Goal: Task Accomplishment & Management: Manage account settings

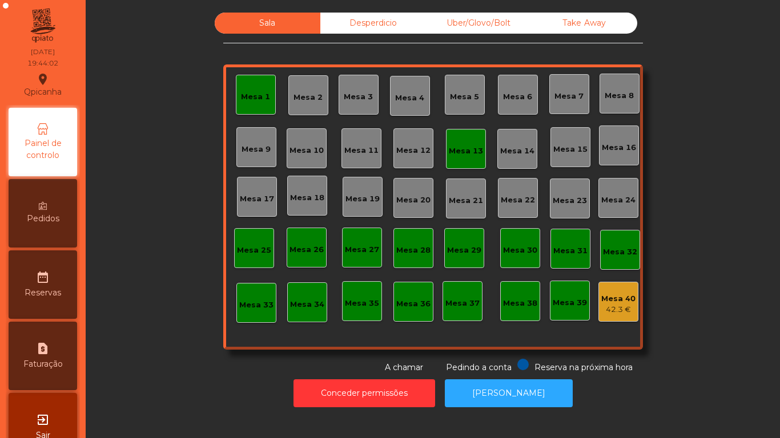
click at [507, 94] on div "Mesa 6" at bounding box center [517, 96] width 29 height 11
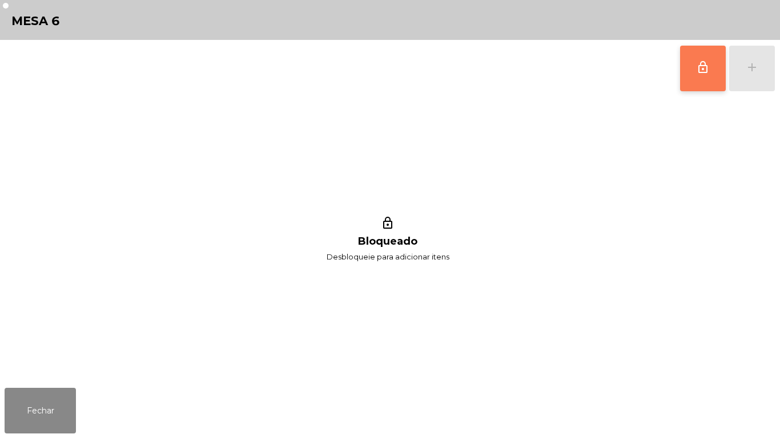
click at [686, 74] on button "lock_outline" at bounding box center [703, 69] width 46 height 46
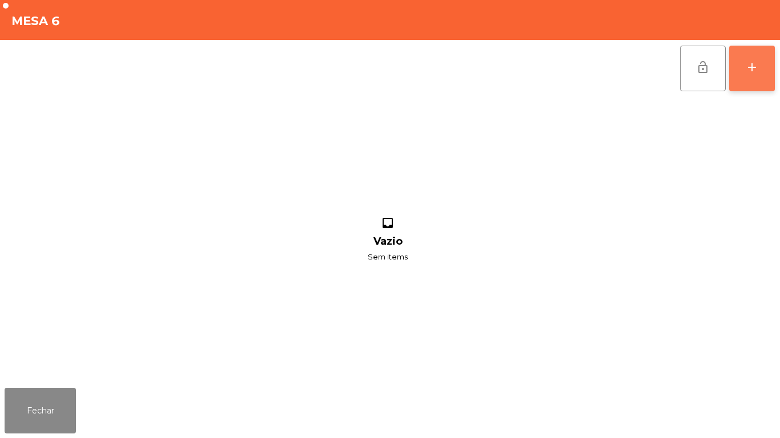
click at [743, 68] on button "add" at bounding box center [752, 69] width 46 height 46
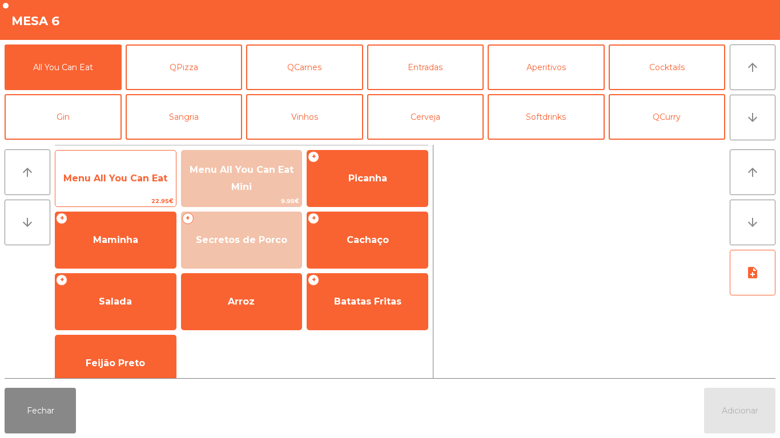
click at [134, 201] on span "22.95€" at bounding box center [115, 201] width 120 height 11
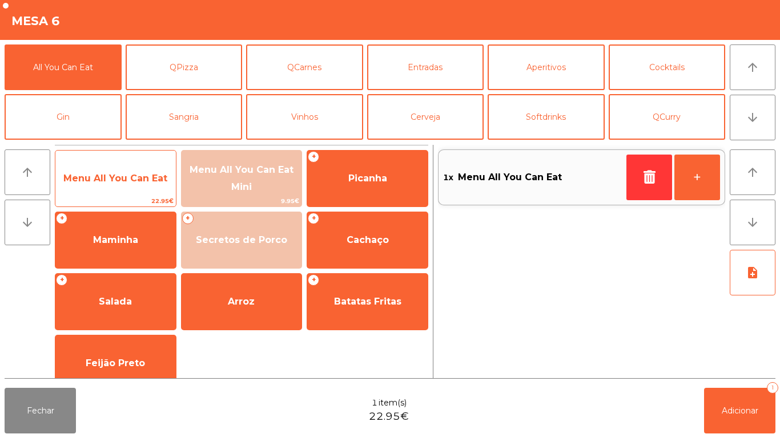
click at [119, 195] on div "Menu All You Can Eat 22.95€" at bounding box center [116, 178] width 122 height 57
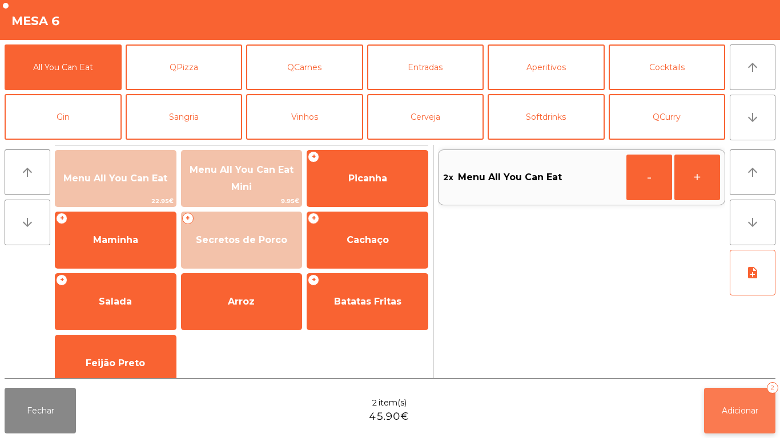
click at [735, 390] on button "Adicionar 2" at bounding box center [739, 411] width 71 height 46
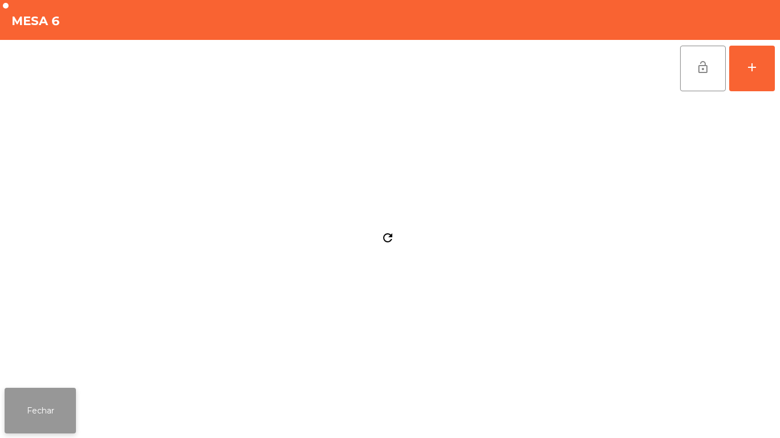
click at [40, 410] on button "Fechar" at bounding box center [40, 411] width 71 height 46
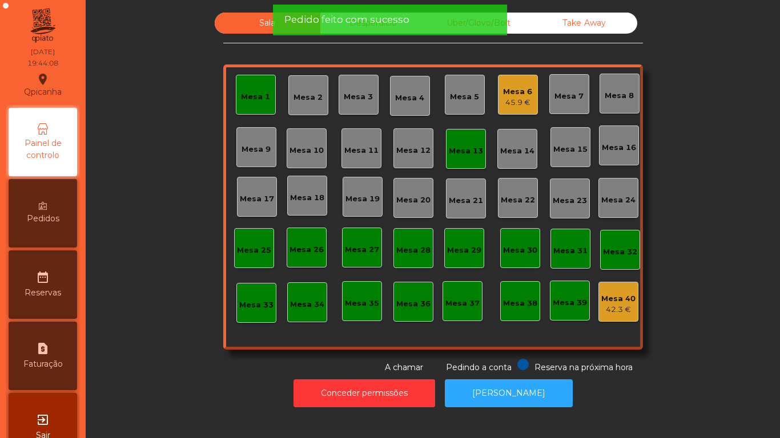
click at [252, 104] on div "Mesa 1" at bounding box center [256, 95] width 40 height 40
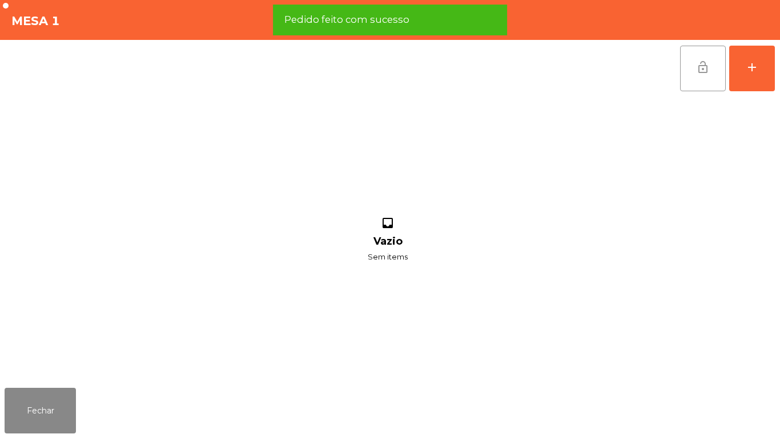
click at [685, 85] on button "lock_open" at bounding box center [703, 69] width 46 height 46
click at [39, 401] on button "Fechar" at bounding box center [40, 411] width 71 height 46
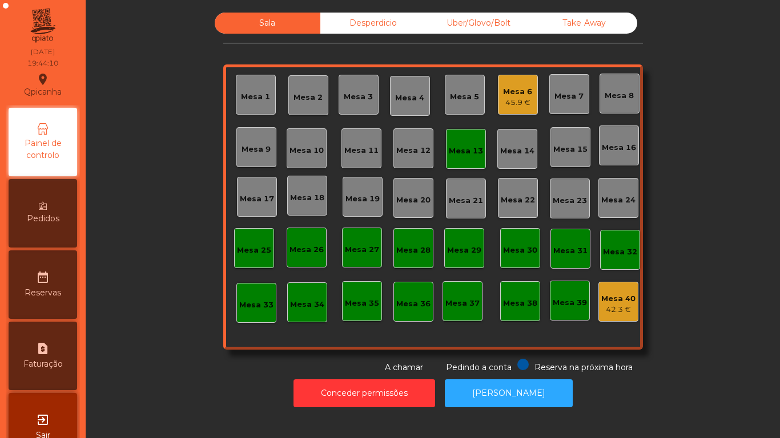
click at [467, 138] on div "Mesa 13" at bounding box center [466, 149] width 40 height 40
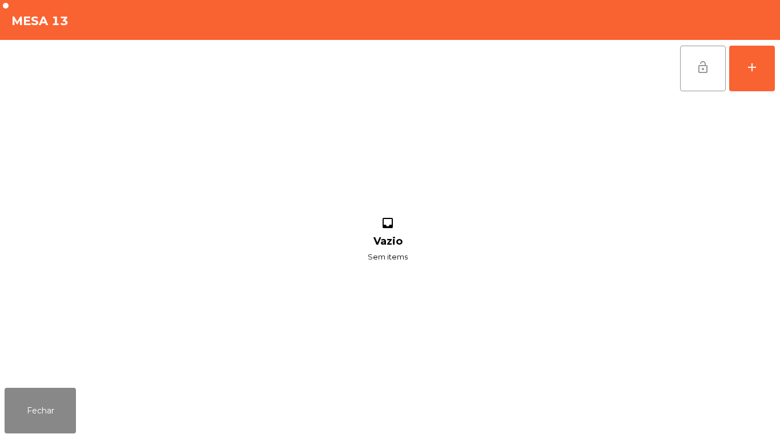
click at [692, 71] on button "lock_open" at bounding box center [703, 69] width 46 height 46
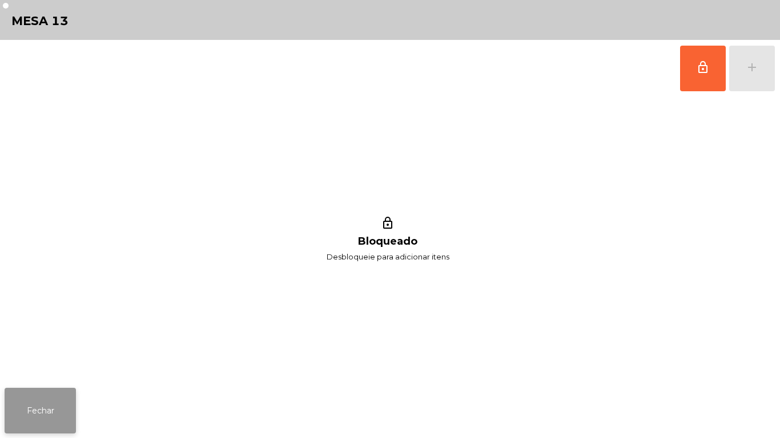
click at [62, 398] on button "Fechar" at bounding box center [40, 411] width 71 height 46
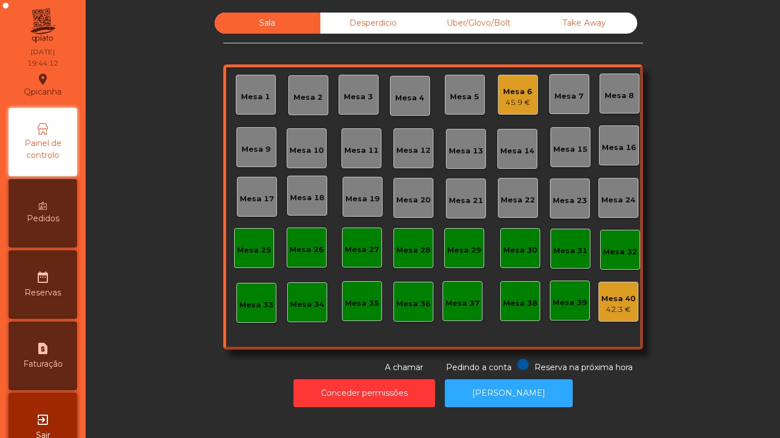
click at [361, 148] on div "Mesa 11" at bounding box center [361, 150] width 34 height 11
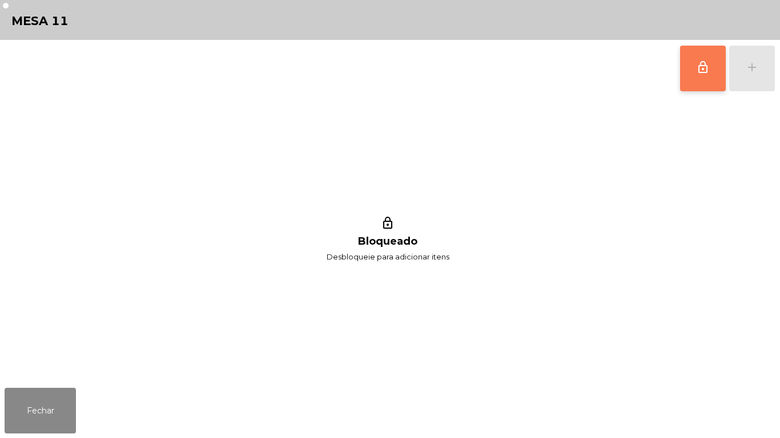
click at [691, 74] on button "lock_outline" at bounding box center [703, 69] width 46 height 46
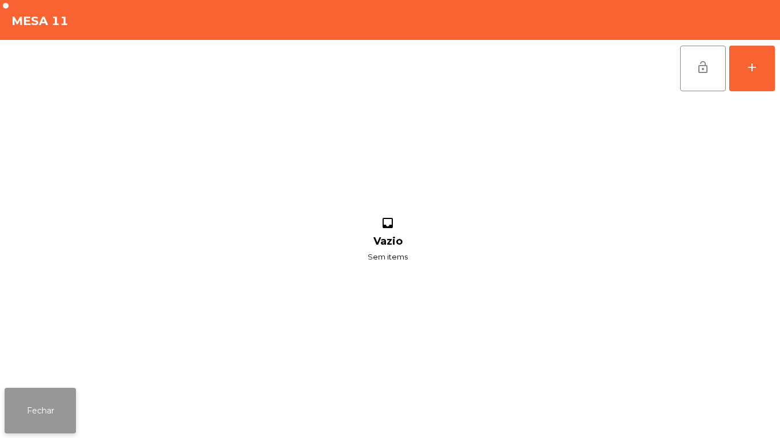
click at [62, 400] on button "Fechar" at bounding box center [40, 411] width 71 height 46
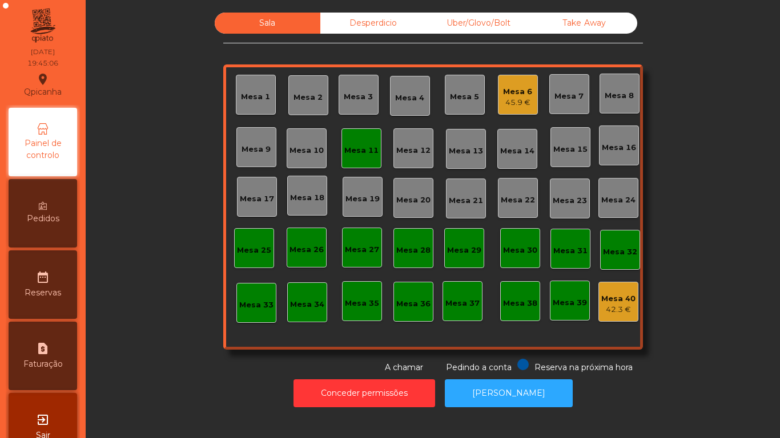
click at [503, 104] on div "45.9 €" at bounding box center [517, 102] width 29 height 11
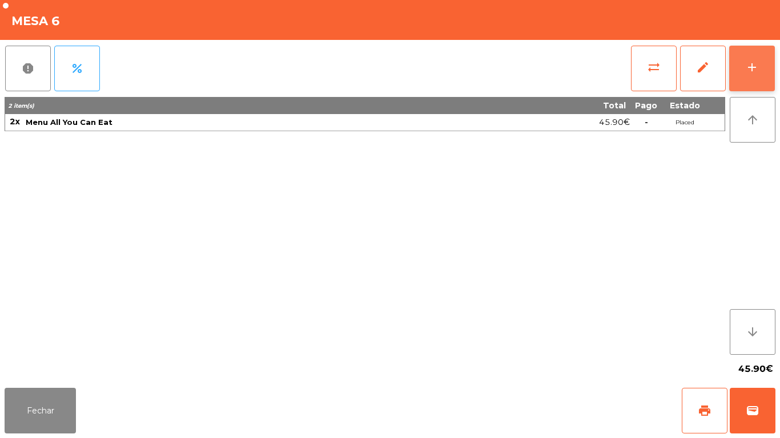
click at [744, 64] on button "add" at bounding box center [752, 69] width 46 height 46
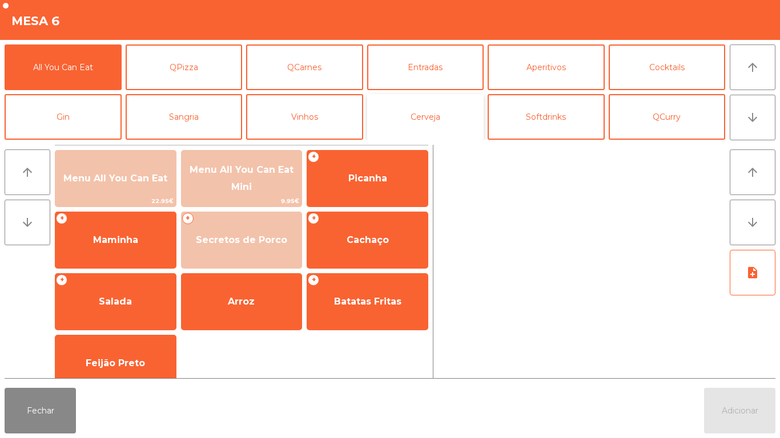
click at [427, 131] on button "Cerveja" at bounding box center [425, 117] width 117 height 46
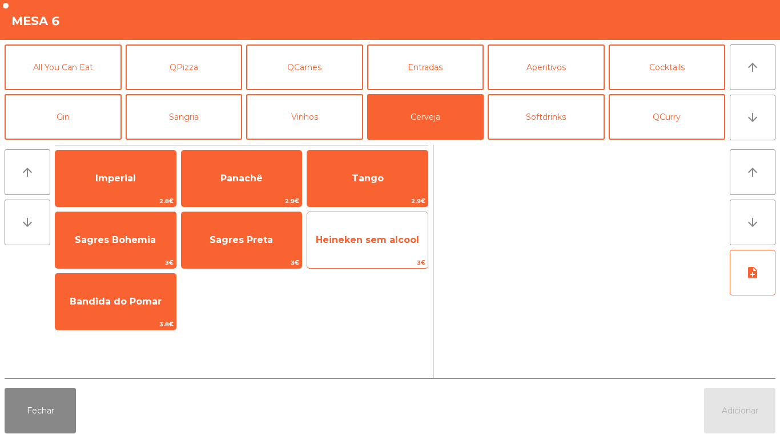
click at [362, 247] on span "Heineken sem alcool" at bounding box center [367, 240] width 120 height 31
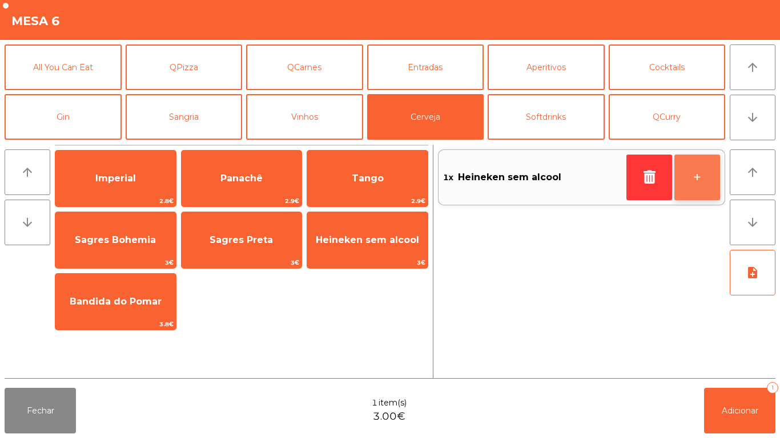
click at [693, 188] on button "+" at bounding box center [697, 178] width 46 height 46
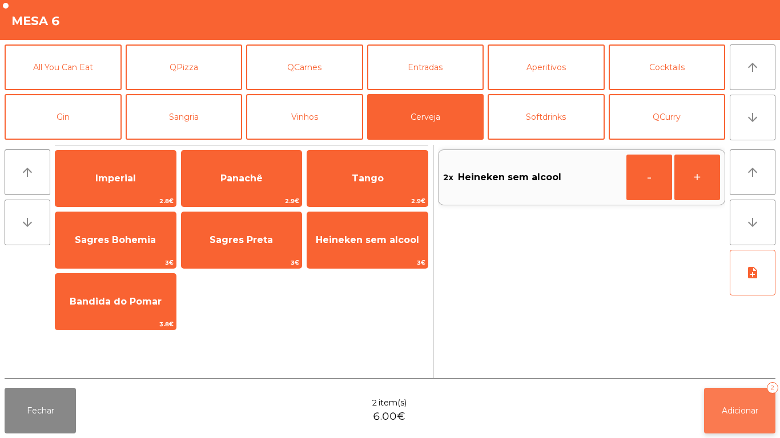
click at [737, 409] on span "Adicionar" at bounding box center [739, 411] width 37 height 10
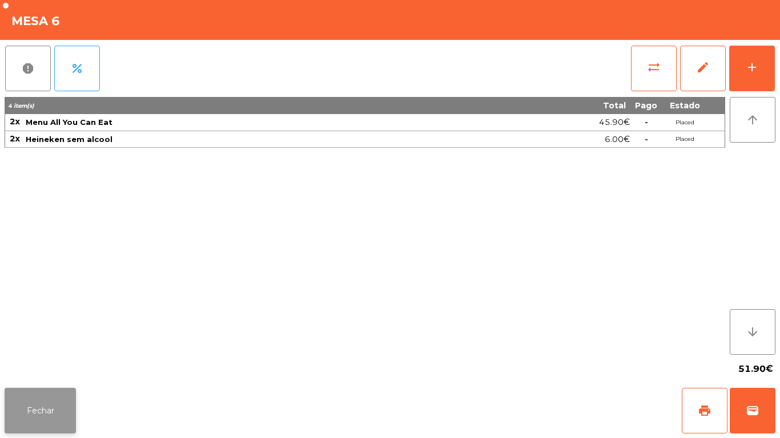
click at [45, 395] on button "Fechar" at bounding box center [40, 411] width 71 height 46
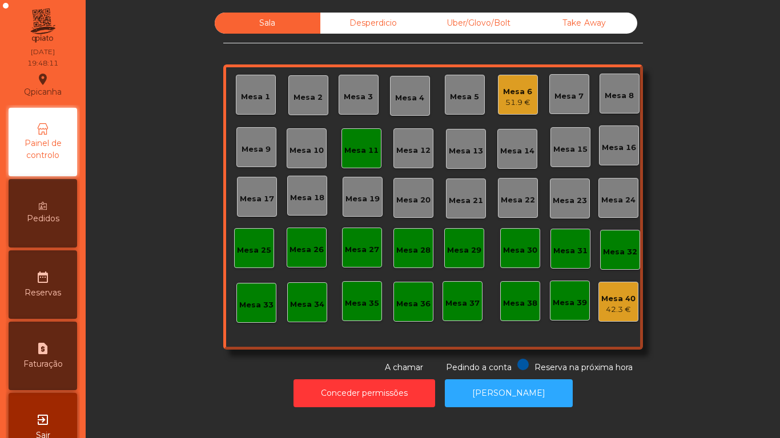
click at [509, 97] on div "51.9 €" at bounding box center [517, 102] width 29 height 11
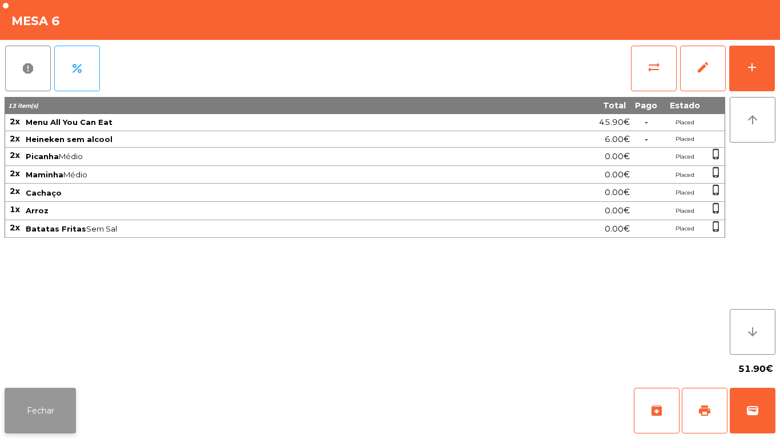
click at [66, 397] on button "Fechar" at bounding box center [40, 411] width 71 height 46
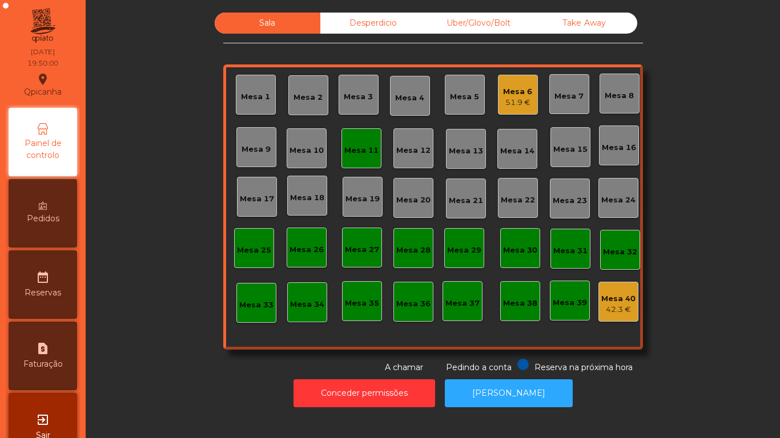
click at [55, 203] on div "Pedidos" at bounding box center [43, 213] width 68 height 68
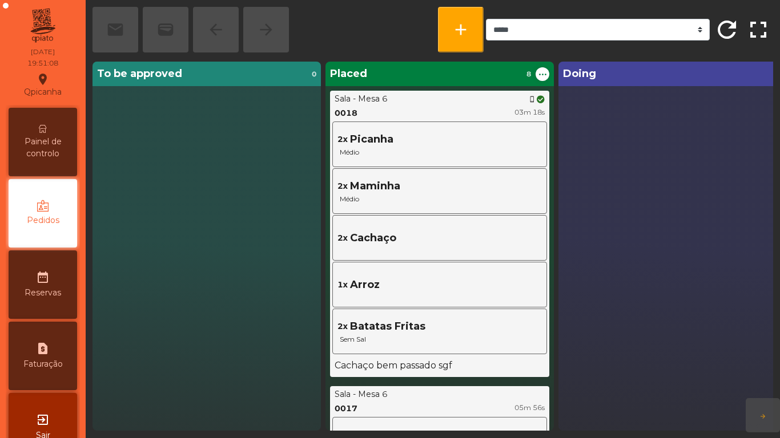
click at [48, 149] on span "Painel de controlo" at bounding box center [42, 148] width 63 height 24
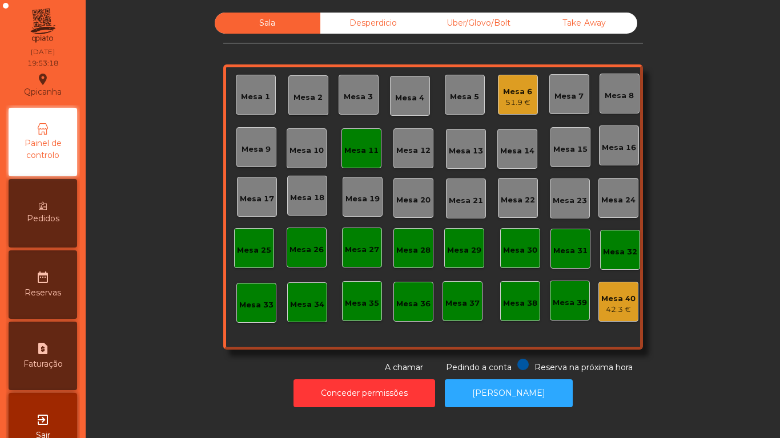
click at [348, 162] on div "Mesa 11" at bounding box center [361, 148] width 40 height 40
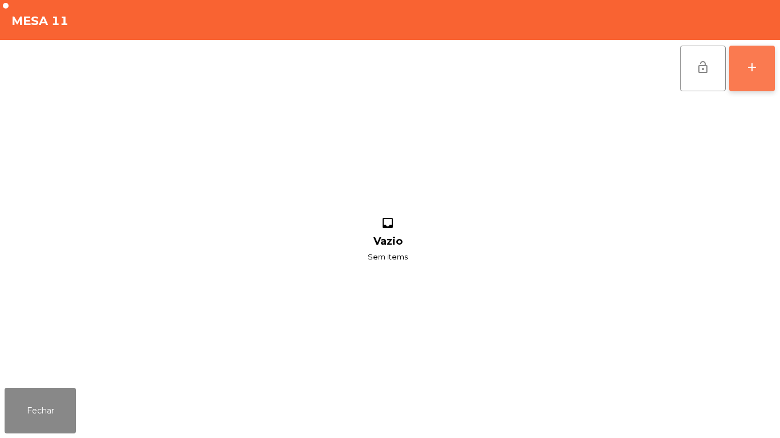
click at [773, 65] on button "add" at bounding box center [752, 69] width 46 height 46
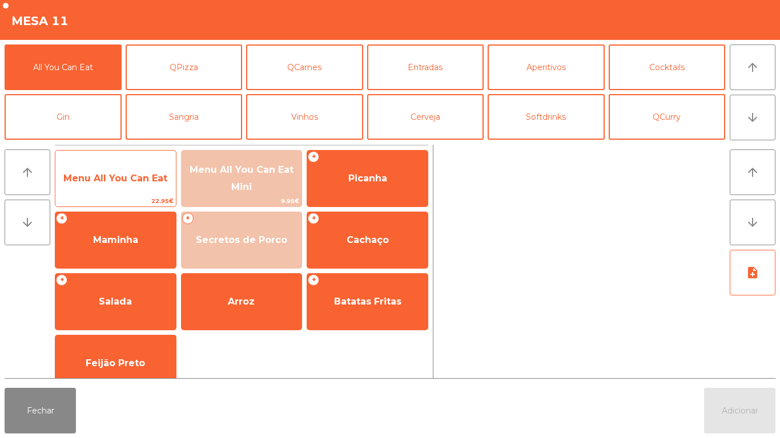
click at [126, 185] on span "Menu All You Can Eat" at bounding box center [115, 178] width 120 height 31
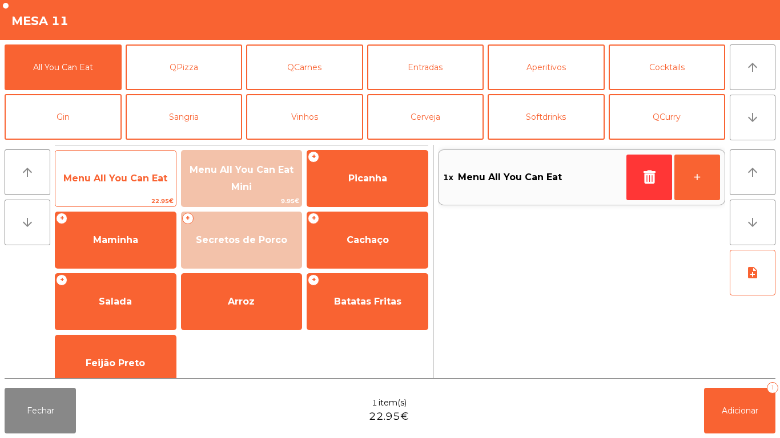
click at [116, 174] on span "Menu All You Can Eat" at bounding box center [115, 178] width 104 height 11
click at [122, 173] on span "Menu All You Can Eat" at bounding box center [115, 178] width 104 height 11
click at [112, 177] on span "Menu All You Can Eat" at bounding box center [115, 178] width 104 height 11
click at [101, 187] on span "Menu All You Can Eat" at bounding box center [115, 178] width 120 height 31
click at [90, 184] on span "Menu All You Can Eat" at bounding box center [115, 178] width 120 height 31
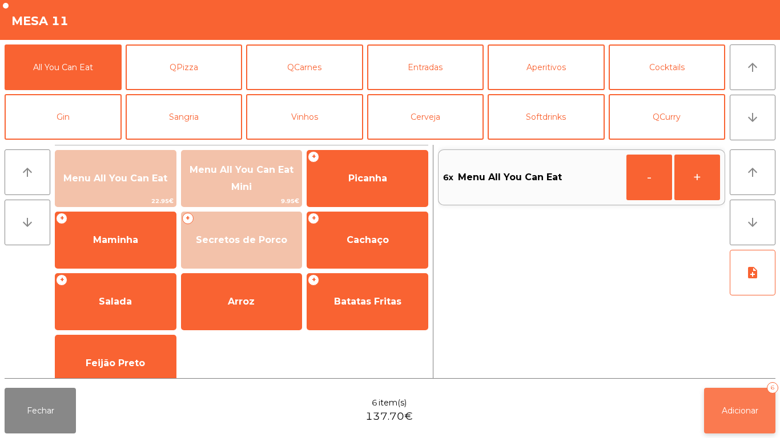
click at [741, 396] on button "Adicionar 6" at bounding box center [739, 411] width 71 height 46
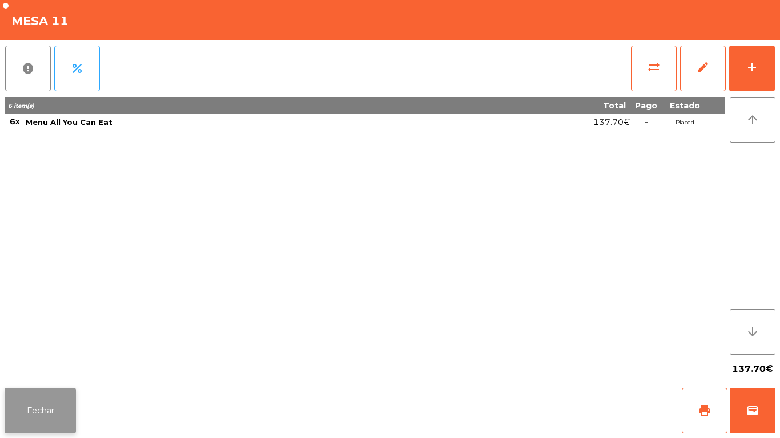
click at [58, 419] on button "Fechar" at bounding box center [40, 411] width 71 height 46
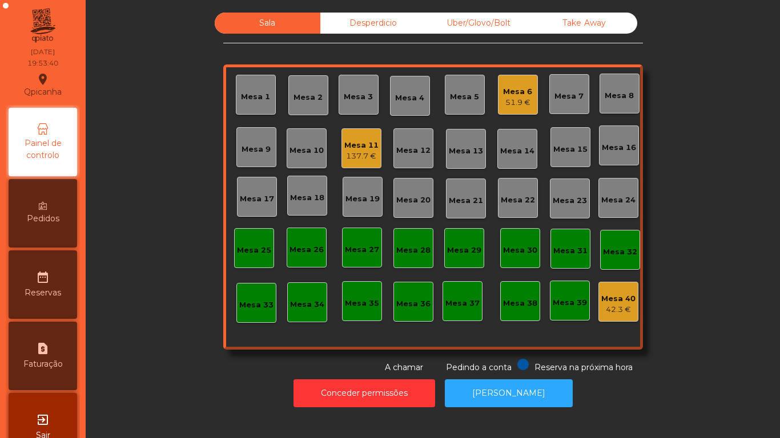
click at [51, 214] on span "Pedidos" at bounding box center [43, 219] width 33 height 12
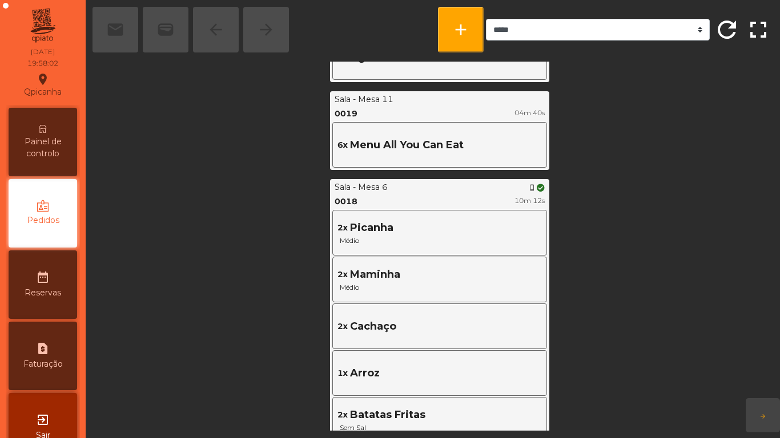
scroll to position [693, 0]
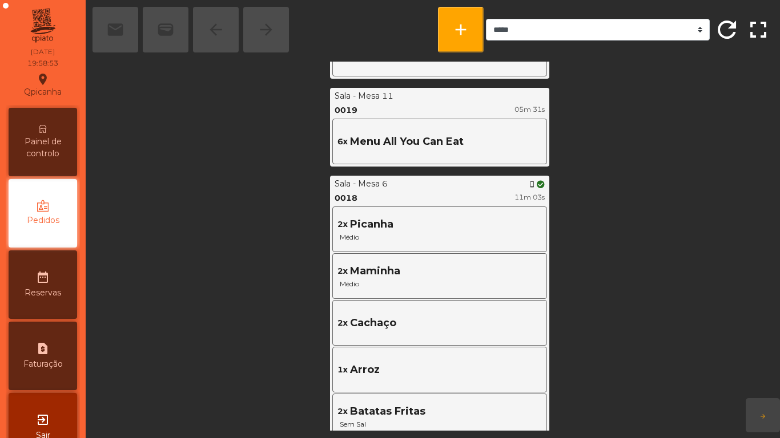
click at [48, 138] on span "Painel de controlo" at bounding box center [42, 148] width 63 height 24
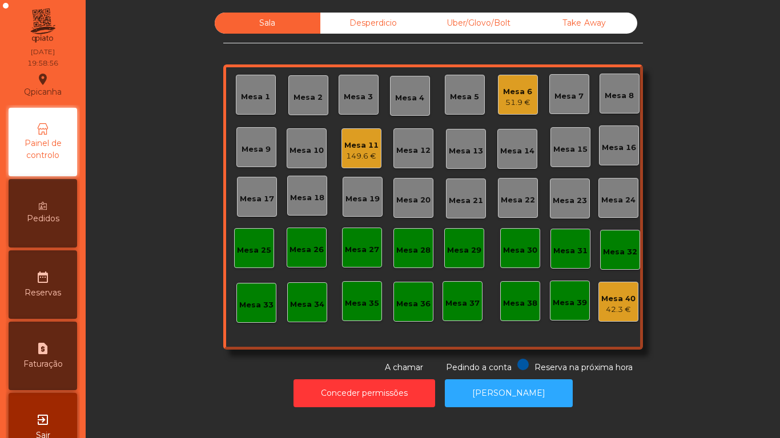
click at [359, 151] on div "149.6 €" at bounding box center [361, 156] width 34 height 11
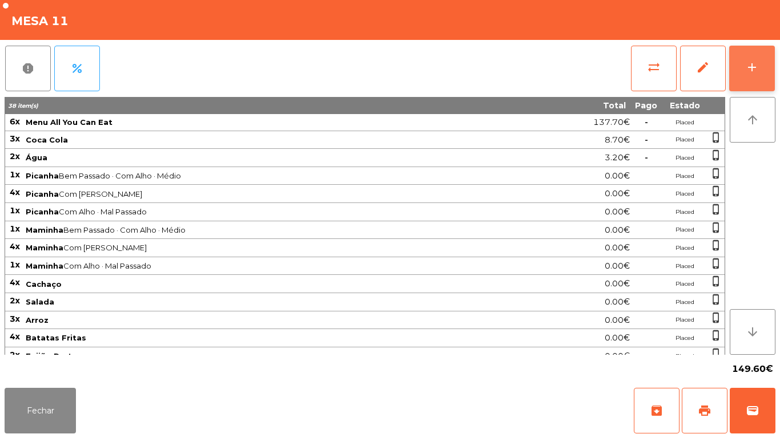
click at [746, 54] on button "add" at bounding box center [752, 69] width 46 height 46
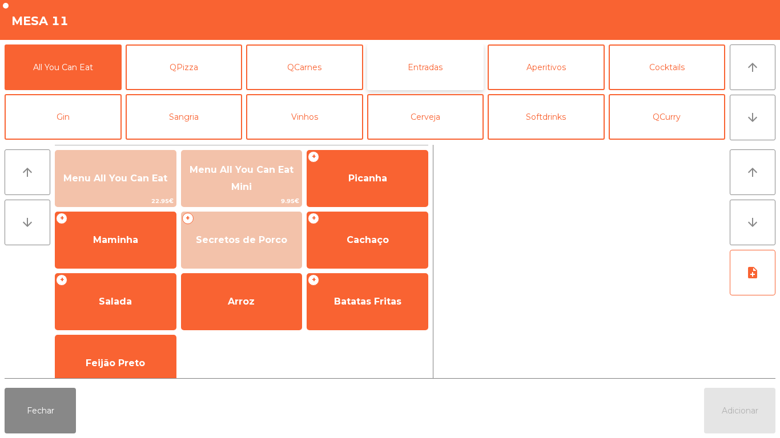
click at [410, 74] on button "Entradas" at bounding box center [425, 68] width 117 height 46
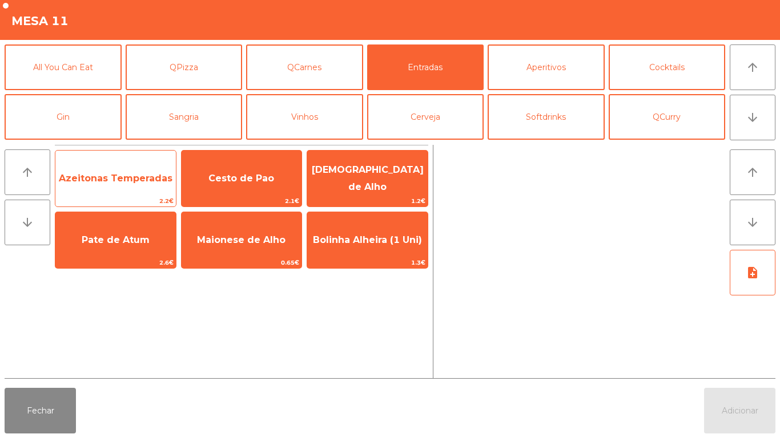
click at [143, 180] on span "Azeitonas Temperadas" at bounding box center [116, 178] width 114 height 11
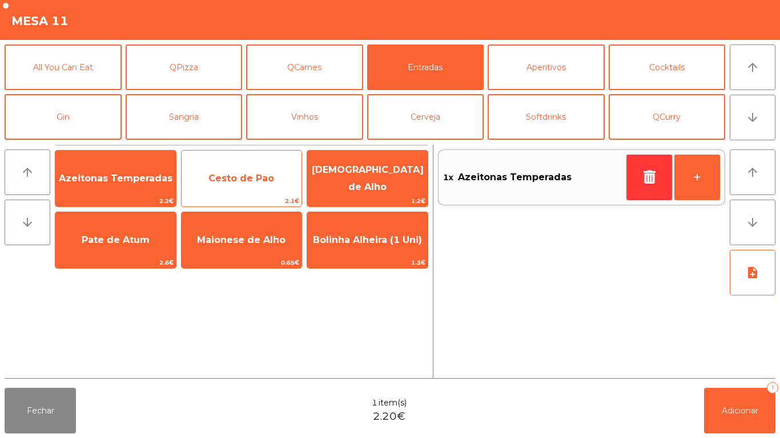
click at [240, 174] on span "Cesto de Pao" at bounding box center [241, 178] width 66 height 11
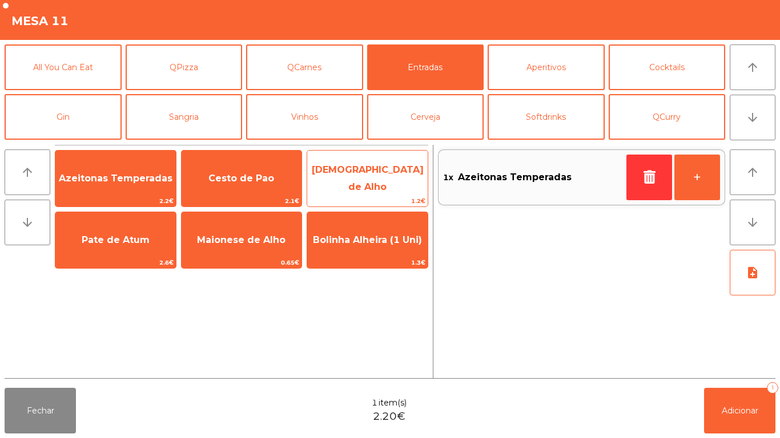
click at [356, 169] on span "[DEMOGRAPHIC_DATA] de Alho" at bounding box center [367, 179] width 120 height 49
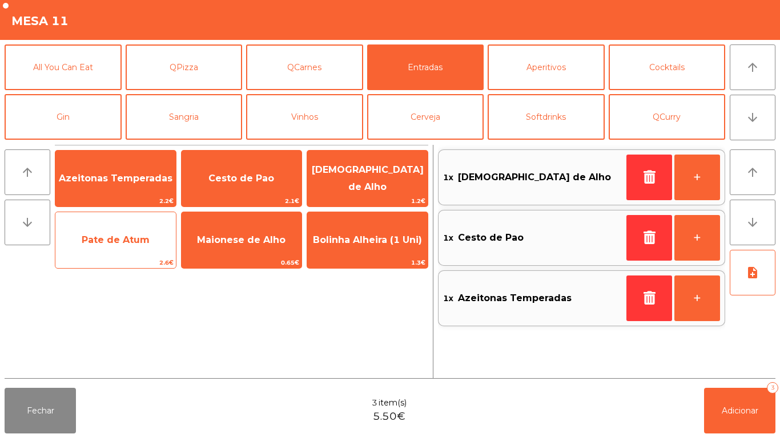
click at [138, 235] on span "Pate de Atum" at bounding box center [116, 240] width 68 height 11
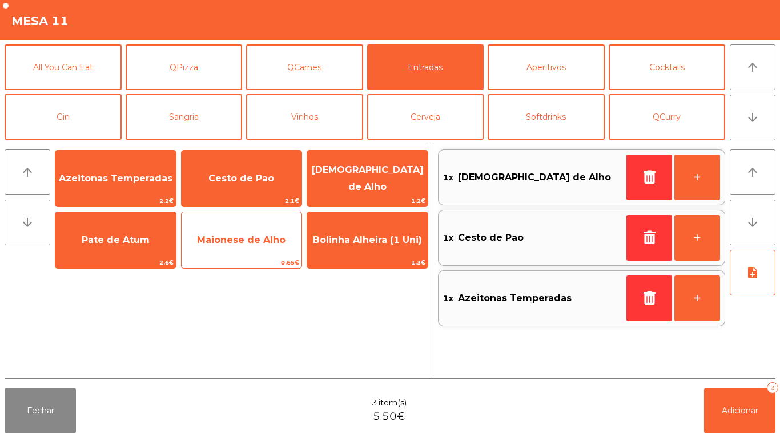
click at [239, 232] on span "Maionese de Alho" at bounding box center [241, 240] width 120 height 31
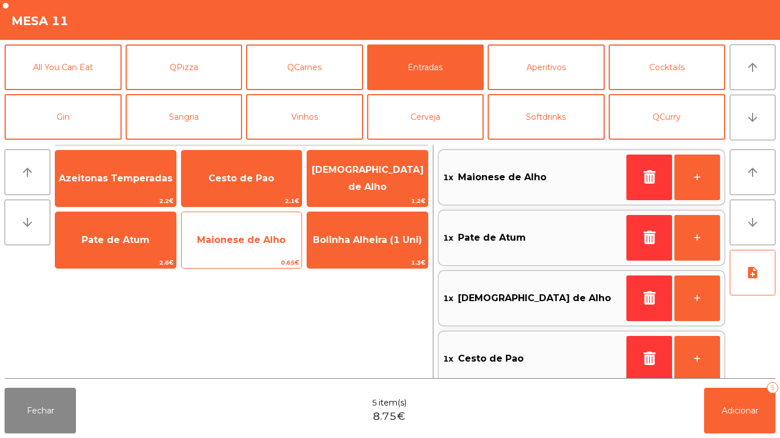
scroll to position [5, 0]
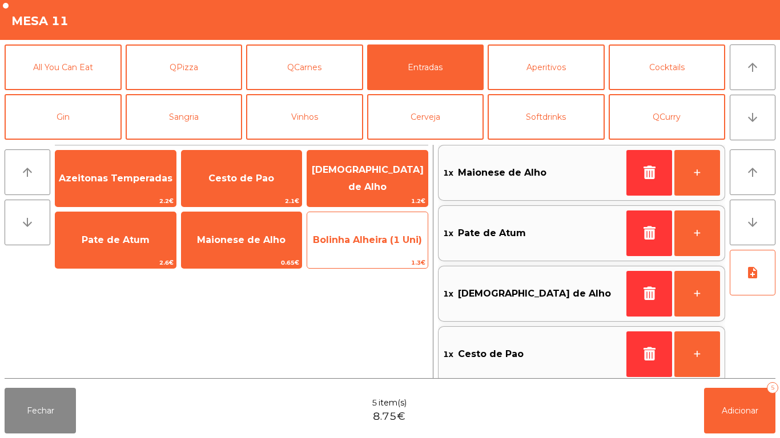
click at [351, 247] on span "Bolinha Alheira (1 Uni)" at bounding box center [367, 240] width 120 height 31
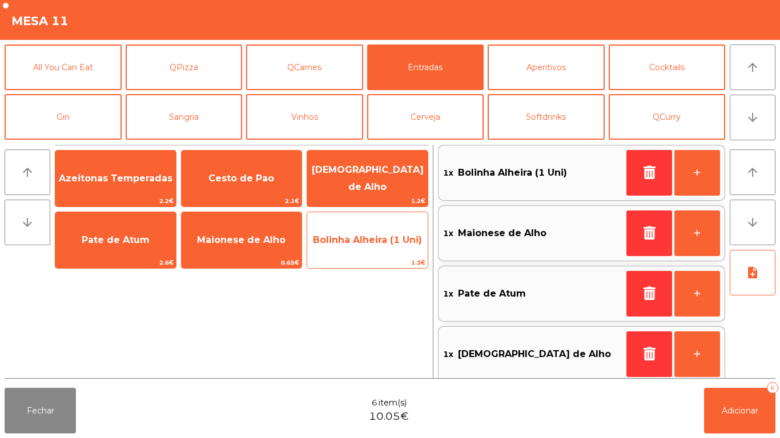
click at [368, 249] on span "Bolinha Alheira (1 Uni)" at bounding box center [367, 240] width 120 height 31
click at [369, 264] on span "1.3€" at bounding box center [367, 262] width 120 height 11
click at [363, 266] on span "1.3€" at bounding box center [367, 262] width 120 height 11
click at [370, 256] on div "Bolinha Alheira (1 Uni) 1.3€" at bounding box center [367, 240] width 122 height 57
click at [358, 238] on span "Bolinha Alheira (1 Uni)" at bounding box center [367, 240] width 109 height 11
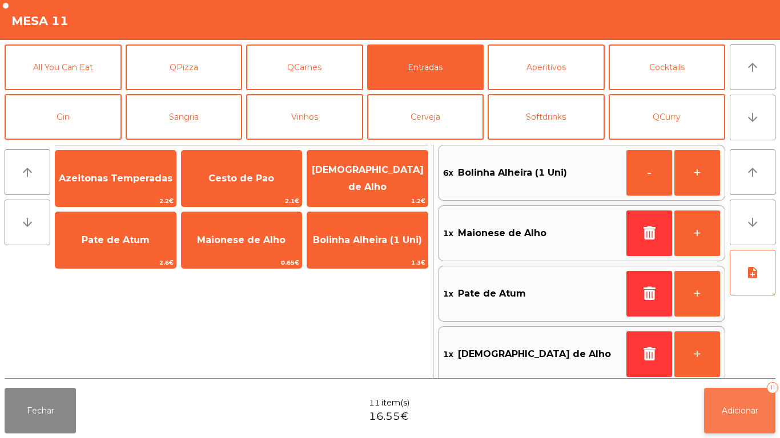
click at [733, 399] on button "Adicionar 11" at bounding box center [739, 411] width 71 height 46
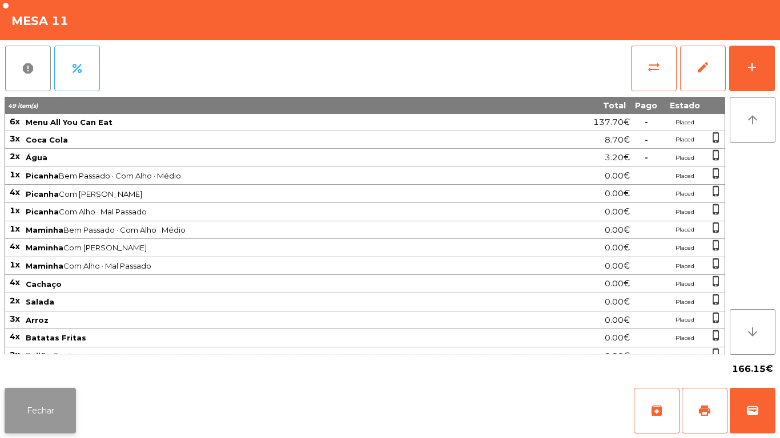
click at [46, 393] on button "Fechar" at bounding box center [40, 411] width 71 height 46
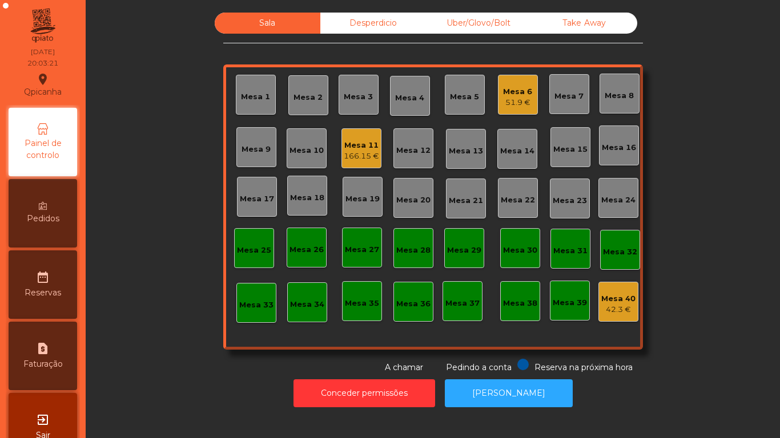
click at [42, 219] on span "Pedidos" at bounding box center [43, 219] width 33 height 12
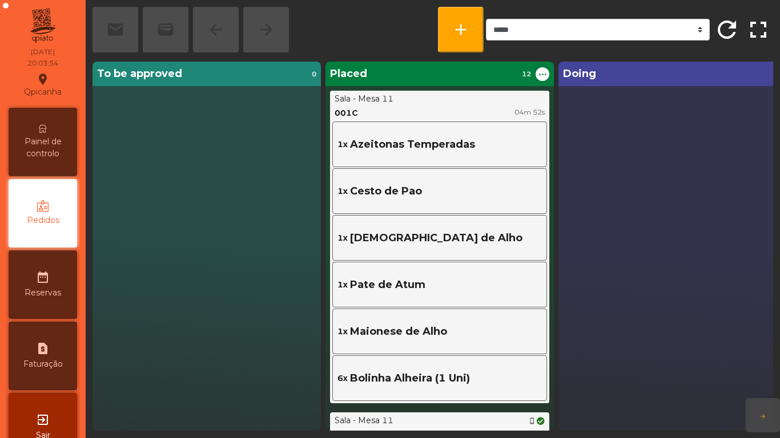
click at [55, 148] on span "Painel de controlo" at bounding box center [42, 148] width 63 height 24
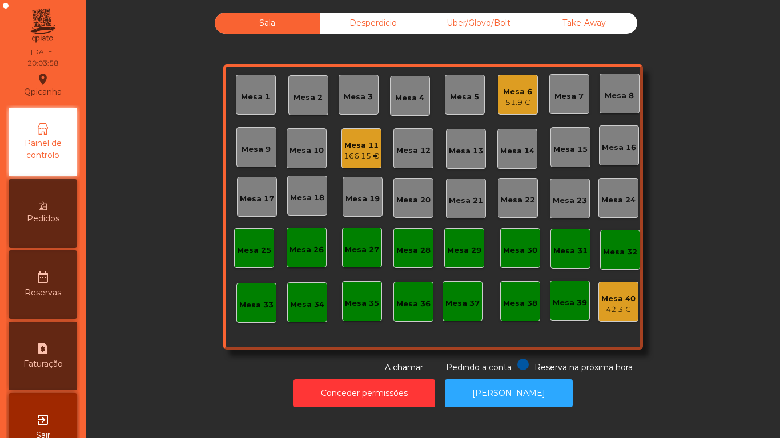
click at [620, 151] on div "Mesa 16" at bounding box center [619, 147] width 34 height 11
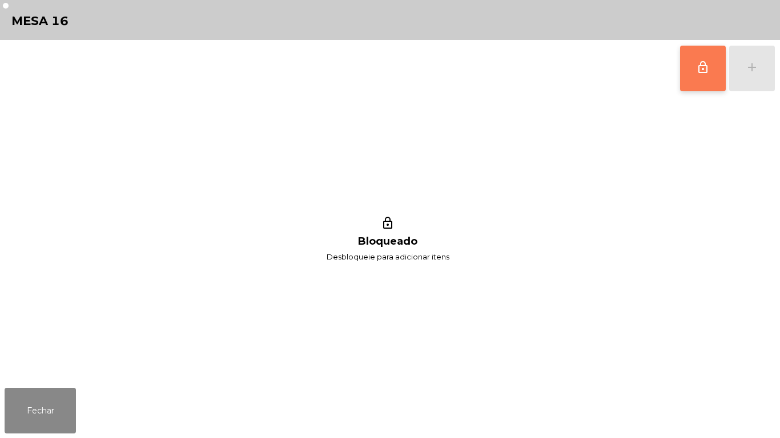
click at [693, 68] on button "lock_outline" at bounding box center [703, 69] width 46 height 46
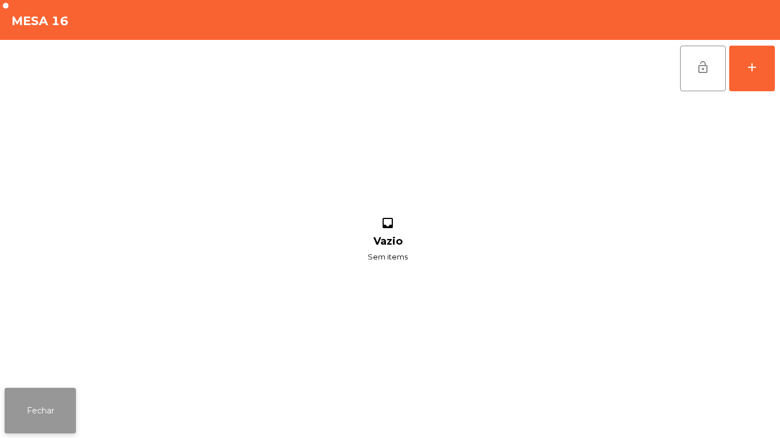
click at [42, 419] on button "Fechar" at bounding box center [40, 411] width 71 height 46
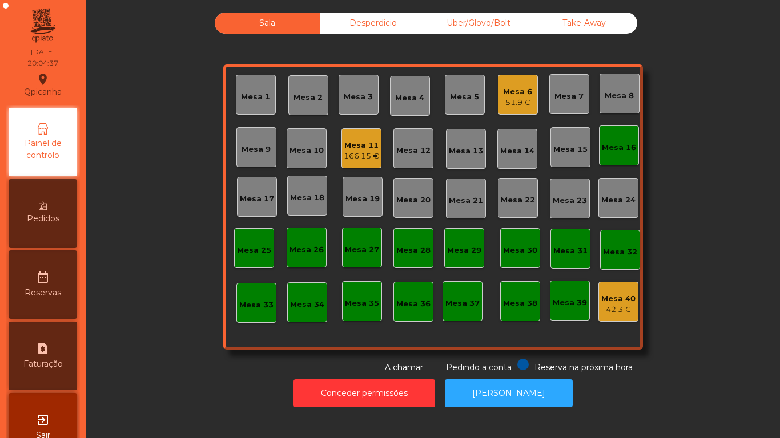
click at [408, 140] on div "Mesa 12" at bounding box center [413, 148] width 34 height 16
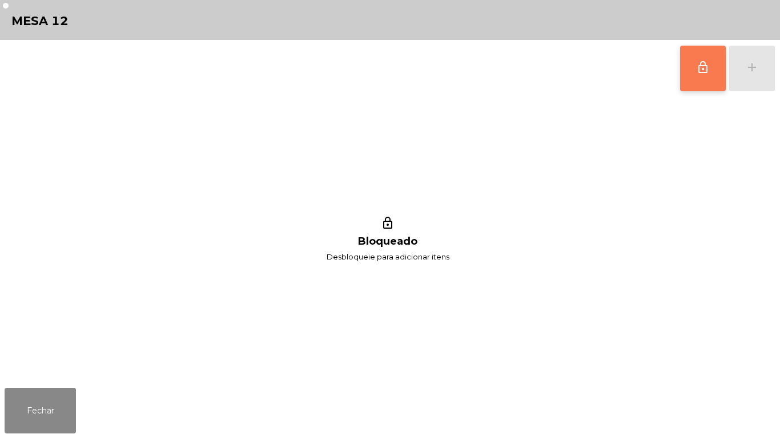
click at [693, 72] on button "lock_outline" at bounding box center [703, 69] width 46 height 46
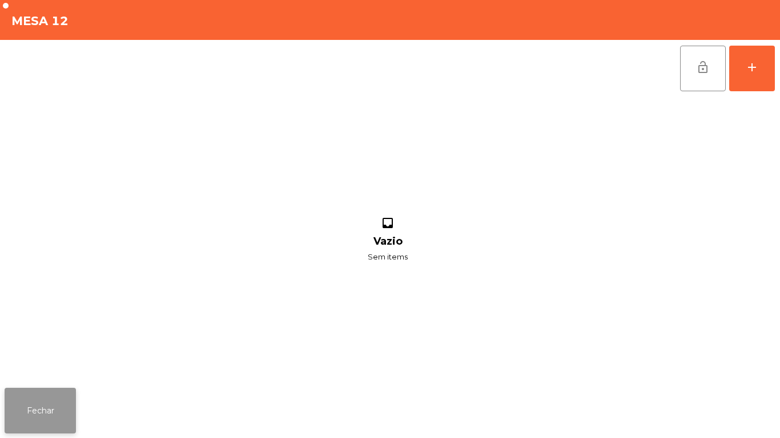
click at [54, 391] on button "Fechar" at bounding box center [40, 411] width 71 height 46
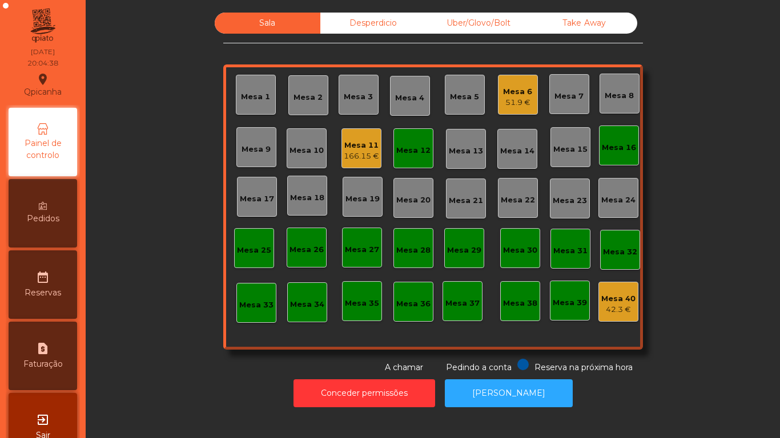
click at [625, 158] on div "Mesa 16" at bounding box center [619, 146] width 40 height 40
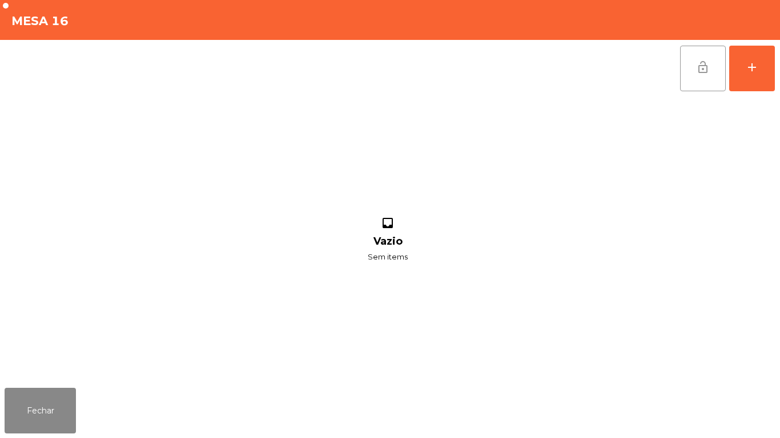
click at [686, 79] on button "lock_open" at bounding box center [703, 69] width 46 height 46
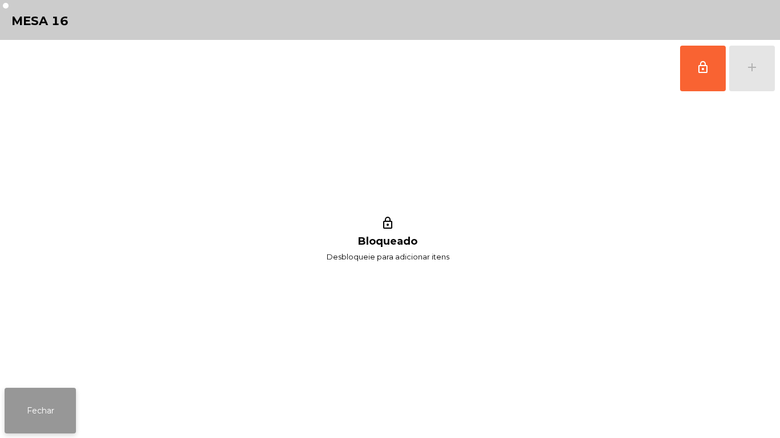
click at [60, 404] on button "Fechar" at bounding box center [40, 411] width 71 height 46
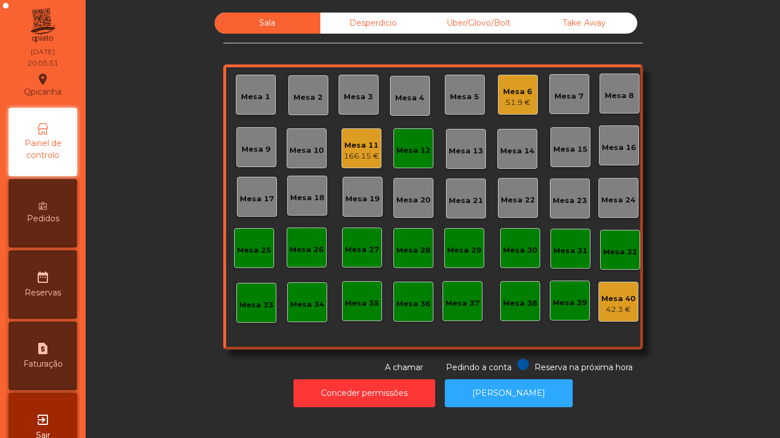
click at [403, 144] on div "Mesa 12" at bounding box center [413, 148] width 34 height 16
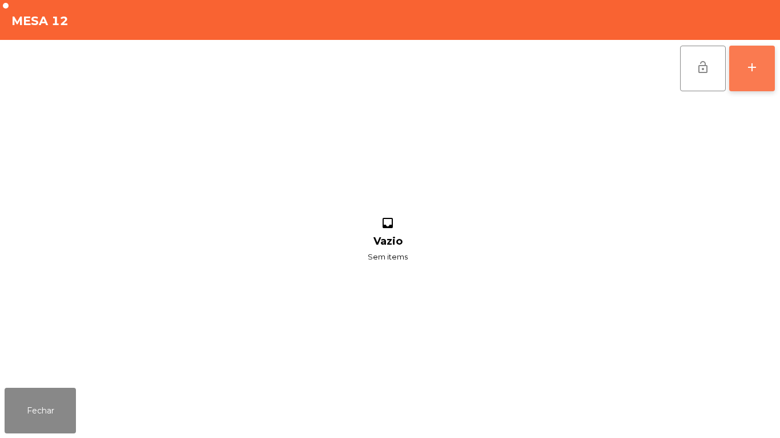
click at [737, 66] on button "add" at bounding box center [752, 69] width 46 height 46
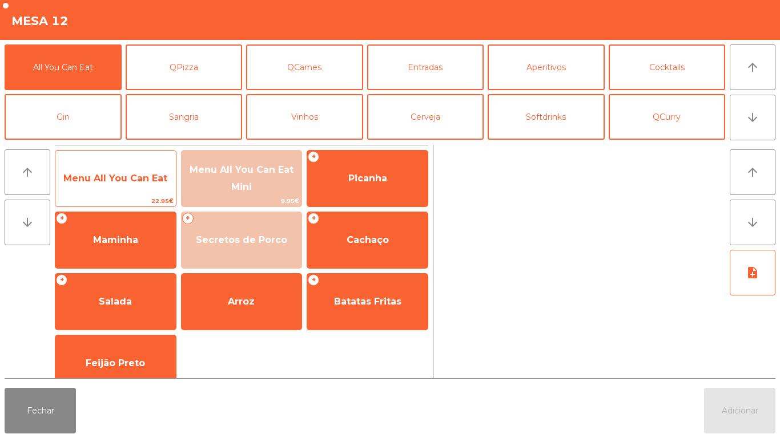
click at [124, 176] on span "Menu All You Can Eat" at bounding box center [115, 178] width 104 height 11
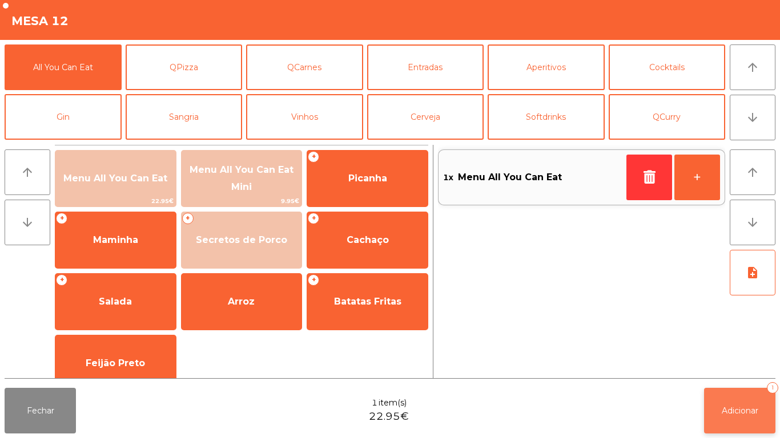
click at [712, 409] on button "Adicionar 1" at bounding box center [739, 411] width 71 height 46
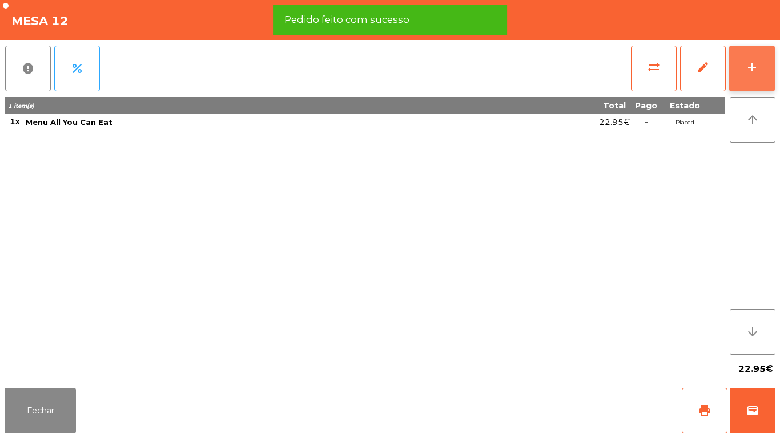
click at [762, 66] on button "add" at bounding box center [752, 69] width 46 height 46
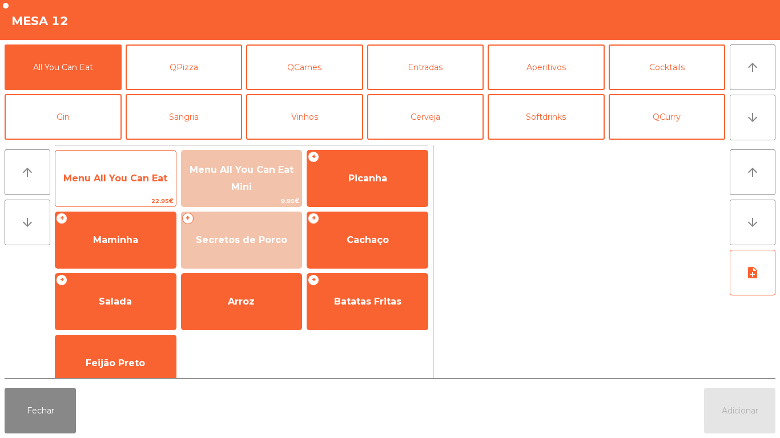
click at [112, 186] on span "Menu All You Can Eat" at bounding box center [115, 178] width 120 height 31
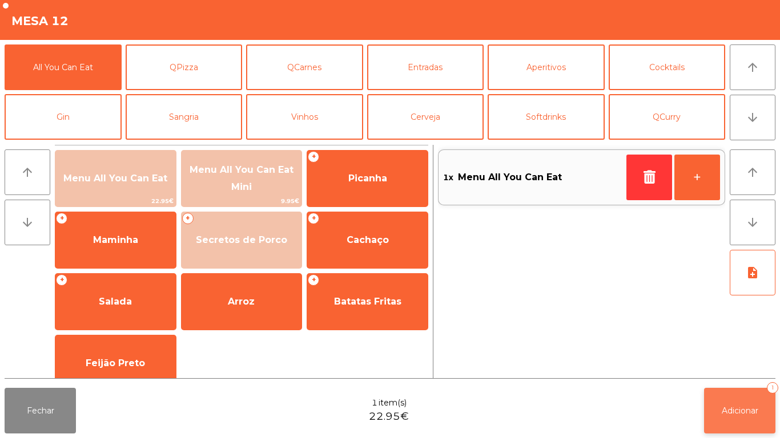
click at [734, 401] on button "Adicionar 1" at bounding box center [739, 411] width 71 height 46
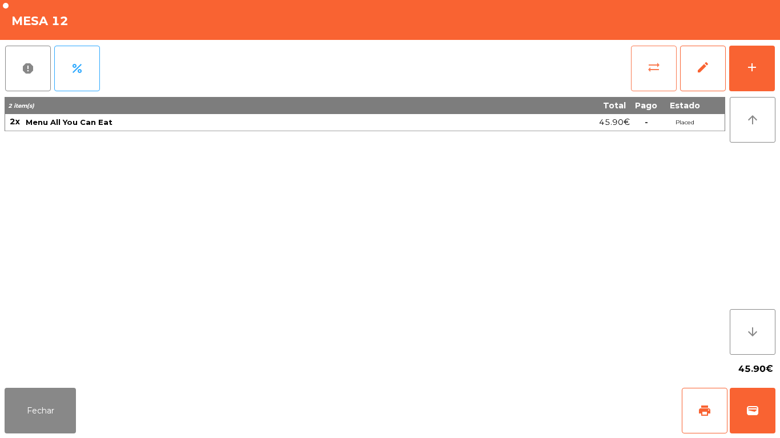
click at [649, 66] on span "sync_alt" at bounding box center [654, 67] width 14 height 14
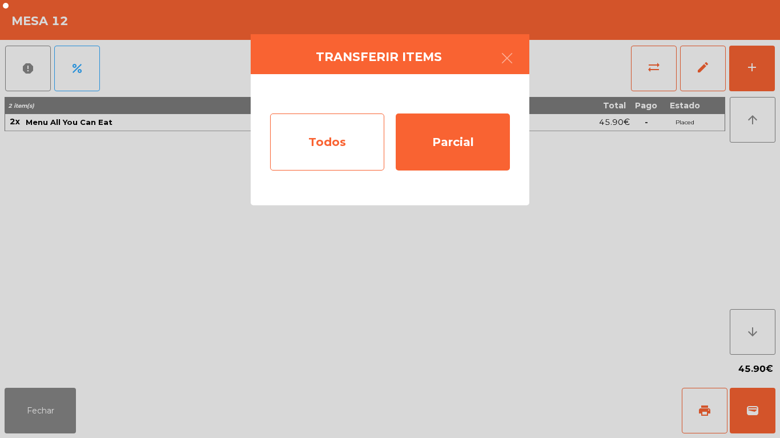
click at [346, 136] on div "Todos" at bounding box center [327, 142] width 114 height 57
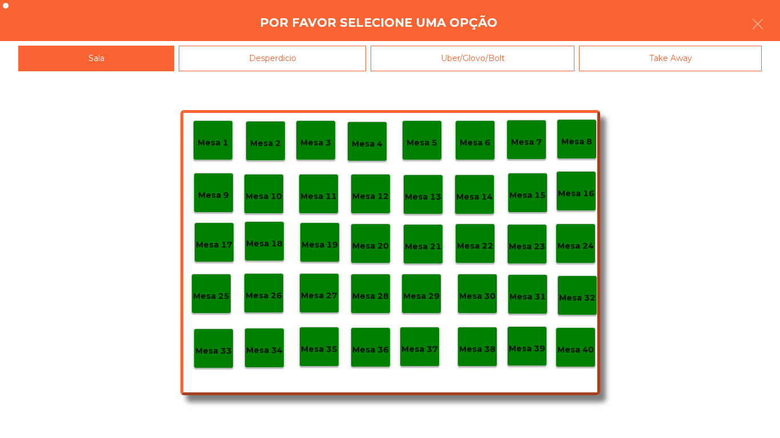
click at [370, 296] on p "Mesa 28" at bounding box center [370, 296] width 37 height 13
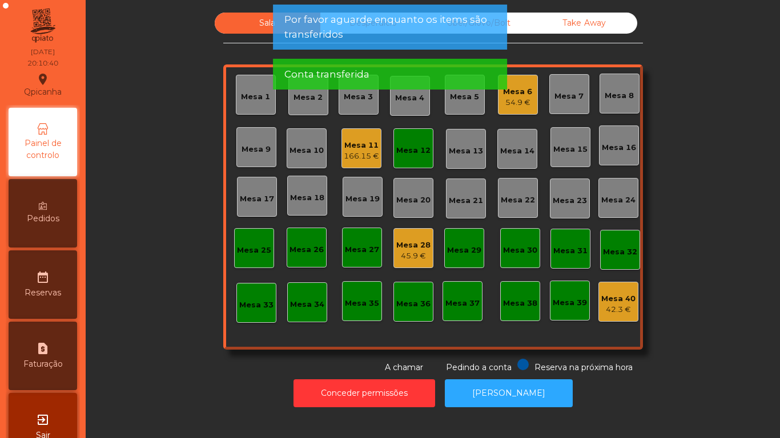
click at [467, 155] on div "Mesa 13" at bounding box center [466, 151] width 34 height 11
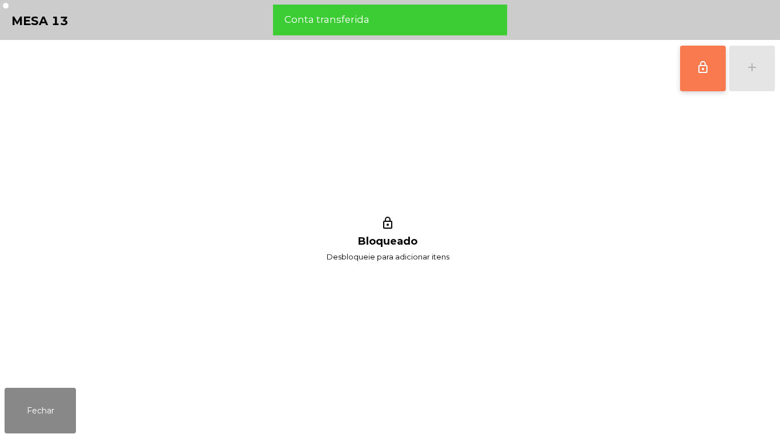
click at [691, 76] on button "lock_outline" at bounding box center [703, 69] width 46 height 46
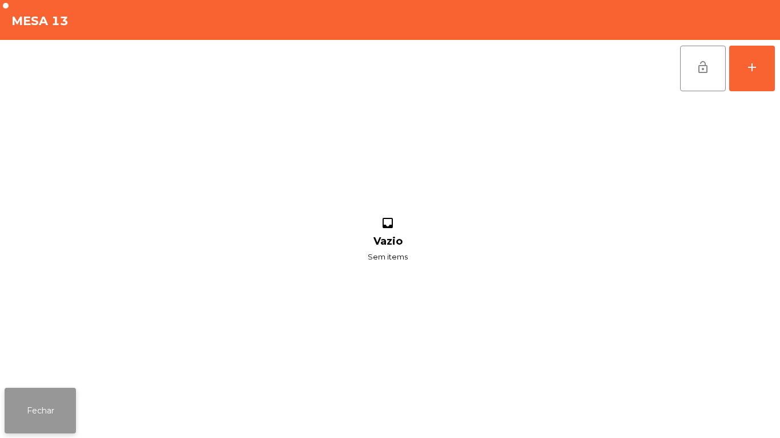
click at [46, 402] on button "Fechar" at bounding box center [40, 411] width 71 height 46
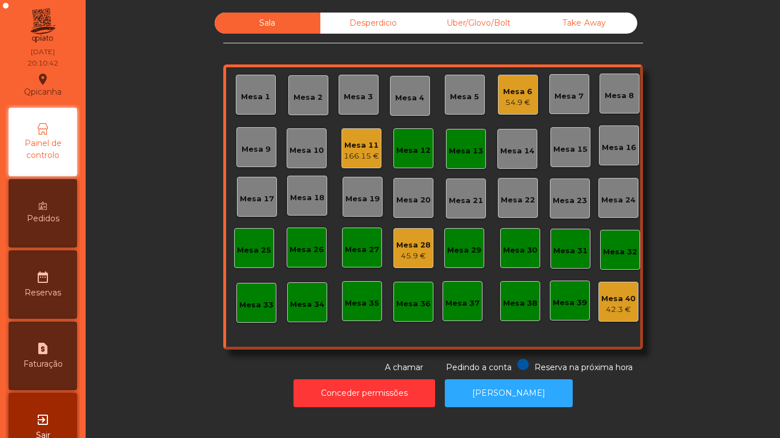
click at [410, 251] on div "45.9 €" at bounding box center [413, 256] width 34 height 11
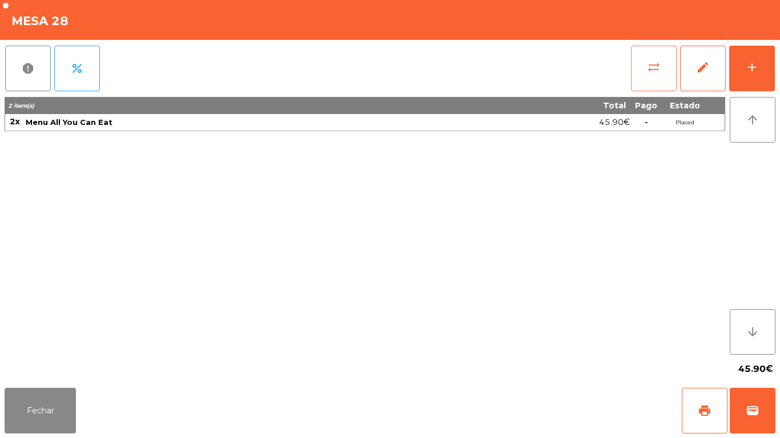
click at [639, 81] on button "sync_alt" at bounding box center [654, 69] width 46 height 46
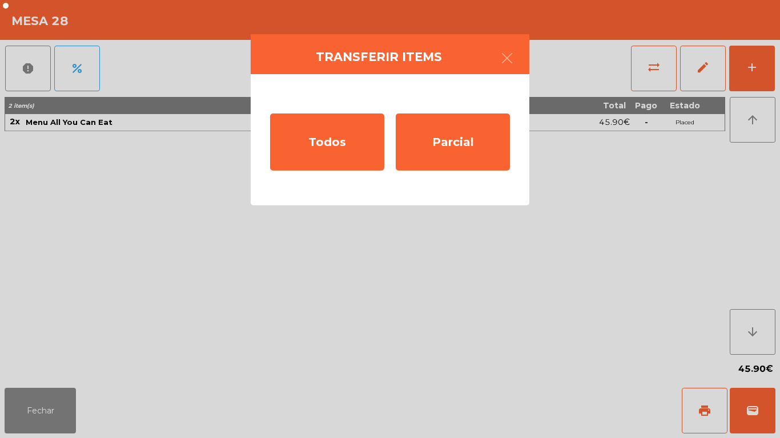
click at [46, 407] on ngb-modal-window "Transferir items Todos Parcial" at bounding box center [390, 219] width 780 height 438
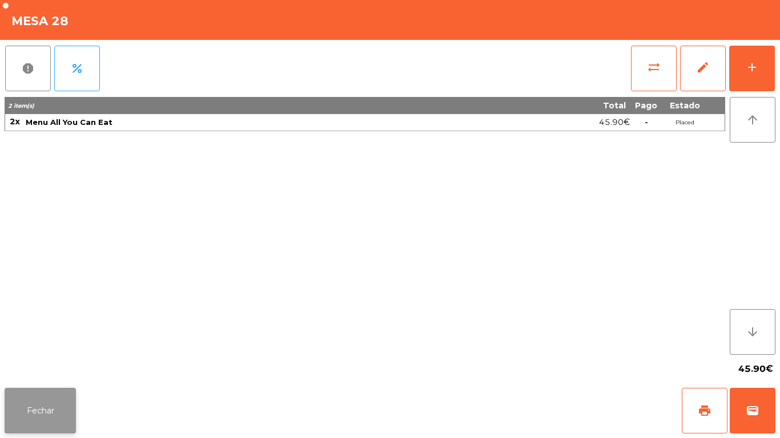
click at [54, 407] on button "Fechar" at bounding box center [40, 411] width 71 height 46
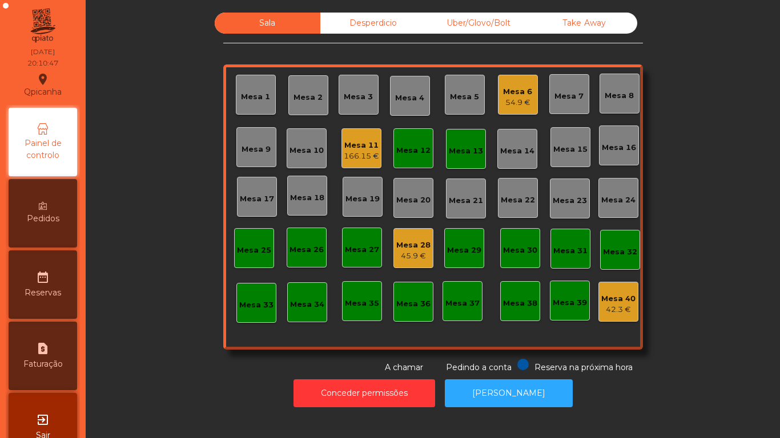
click at [411, 160] on div "Mesa 12" at bounding box center [413, 148] width 40 height 40
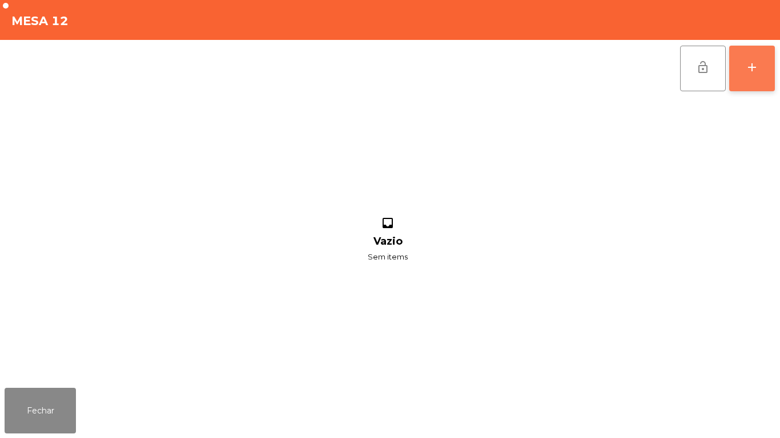
click at [745, 63] on div "add" at bounding box center [752, 67] width 14 height 14
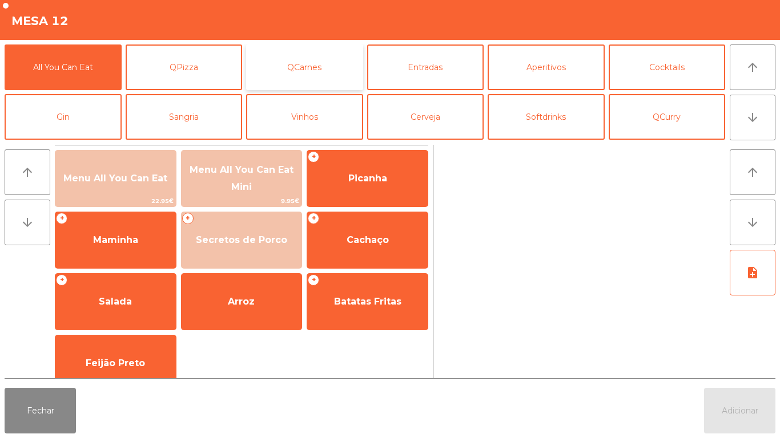
click at [310, 73] on button "QCarnes" at bounding box center [304, 68] width 117 height 46
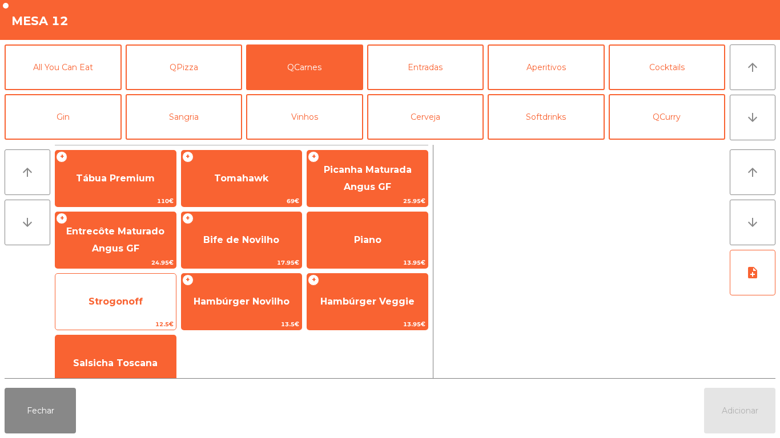
click at [128, 301] on span "Strogonoff" at bounding box center [115, 301] width 54 height 11
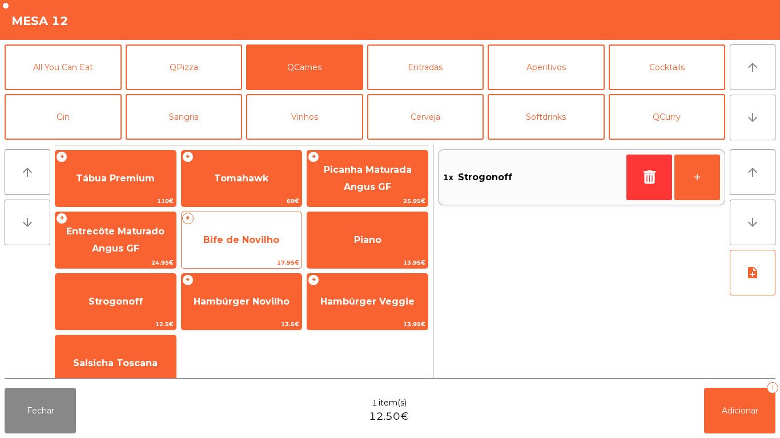
click at [247, 245] on span "Bife de Novilho" at bounding box center [241, 240] width 76 height 11
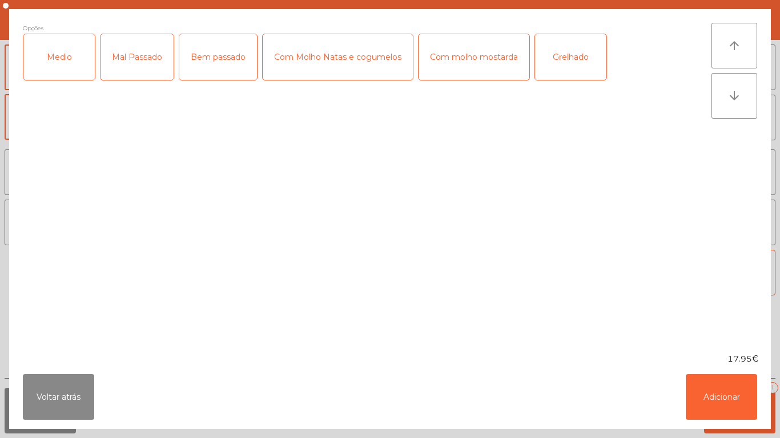
click at [75, 72] on div "Medio" at bounding box center [58, 57] width 71 height 46
click at [569, 65] on div "Grelhado" at bounding box center [570, 57] width 71 height 46
click at [720, 389] on button "Adicionar" at bounding box center [720, 397] width 71 height 46
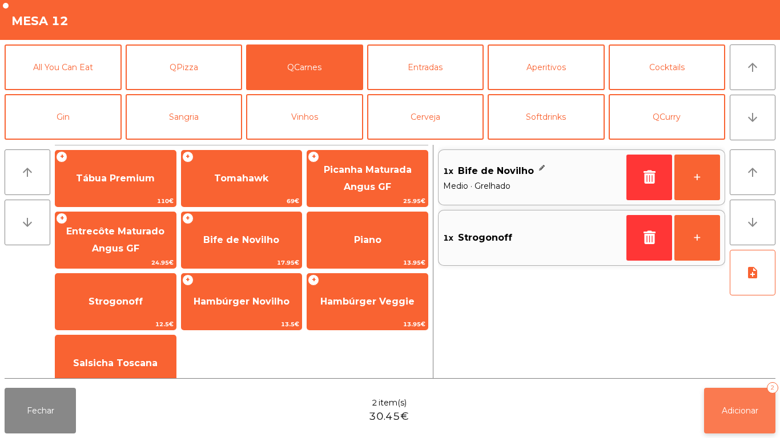
click at [740, 411] on span "Adicionar" at bounding box center [739, 411] width 37 height 10
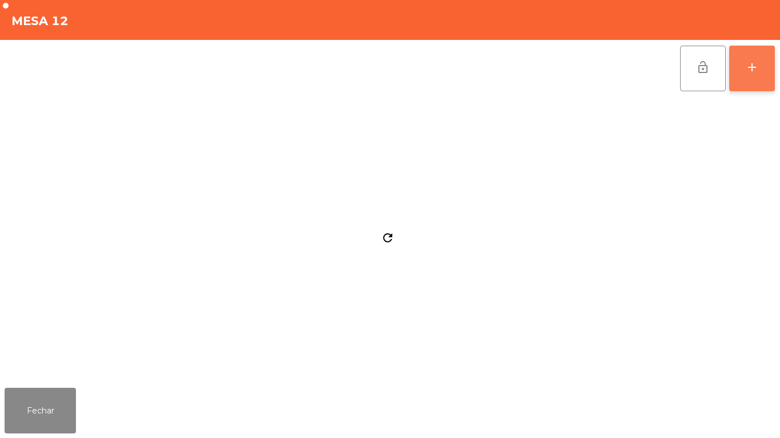
click at [749, 72] on div "add" at bounding box center [752, 67] width 14 height 14
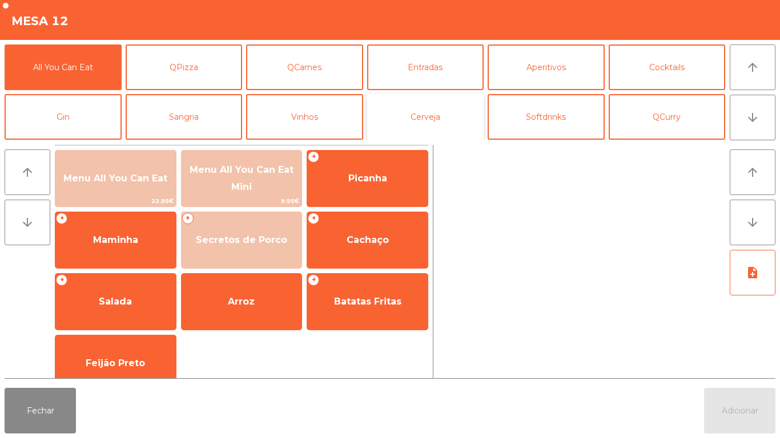
click at [437, 116] on button "Cerveja" at bounding box center [425, 117] width 117 height 46
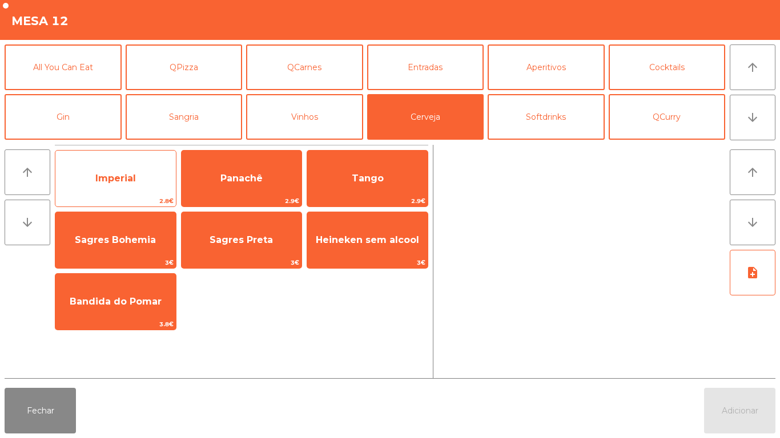
click at [126, 178] on span "Imperial" at bounding box center [115, 178] width 41 height 11
click at [116, 175] on span "Imperial" at bounding box center [115, 178] width 41 height 11
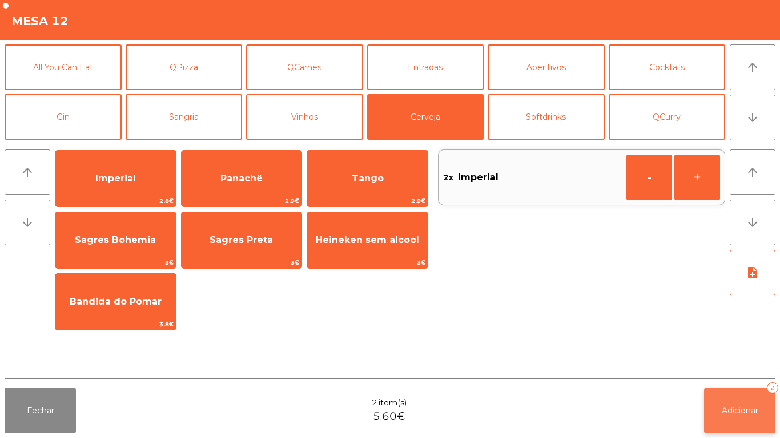
click at [738, 399] on button "Adicionar 2" at bounding box center [739, 411] width 71 height 46
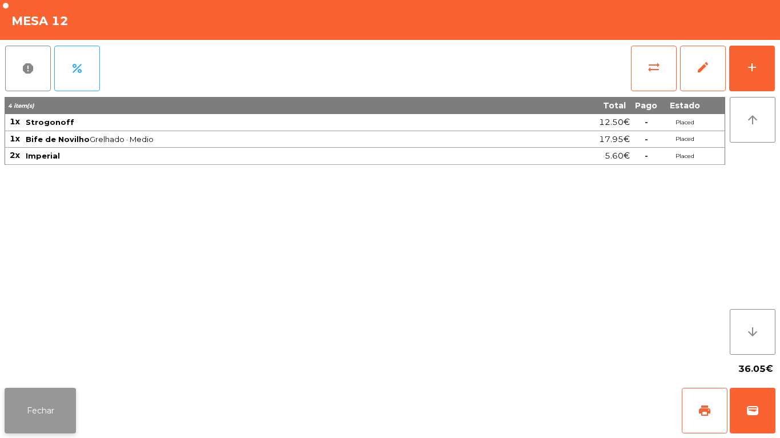
click at [62, 398] on button "Fechar" at bounding box center [40, 411] width 71 height 46
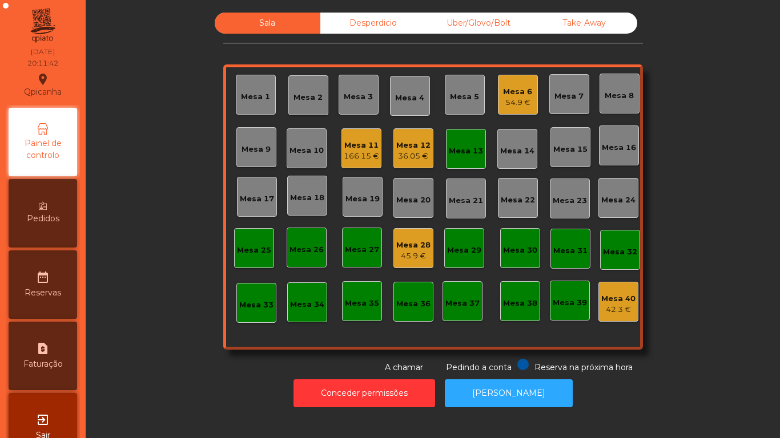
click at [357, 97] on div "Mesa 3" at bounding box center [358, 96] width 29 height 11
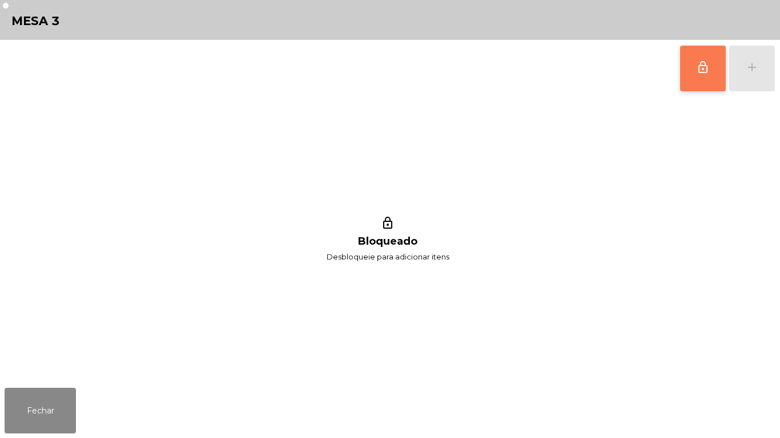
click at [695, 76] on button "lock_outline" at bounding box center [703, 69] width 46 height 46
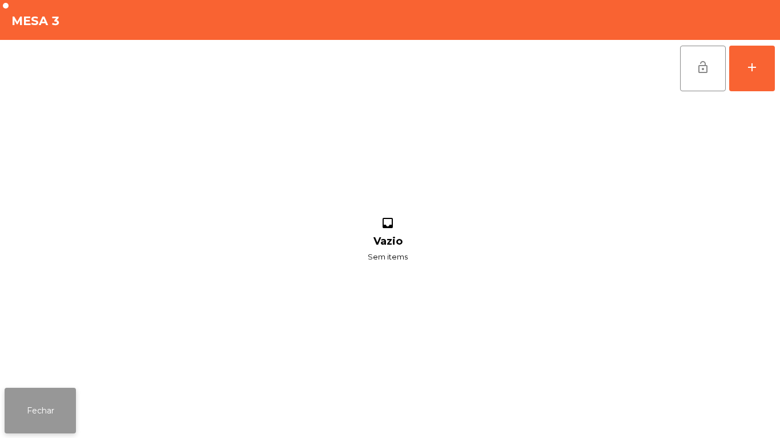
click at [35, 407] on button "Fechar" at bounding box center [40, 411] width 71 height 46
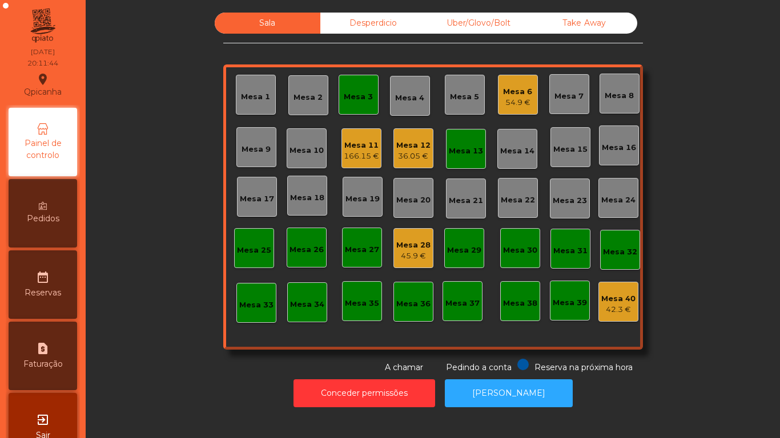
click at [355, 99] on div "Mesa 3" at bounding box center [358, 96] width 29 height 11
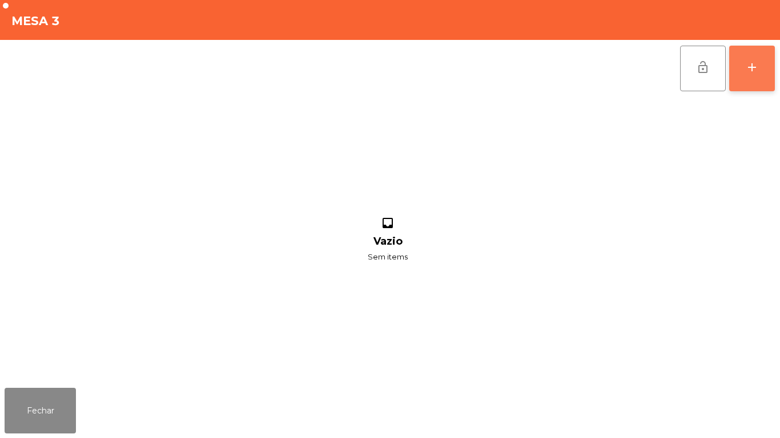
click at [753, 72] on div "add" at bounding box center [752, 67] width 14 height 14
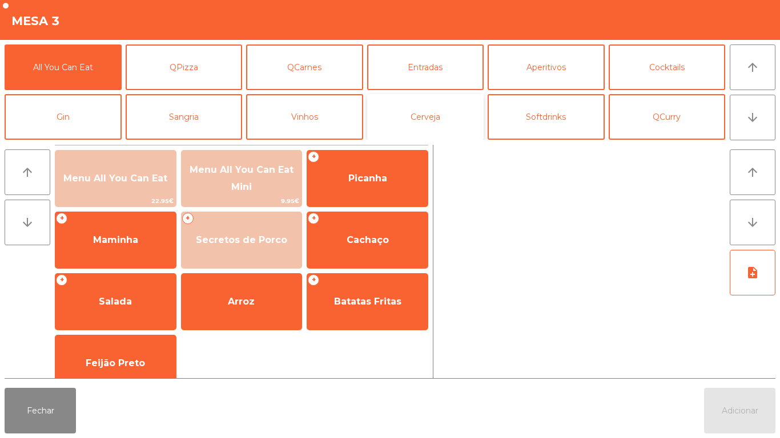
click at [452, 105] on button "Cerveja" at bounding box center [425, 117] width 117 height 46
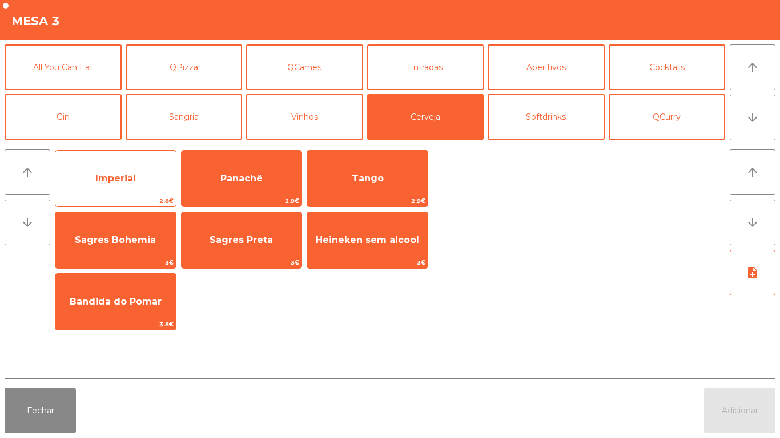
click at [116, 171] on span "Imperial" at bounding box center [115, 178] width 120 height 31
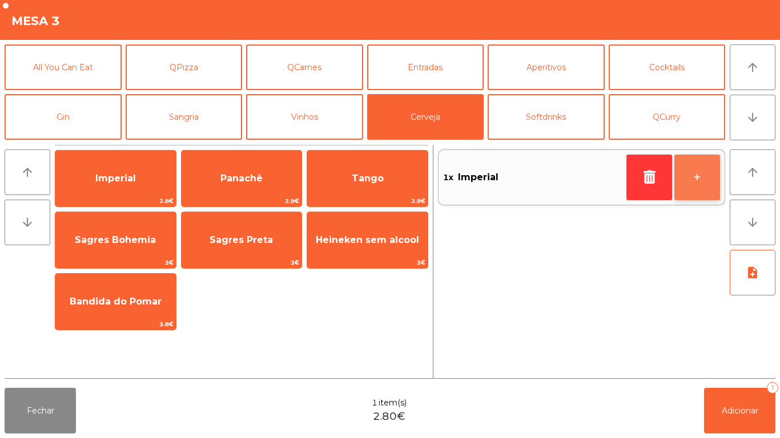
click at [680, 174] on button "+" at bounding box center [697, 178] width 46 height 46
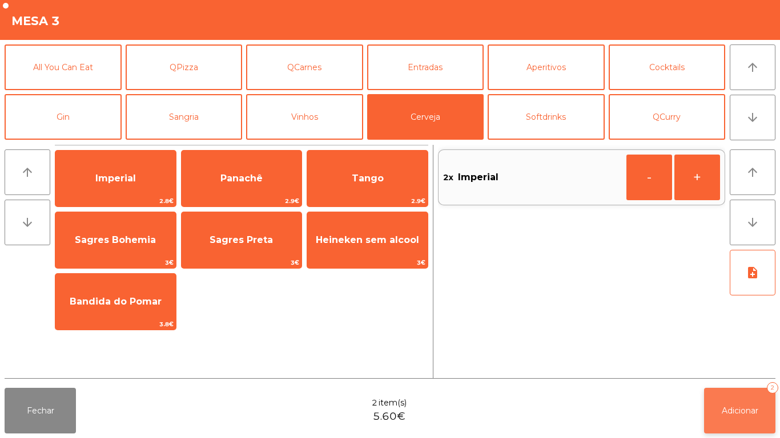
click at [737, 402] on button "Adicionar 2" at bounding box center [739, 411] width 71 height 46
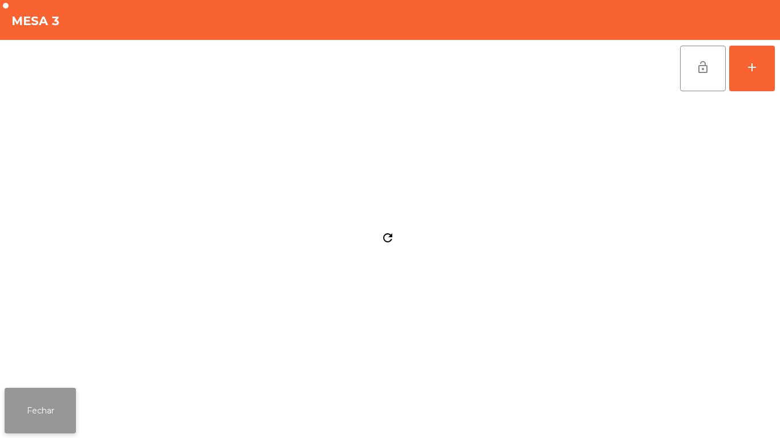
click at [46, 391] on button "Fechar" at bounding box center [40, 411] width 71 height 46
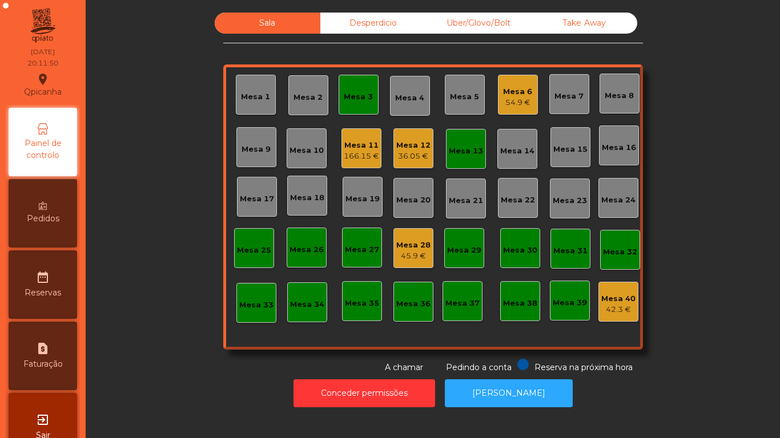
click at [466, 143] on div "Mesa 13" at bounding box center [466, 149] width 34 height 16
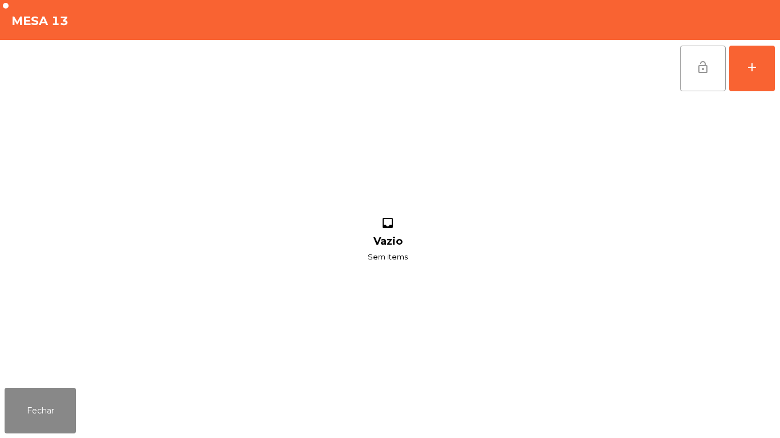
click at [702, 66] on span "lock_open" at bounding box center [703, 67] width 14 height 14
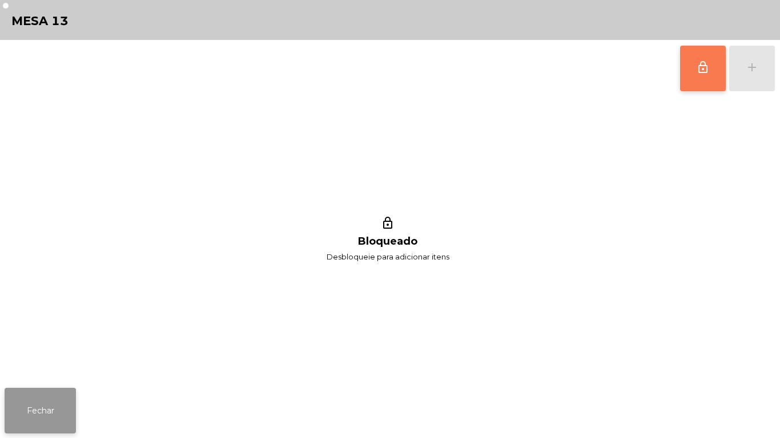
click at [46, 415] on button "Fechar" at bounding box center [40, 411] width 71 height 46
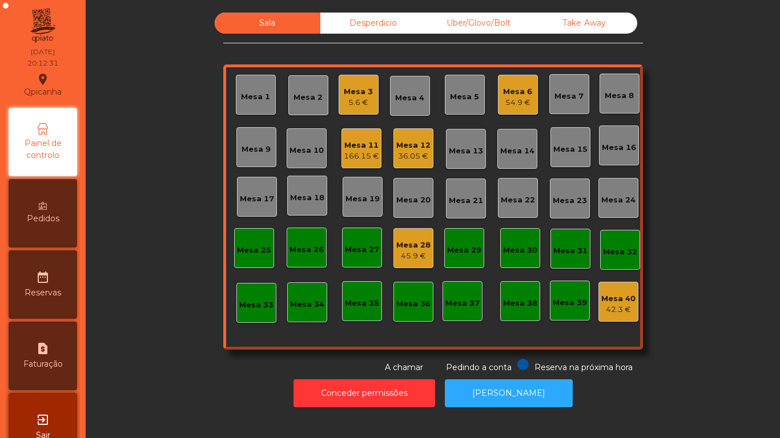
click at [407, 250] on div "Mesa 28" at bounding box center [413, 245] width 34 height 11
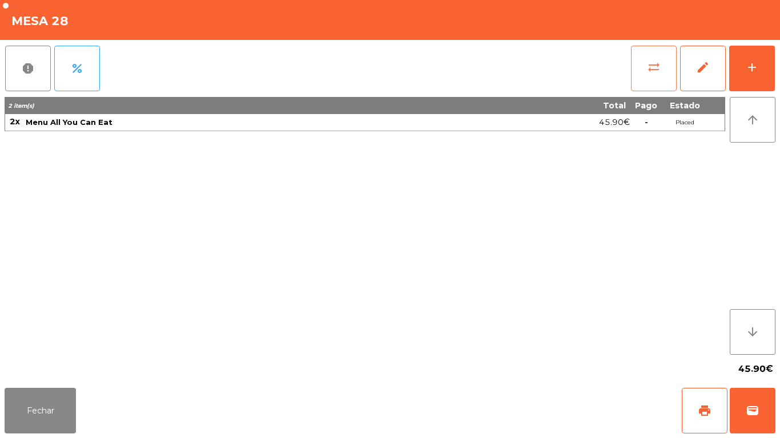
click at [644, 79] on button "sync_alt" at bounding box center [654, 69] width 46 height 46
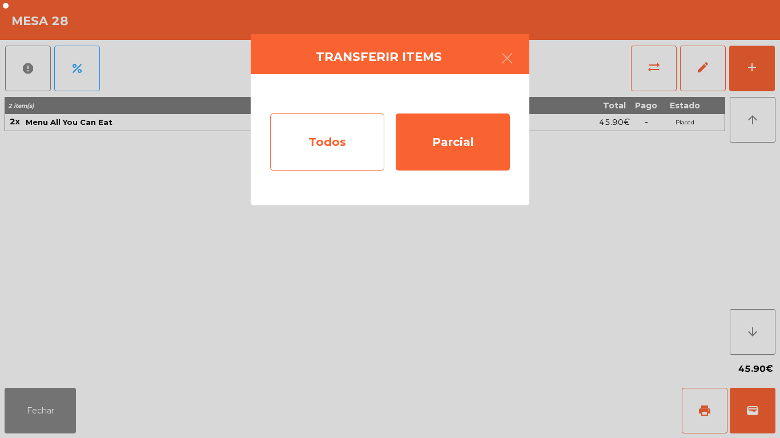
click at [344, 151] on div "Todos" at bounding box center [327, 142] width 114 height 57
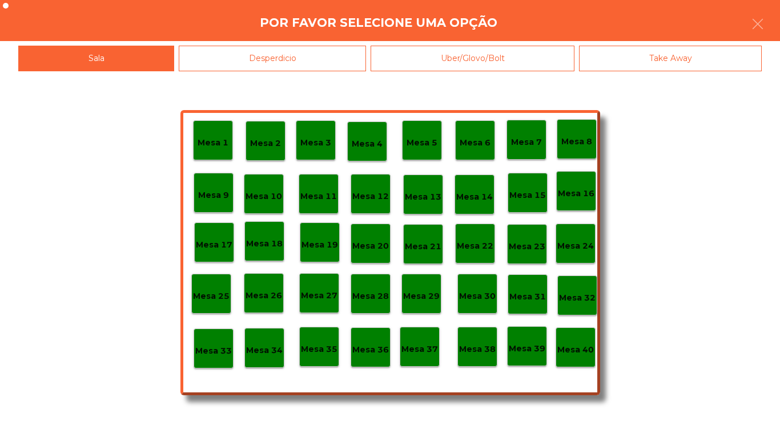
click at [309, 142] on p "Mesa 3" at bounding box center [315, 142] width 31 height 13
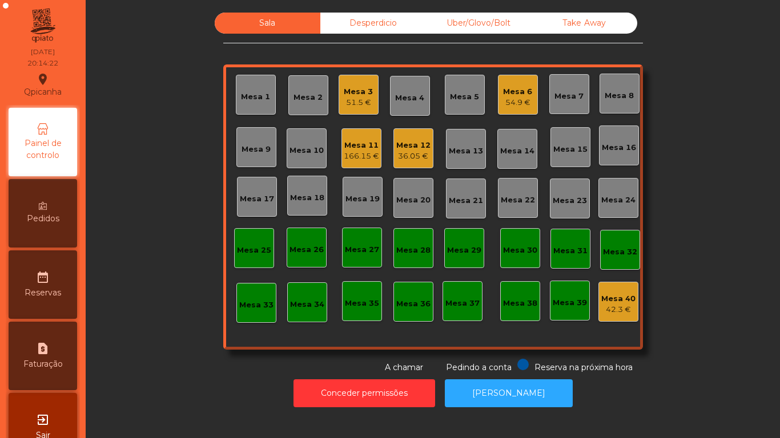
click at [362, 103] on div "51.5 €" at bounding box center [358, 102] width 29 height 11
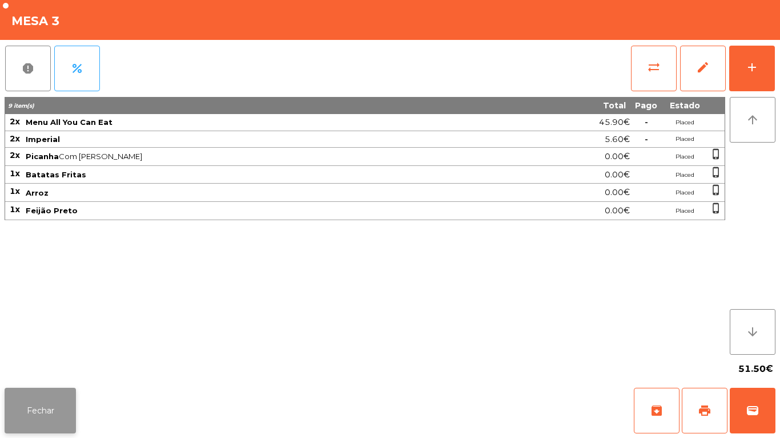
click at [40, 405] on button "Fechar" at bounding box center [40, 411] width 71 height 46
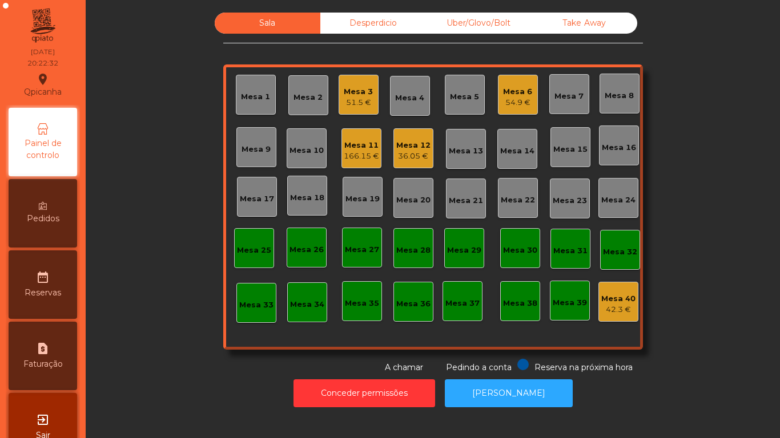
click at [446, 149] on div "Mesa 13" at bounding box center [466, 149] width 40 height 40
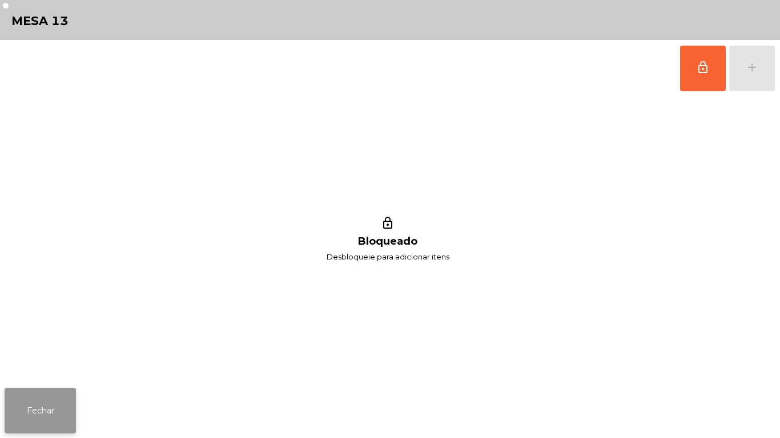
click at [38, 407] on button "Fechar" at bounding box center [40, 411] width 71 height 46
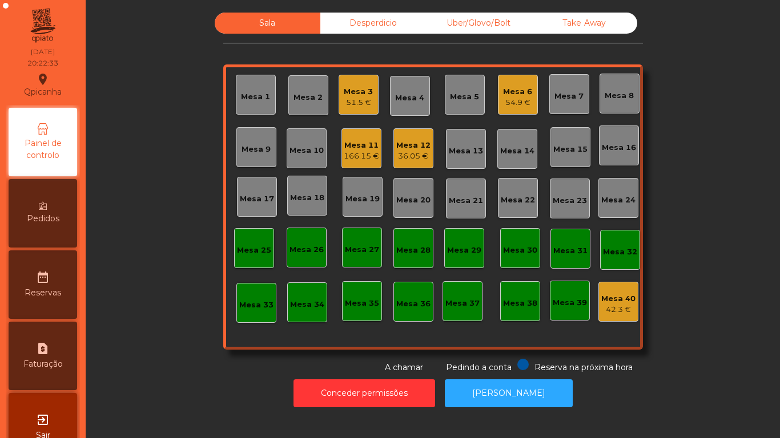
click at [402, 146] on div "Mesa 12" at bounding box center [413, 145] width 34 height 11
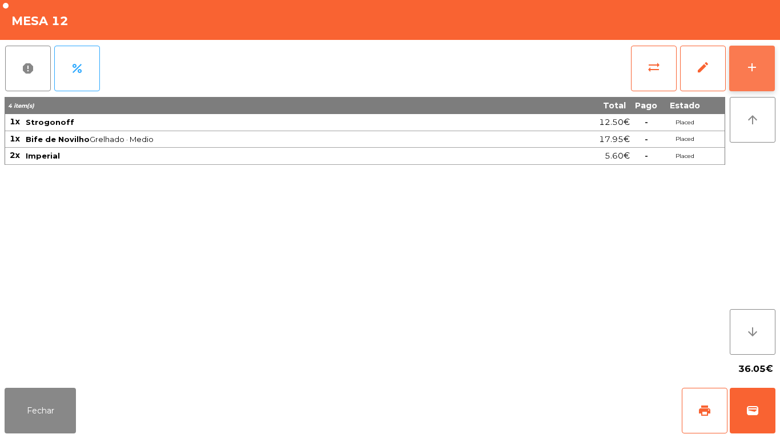
click at [750, 74] on div "add" at bounding box center [752, 67] width 14 height 14
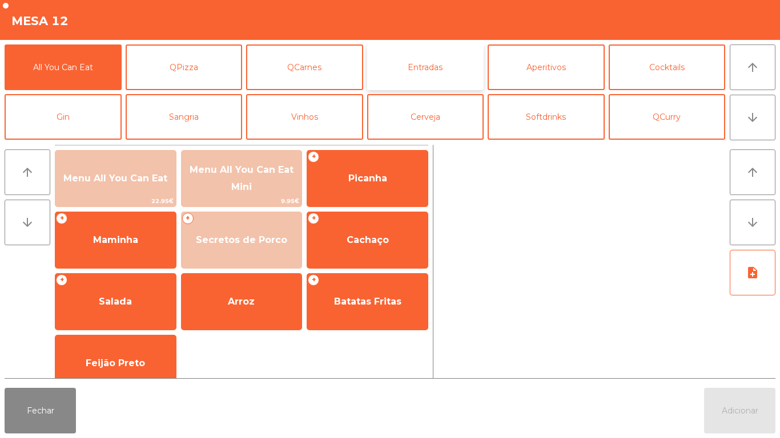
click at [440, 75] on button "Entradas" at bounding box center [425, 68] width 117 height 46
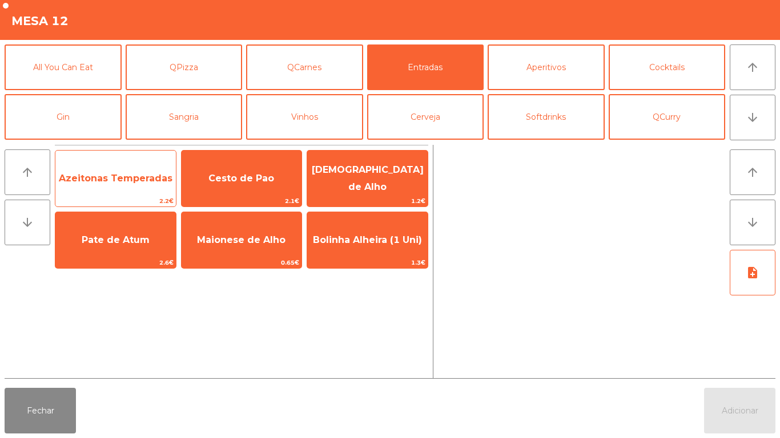
click at [135, 196] on span "2.2€" at bounding box center [115, 201] width 120 height 11
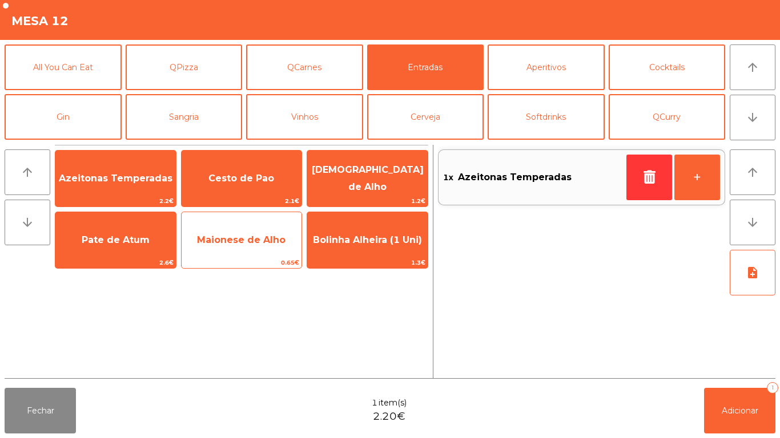
click at [259, 216] on div "Maionese de Alho 0.65€" at bounding box center [242, 240] width 122 height 57
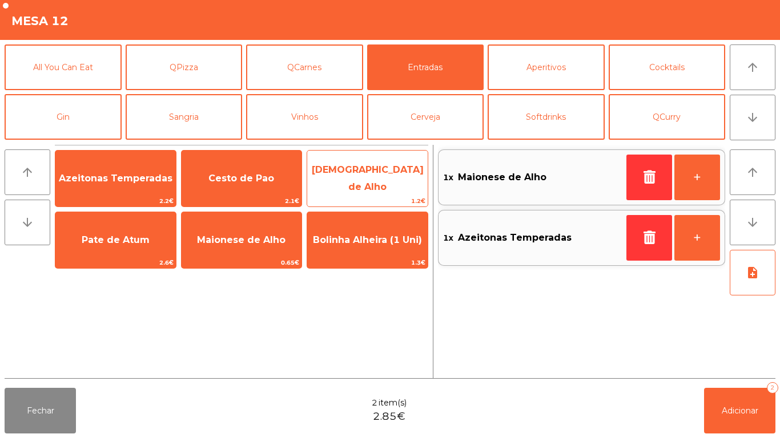
click at [380, 191] on span "[DEMOGRAPHIC_DATA] de Alho" at bounding box center [367, 179] width 120 height 49
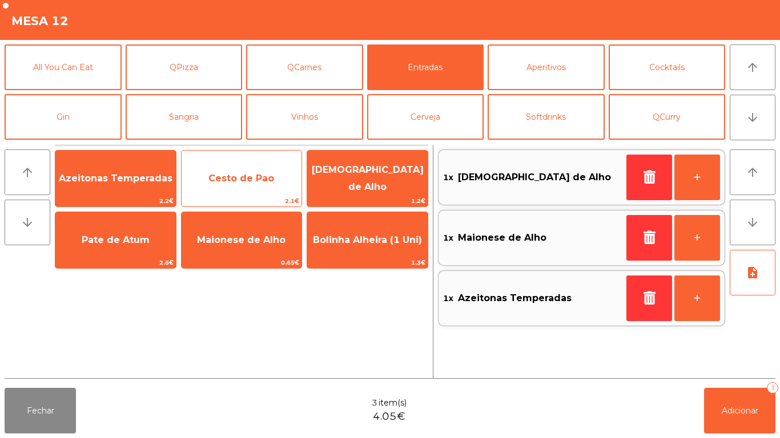
click at [267, 175] on span "Cesto de Pao" at bounding box center [241, 178] width 66 height 11
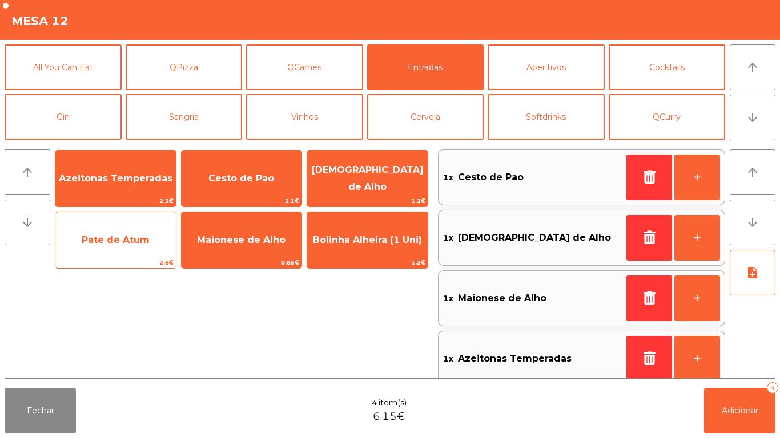
click at [126, 244] on span "Pate de Atum" at bounding box center [116, 240] width 68 height 11
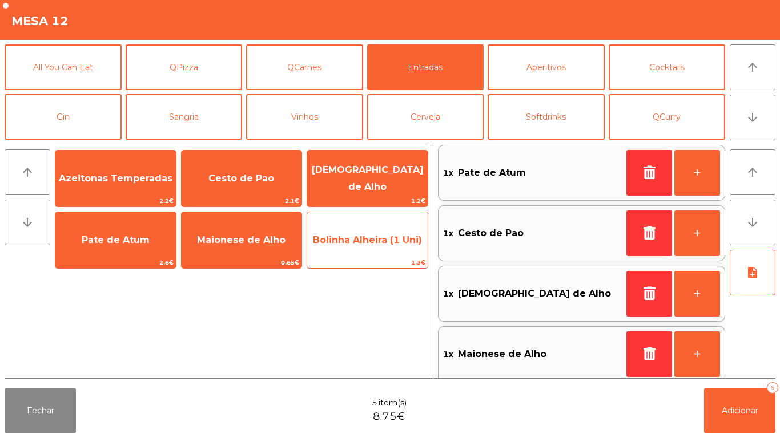
click at [340, 225] on span "Bolinha Alheira (1 Uni)" at bounding box center [367, 240] width 120 height 31
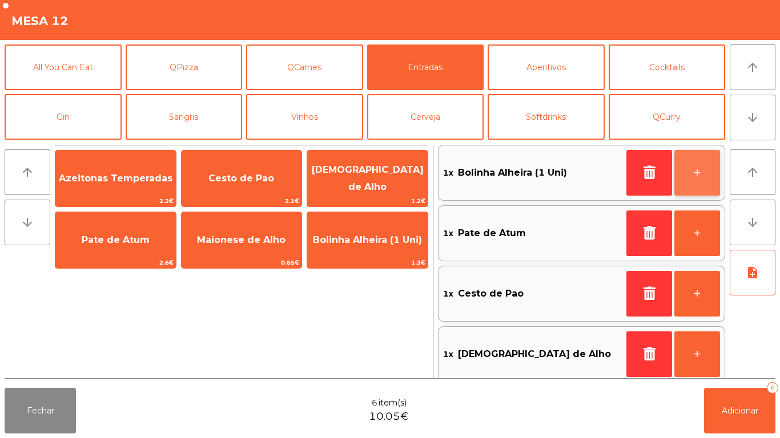
click at [697, 170] on button "+" at bounding box center [697, 173] width 46 height 46
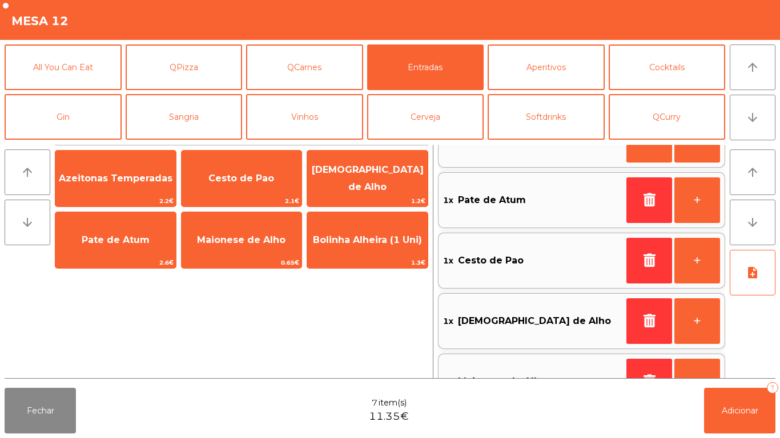
scroll to position [0, 0]
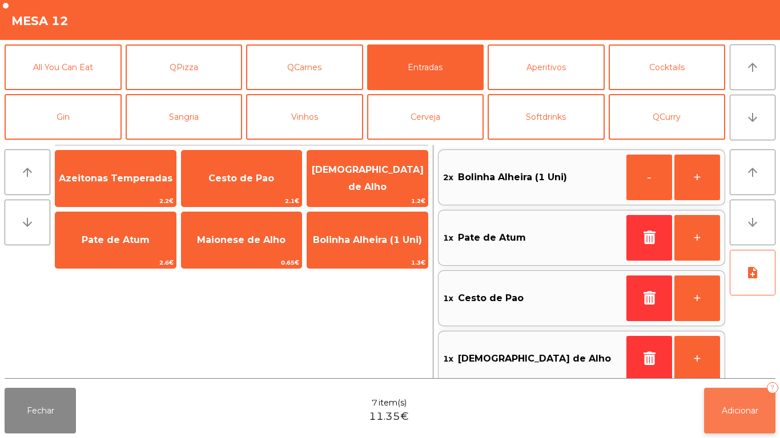
click at [740, 411] on span "Adicionar" at bounding box center [739, 411] width 37 height 10
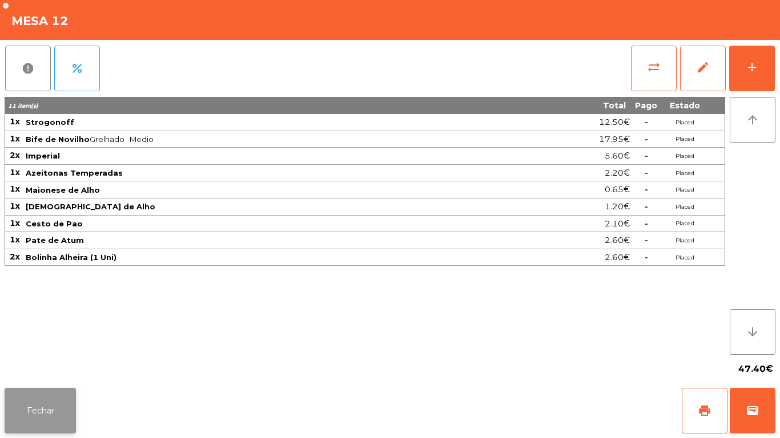
click at [43, 391] on button "Fechar" at bounding box center [40, 411] width 71 height 46
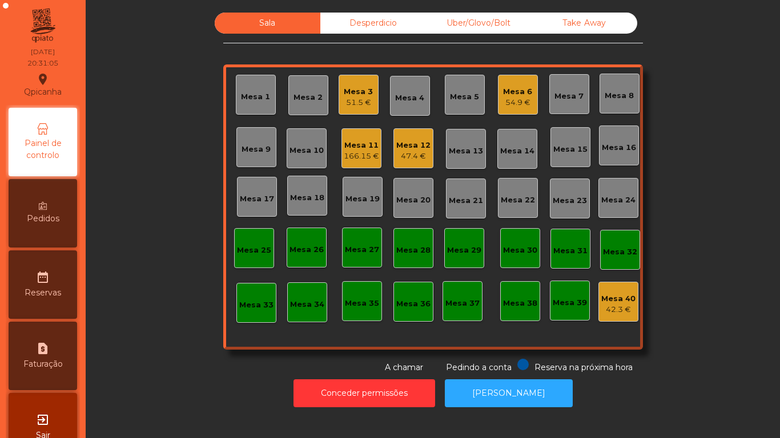
click at [508, 103] on div "54.9 €" at bounding box center [517, 102] width 29 height 11
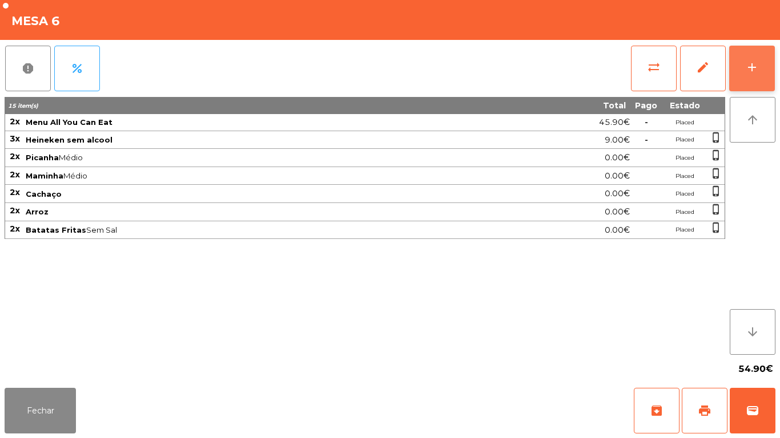
click at [746, 72] on div "add" at bounding box center [752, 67] width 14 height 14
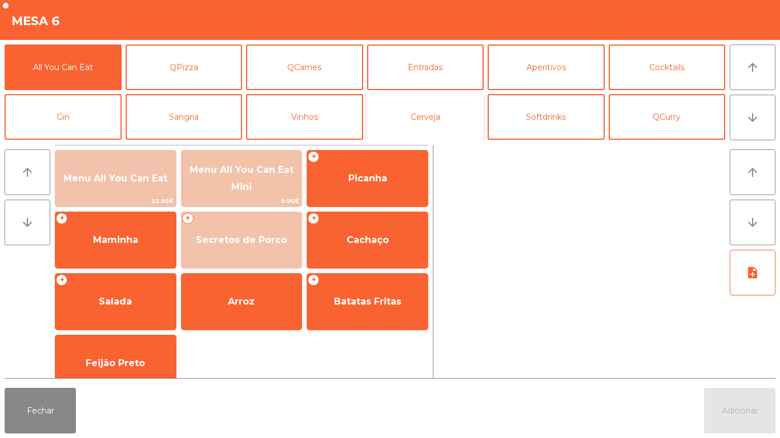
click at [434, 120] on button "Cerveja" at bounding box center [425, 117] width 117 height 46
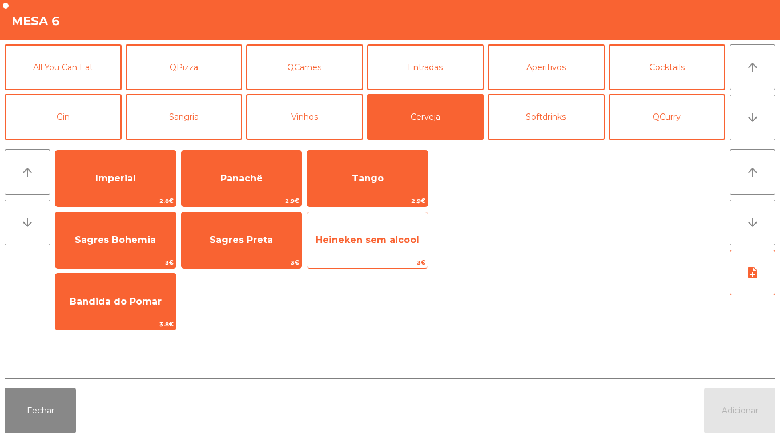
click at [361, 235] on span "Heineken sem alcool" at bounding box center [367, 240] width 103 height 11
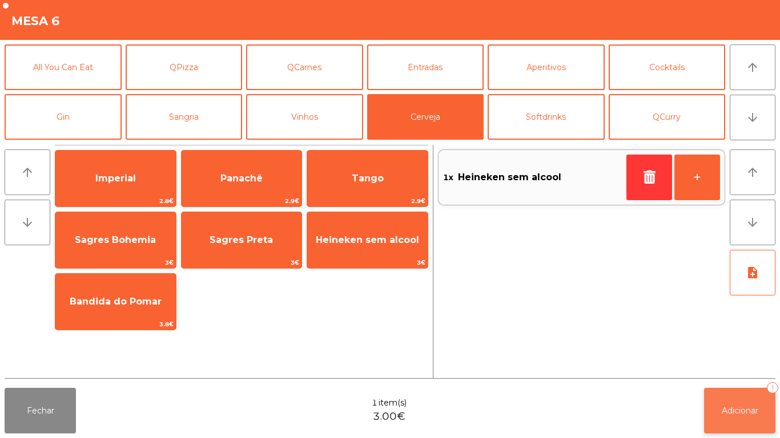
click at [743, 398] on button "Adicionar 1" at bounding box center [739, 411] width 71 height 46
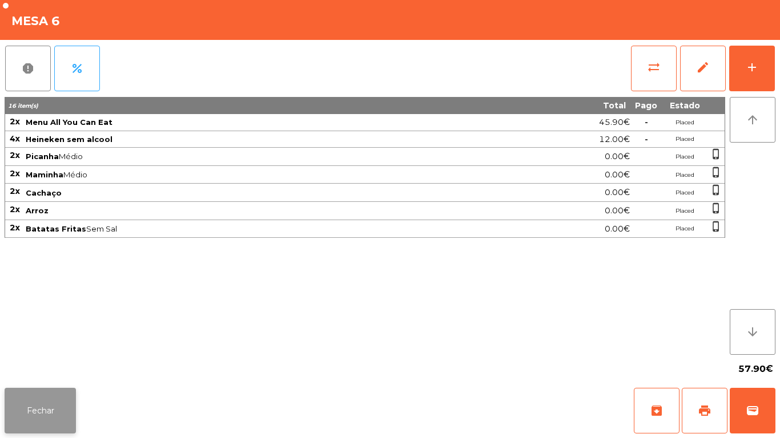
click at [34, 398] on button "Fechar" at bounding box center [40, 411] width 71 height 46
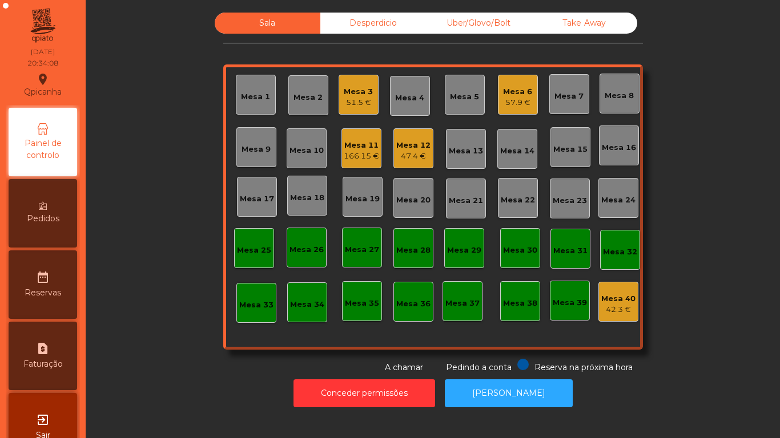
click at [366, 143] on div "Mesa 11" at bounding box center [361, 145] width 35 height 11
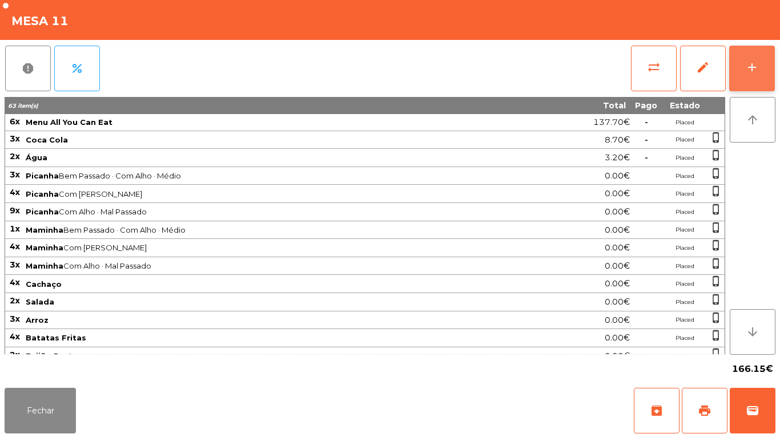
click at [733, 86] on button "add" at bounding box center [752, 69] width 46 height 46
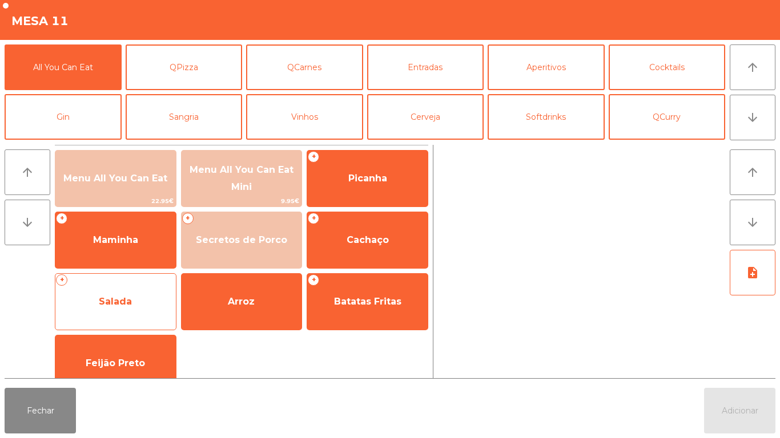
click at [129, 285] on div "+ Salada" at bounding box center [116, 301] width 122 height 57
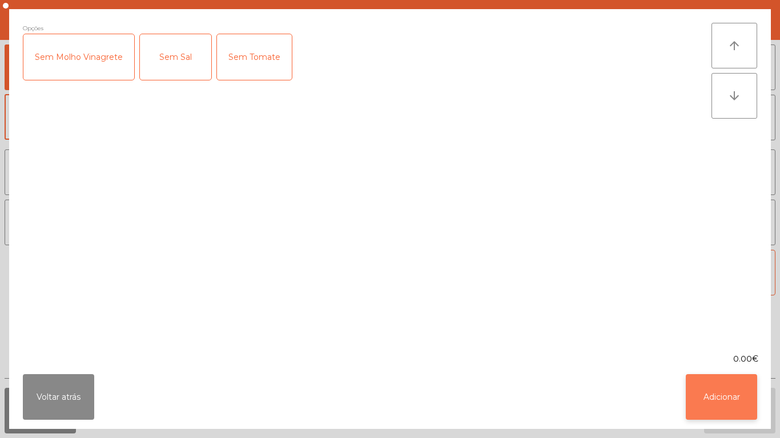
click at [724, 405] on button "Adicionar" at bounding box center [720, 397] width 71 height 46
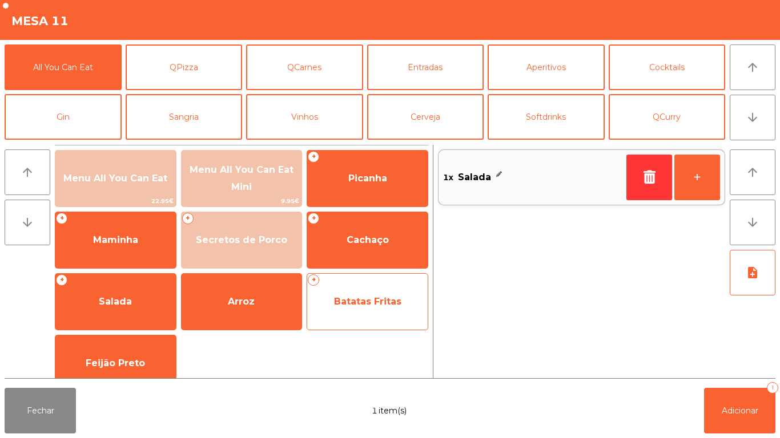
click at [376, 292] on span "Batatas Fritas" at bounding box center [367, 301] width 120 height 31
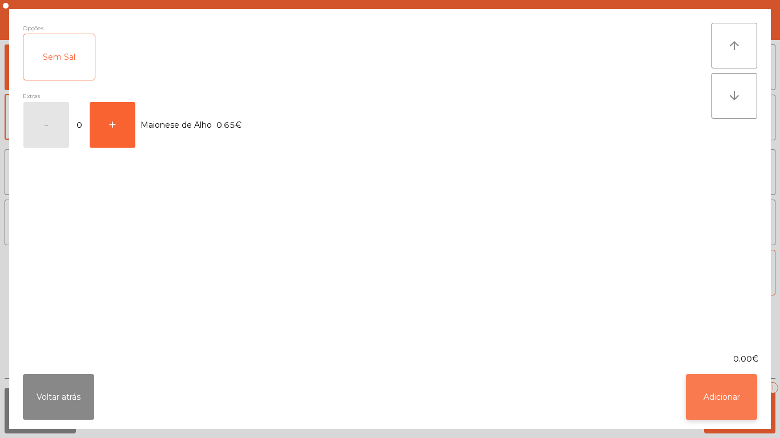
click at [728, 378] on button "Adicionar" at bounding box center [720, 397] width 71 height 46
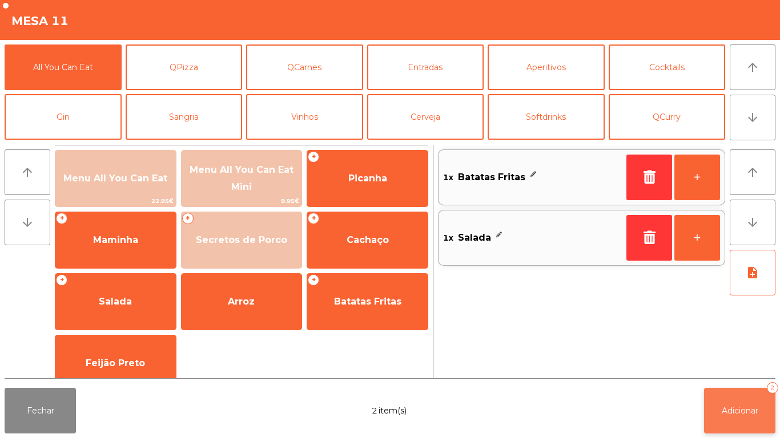
click at [729, 392] on button "Adicionar 2" at bounding box center [739, 411] width 71 height 46
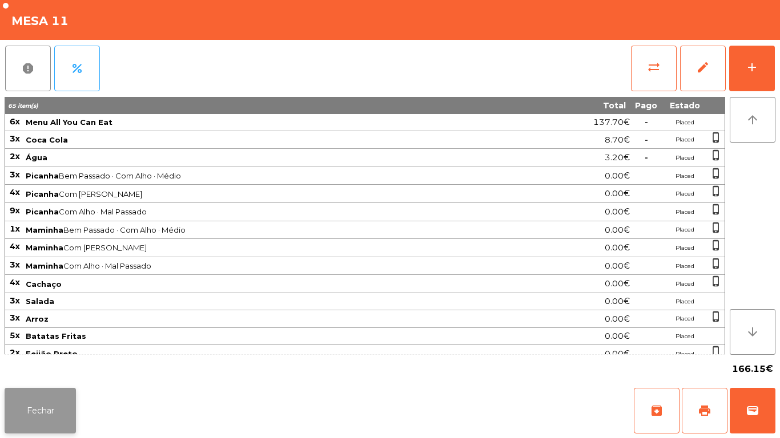
click at [52, 405] on button "Fechar" at bounding box center [40, 411] width 71 height 46
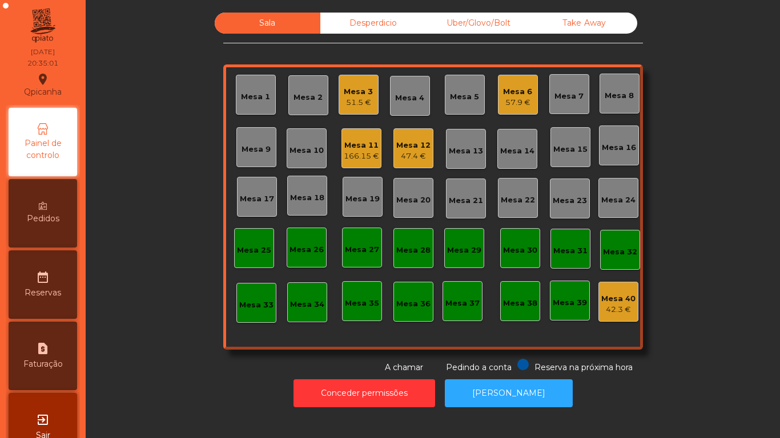
click at [458, 151] on div "Mesa 13" at bounding box center [466, 151] width 34 height 11
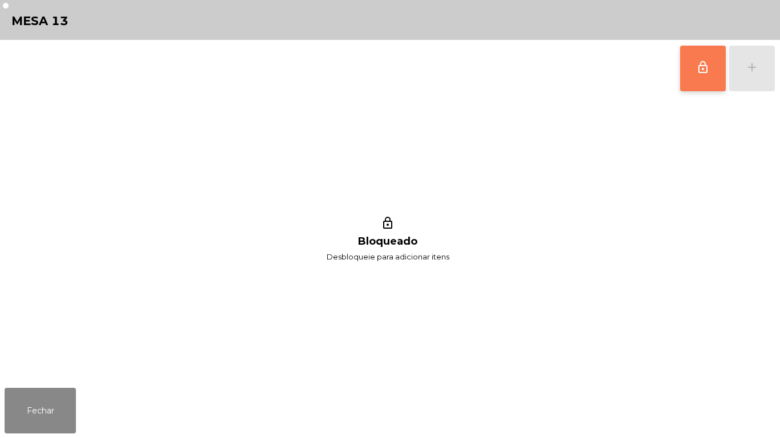
click at [690, 61] on button "lock_outline" at bounding box center [703, 69] width 46 height 46
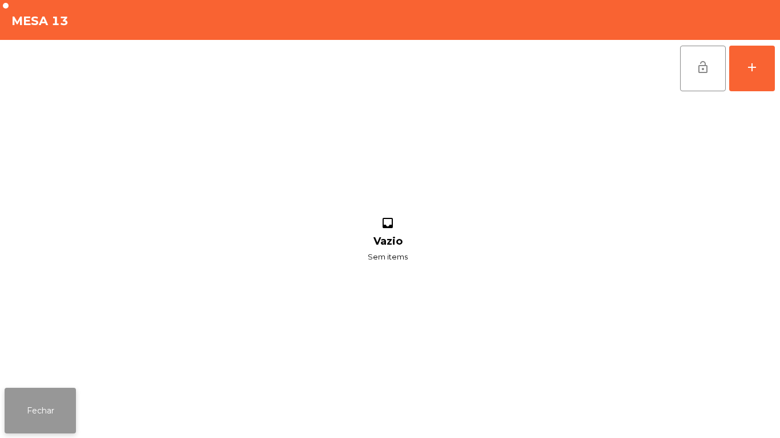
click at [26, 394] on button "Fechar" at bounding box center [40, 411] width 71 height 46
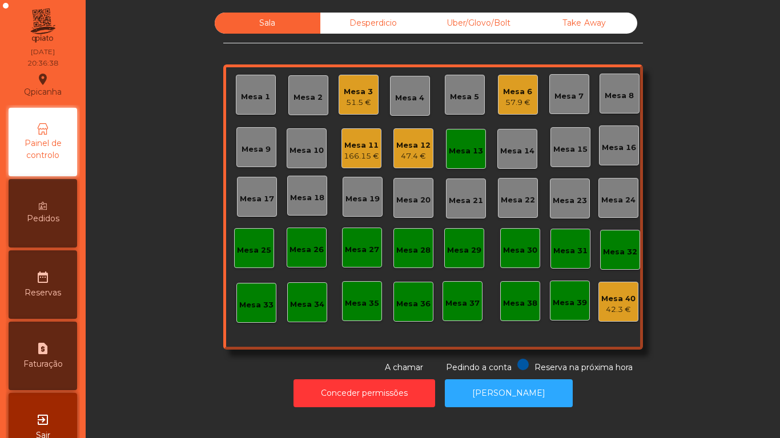
click at [466, 142] on div "Mesa 13" at bounding box center [466, 149] width 34 height 16
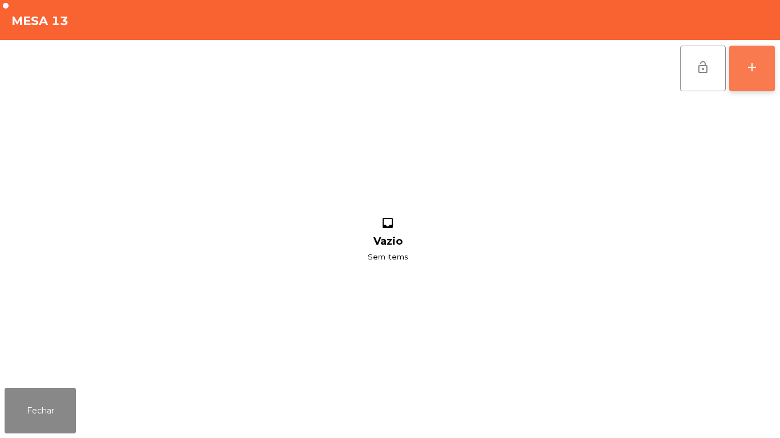
click at [740, 72] on button "add" at bounding box center [752, 69] width 46 height 46
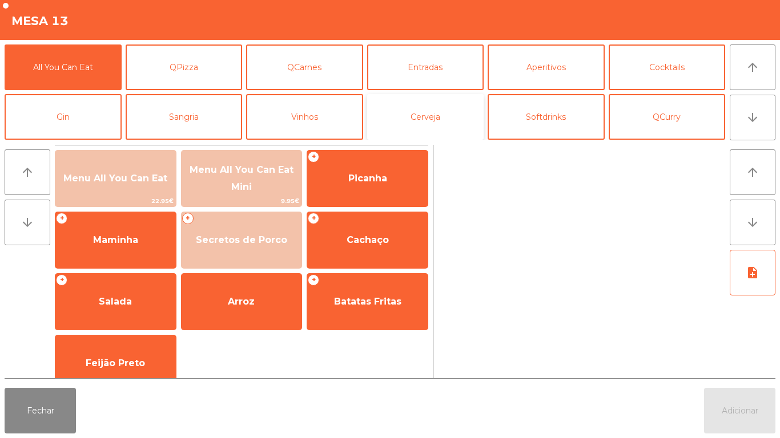
click at [441, 115] on button "Cerveja" at bounding box center [425, 117] width 117 height 46
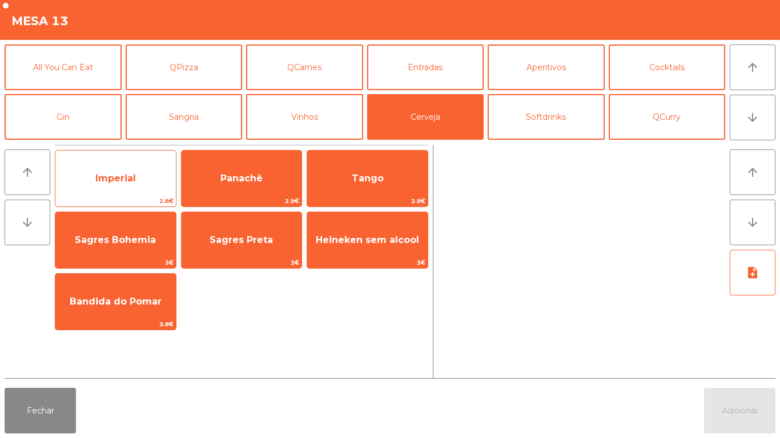
click at [123, 173] on span "Imperial" at bounding box center [115, 178] width 41 height 11
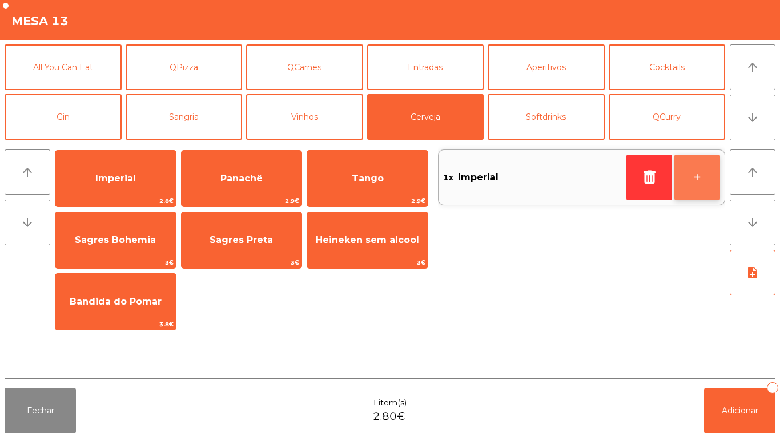
click at [701, 171] on button "+" at bounding box center [697, 178] width 46 height 46
click at [692, 188] on button "+" at bounding box center [697, 178] width 46 height 46
click at [689, 192] on button "+" at bounding box center [697, 178] width 46 height 46
click at [693, 181] on button "+" at bounding box center [697, 178] width 46 height 46
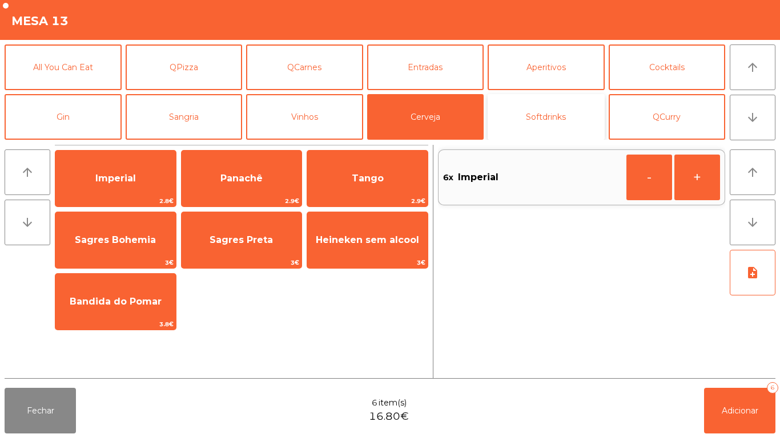
click at [568, 104] on button "Softdrinks" at bounding box center [545, 117] width 117 height 46
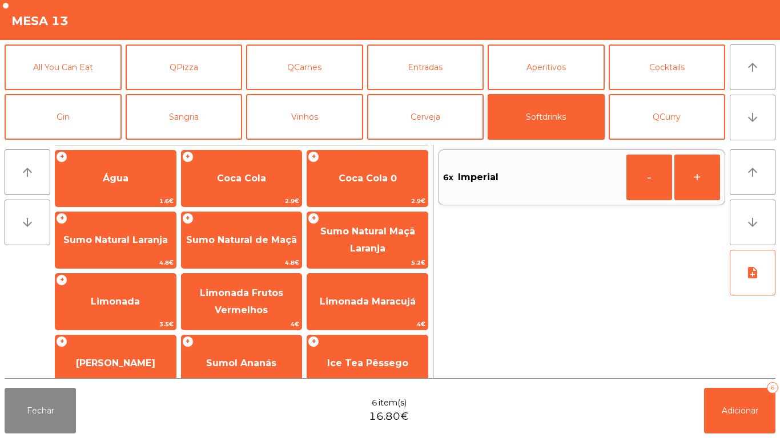
scroll to position [203, 0]
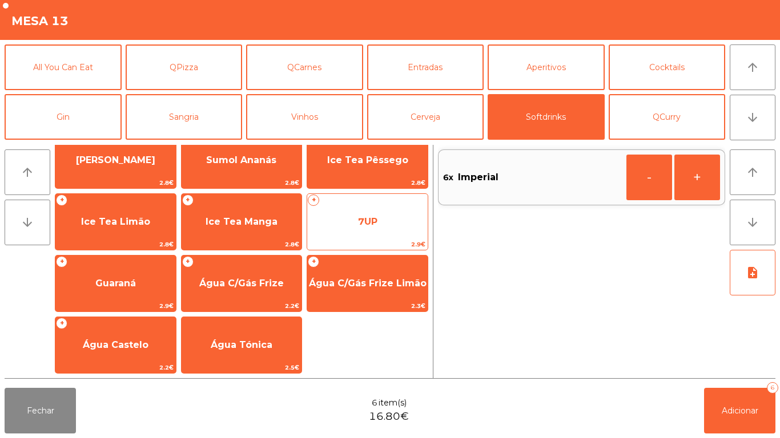
click at [371, 217] on span "7UP" at bounding box center [367, 221] width 19 height 11
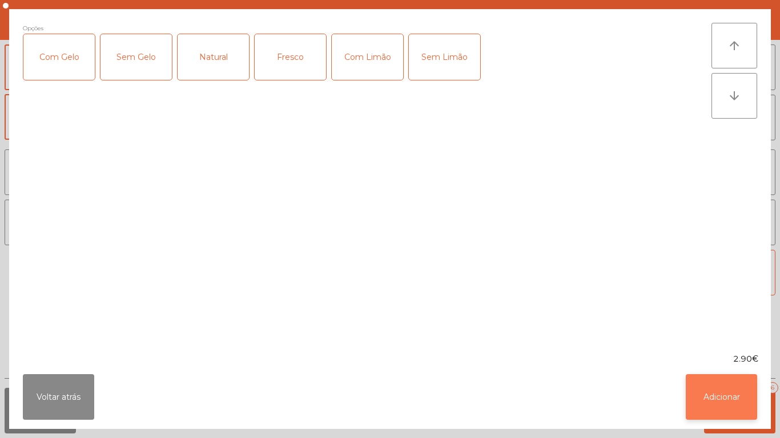
click at [724, 389] on button "Adicionar" at bounding box center [720, 397] width 71 height 46
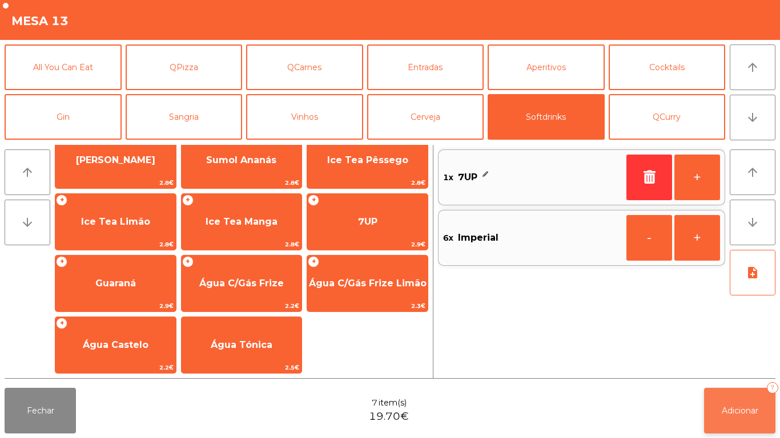
click at [752, 403] on button "Adicionar 7" at bounding box center [739, 411] width 71 height 46
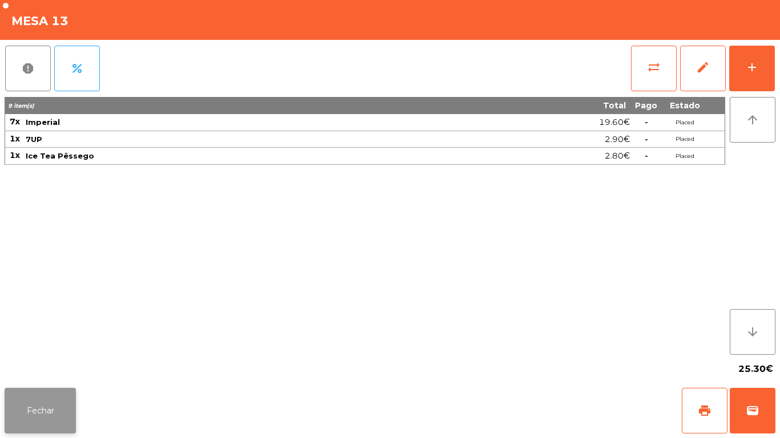
click at [42, 392] on button "Fechar" at bounding box center [40, 411] width 71 height 46
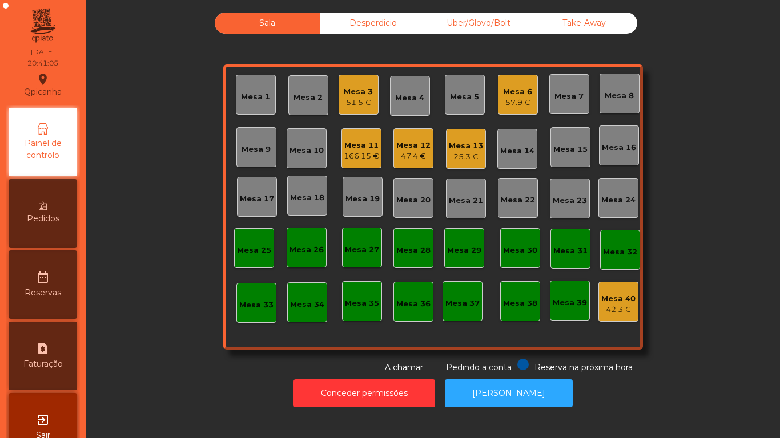
click at [467, 152] on div "25.3 €" at bounding box center [466, 156] width 34 height 11
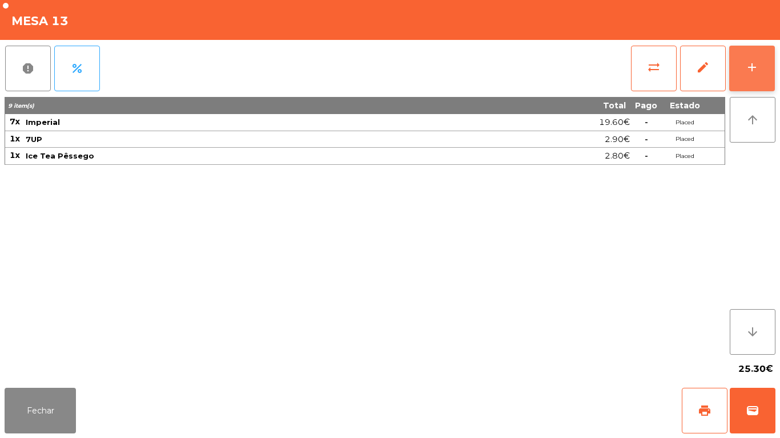
click at [745, 71] on div "add" at bounding box center [752, 67] width 14 height 14
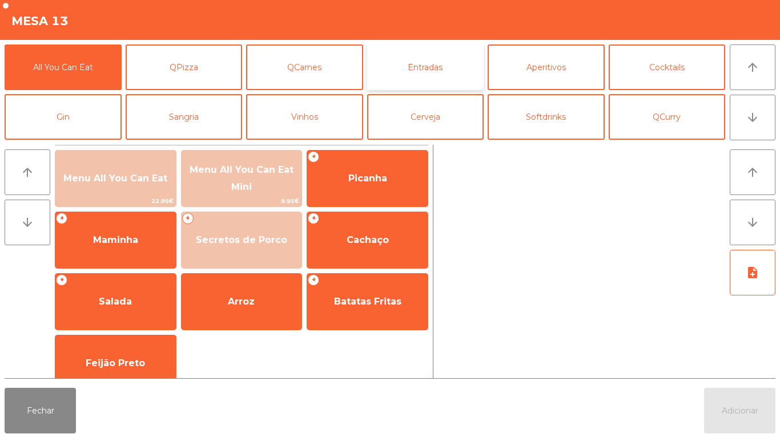
click at [436, 67] on button "Entradas" at bounding box center [425, 68] width 117 height 46
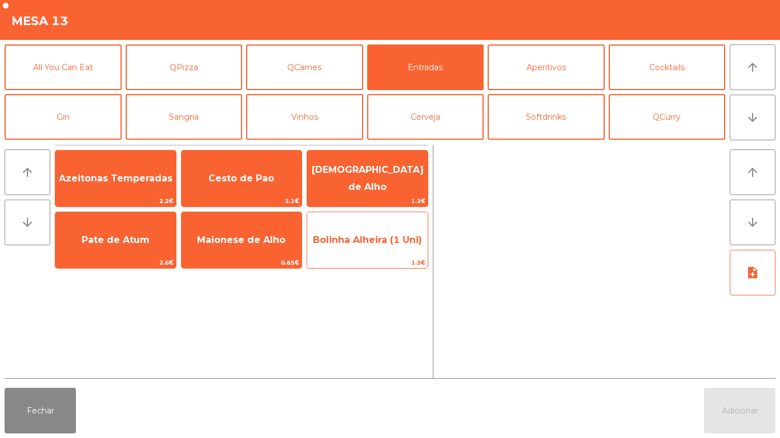
click at [376, 237] on span "Bolinha Alheira (1 Uni)" at bounding box center [367, 240] width 109 height 11
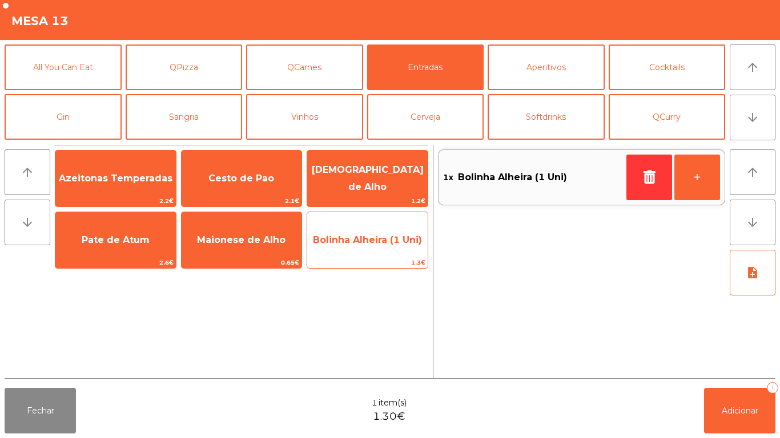
click at [382, 228] on span "Bolinha Alheira (1 Uni)" at bounding box center [367, 240] width 120 height 31
click at [384, 220] on div "Bolinha Alheira (1 Uni) 1.3€" at bounding box center [367, 240] width 122 height 57
click at [367, 231] on span "Bolinha Alheira (1 Uni)" at bounding box center [367, 240] width 120 height 31
click at [364, 245] on span "Bolinha Alheira (1 Uni)" at bounding box center [367, 240] width 109 height 11
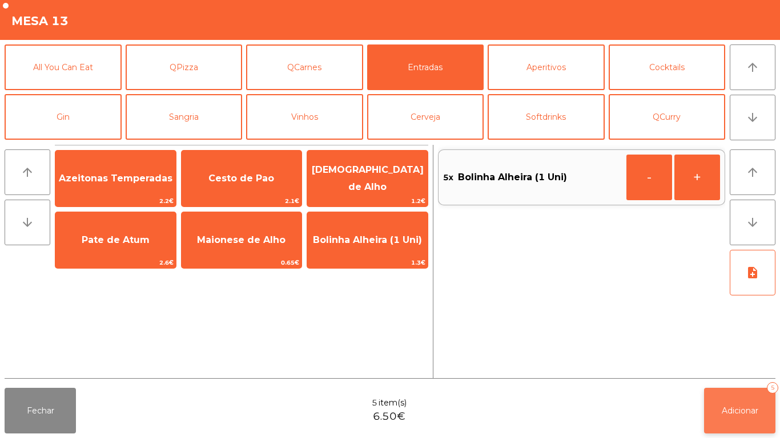
click at [760, 399] on button "Adicionar 5" at bounding box center [739, 411] width 71 height 46
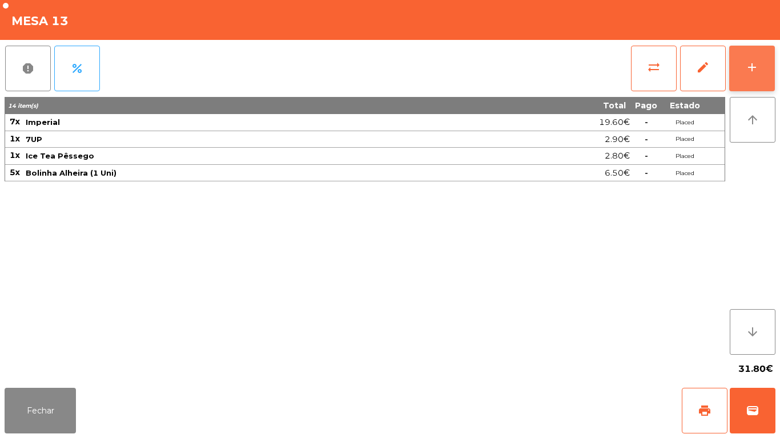
click at [734, 77] on button "add" at bounding box center [752, 69] width 46 height 46
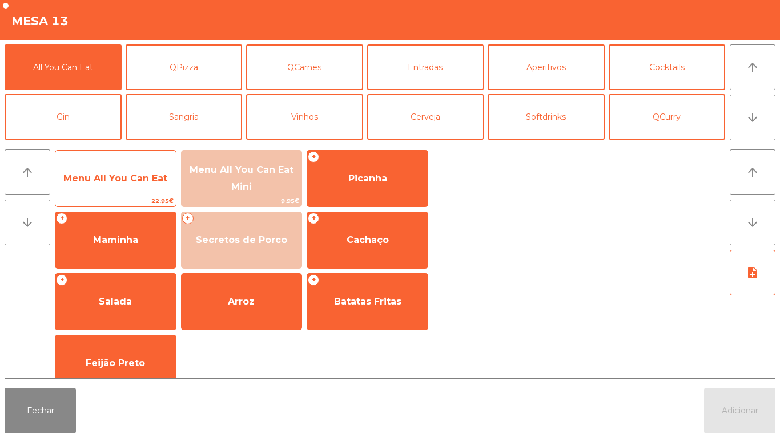
click at [127, 171] on span "Menu All You Can Eat" at bounding box center [115, 178] width 120 height 31
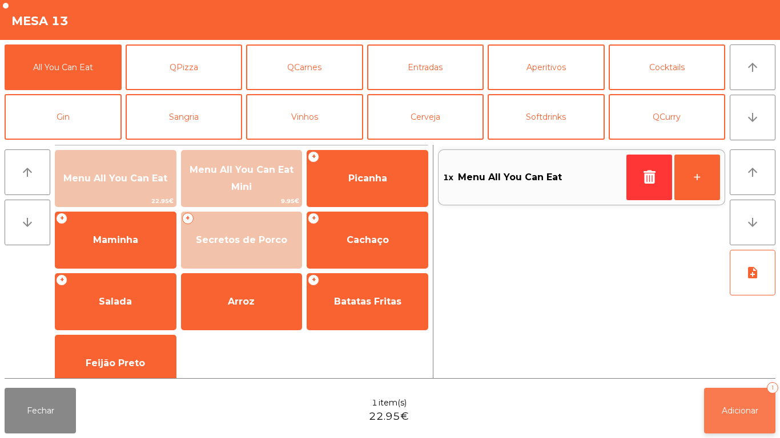
click at [733, 403] on button "Adicionar 1" at bounding box center [739, 411] width 71 height 46
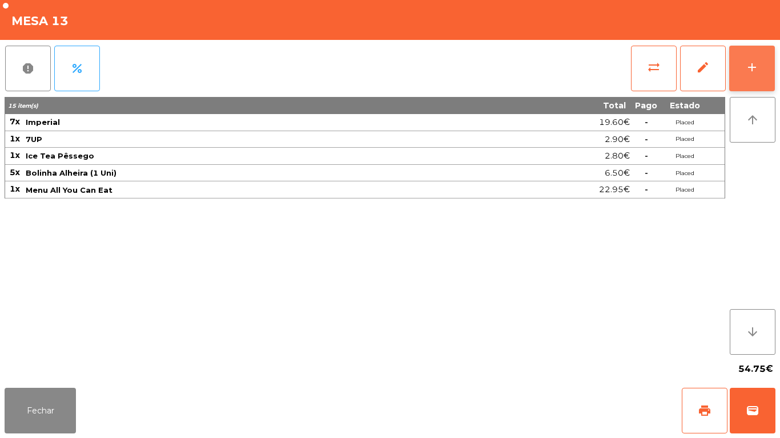
click at [746, 69] on div "add" at bounding box center [752, 67] width 14 height 14
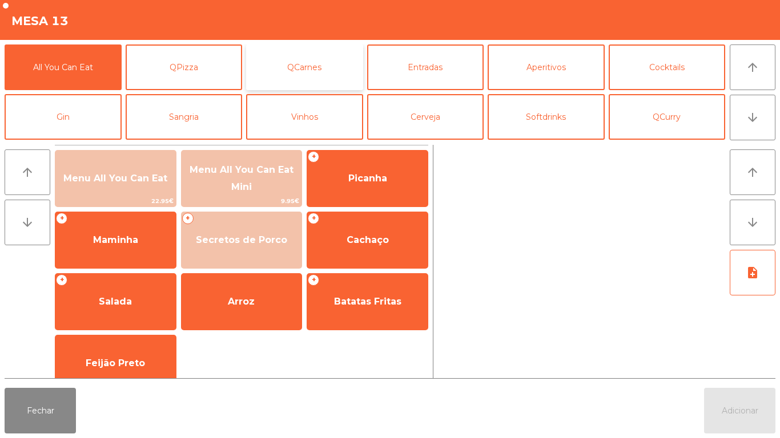
click at [310, 68] on button "QCarnes" at bounding box center [304, 68] width 117 height 46
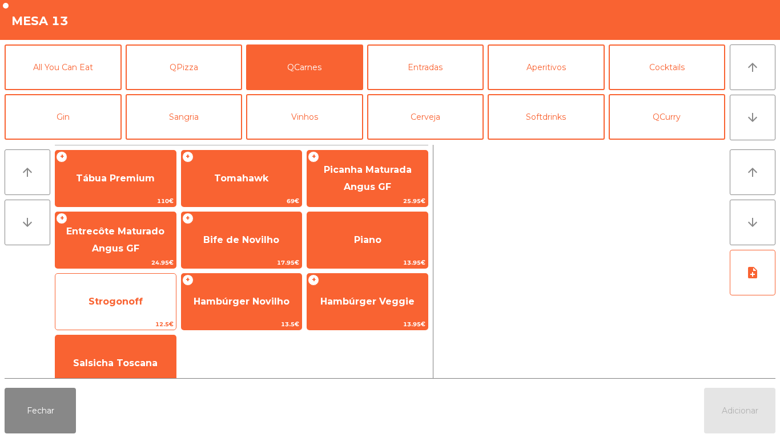
click at [132, 305] on span "Strogonoff" at bounding box center [115, 301] width 54 height 11
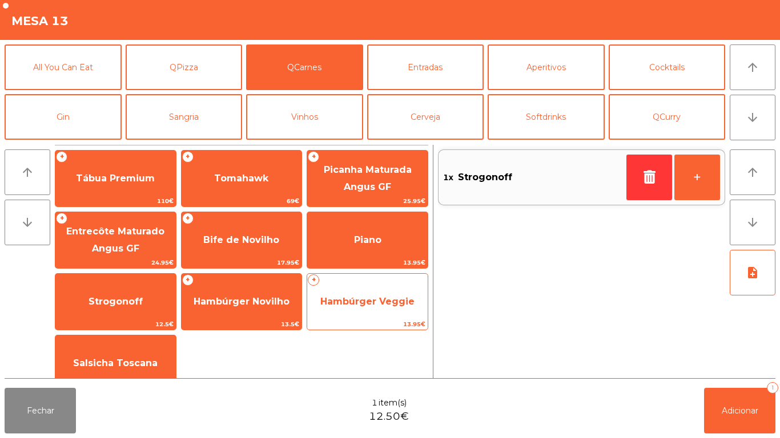
click at [364, 306] on span "Hambúrger Veggie" at bounding box center [367, 301] width 94 height 11
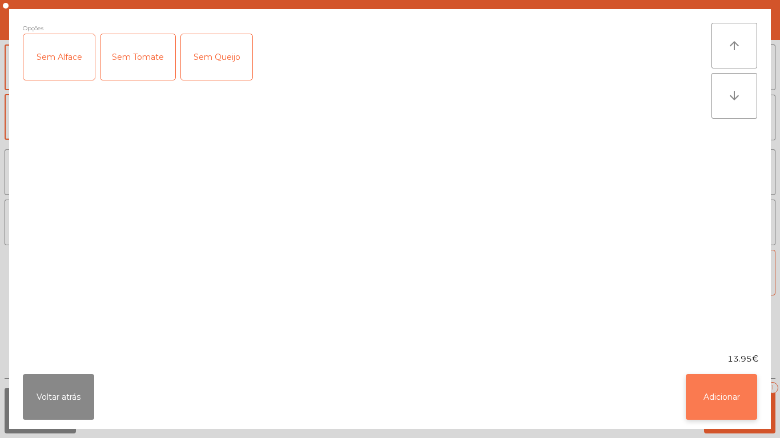
click at [712, 385] on button "Adicionar" at bounding box center [720, 397] width 71 height 46
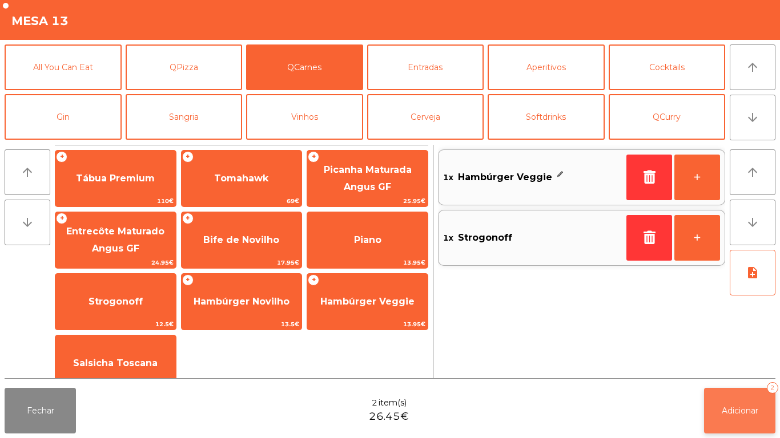
click at [737, 391] on button "Adicionar 2" at bounding box center [739, 411] width 71 height 46
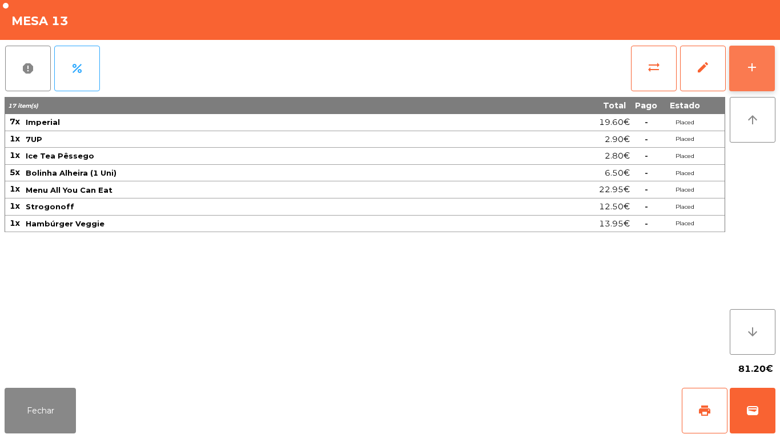
click at [751, 65] on div "add" at bounding box center [752, 67] width 14 height 14
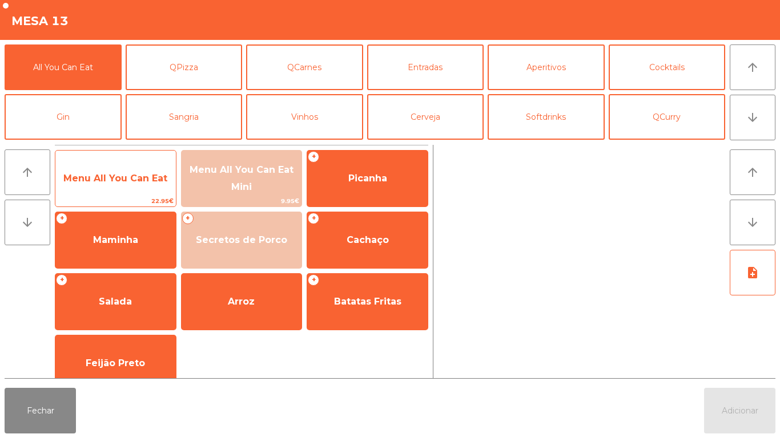
click at [120, 190] on span "Menu All You Can Eat" at bounding box center [115, 178] width 120 height 31
click at [123, 184] on span "Menu All You Can Eat" at bounding box center [115, 178] width 120 height 31
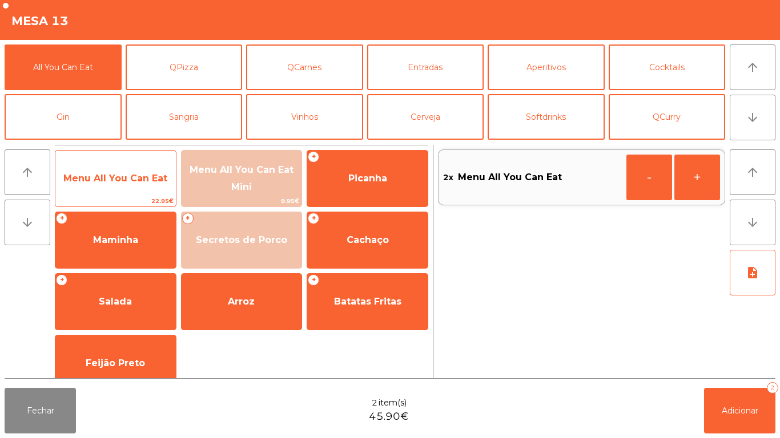
click at [130, 177] on span "Menu All You Can Eat" at bounding box center [115, 178] width 104 height 11
click at [134, 184] on span "Menu All You Can Eat" at bounding box center [115, 178] width 120 height 31
click at [128, 184] on span "Menu All You Can Eat" at bounding box center [115, 178] width 120 height 31
click at [126, 184] on span "Menu All You Can Eat" at bounding box center [115, 178] width 120 height 31
click at [113, 179] on span "Menu All You Can Eat" at bounding box center [115, 178] width 104 height 11
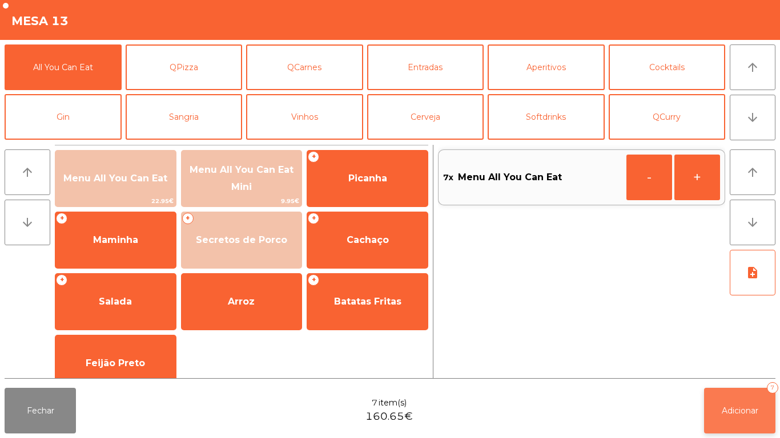
click at [740, 408] on span "Adicionar" at bounding box center [739, 411] width 37 height 10
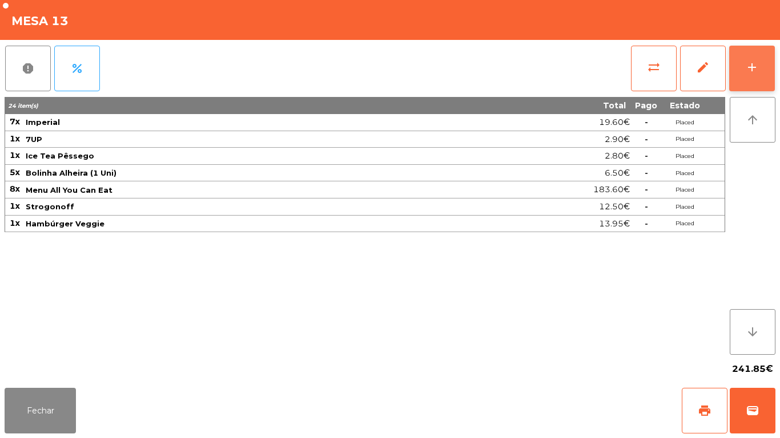
click at [741, 76] on button "add" at bounding box center [752, 69] width 46 height 46
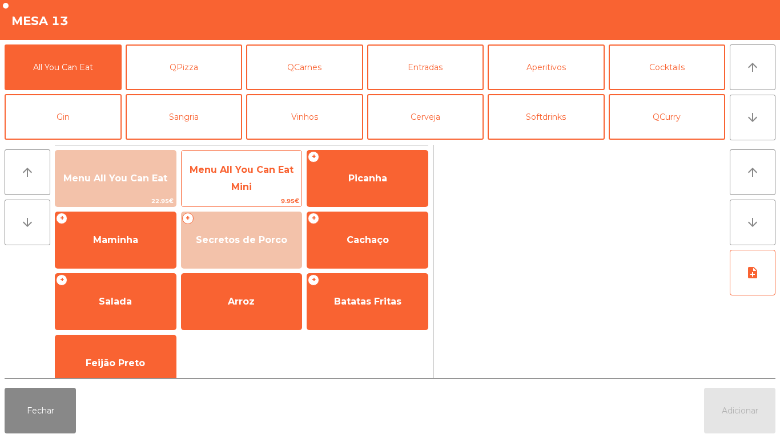
click at [233, 182] on span "Menu All You Can Eat Mini" at bounding box center [241, 178] width 104 height 28
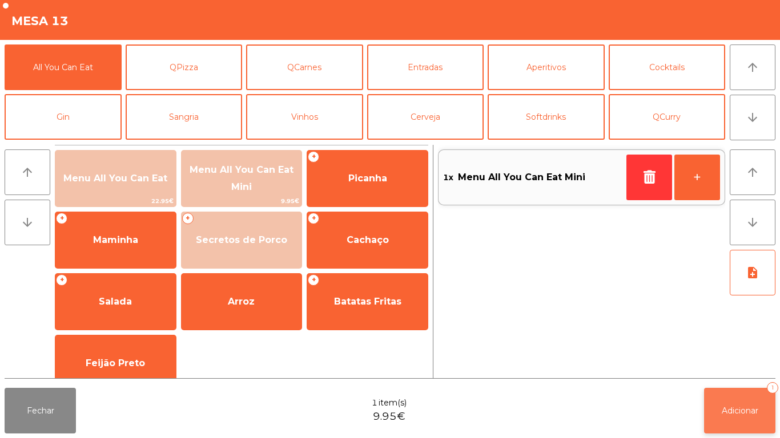
click at [736, 403] on button "Adicionar 1" at bounding box center [739, 411] width 71 height 46
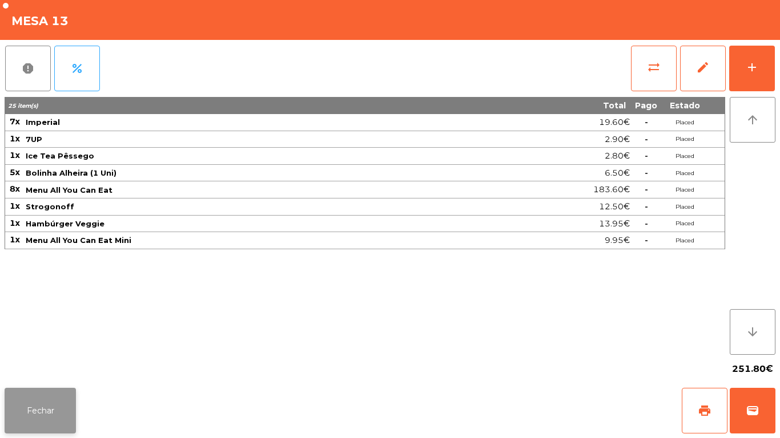
click at [71, 407] on button "Fechar" at bounding box center [40, 411] width 71 height 46
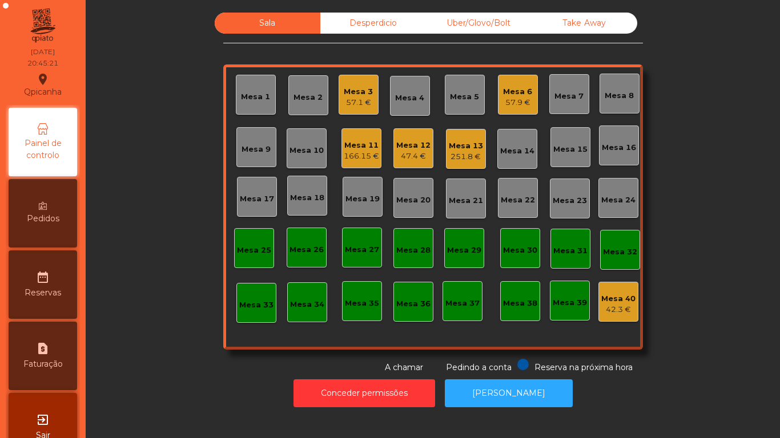
click at [302, 96] on div "Mesa 2" at bounding box center [307, 97] width 29 height 11
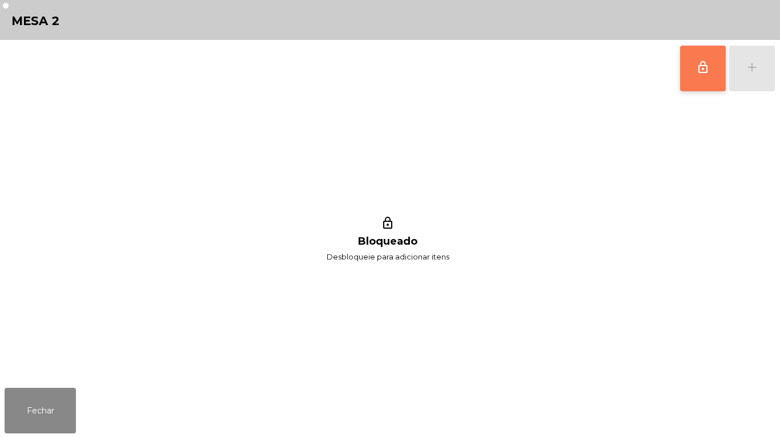
click at [692, 57] on button "lock_outline" at bounding box center [703, 69] width 46 height 46
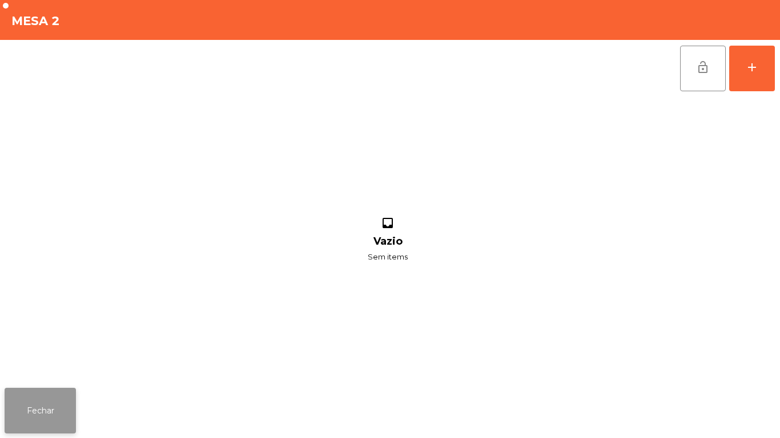
click at [51, 402] on button "Fechar" at bounding box center [40, 411] width 71 height 46
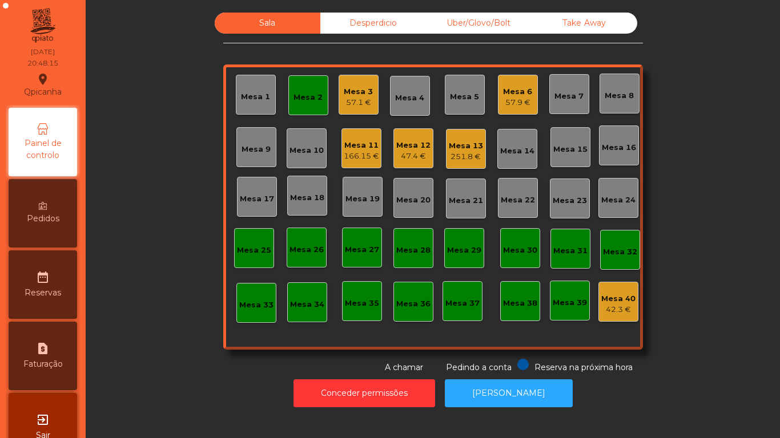
click at [461, 136] on div "Mesa 13 251.8 €" at bounding box center [466, 149] width 34 height 27
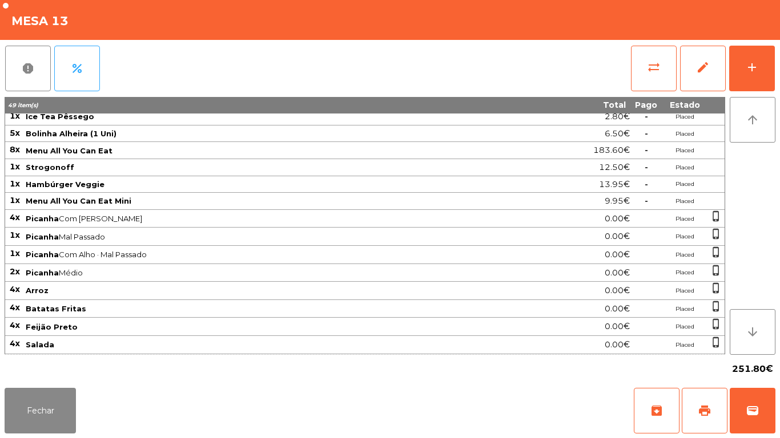
scroll to position [0, 0]
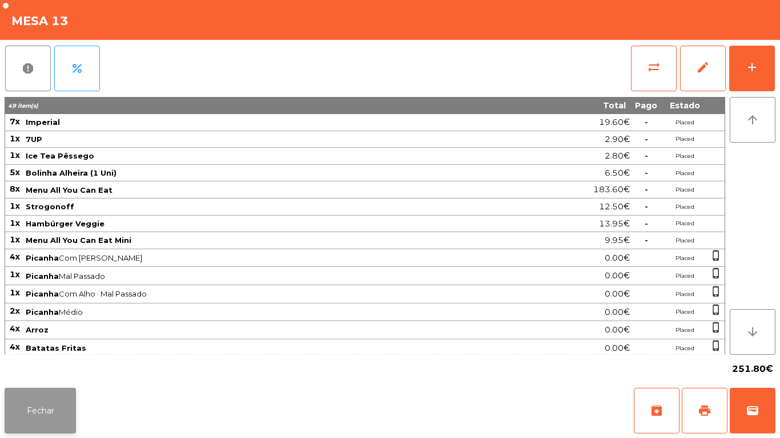
click at [25, 411] on button "Fechar" at bounding box center [40, 411] width 71 height 46
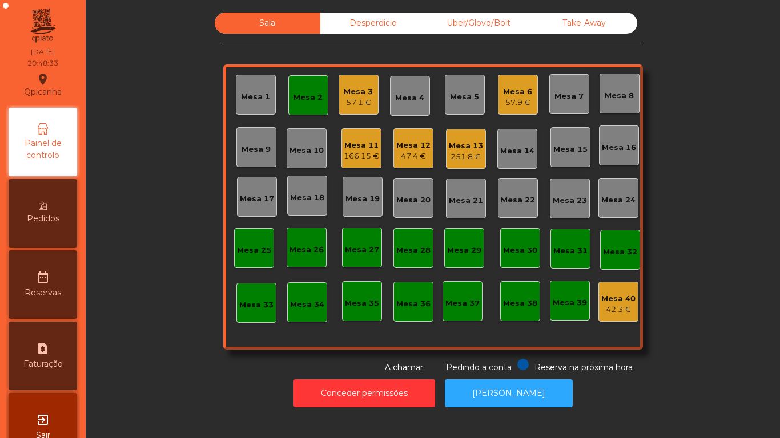
click at [301, 103] on div "Mesa 2" at bounding box center [308, 95] width 40 height 40
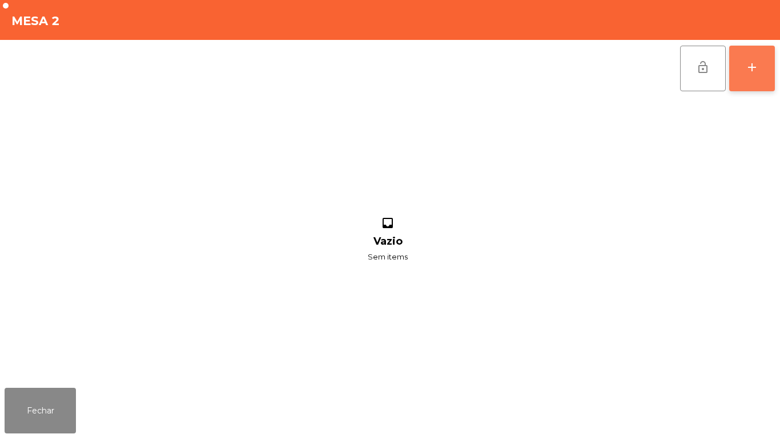
click at [750, 67] on div "add" at bounding box center [752, 67] width 14 height 14
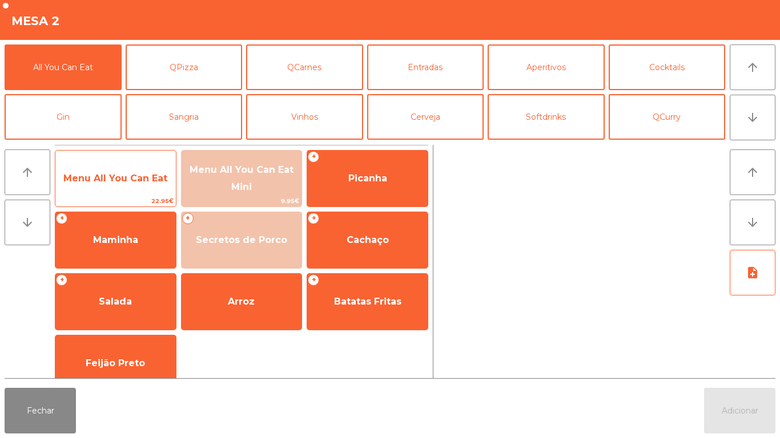
click at [118, 173] on span "Menu All You Can Eat" at bounding box center [115, 178] width 104 height 11
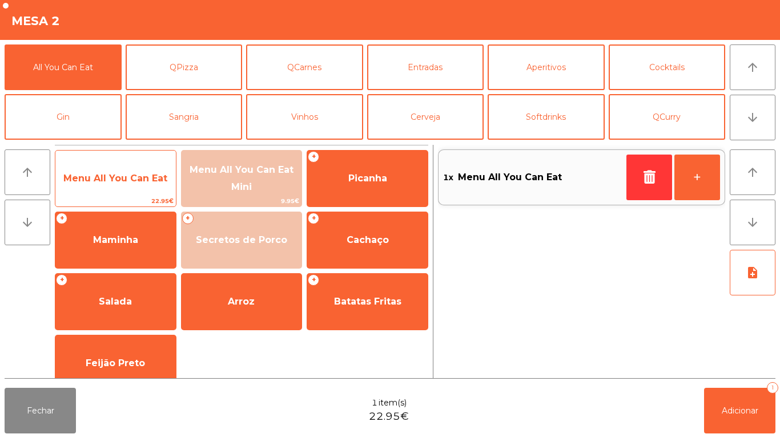
click at [110, 175] on span "Menu All You Can Eat" at bounding box center [115, 178] width 104 height 11
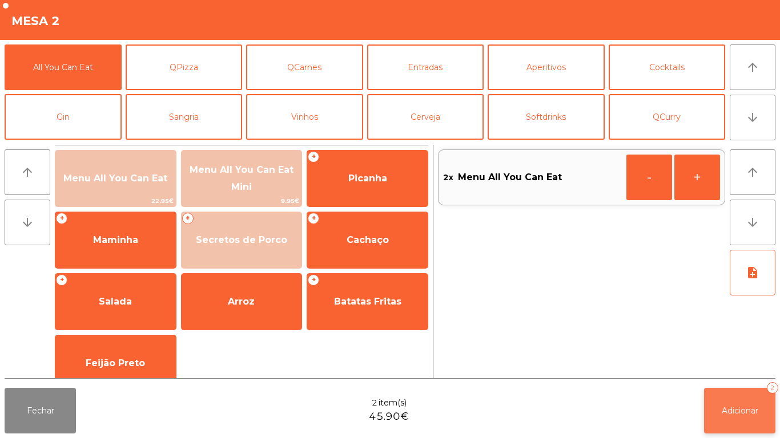
click at [736, 408] on span "Adicionar" at bounding box center [739, 411] width 37 height 10
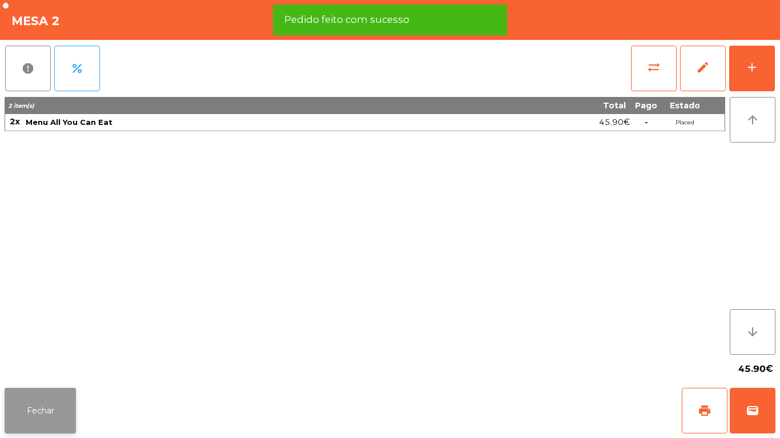
click at [28, 403] on button "Fechar" at bounding box center [40, 411] width 71 height 46
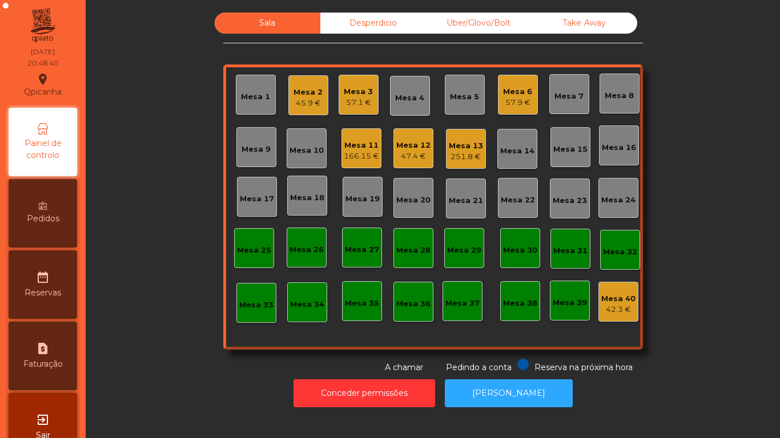
click at [472, 162] on div "251.8 €" at bounding box center [466, 156] width 34 height 11
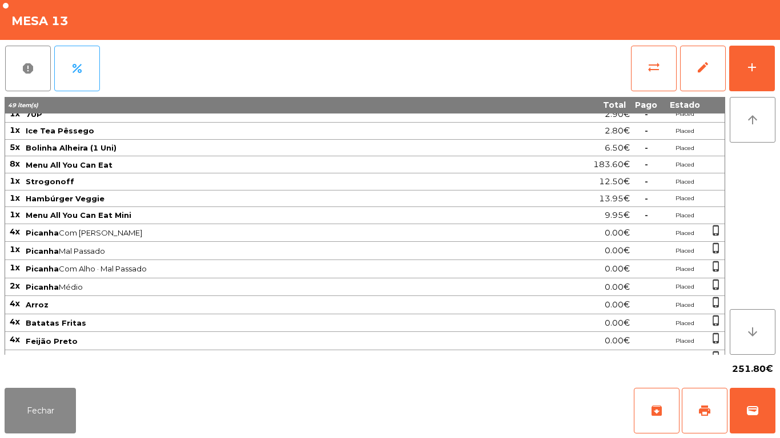
scroll to position [39, 0]
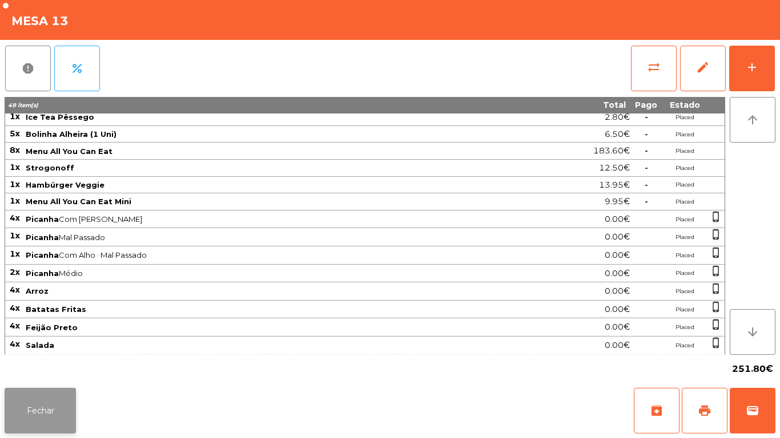
click at [43, 398] on button "Fechar" at bounding box center [40, 411] width 71 height 46
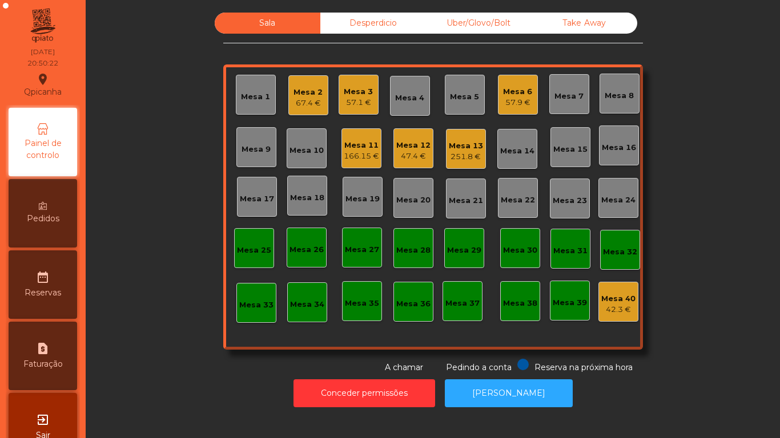
click at [467, 143] on div "Mesa 13" at bounding box center [466, 145] width 34 height 11
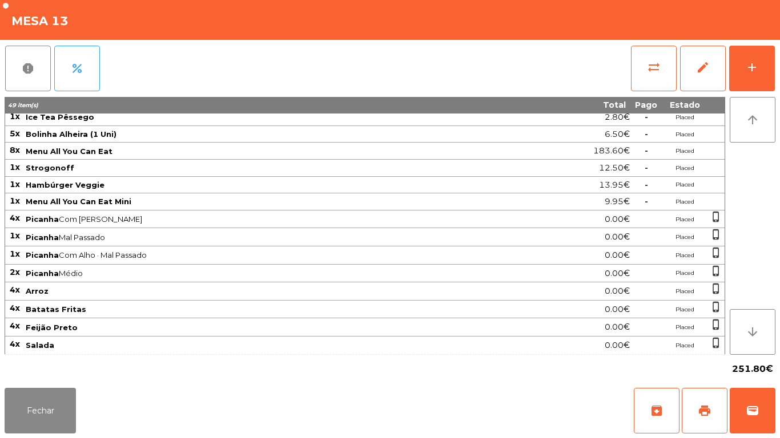
click at [68, 438] on div "Fechar archive print wallet" at bounding box center [390, 411] width 780 height 55
click at [58, 402] on button "Fechar" at bounding box center [40, 411] width 71 height 46
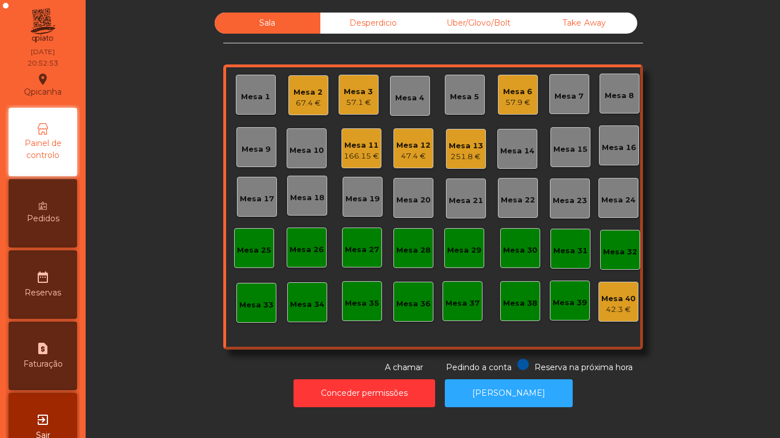
click at [409, 142] on div "Mesa 12" at bounding box center [413, 145] width 34 height 11
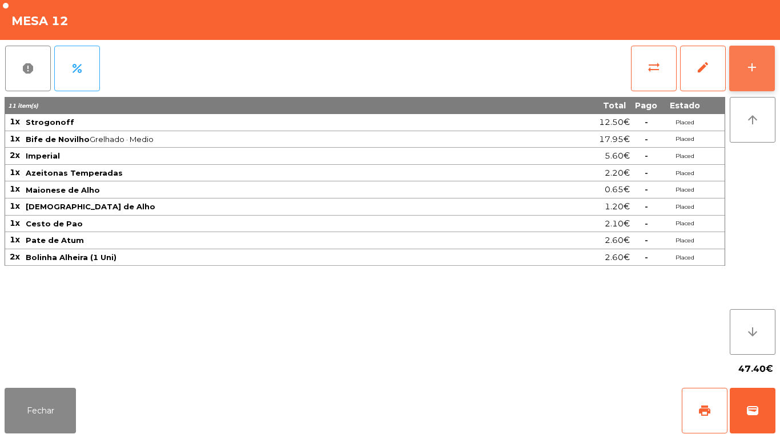
click at [745, 51] on button "add" at bounding box center [752, 69] width 46 height 46
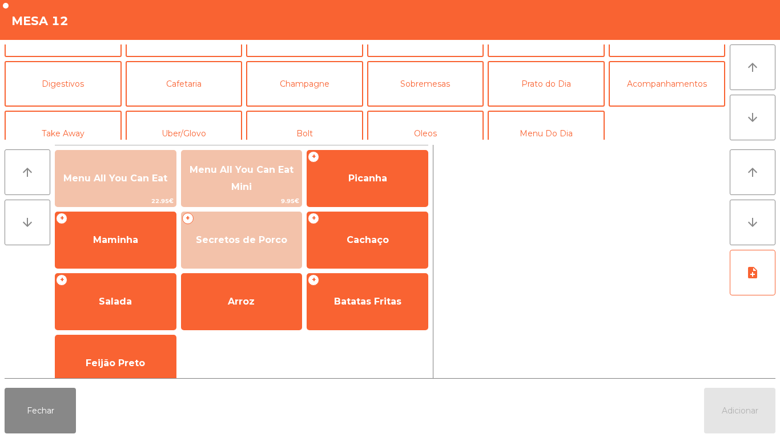
scroll to position [94, 0]
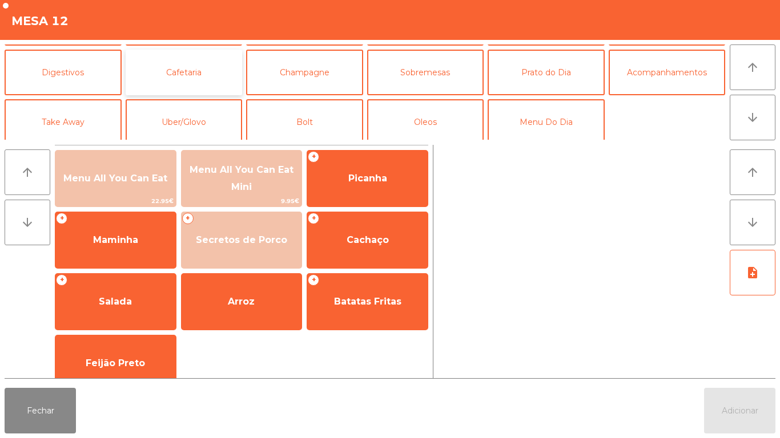
click at [194, 68] on button "Cafetaria" at bounding box center [184, 73] width 117 height 46
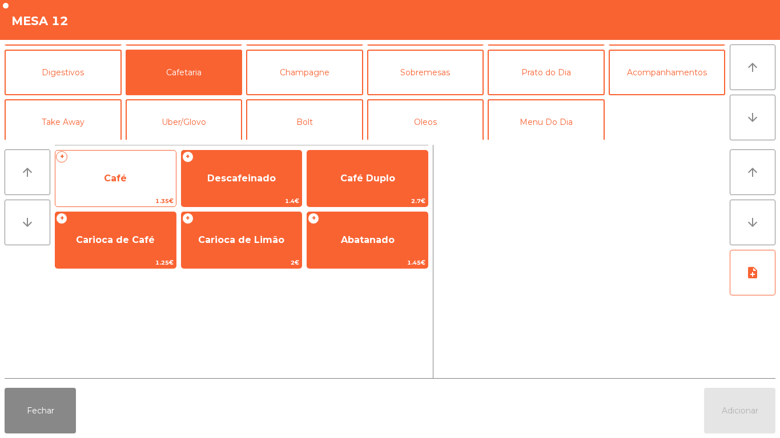
click at [104, 162] on div "+ Café 1.35€" at bounding box center [116, 178] width 122 height 57
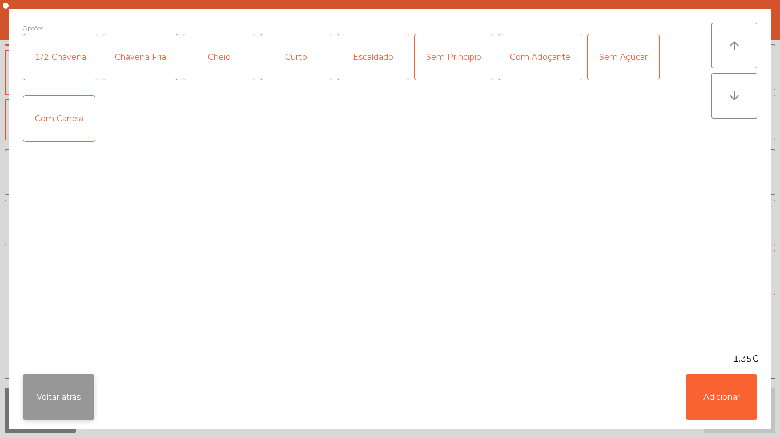
click at [57, 381] on button "Voltar atrás" at bounding box center [58, 397] width 71 height 46
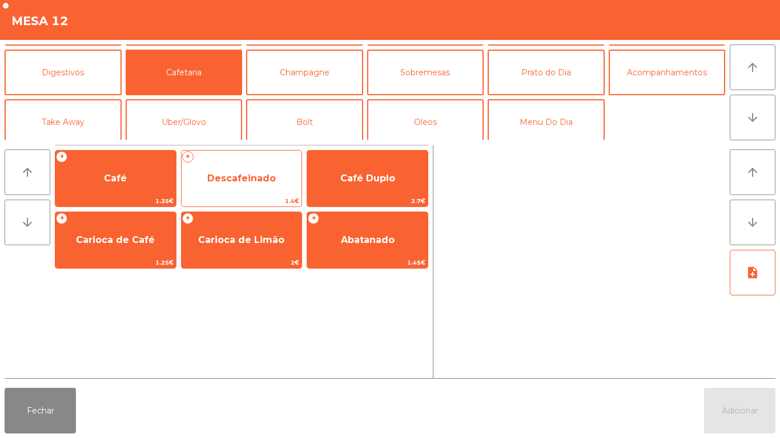
click at [255, 183] on span "Descafeinado" at bounding box center [241, 178] width 68 height 11
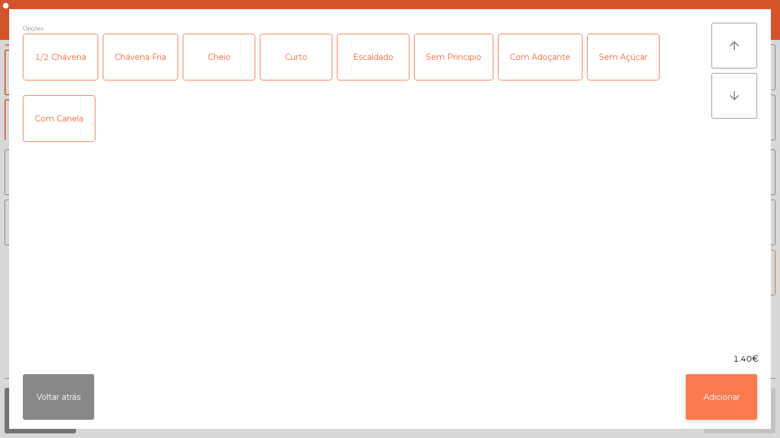
click at [728, 378] on button "Adicionar" at bounding box center [720, 397] width 71 height 46
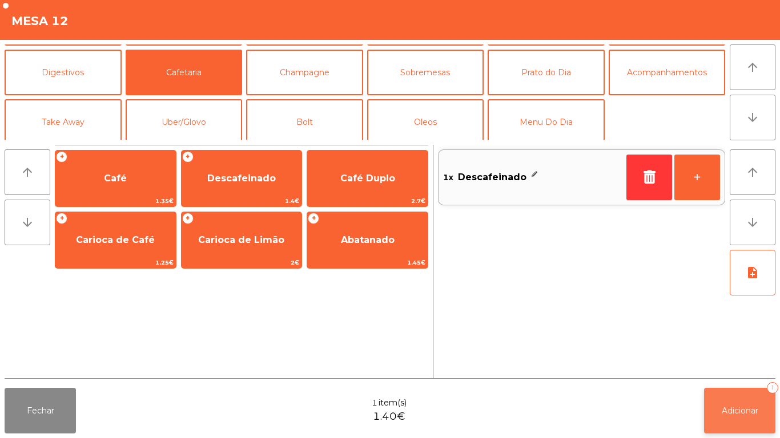
click at [735, 392] on button "Adicionar 1" at bounding box center [739, 411] width 71 height 46
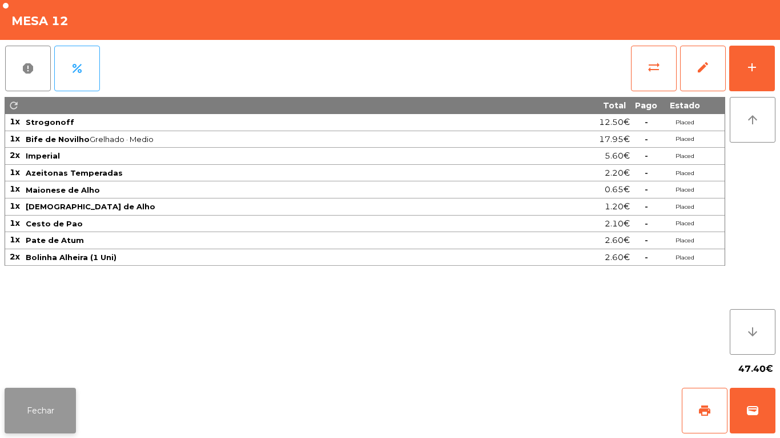
click at [48, 393] on button "Fechar" at bounding box center [40, 411] width 71 height 46
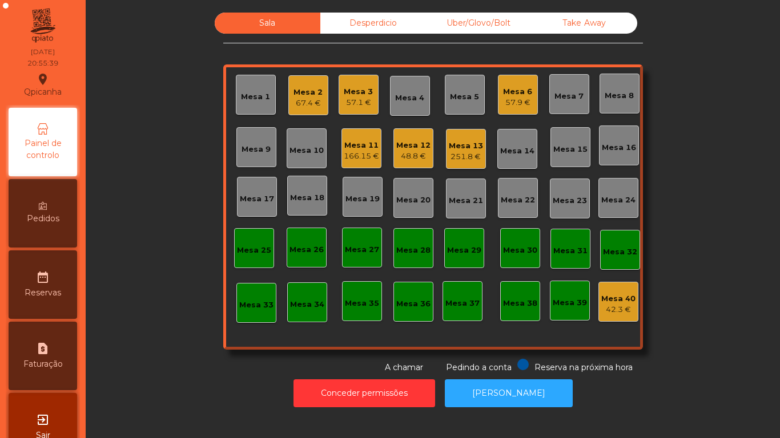
click at [461, 151] on div "251.8 €" at bounding box center [466, 156] width 34 height 11
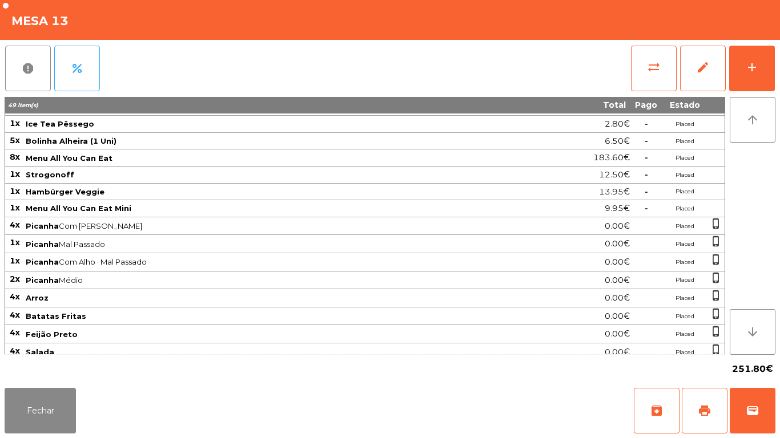
scroll to position [39, 0]
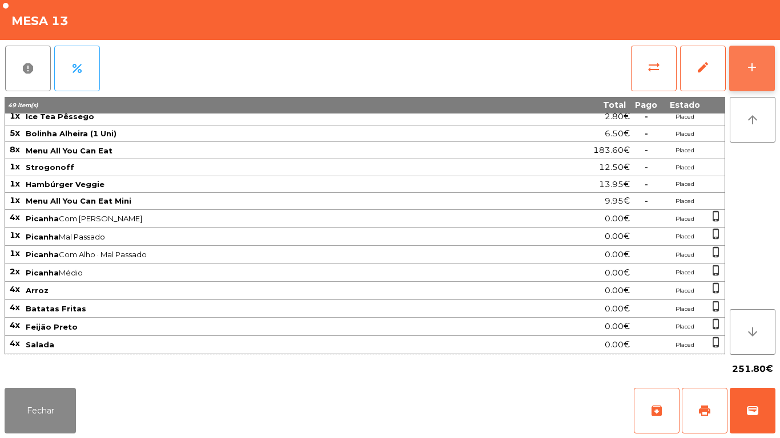
click at [752, 57] on button "add" at bounding box center [752, 69] width 46 height 46
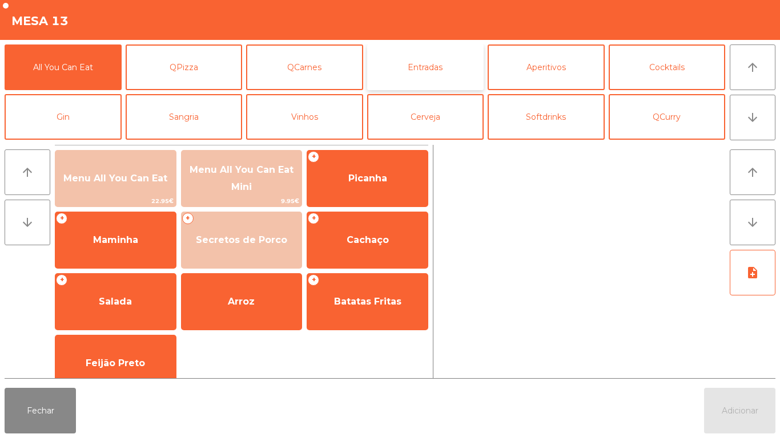
click at [437, 66] on button "Entradas" at bounding box center [425, 68] width 117 height 46
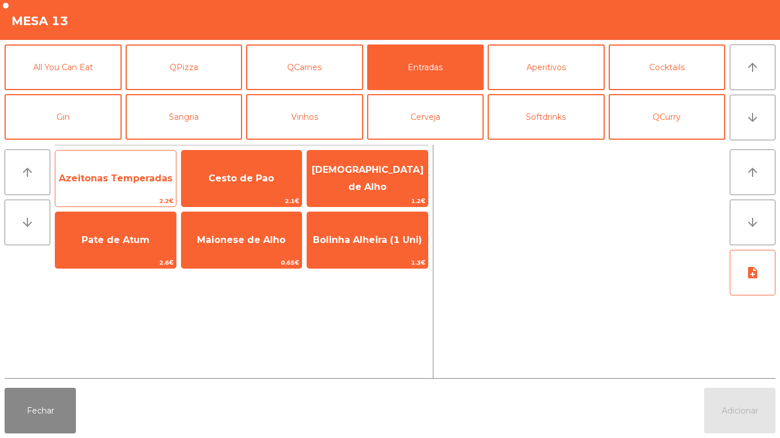
click at [124, 180] on span "Azeitonas Temperadas" at bounding box center [116, 178] width 114 height 11
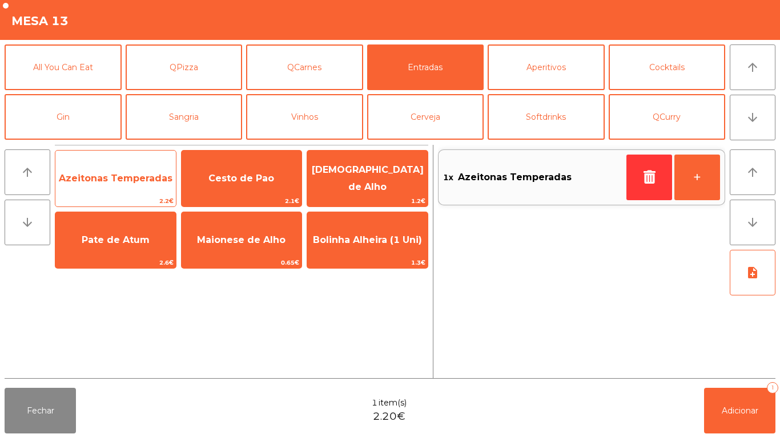
click at [132, 171] on span "Azeitonas Temperadas" at bounding box center [115, 178] width 120 height 31
click at [119, 188] on span "Azeitonas Temperadas" at bounding box center [115, 178] width 120 height 31
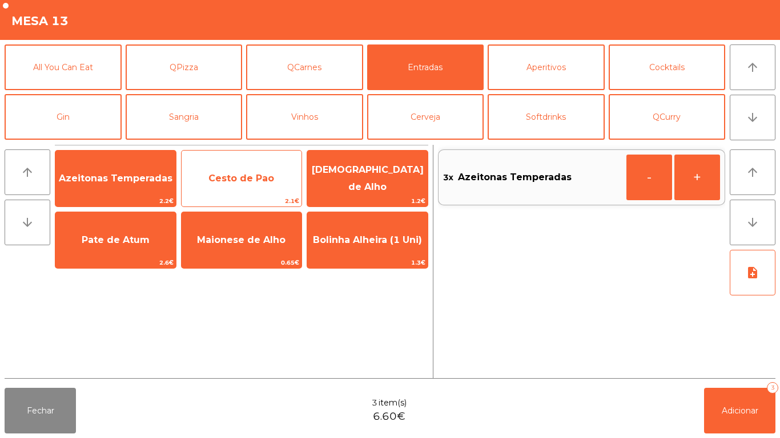
click at [252, 179] on span "Cesto de Pao" at bounding box center [241, 178] width 66 height 11
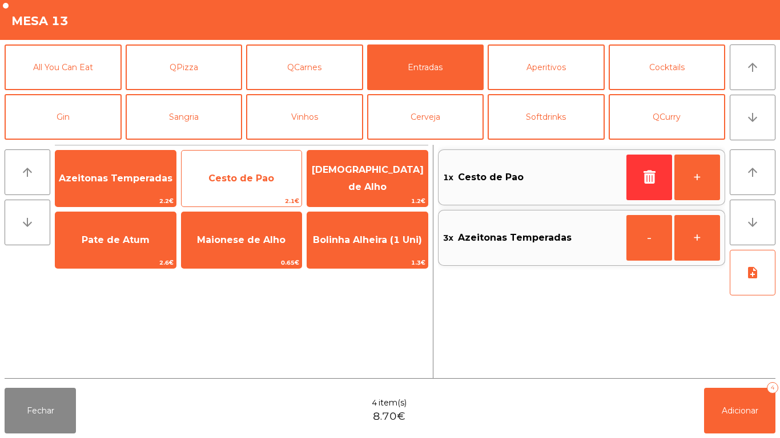
click at [241, 173] on span "Cesto de Pao" at bounding box center [241, 178] width 66 height 11
click at [233, 184] on span "Cesto de Pao" at bounding box center [241, 178] width 120 height 31
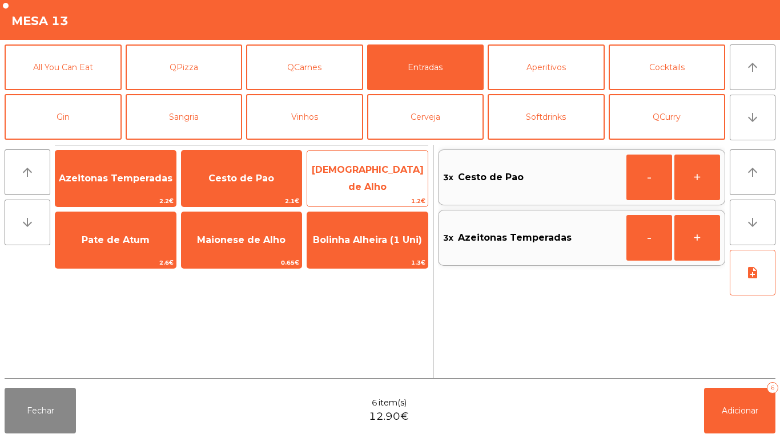
click at [382, 173] on span "[DEMOGRAPHIC_DATA] de Alho" at bounding box center [368, 178] width 112 height 28
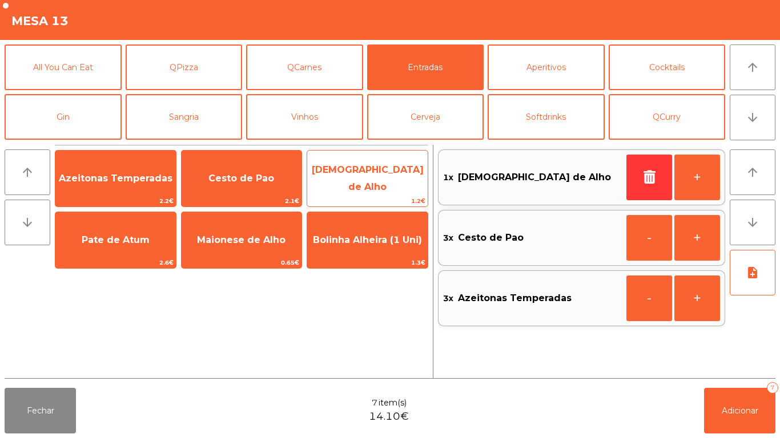
click at [388, 184] on span "[DEMOGRAPHIC_DATA] de Alho" at bounding box center [367, 179] width 120 height 49
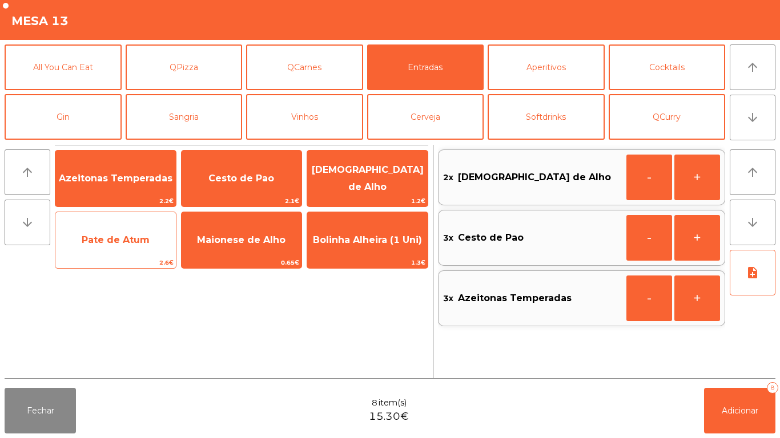
click at [132, 223] on div "Pate de Atum 2.6€" at bounding box center [116, 240] width 122 height 57
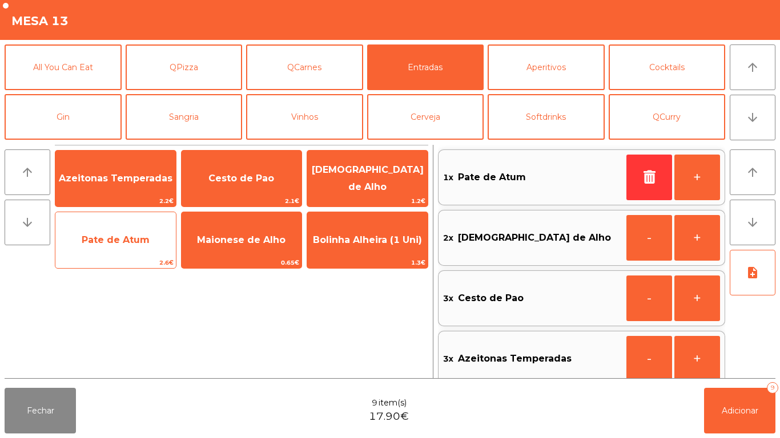
click at [122, 226] on span "Pate de Atum" at bounding box center [115, 240] width 120 height 31
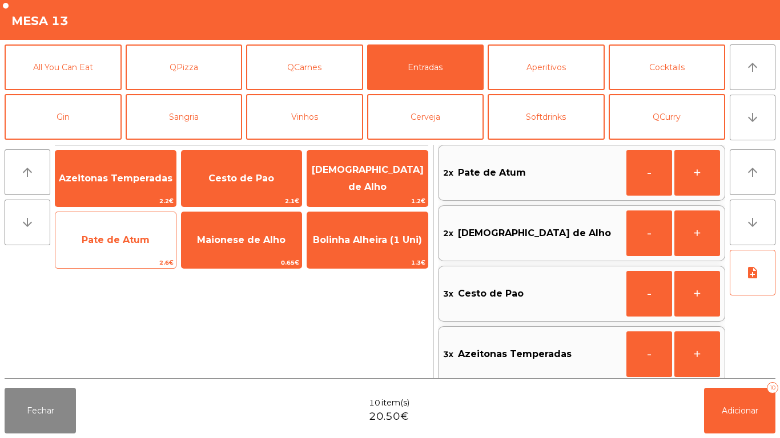
click at [146, 237] on span "Pate de Atum" at bounding box center [116, 240] width 68 height 11
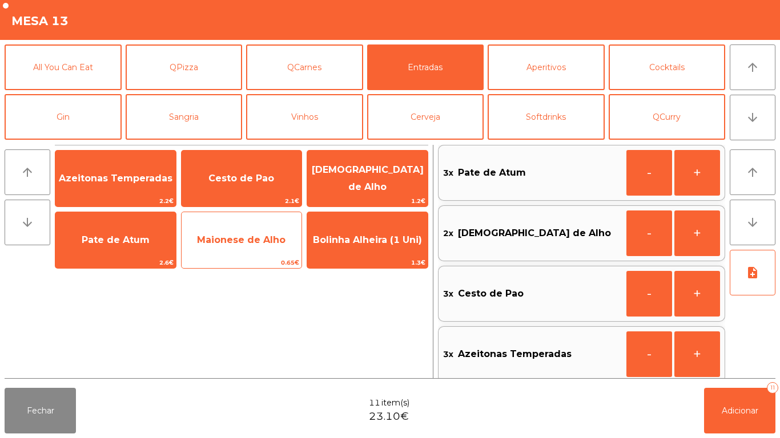
click at [253, 231] on span "Maionese de Alho" at bounding box center [241, 240] width 120 height 31
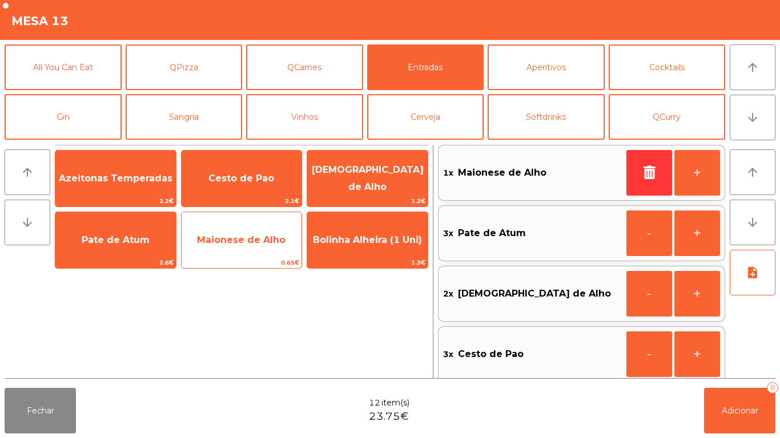
click at [243, 237] on span "Maionese de Alho" at bounding box center [241, 240] width 88 height 11
click at [246, 240] on span "Maionese de Alho" at bounding box center [241, 240] width 88 height 11
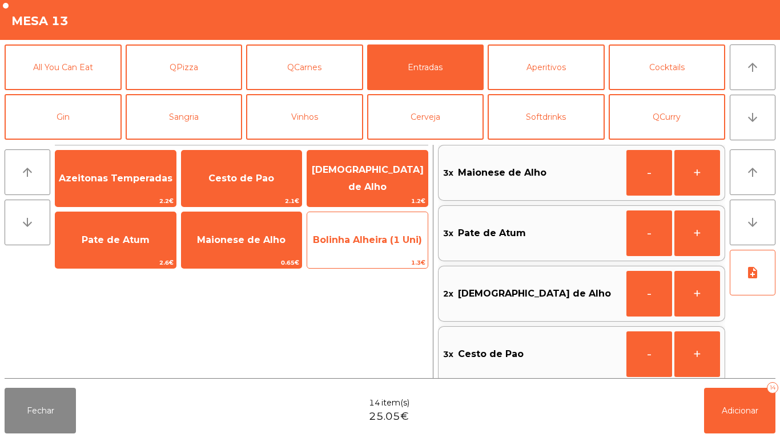
click at [381, 229] on span "Bolinha Alheira (1 Uni)" at bounding box center [367, 240] width 120 height 31
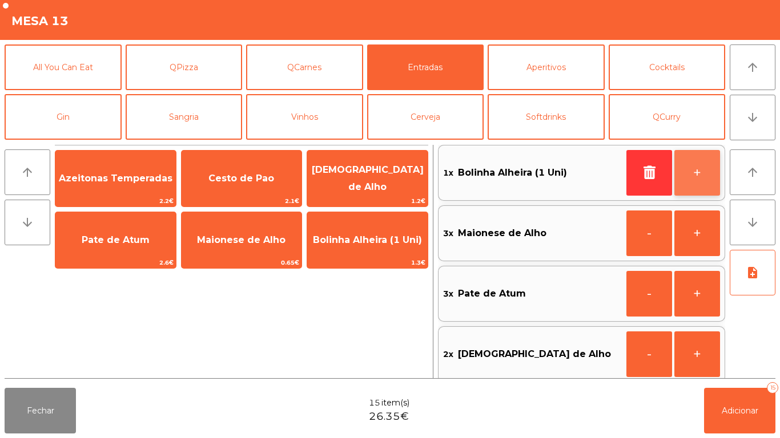
click at [691, 166] on button "+" at bounding box center [697, 173] width 46 height 46
click at [692, 168] on button "+" at bounding box center [697, 173] width 46 height 46
click at [688, 173] on button "+" at bounding box center [697, 173] width 46 height 46
click at [695, 170] on button "+" at bounding box center [697, 173] width 46 height 46
click at [701, 171] on button "+" at bounding box center [697, 173] width 46 height 46
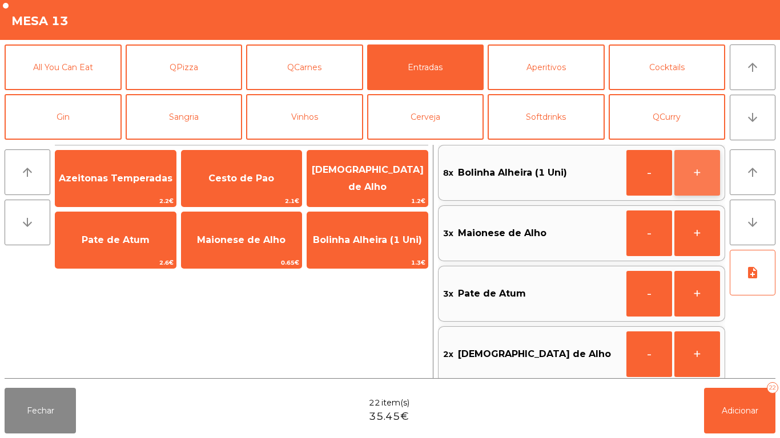
click at [708, 179] on button "+" at bounding box center [697, 173] width 46 height 46
click at [701, 167] on button "+" at bounding box center [697, 173] width 46 height 46
click at [699, 176] on button "+" at bounding box center [697, 173] width 46 height 46
click at [697, 173] on button "+" at bounding box center [697, 173] width 46 height 46
click at [701, 178] on button "+" at bounding box center [697, 173] width 46 height 46
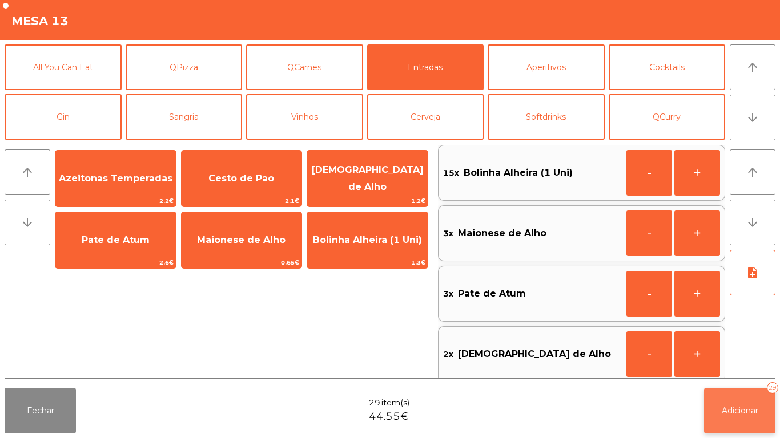
click at [746, 395] on button "Adicionar 29" at bounding box center [739, 411] width 71 height 46
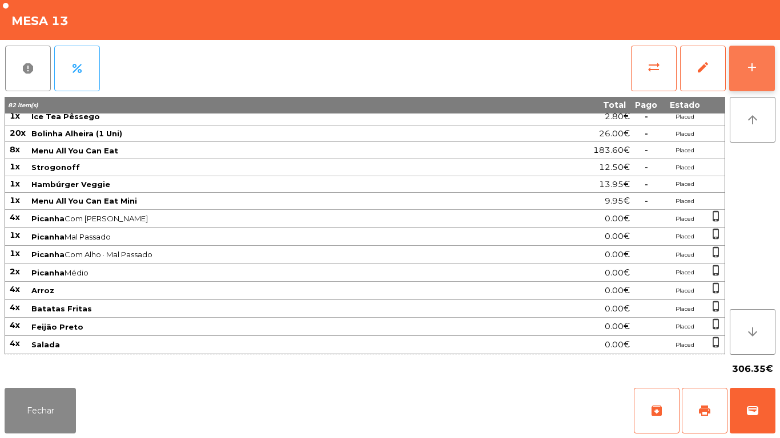
click at [737, 68] on button "add" at bounding box center [752, 69] width 46 height 46
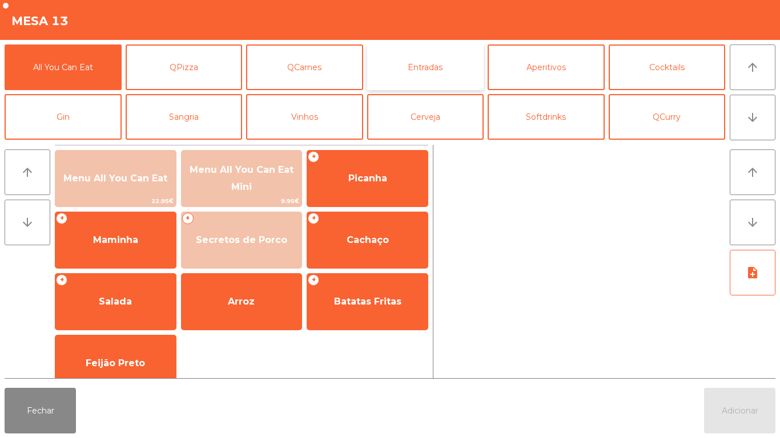
click at [411, 78] on button "Entradas" at bounding box center [425, 68] width 117 height 46
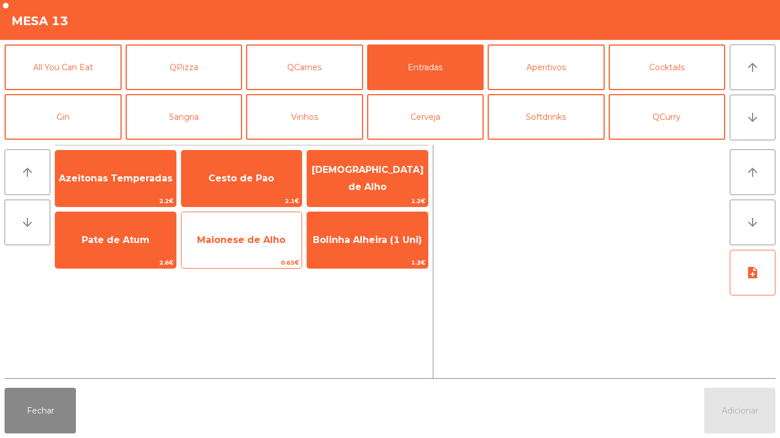
click at [256, 242] on span "Maionese de Alho" at bounding box center [241, 240] width 88 height 11
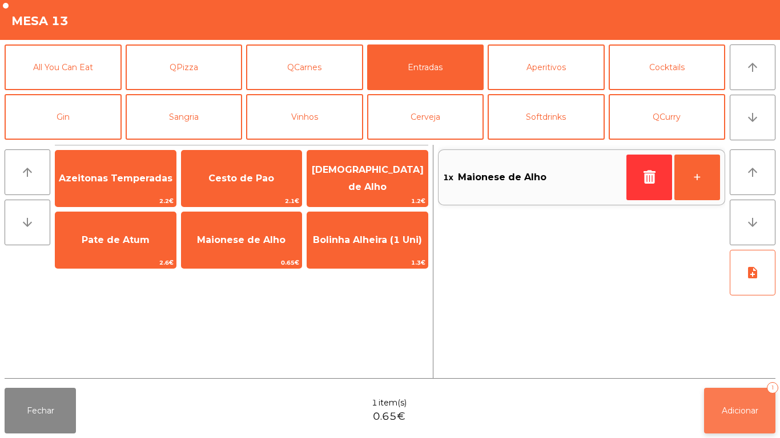
click at [738, 401] on button "Adicionar 1" at bounding box center [739, 411] width 71 height 46
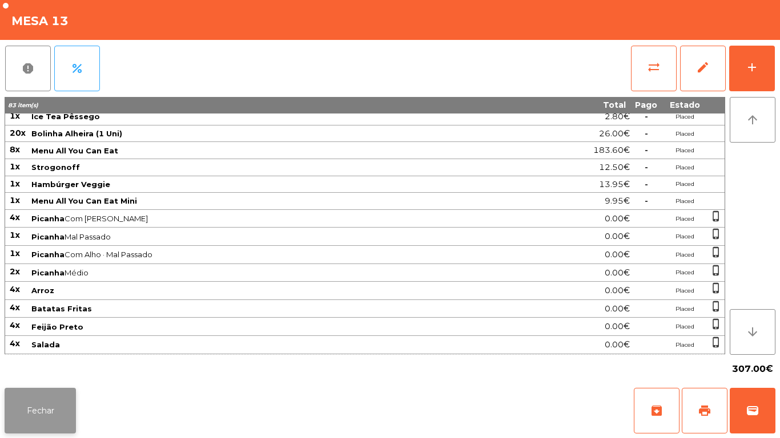
click at [37, 395] on button "Fechar" at bounding box center [40, 411] width 71 height 46
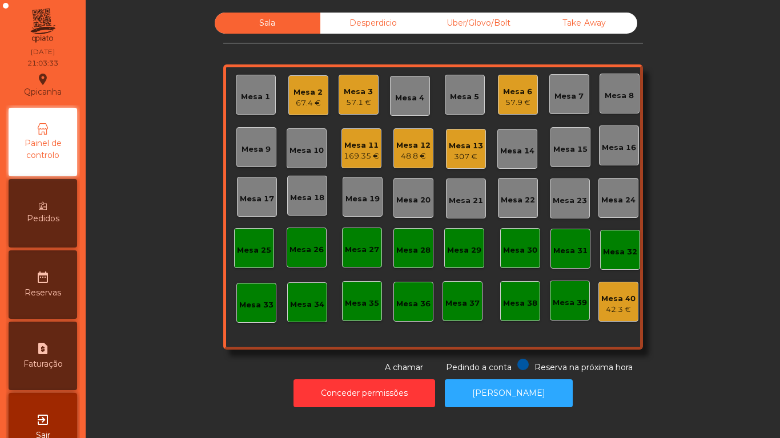
click at [463, 149] on div "Mesa 13" at bounding box center [466, 145] width 34 height 11
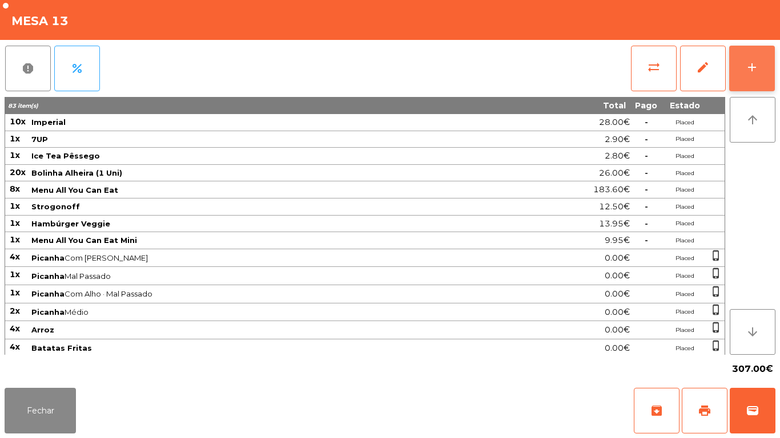
click at [749, 55] on button "add" at bounding box center [752, 69] width 46 height 46
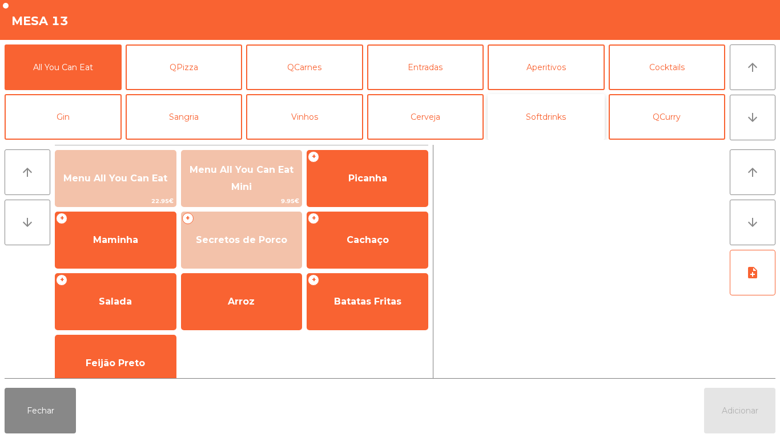
click at [576, 131] on button "Softdrinks" at bounding box center [545, 117] width 117 height 46
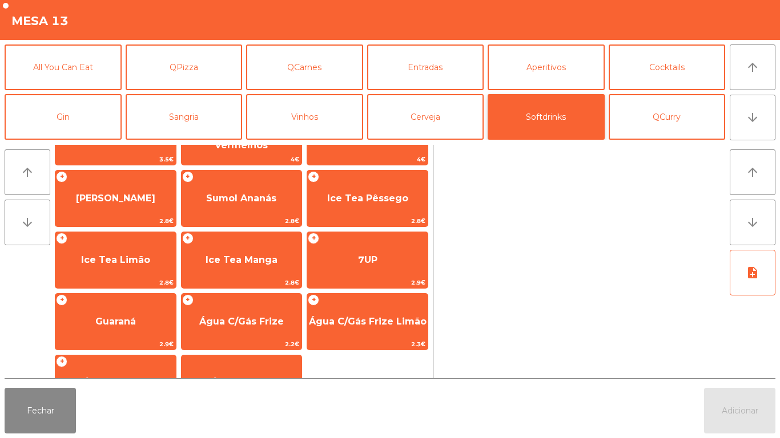
scroll to position [165, 0]
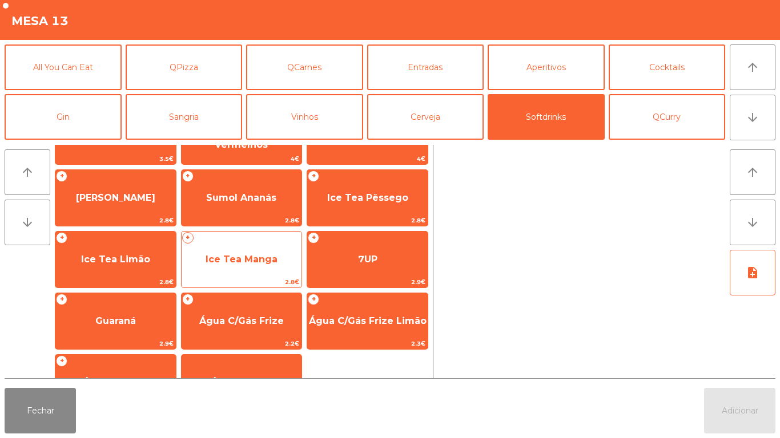
click at [245, 261] on span "Ice Tea Manga" at bounding box center [241, 259] width 72 height 11
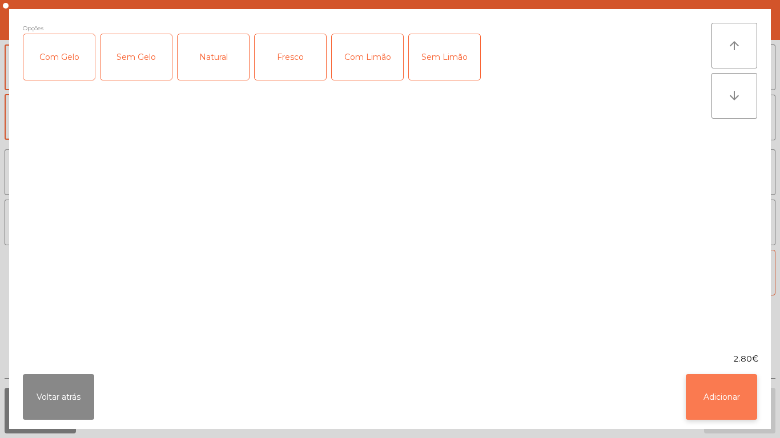
click at [724, 392] on button "Adicionar" at bounding box center [720, 397] width 71 height 46
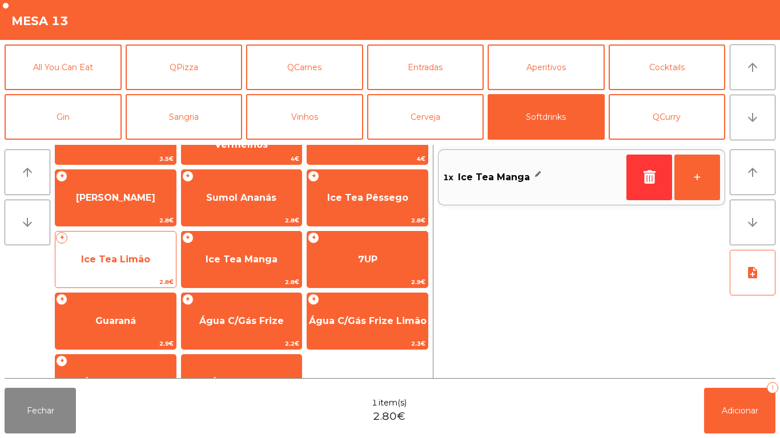
click at [132, 254] on span "Ice Tea Limão" at bounding box center [115, 259] width 69 height 11
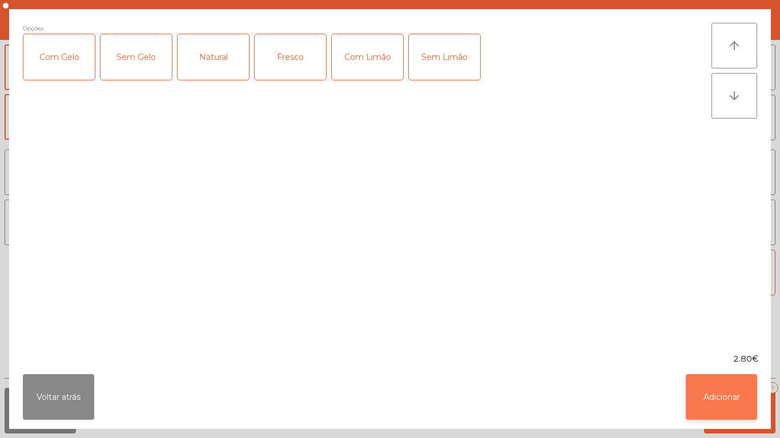
click at [741, 385] on button "Adicionar" at bounding box center [720, 397] width 71 height 46
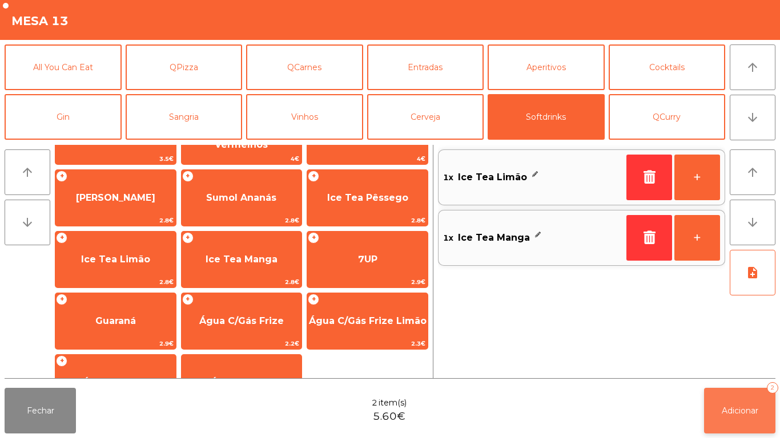
click at [740, 400] on button "Adicionar 2" at bounding box center [739, 411] width 71 height 46
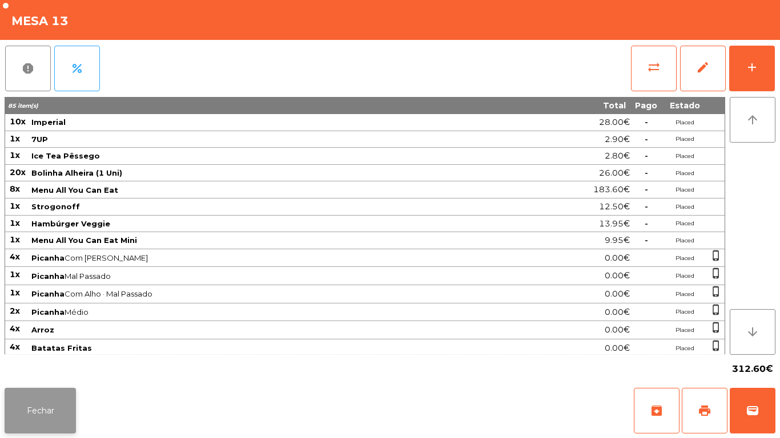
click at [53, 410] on button "Fechar" at bounding box center [40, 411] width 71 height 46
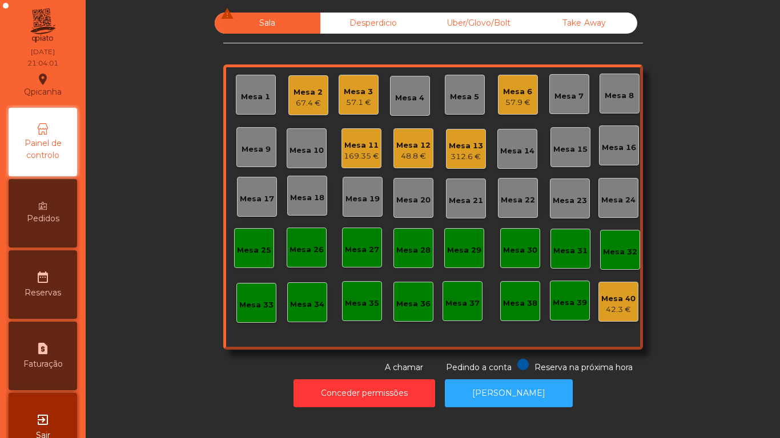
click at [515, 96] on div "Mesa 6" at bounding box center [517, 91] width 29 height 11
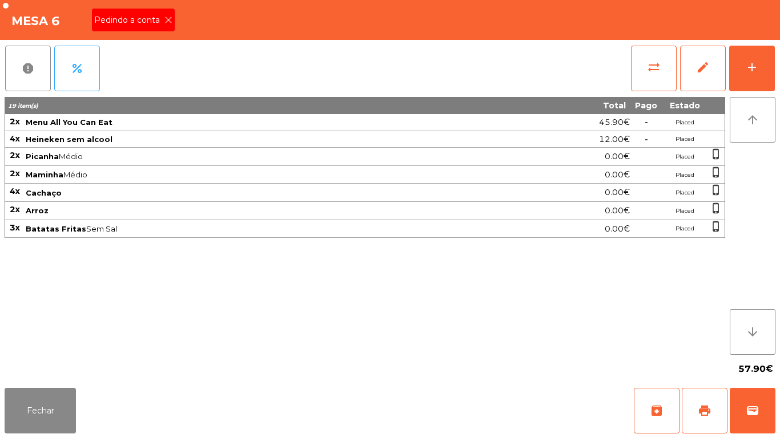
click at [171, 21] on icon at bounding box center [168, 20] width 8 height 8
click at [699, 403] on button "print" at bounding box center [704, 411] width 46 height 46
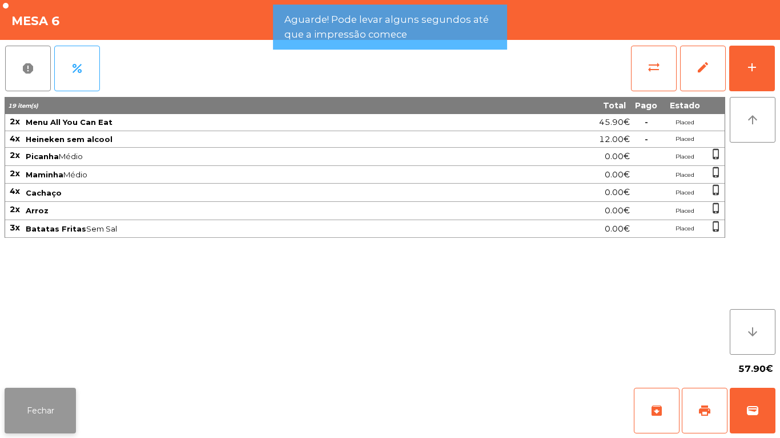
click at [55, 410] on button "Fechar" at bounding box center [40, 411] width 71 height 46
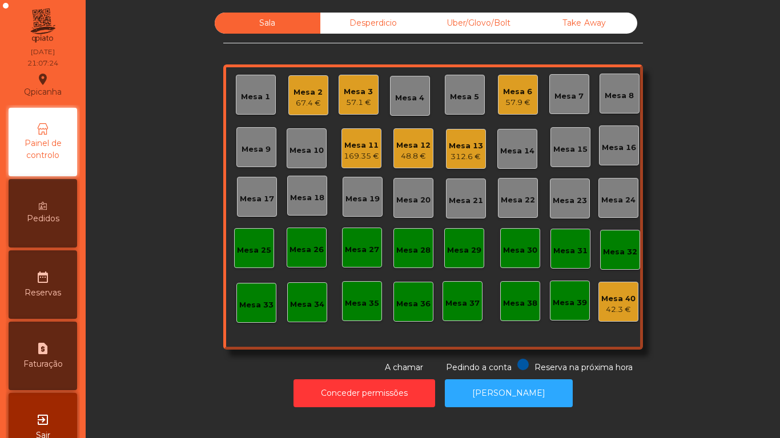
click at [305, 108] on div "67.4 €" at bounding box center [307, 103] width 29 height 11
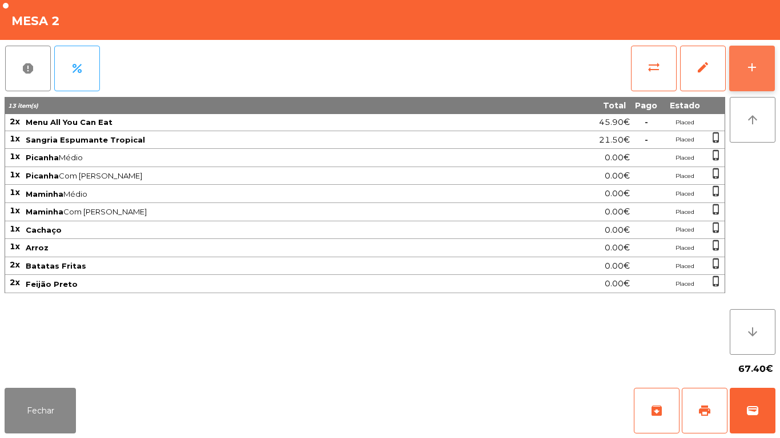
click at [757, 55] on button "add" at bounding box center [752, 69] width 46 height 46
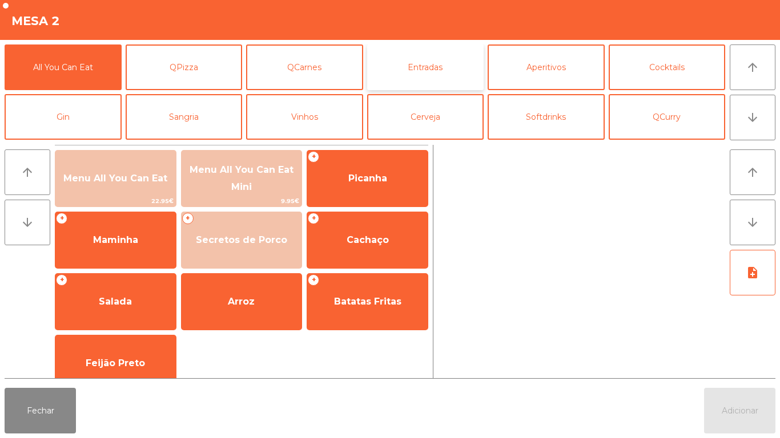
click at [424, 76] on button "Entradas" at bounding box center [425, 68] width 117 height 46
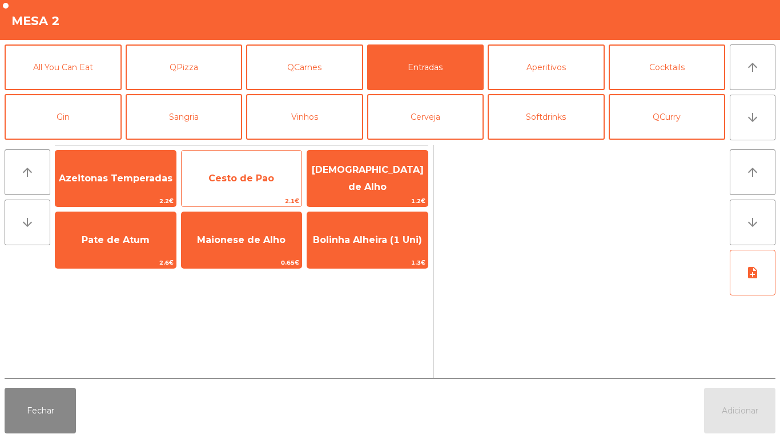
click at [232, 177] on span "Cesto de Pao" at bounding box center [241, 178] width 66 height 11
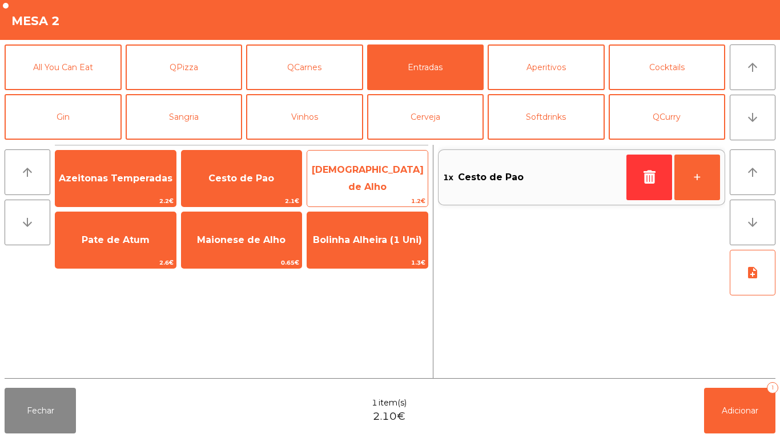
click at [410, 188] on span "[DEMOGRAPHIC_DATA] de Alho" at bounding box center [367, 179] width 120 height 49
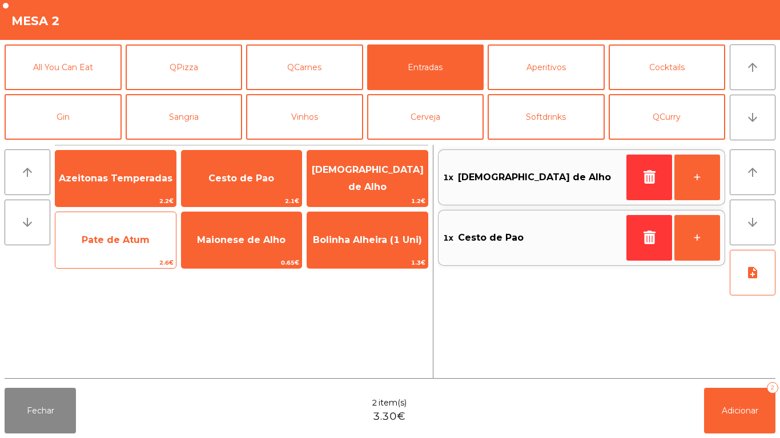
click at [141, 230] on span "Pate de Atum" at bounding box center [115, 240] width 120 height 31
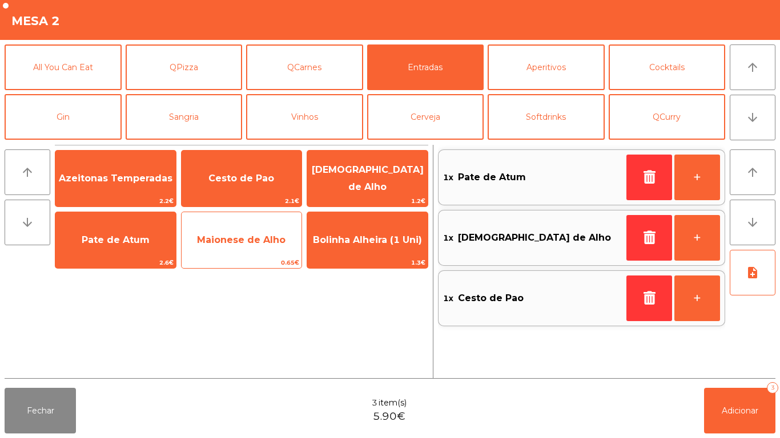
click at [268, 232] on span "Maionese de Alho" at bounding box center [241, 240] width 120 height 31
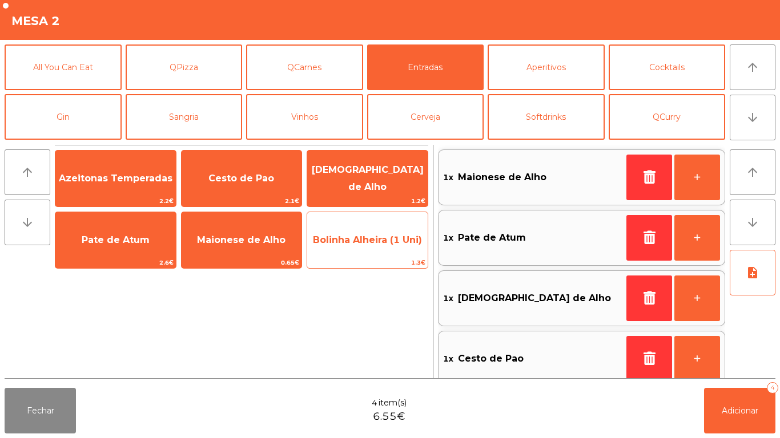
click at [377, 236] on span "Bolinha Alheira (1 Uni)" at bounding box center [367, 240] width 109 height 11
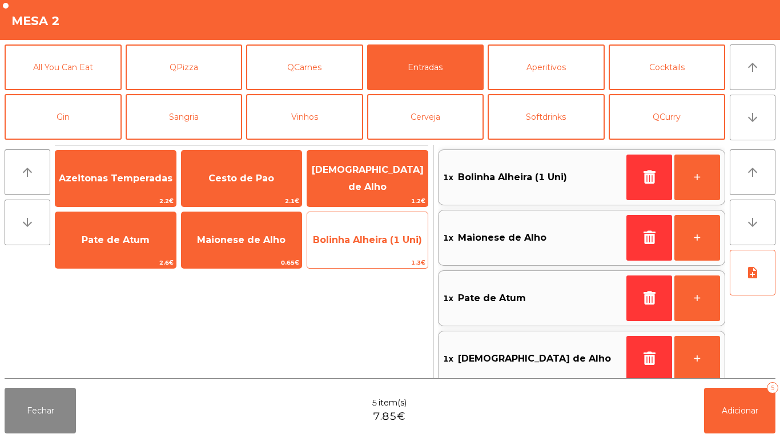
scroll to position [5, 0]
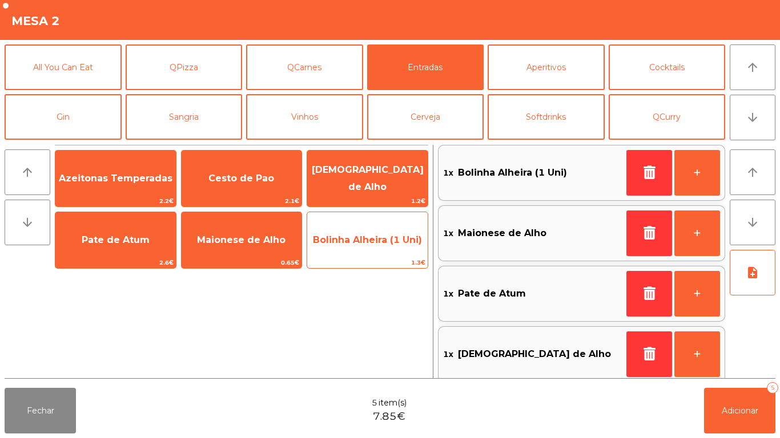
click at [389, 236] on span "Bolinha Alheira (1 Uni)" at bounding box center [367, 240] width 109 height 11
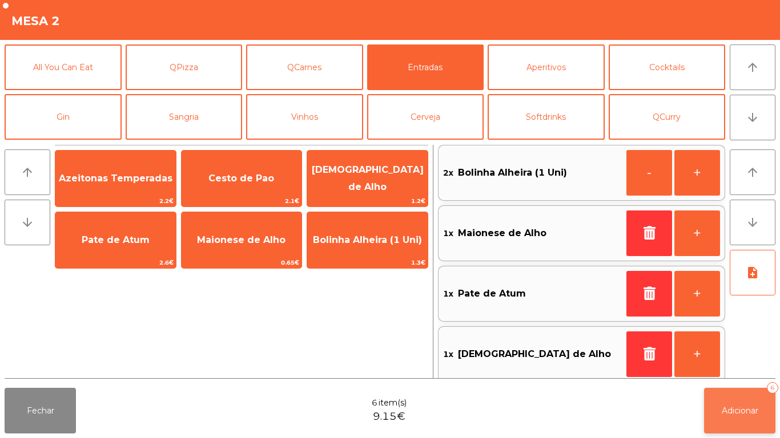
click at [749, 404] on button "Adicionar 6" at bounding box center [739, 411] width 71 height 46
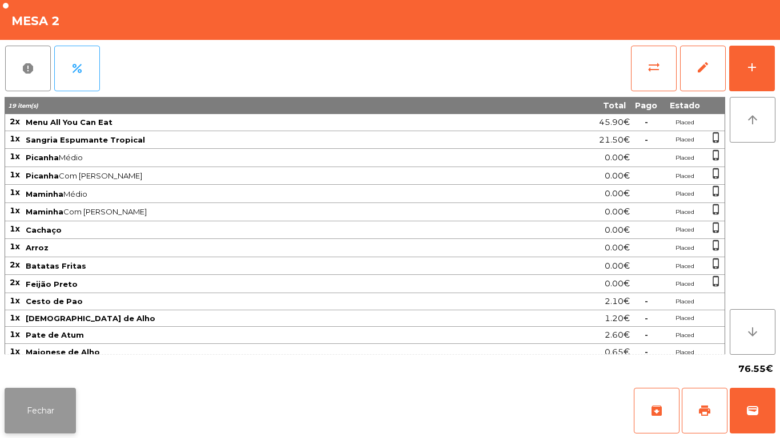
click at [36, 397] on button "Fechar" at bounding box center [40, 411] width 71 height 46
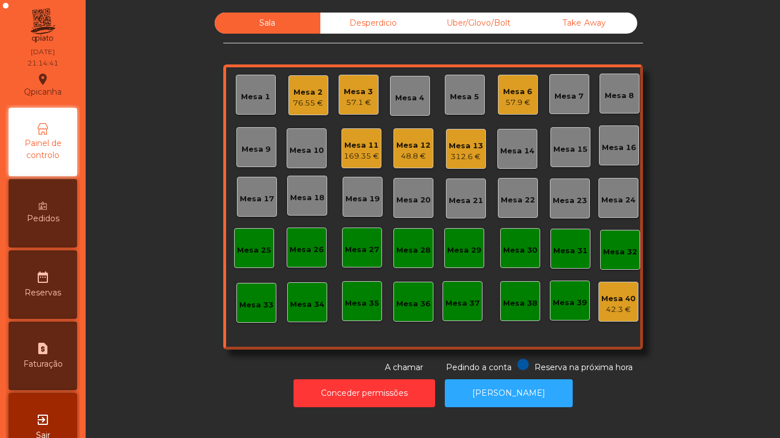
click at [69, 207] on div "Pedidos" at bounding box center [43, 213] width 68 height 68
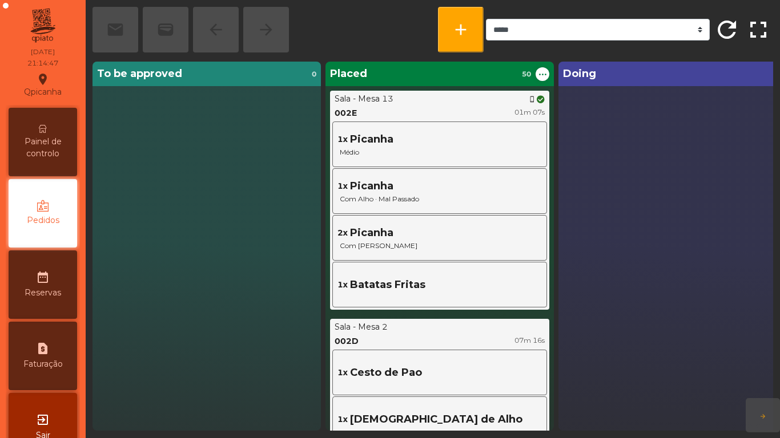
click at [50, 134] on div "Painel de controlo" at bounding box center [43, 142] width 68 height 68
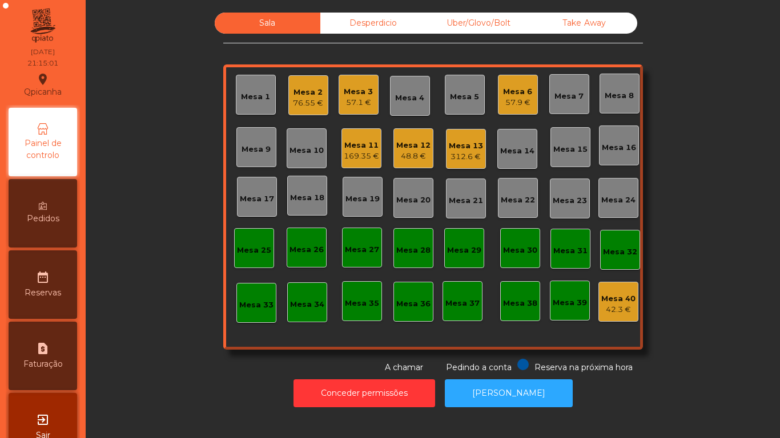
click at [498, 98] on div "Mesa 6 57.9 €" at bounding box center [518, 95] width 40 height 40
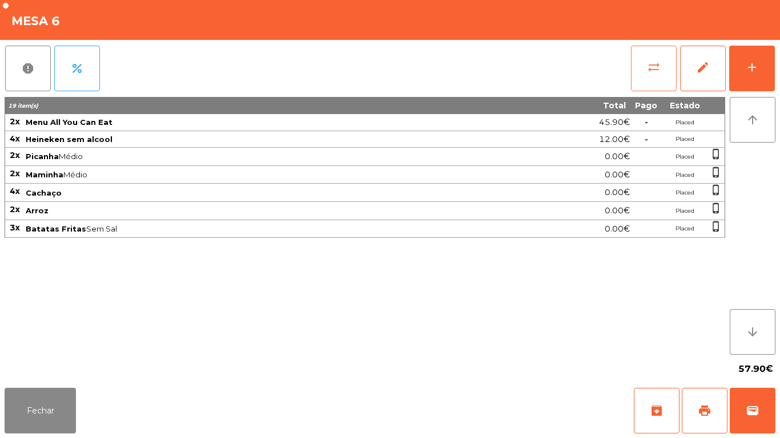
click at [643, 64] on button "sync_alt" at bounding box center [654, 69] width 46 height 46
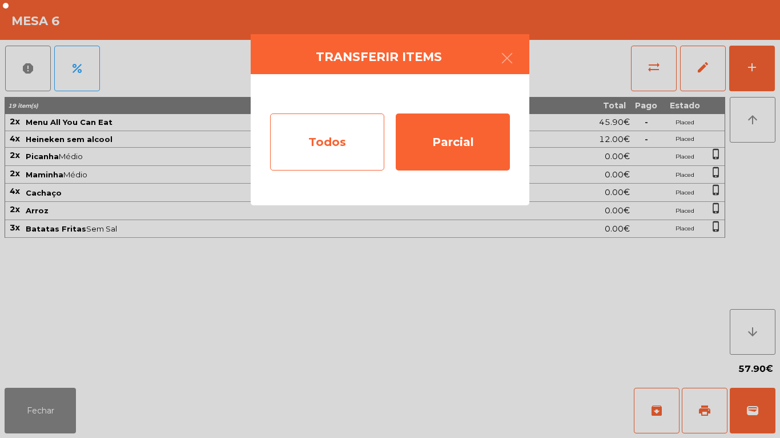
click at [330, 148] on div "Todos" at bounding box center [327, 142] width 114 height 57
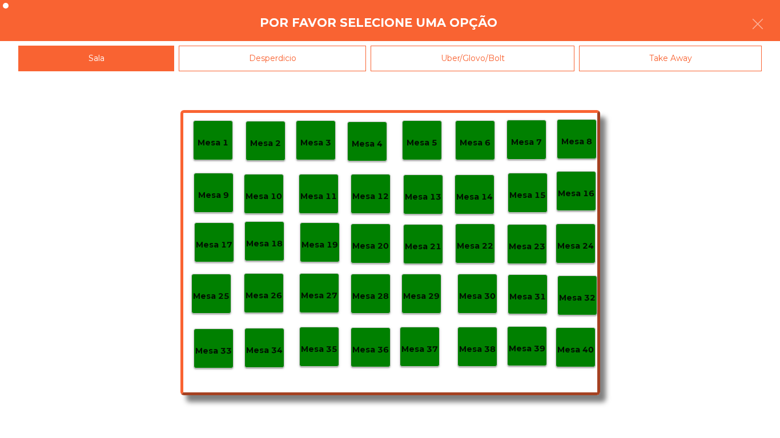
click at [571, 349] on p "Mesa 40" at bounding box center [575, 350] width 37 height 13
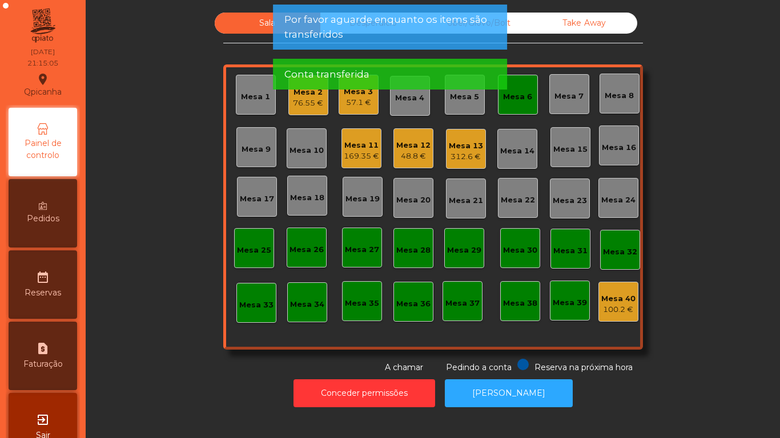
click at [512, 101] on div "Mesa 6" at bounding box center [517, 96] width 29 height 11
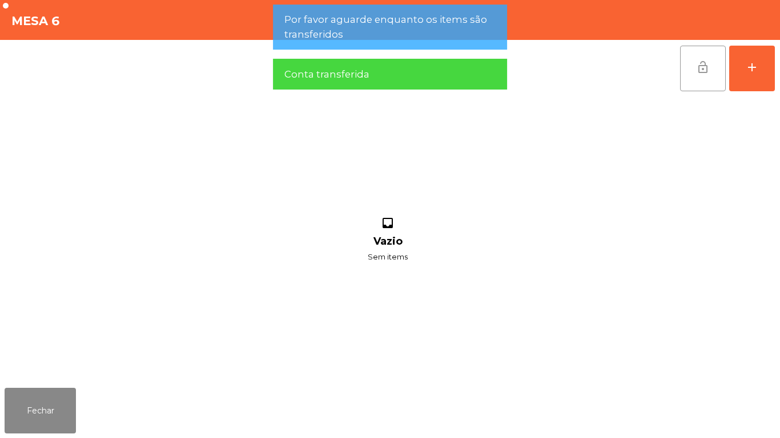
click at [690, 62] on button "lock_open" at bounding box center [703, 69] width 46 height 46
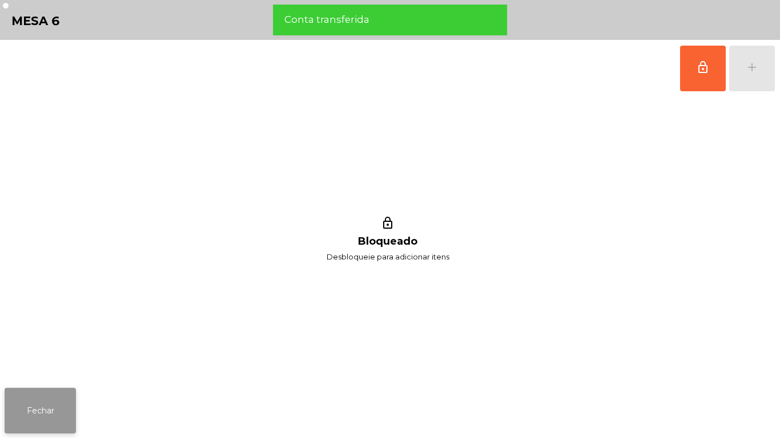
click at [59, 407] on button "Fechar" at bounding box center [40, 411] width 71 height 46
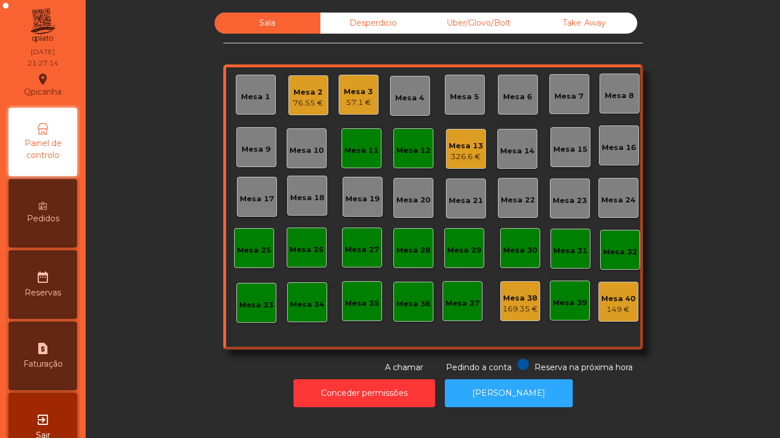
click at [308, 208] on div "Mesa 18" at bounding box center [307, 196] width 40 height 40
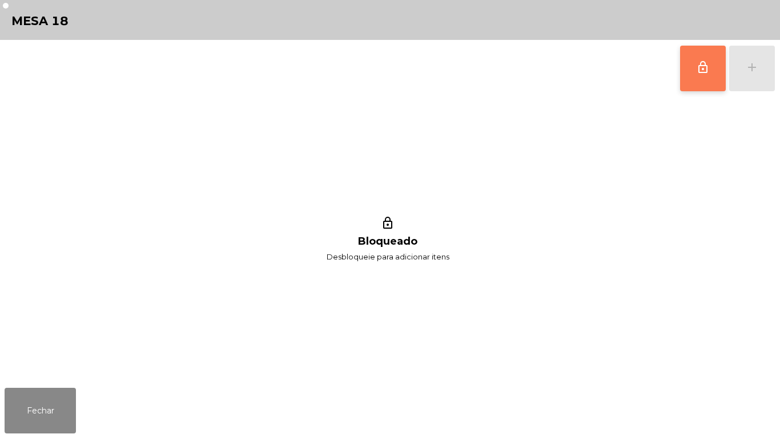
click at [691, 67] on button "lock_outline" at bounding box center [703, 69] width 46 height 46
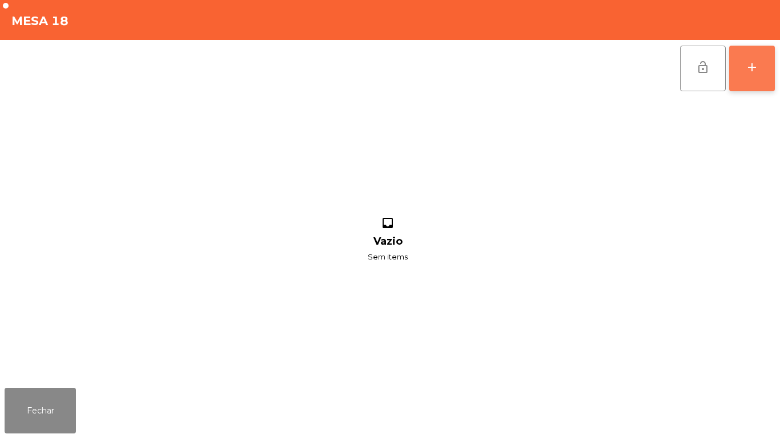
click at [747, 64] on div "add" at bounding box center [752, 67] width 14 height 14
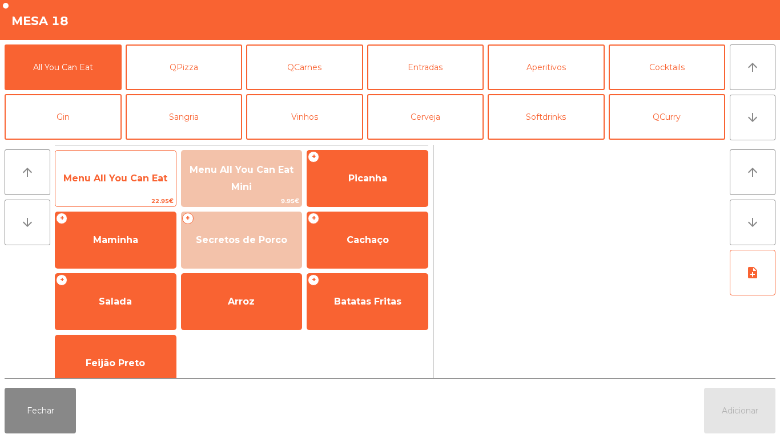
click at [131, 181] on span "Menu All You Can Eat" at bounding box center [115, 178] width 104 height 11
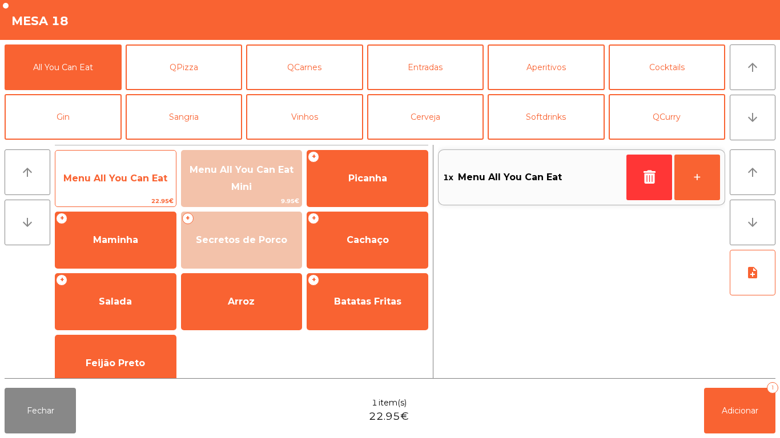
click at [128, 167] on span "Menu All You Can Eat" at bounding box center [115, 178] width 120 height 31
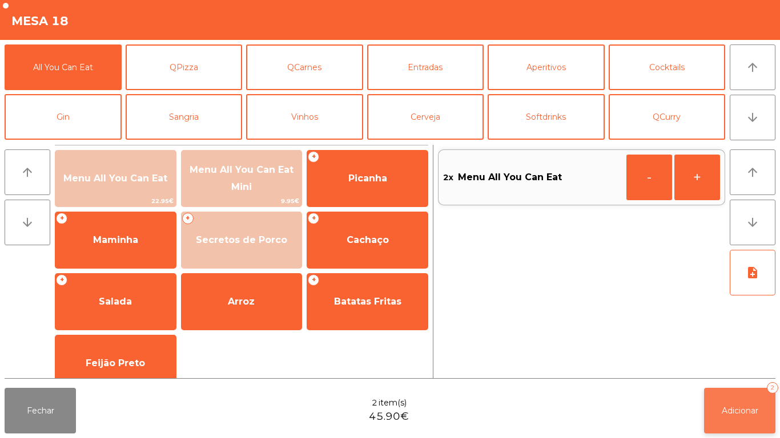
click at [740, 400] on button "Adicionar 2" at bounding box center [739, 411] width 71 height 46
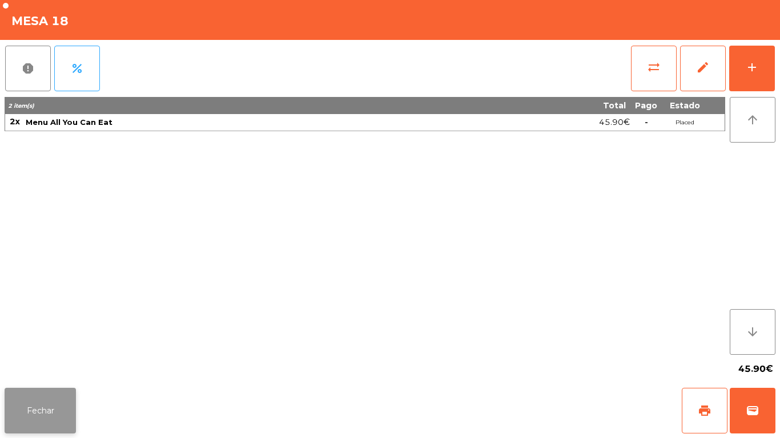
click at [44, 398] on button "Fechar" at bounding box center [40, 411] width 71 height 46
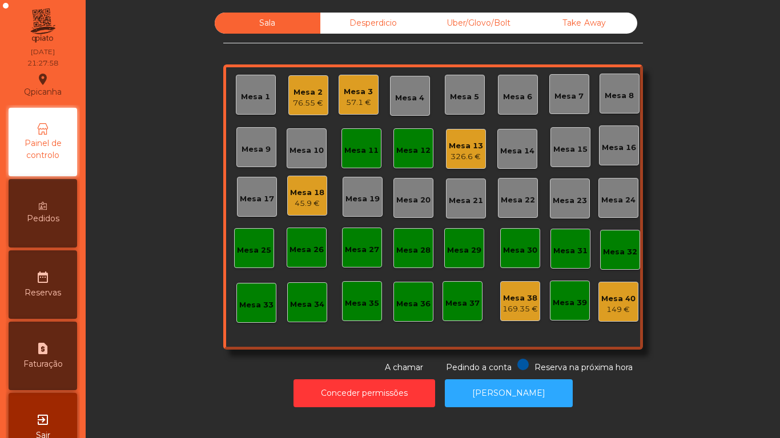
click at [236, 86] on div "Mesa 1" at bounding box center [256, 95] width 40 height 40
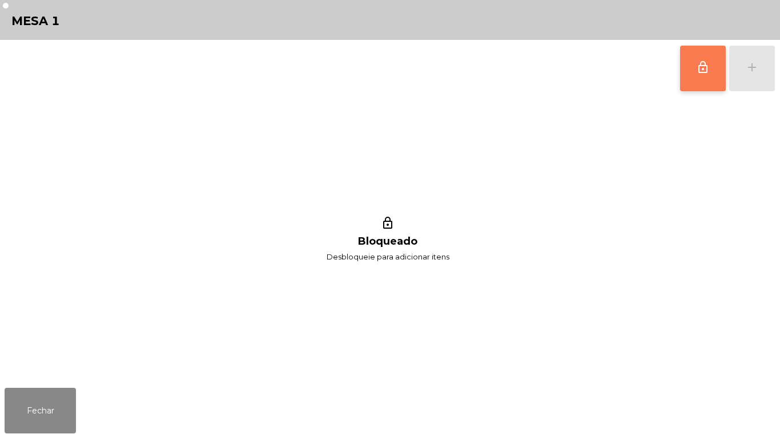
click at [702, 60] on span "lock_outline" at bounding box center [703, 67] width 14 height 14
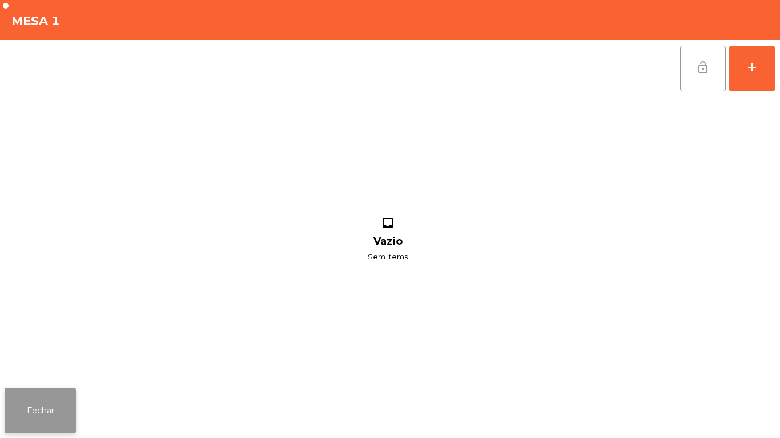
click at [47, 401] on button "Fechar" at bounding box center [40, 411] width 71 height 46
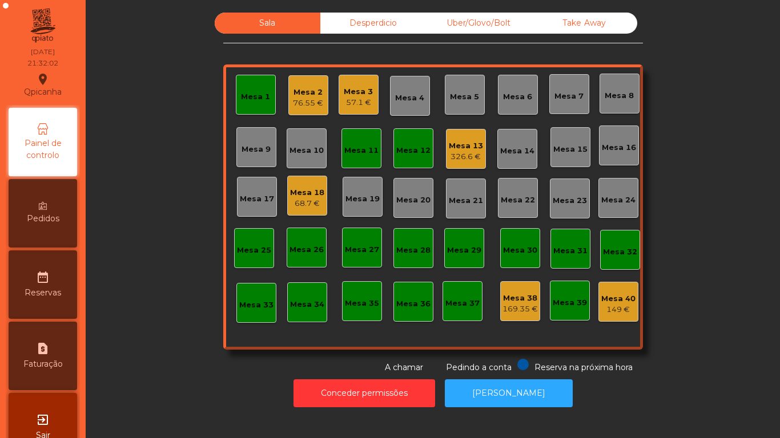
click at [355, 156] on div "Mesa 11" at bounding box center [361, 148] width 40 height 40
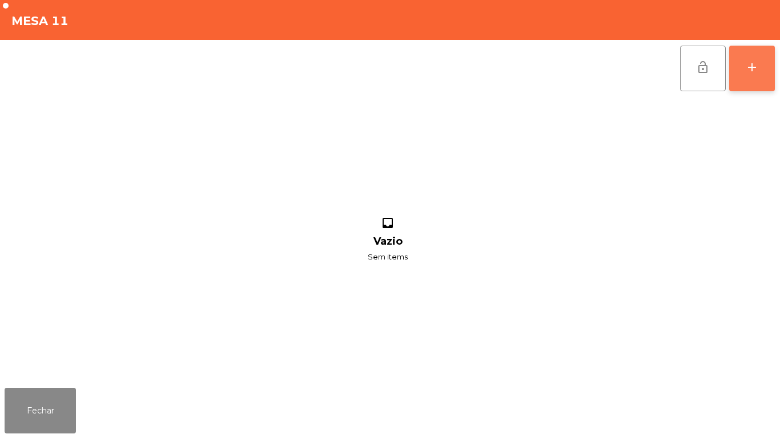
click at [740, 74] on button "add" at bounding box center [752, 69] width 46 height 46
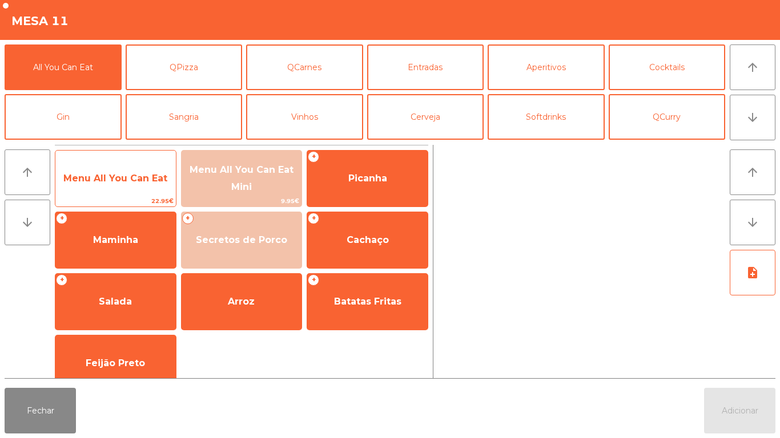
click at [136, 194] on span "Menu All You Can Eat" at bounding box center [115, 178] width 120 height 31
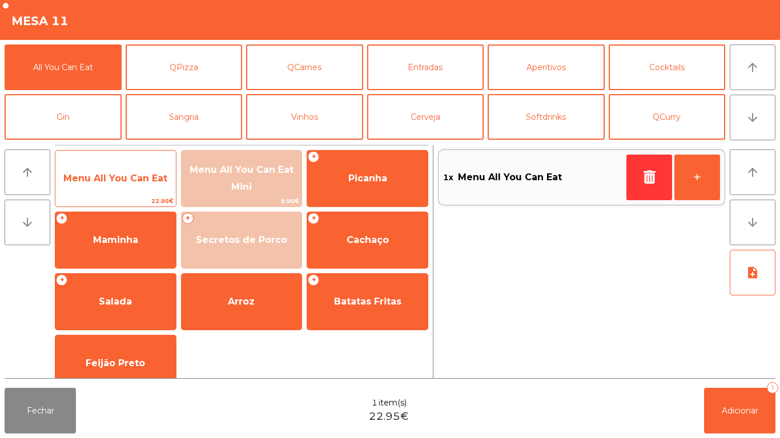
click at [136, 190] on span "Menu All You Can Eat" at bounding box center [115, 178] width 120 height 31
click at [126, 177] on span "Menu All You Can Eat" at bounding box center [115, 178] width 104 height 11
click at [122, 170] on span "Menu All You Can Eat" at bounding box center [115, 178] width 120 height 31
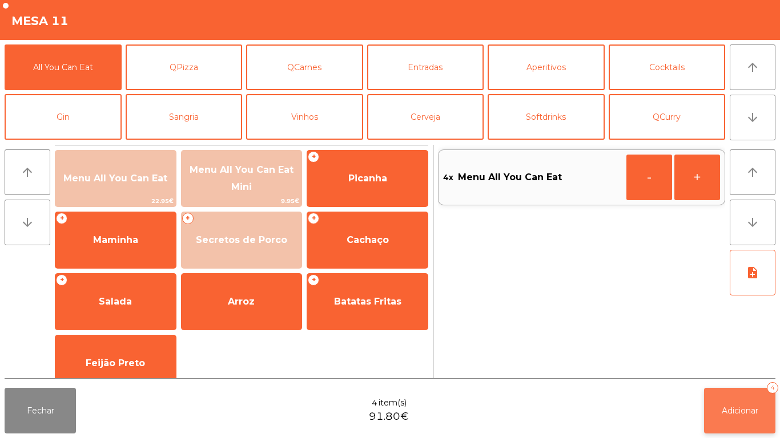
click at [736, 409] on span "Adicionar" at bounding box center [739, 411] width 37 height 10
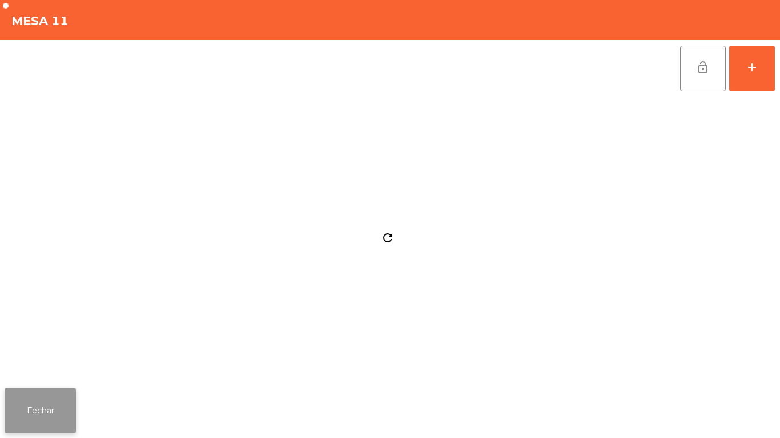
click at [34, 402] on button "Fechar" at bounding box center [40, 411] width 71 height 46
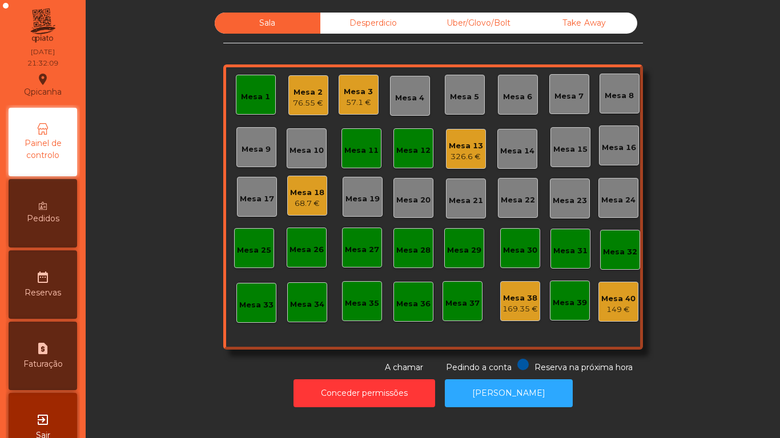
click at [352, 151] on div "Mesa 11" at bounding box center [361, 150] width 34 height 11
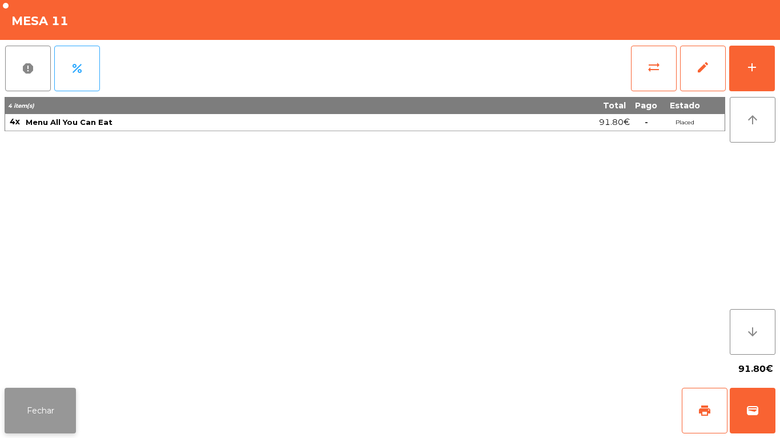
click at [47, 405] on button "Fechar" at bounding box center [40, 411] width 71 height 46
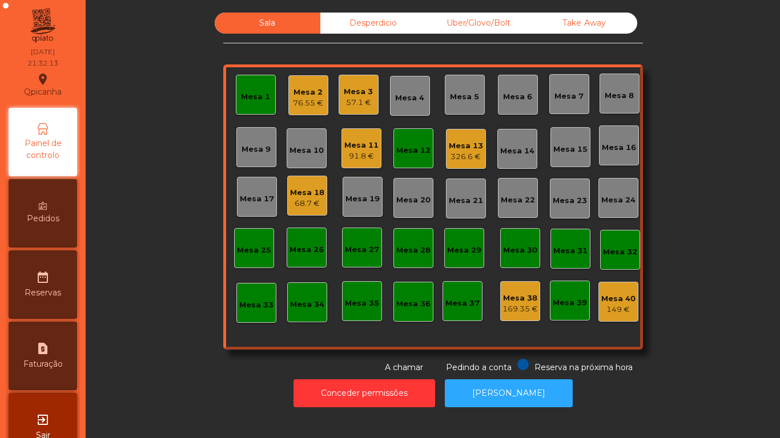
click at [500, 159] on div "Mesa 14" at bounding box center [517, 149] width 40 height 40
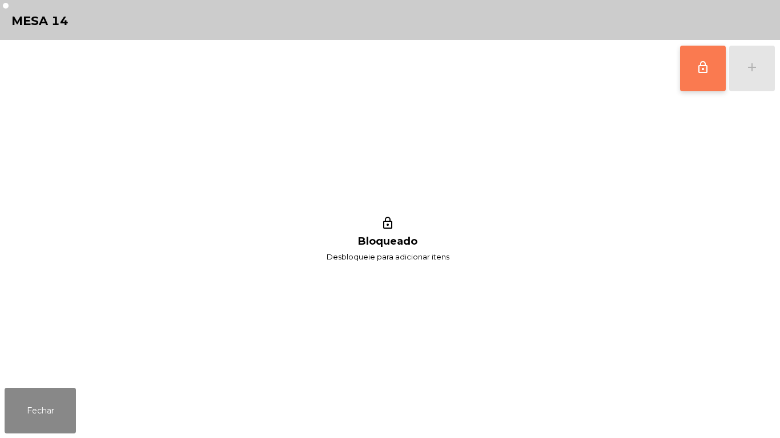
click at [697, 72] on span "lock_outline" at bounding box center [703, 67] width 14 height 14
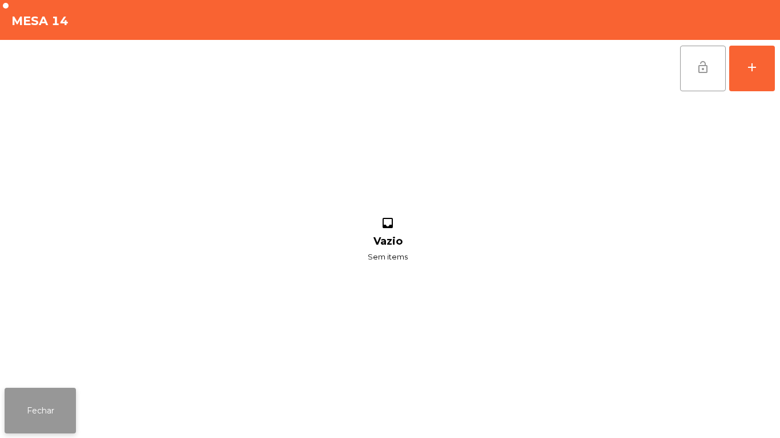
click at [50, 406] on button "Fechar" at bounding box center [40, 411] width 71 height 46
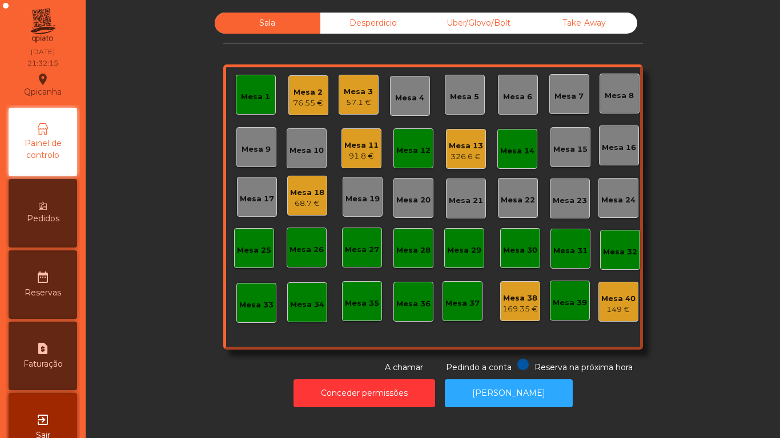
click at [361, 151] on div "91.8 €" at bounding box center [361, 156] width 34 height 11
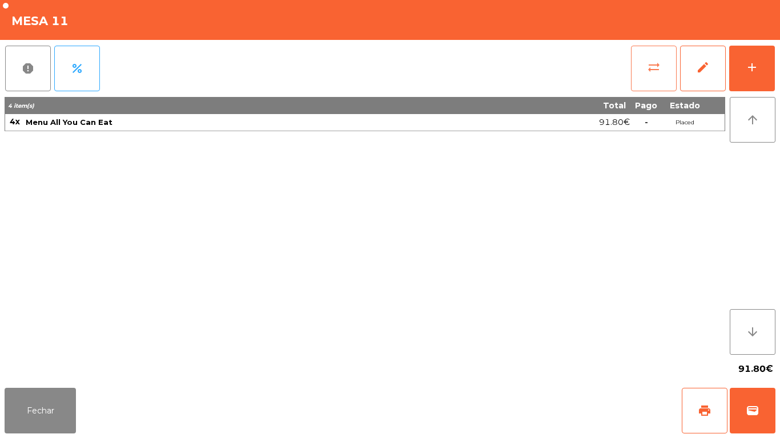
click at [635, 68] on button "sync_alt" at bounding box center [654, 69] width 46 height 46
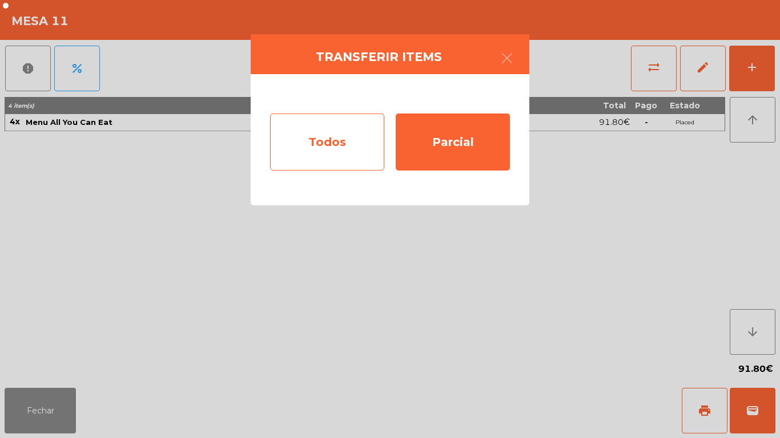
click at [351, 159] on div "Todos" at bounding box center [327, 142] width 114 height 57
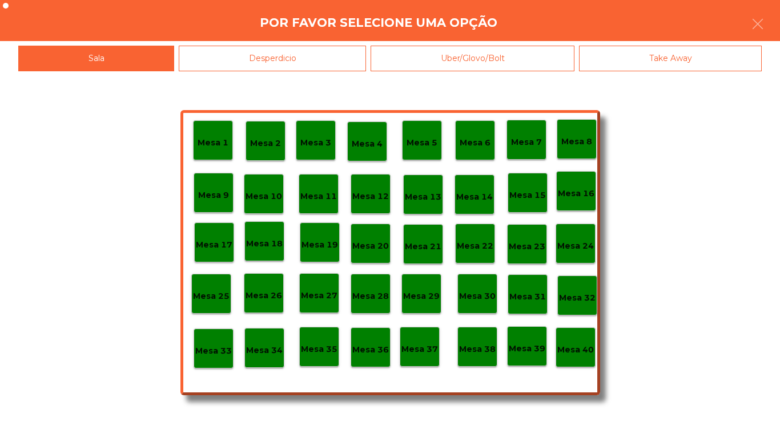
click at [472, 199] on p "Mesa 14" at bounding box center [474, 197] width 37 height 13
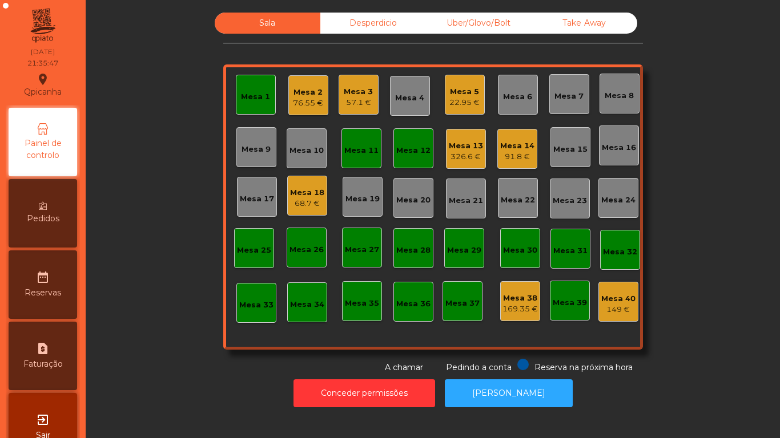
click at [259, 94] on div "Mesa 1" at bounding box center [255, 96] width 29 height 11
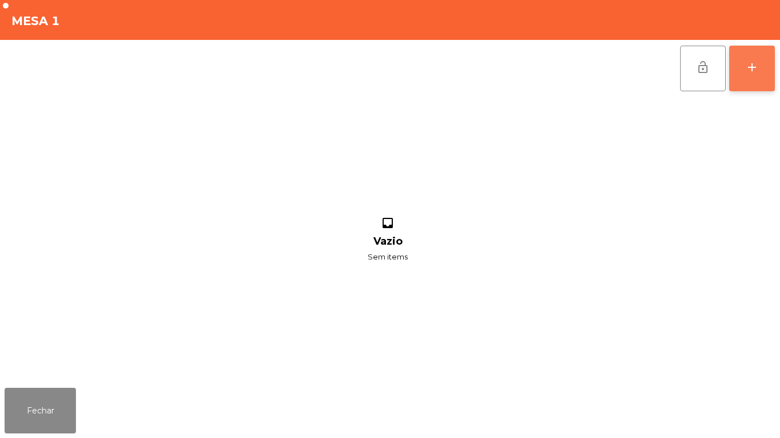
click at [746, 66] on div "add" at bounding box center [752, 67] width 14 height 14
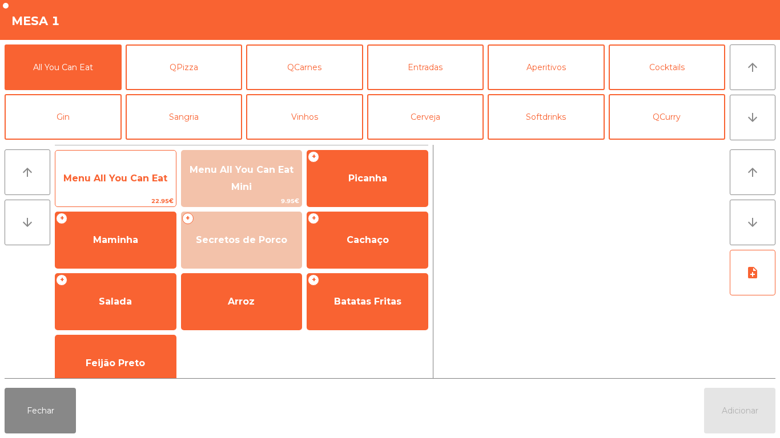
click at [111, 168] on span "Menu All You Can Eat" at bounding box center [115, 178] width 120 height 31
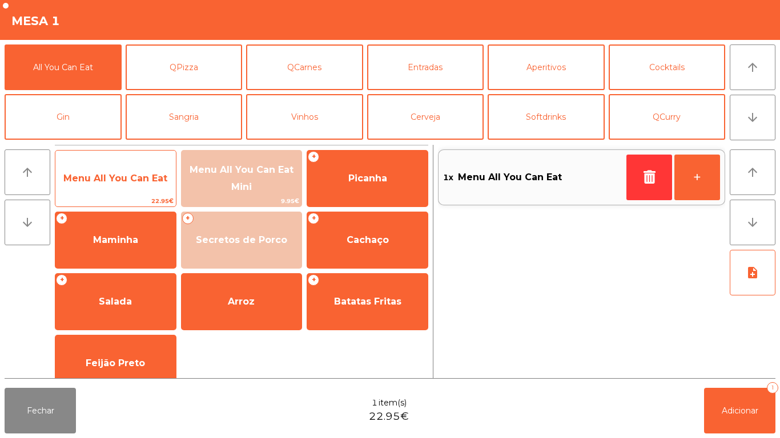
click at [114, 177] on span "Menu All You Can Eat" at bounding box center [115, 178] width 104 height 11
click at [118, 181] on span "Menu All You Can Eat" at bounding box center [115, 178] width 104 height 11
click at [119, 185] on span "Menu All You Can Eat" at bounding box center [115, 178] width 120 height 31
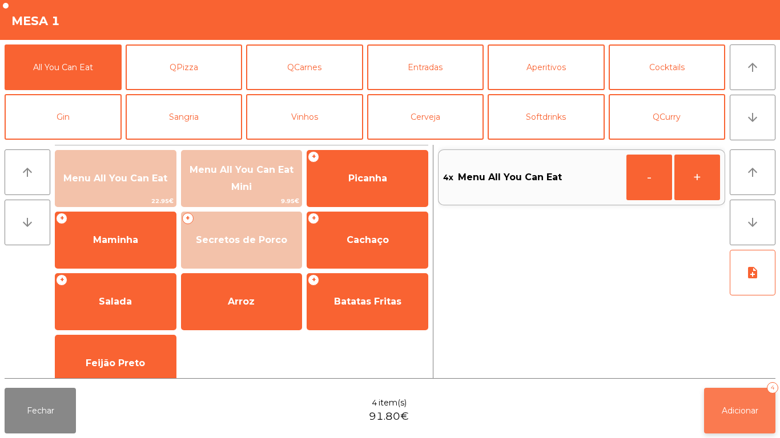
click at [730, 399] on button "Adicionar 4" at bounding box center [739, 411] width 71 height 46
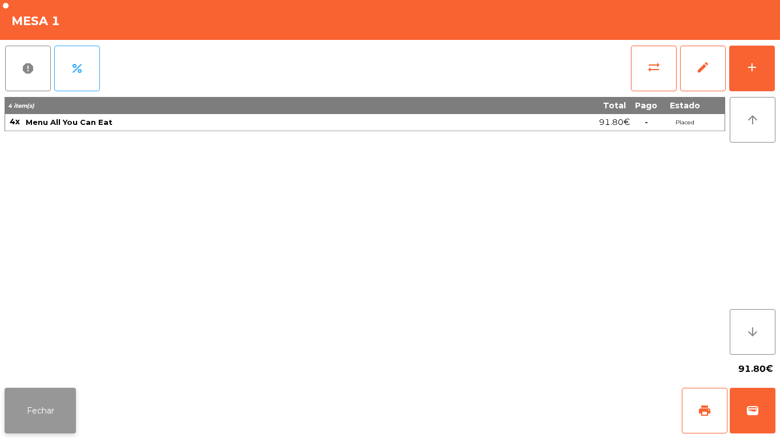
click at [46, 431] on button "Fechar" at bounding box center [40, 411] width 71 height 46
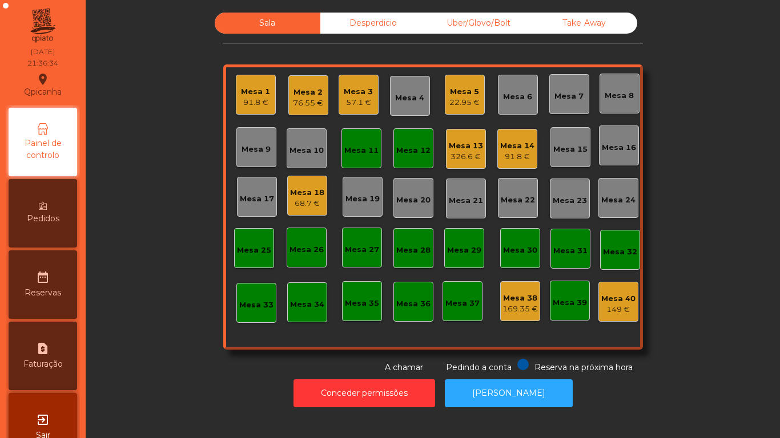
click at [464, 102] on div "22.95 €" at bounding box center [464, 102] width 30 height 11
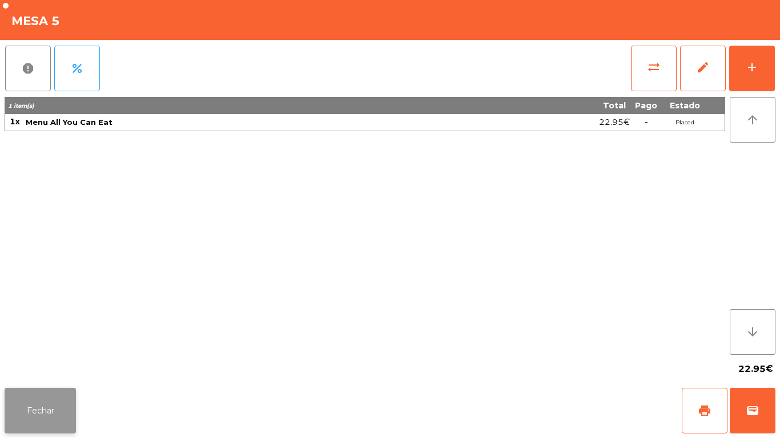
click at [60, 409] on button "Fechar" at bounding box center [40, 411] width 71 height 46
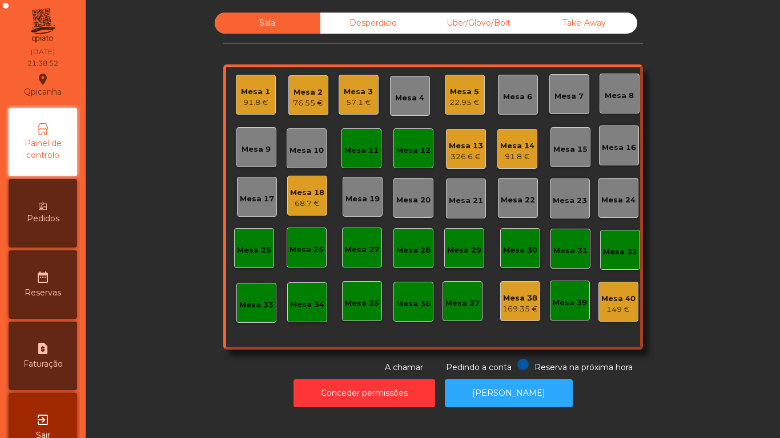
click at [243, 130] on div "Mesa 9" at bounding box center [256, 147] width 40 height 40
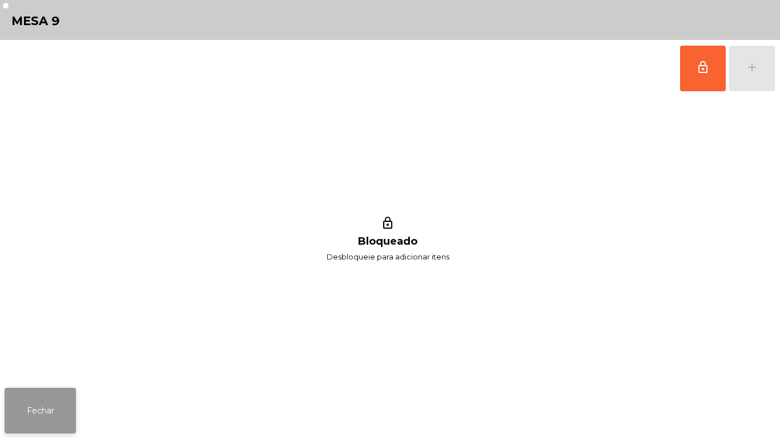
click at [30, 404] on button "Fechar" at bounding box center [40, 411] width 71 height 46
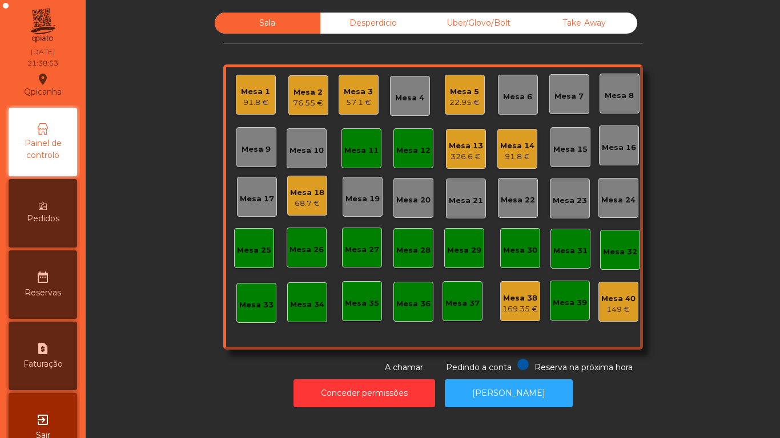
click at [263, 104] on div "91.8 €" at bounding box center [255, 102] width 29 height 11
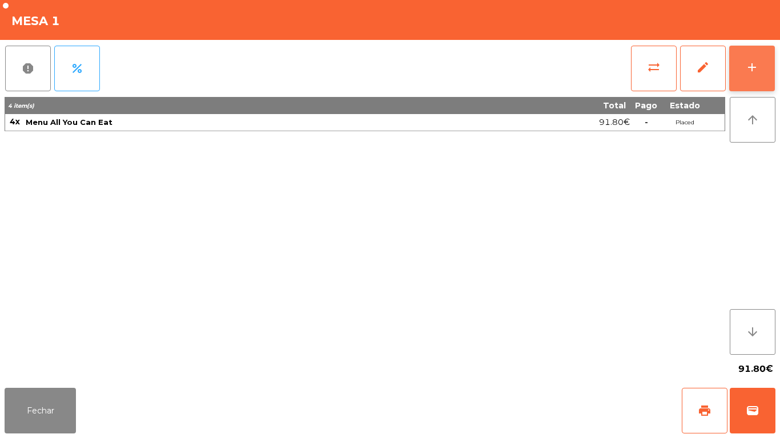
click at [752, 59] on button "add" at bounding box center [752, 69] width 46 height 46
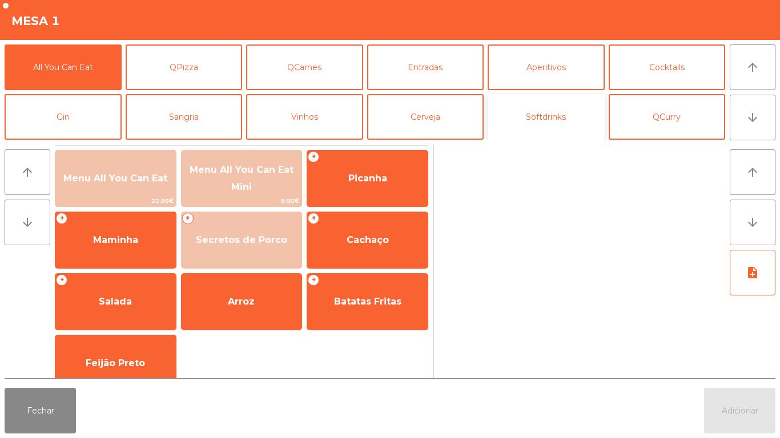
click at [563, 117] on button "Softdrinks" at bounding box center [545, 117] width 117 height 46
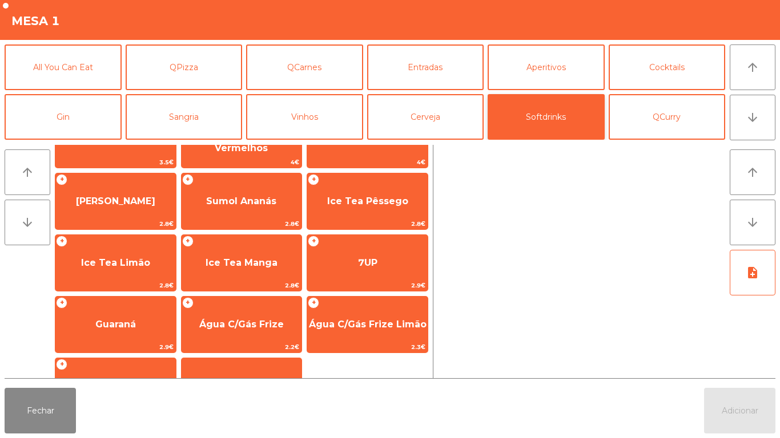
scroll to position [185, 0]
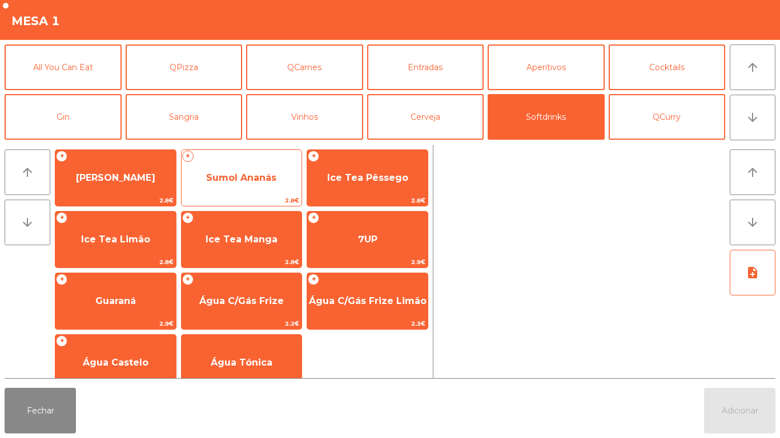
click at [260, 176] on span "Sumol Ananás" at bounding box center [241, 177] width 70 height 11
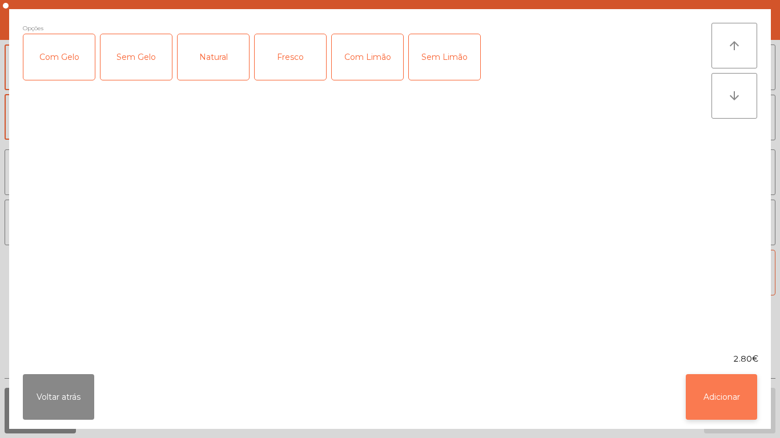
click at [705, 380] on button "Adicionar" at bounding box center [720, 397] width 71 height 46
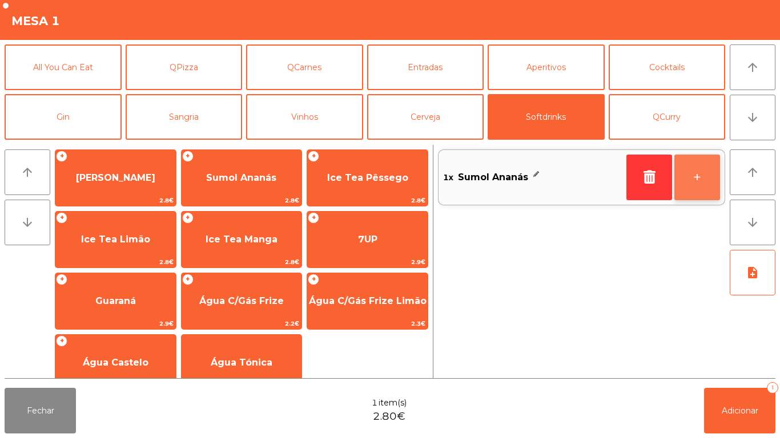
click at [701, 184] on button "+" at bounding box center [697, 178] width 46 height 46
click at [697, 181] on button "+" at bounding box center [697, 178] width 46 height 46
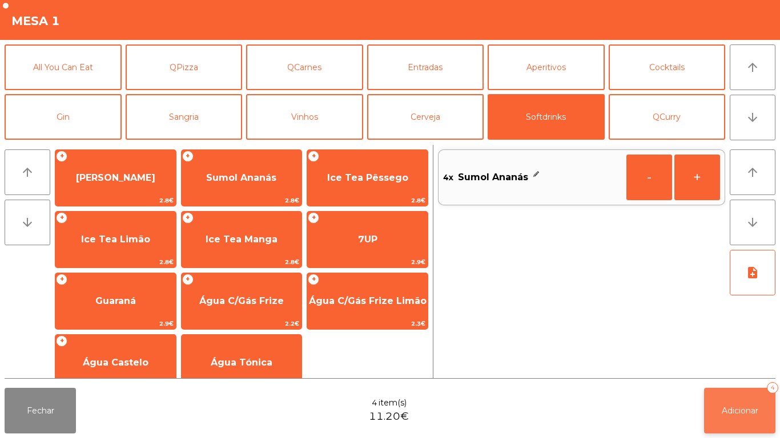
click at [732, 402] on button "Adicionar 4" at bounding box center [739, 411] width 71 height 46
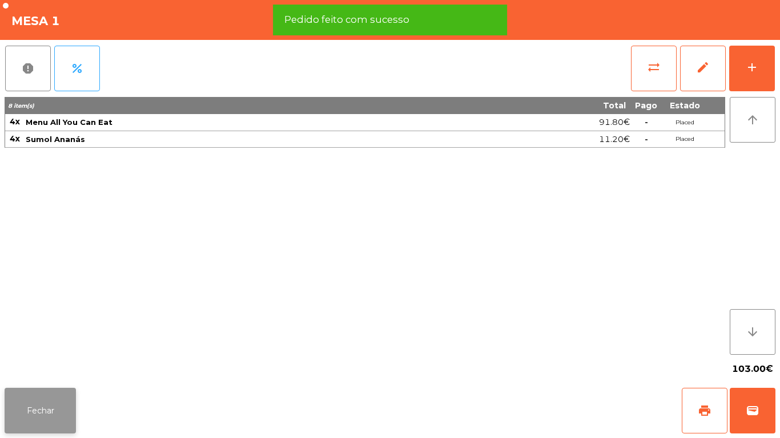
click at [42, 390] on button "Fechar" at bounding box center [40, 411] width 71 height 46
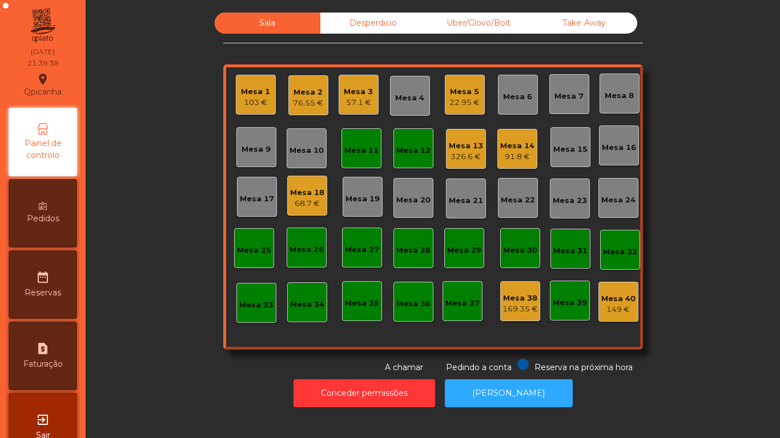
click at [456, 97] on div "22.95 €" at bounding box center [464, 102] width 30 height 11
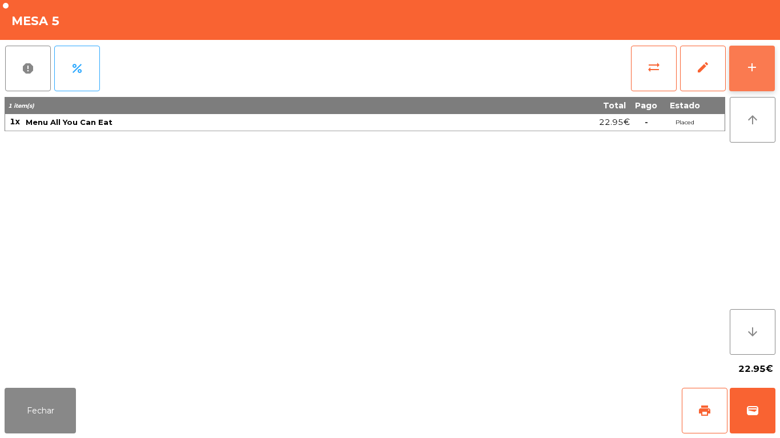
click at [752, 63] on div "add" at bounding box center [752, 67] width 14 height 14
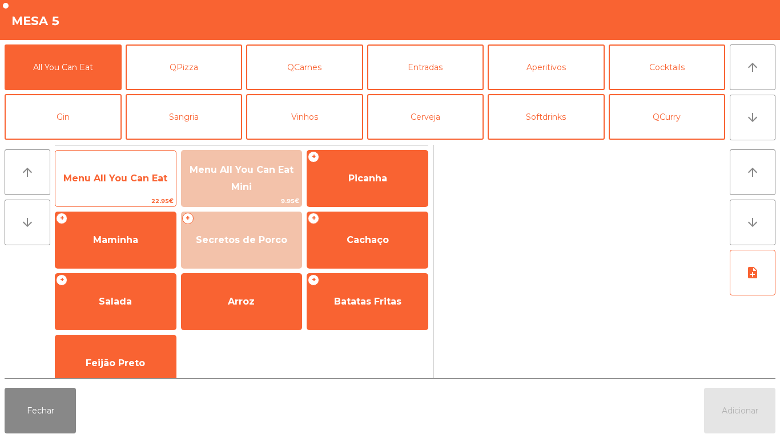
click at [134, 181] on span "Menu All You Can Eat" at bounding box center [115, 178] width 104 height 11
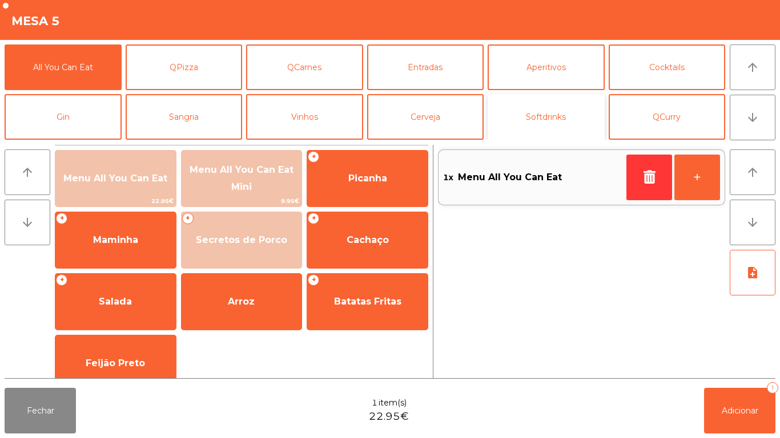
click at [564, 102] on button "Softdrinks" at bounding box center [545, 117] width 117 height 46
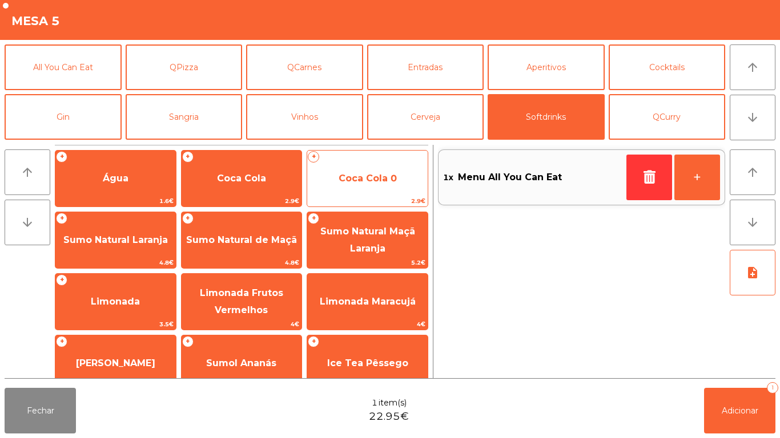
click at [367, 179] on span "Coca Cola 0" at bounding box center [367, 178] width 58 height 11
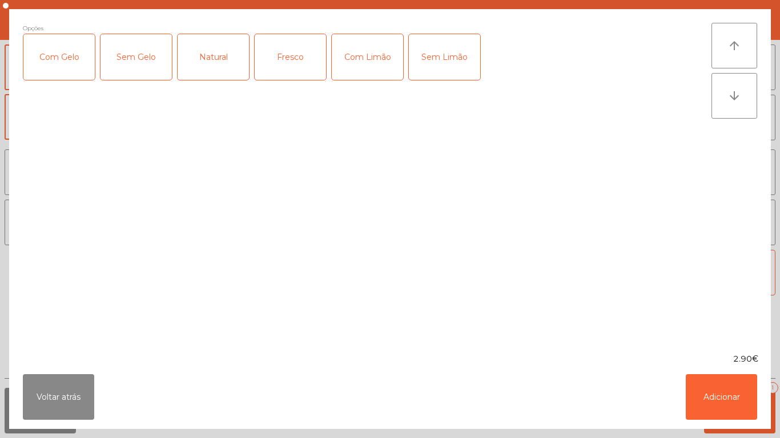
click at [367, 60] on div "Com Limão" at bounding box center [367, 57] width 71 height 46
click at [59, 64] on div "Com Gelo" at bounding box center [58, 57] width 71 height 46
click at [737, 381] on button "Adicionar" at bounding box center [720, 397] width 71 height 46
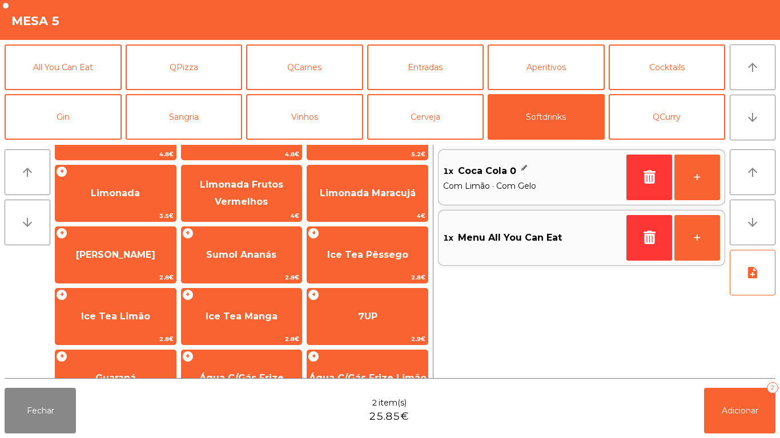
scroll to position [107, 0]
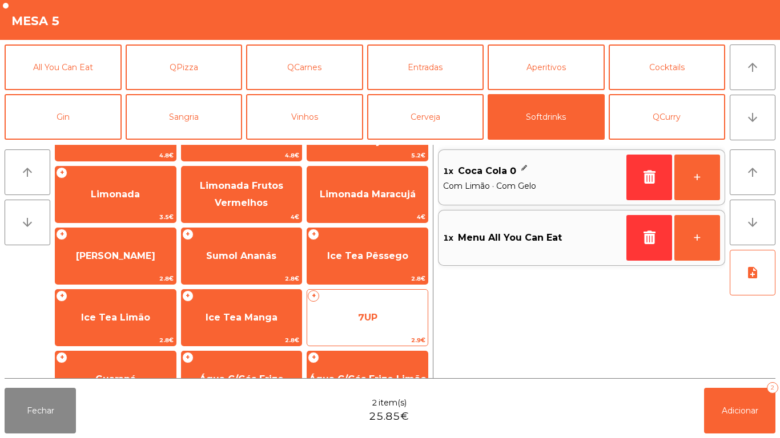
click at [361, 314] on span "7UP" at bounding box center [367, 317] width 19 height 11
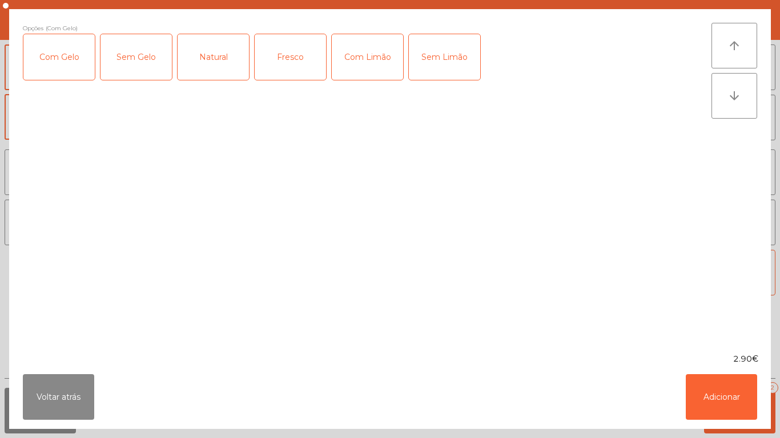
scroll to position [107, 0]
click at [358, 56] on div "Com Limão" at bounding box center [367, 57] width 71 height 46
click at [712, 387] on button "Adicionar" at bounding box center [720, 397] width 71 height 46
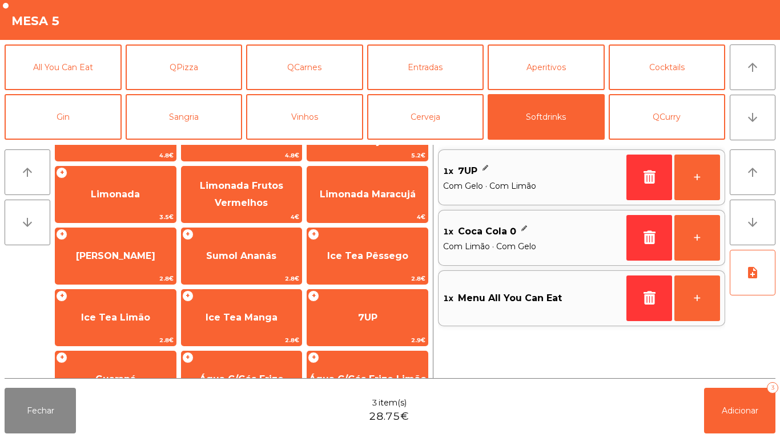
scroll to position [0, 0]
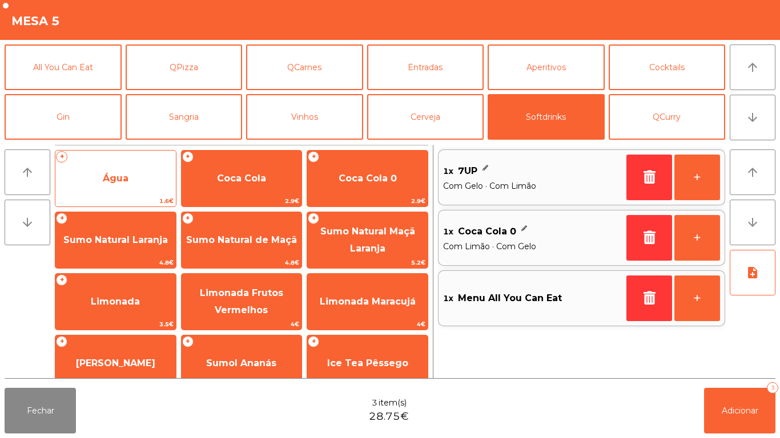
click at [114, 167] on span "Água" at bounding box center [115, 178] width 120 height 31
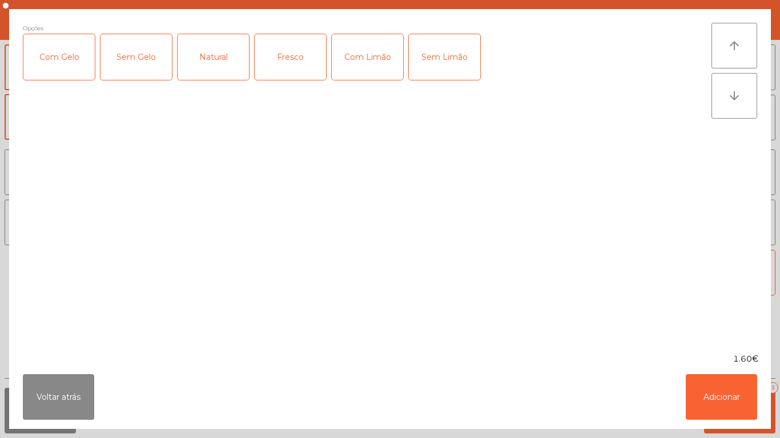
click at [293, 55] on div "Fresco" at bounding box center [290, 57] width 71 height 46
click at [703, 391] on button "Adicionar" at bounding box center [720, 397] width 71 height 46
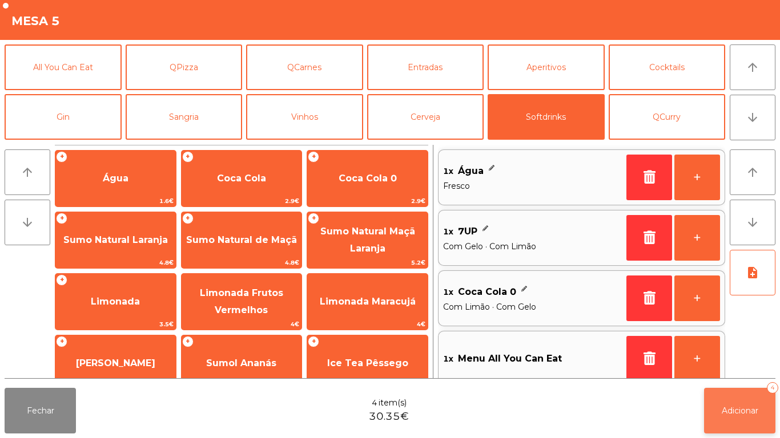
click at [746, 411] on span "Adicionar" at bounding box center [739, 411] width 37 height 10
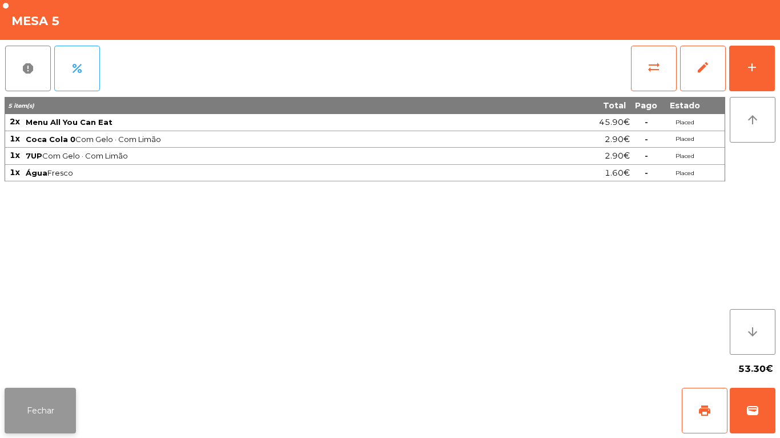
click at [33, 407] on button "Fechar" at bounding box center [40, 411] width 71 height 46
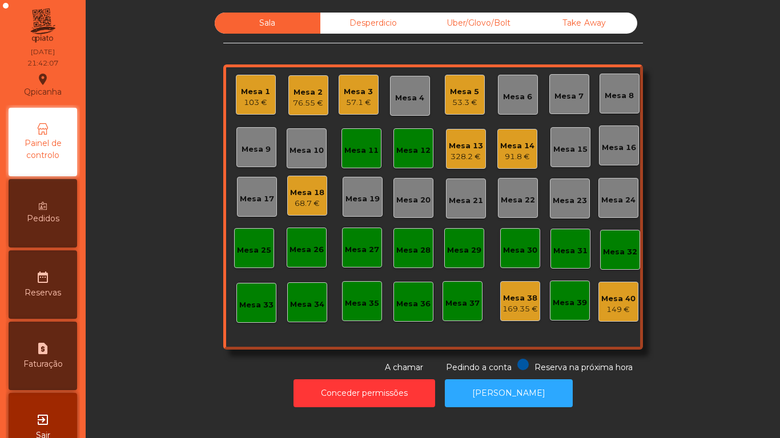
click at [510, 163] on div "Mesa 14 91.8 €" at bounding box center [517, 149] width 40 height 40
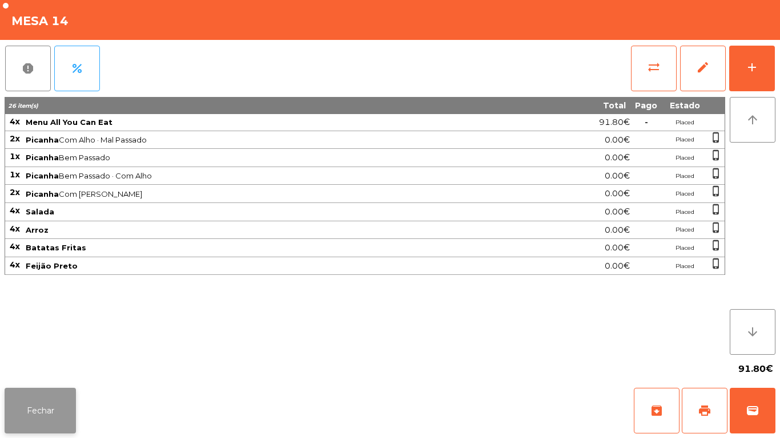
click at [58, 402] on button "Fechar" at bounding box center [40, 411] width 71 height 46
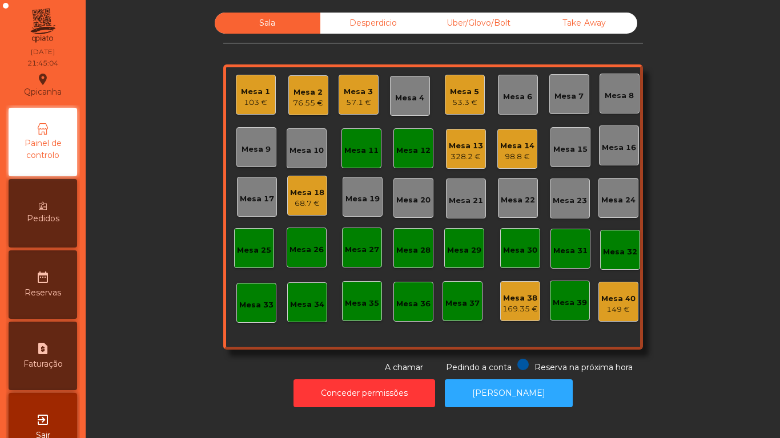
click at [258, 92] on div "Mesa 1" at bounding box center [255, 91] width 29 height 11
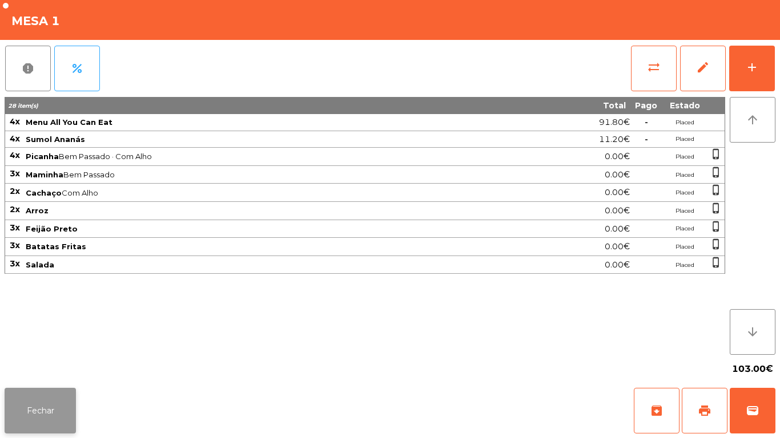
click at [41, 410] on button "Fechar" at bounding box center [40, 411] width 71 height 46
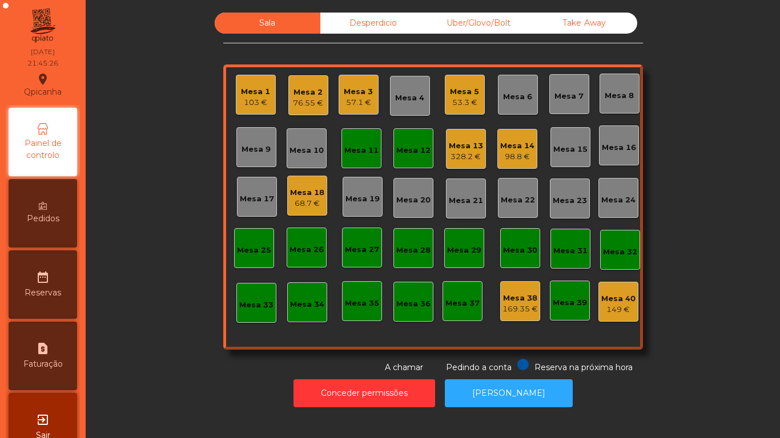
click at [249, 99] on div "103 €" at bounding box center [255, 102] width 29 height 11
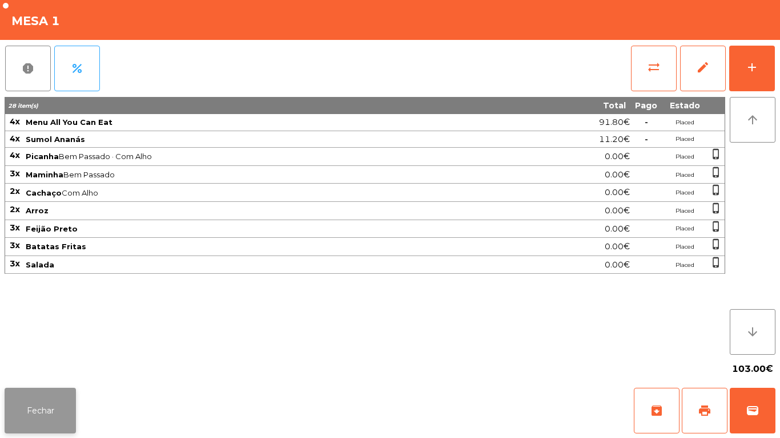
click at [41, 402] on button "Fechar" at bounding box center [40, 411] width 71 height 46
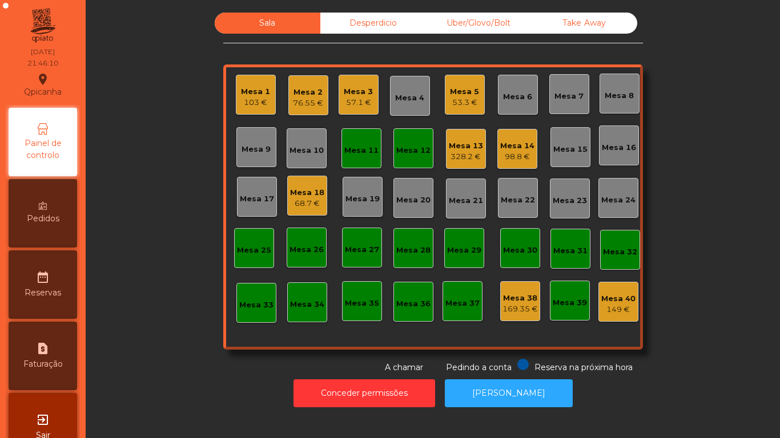
click at [405, 147] on div "Mesa 12" at bounding box center [413, 150] width 34 height 11
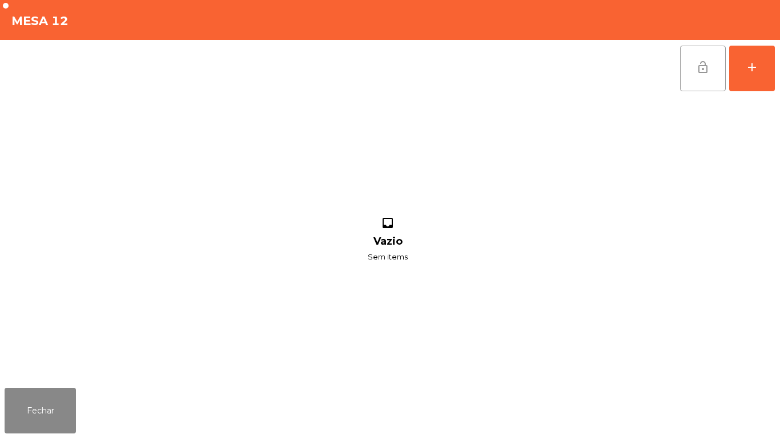
click at [696, 76] on button "lock_open" at bounding box center [703, 69] width 46 height 46
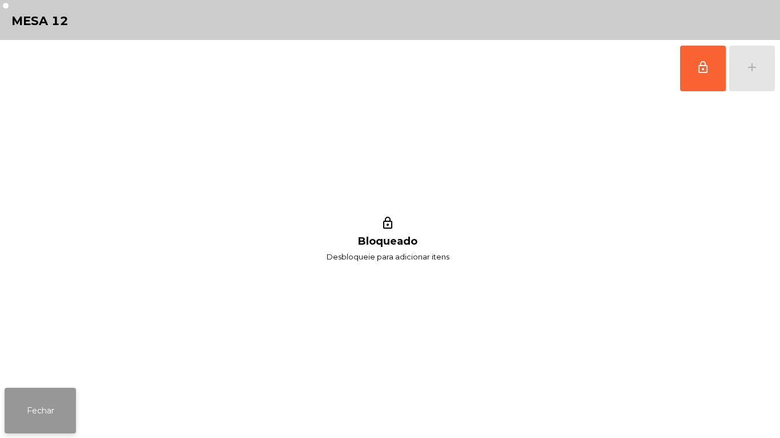
click at [50, 410] on button "Fechar" at bounding box center [40, 411] width 71 height 46
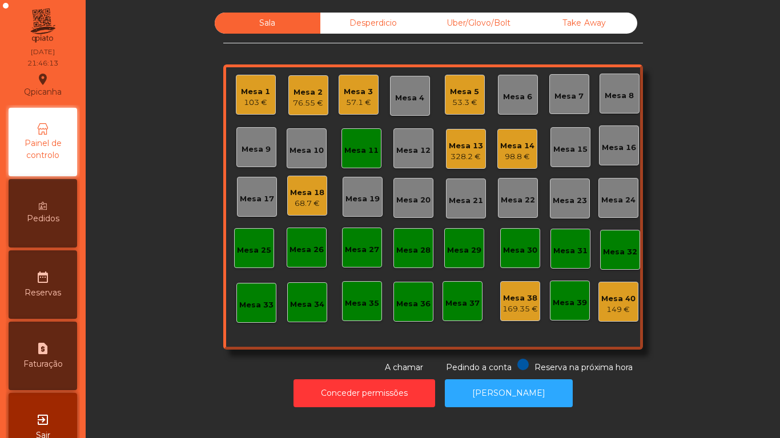
click at [355, 144] on div "Mesa 11" at bounding box center [361, 148] width 34 height 16
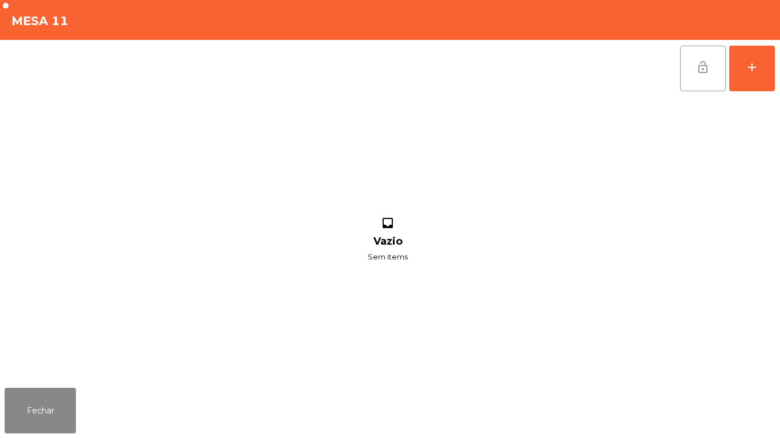
click at [702, 61] on span "lock_open" at bounding box center [703, 67] width 14 height 14
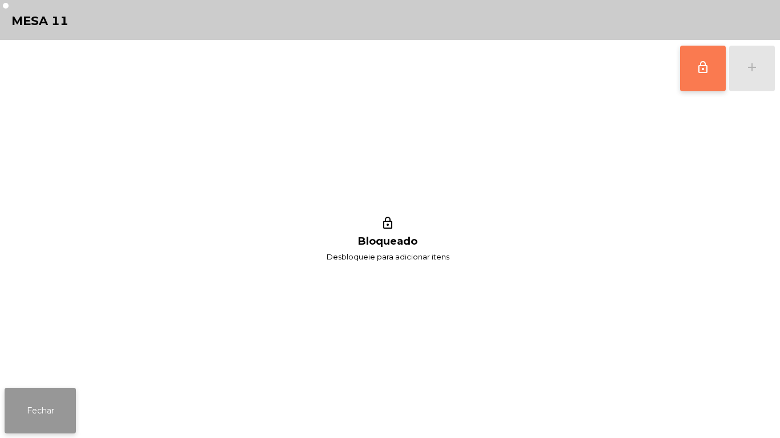
click at [47, 398] on button "Fechar" at bounding box center [40, 411] width 71 height 46
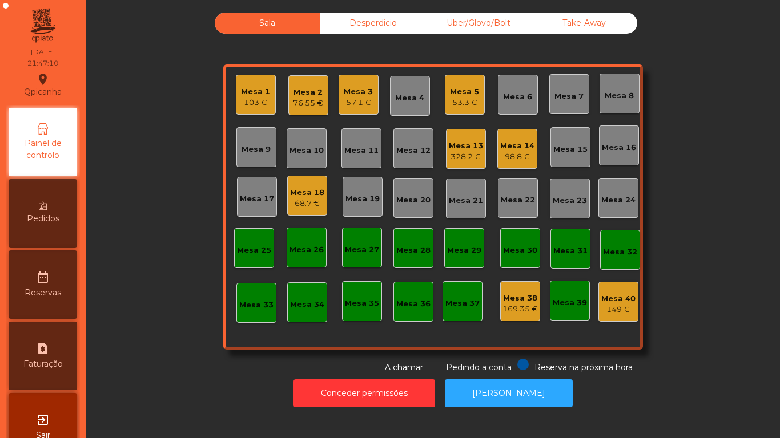
click at [302, 201] on div "68.7 €" at bounding box center [307, 203] width 34 height 11
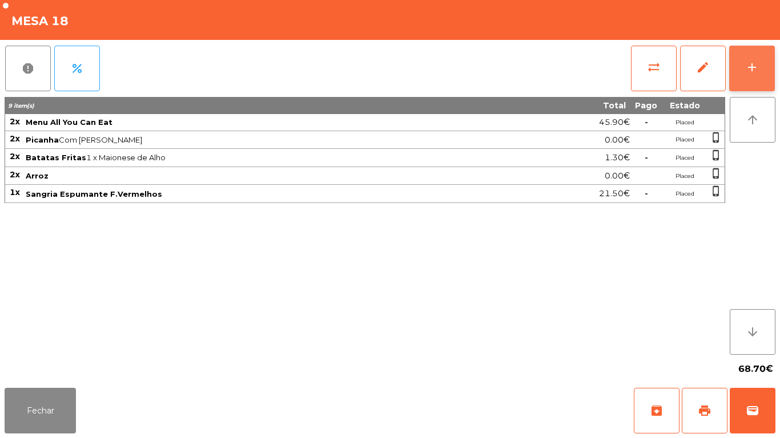
click at [757, 69] on div "add" at bounding box center [752, 67] width 14 height 14
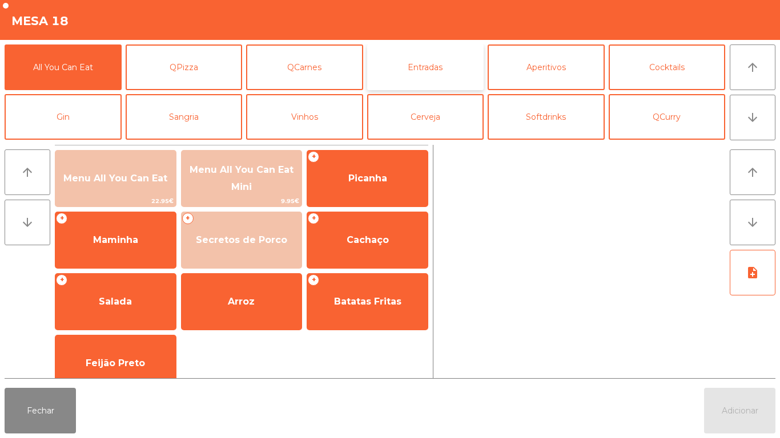
click at [426, 74] on button "Entradas" at bounding box center [425, 68] width 117 height 46
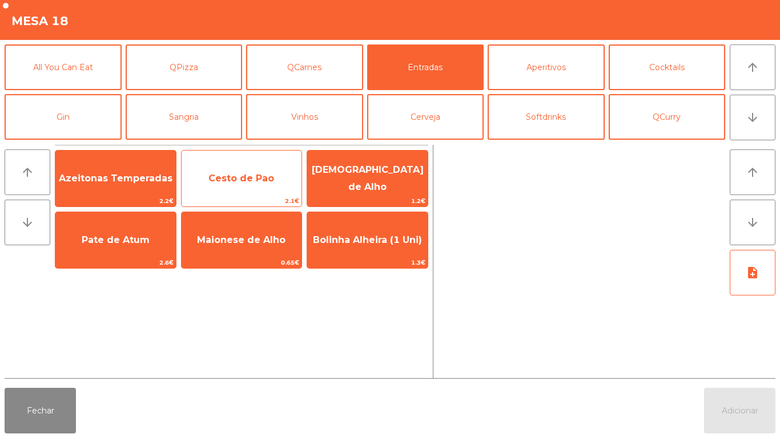
click at [237, 181] on span "Cesto de Pao" at bounding box center [241, 178] width 66 height 11
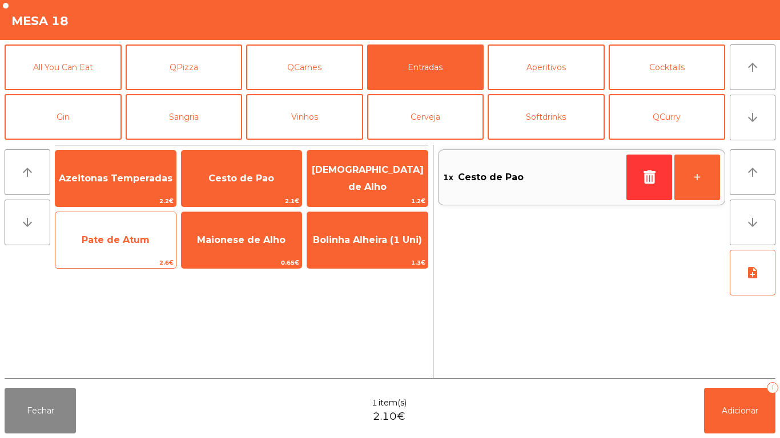
click at [143, 233] on span "Pate de Atum" at bounding box center [115, 240] width 120 height 31
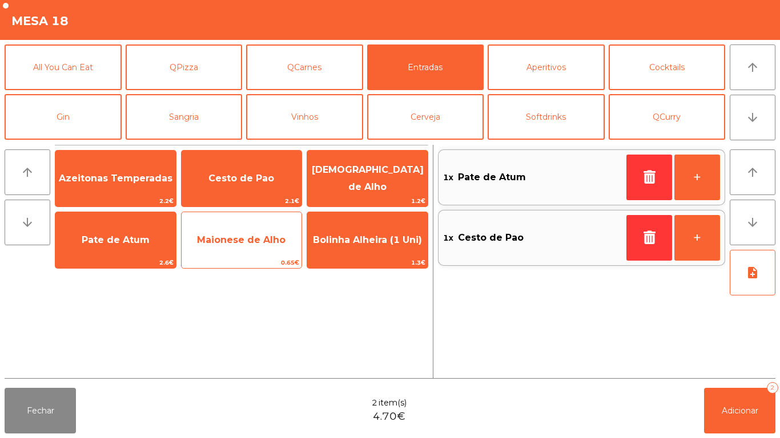
click at [244, 247] on span "Maionese de Alho" at bounding box center [241, 240] width 120 height 31
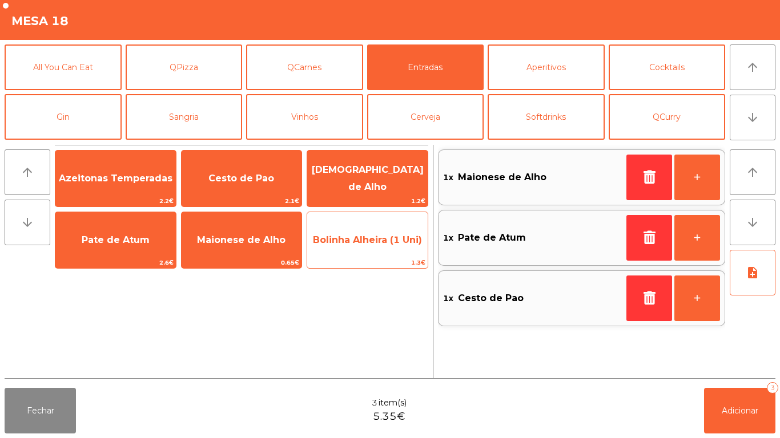
click at [358, 247] on span "Bolinha Alheira (1 Uni)" at bounding box center [367, 240] width 120 height 31
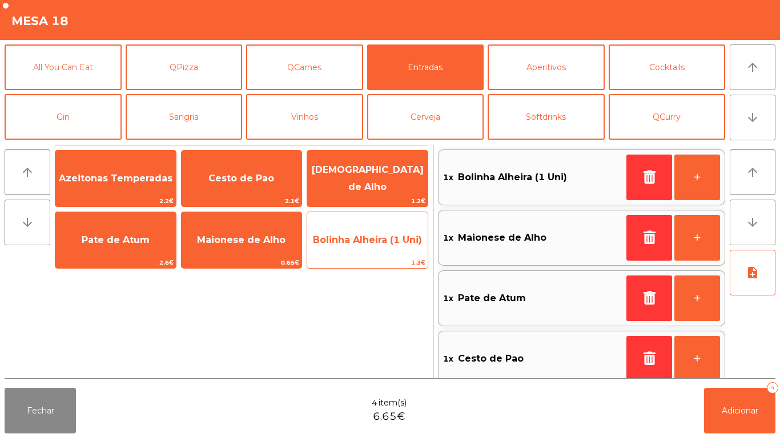
click at [361, 233] on span "Bolinha Alheira (1 Uni)" at bounding box center [367, 240] width 120 height 31
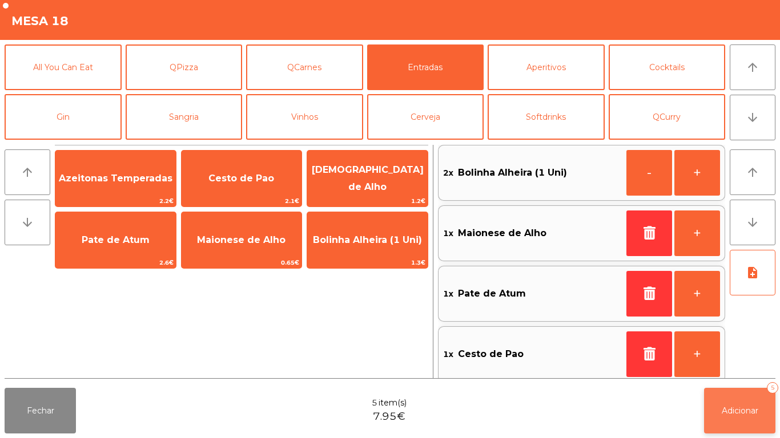
click at [732, 407] on span "Adicionar" at bounding box center [739, 411] width 37 height 10
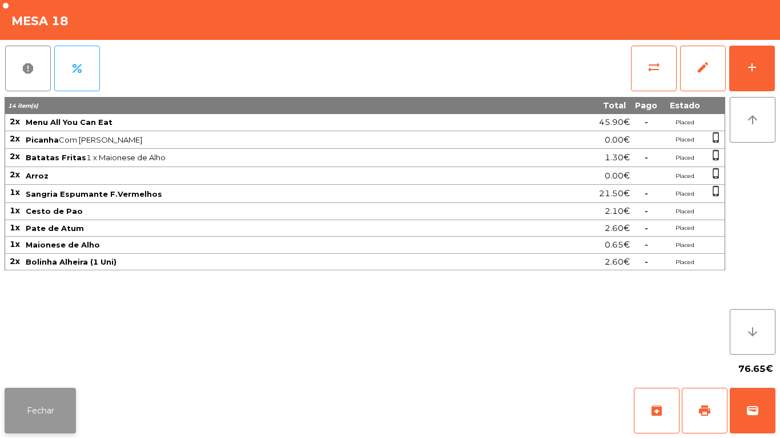
click at [31, 388] on button "Fechar" at bounding box center [40, 411] width 71 height 46
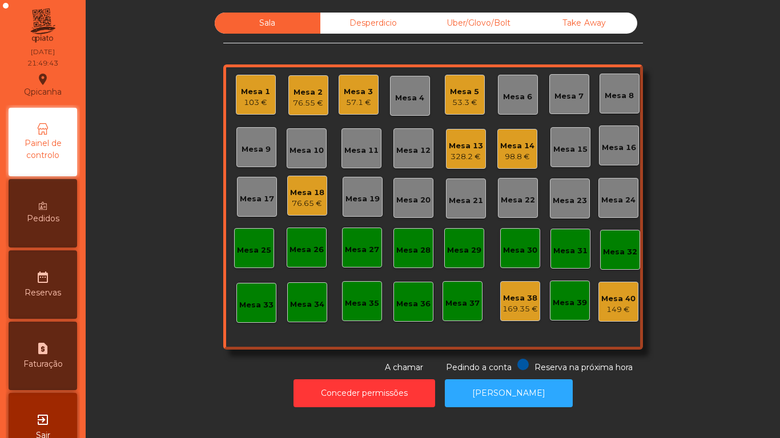
click at [507, 155] on div "98.8 €" at bounding box center [517, 156] width 34 height 11
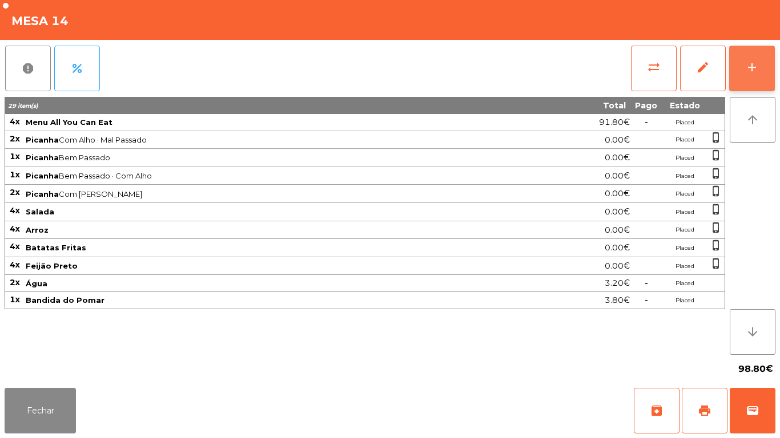
click at [740, 67] on button "add" at bounding box center [752, 69] width 46 height 46
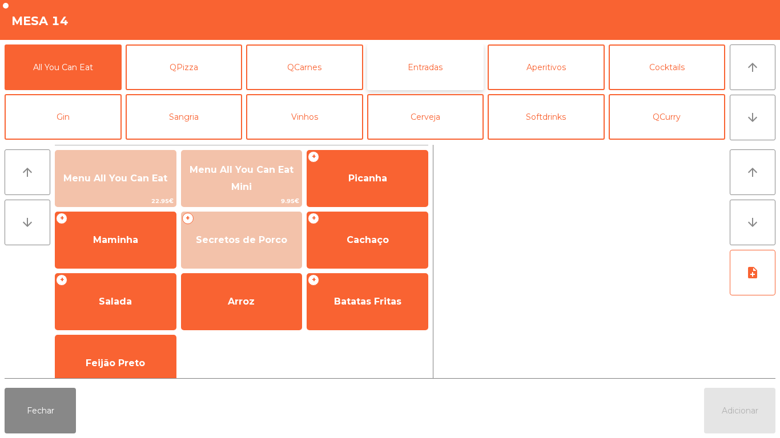
click at [414, 83] on button "Entradas" at bounding box center [425, 68] width 117 height 46
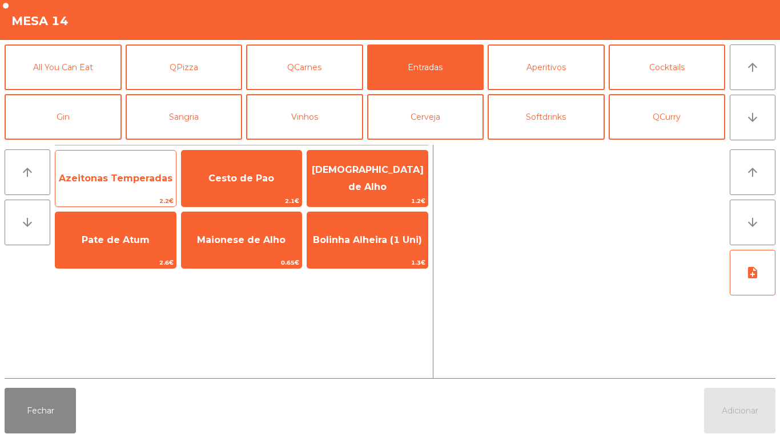
click at [140, 193] on span "Azeitonas Temperadas" at bounding box center [115, 178] width 120 height 31
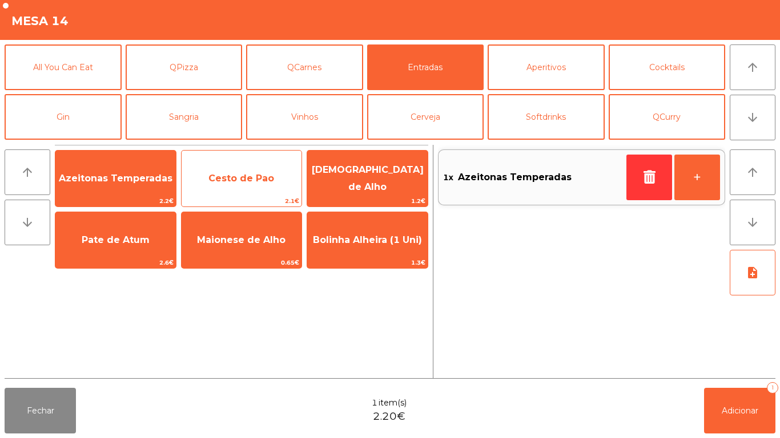
click at [268, 177] on span "Cesto de Pao" at bounding box center [241, 178] width 66 height 11
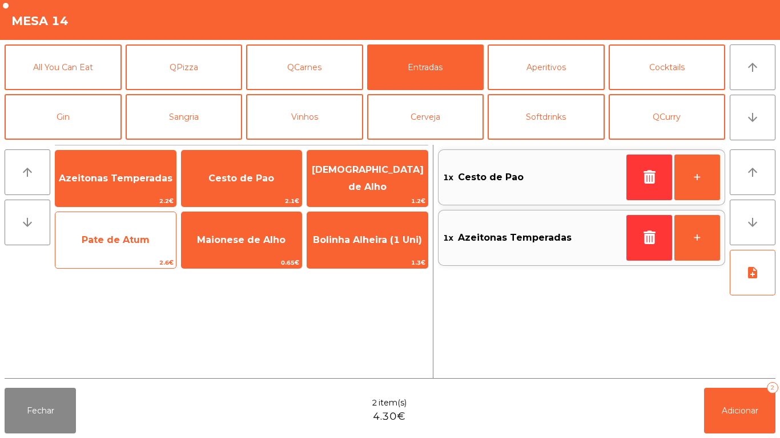
click at [150, 237] on span "Pate de Atum" at bounding box center [115, 240] width 120 height 31
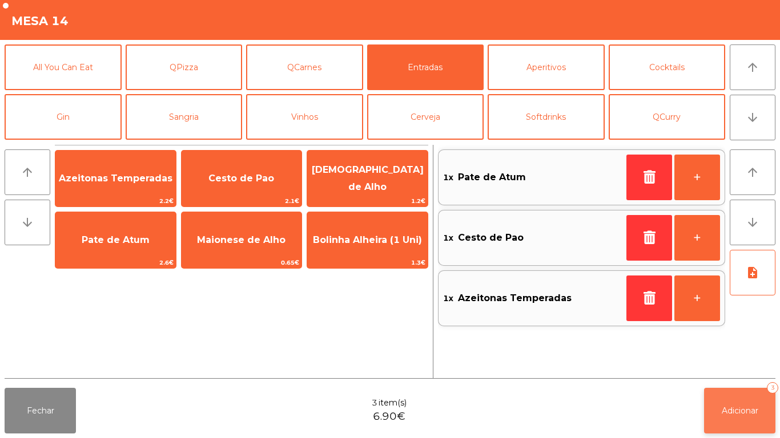
click at [740, 400] on button "Adicionar 3" at bounding box center [739, 411] width 71 height 46
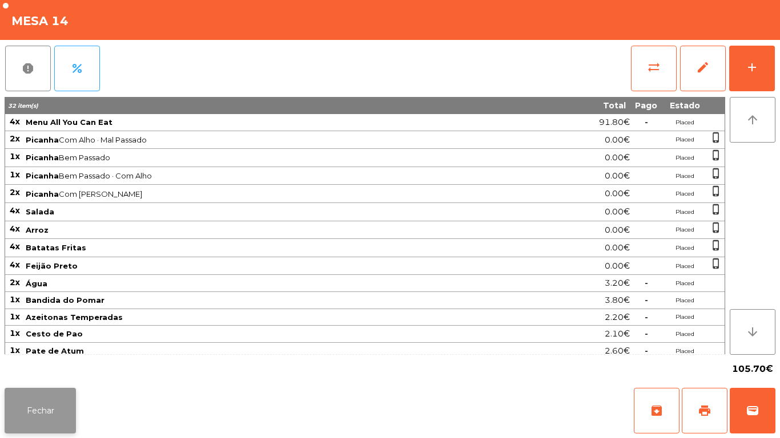
click at [41, 403] on button "Fechar" at bounding box center [40, 411] width 71 height 46
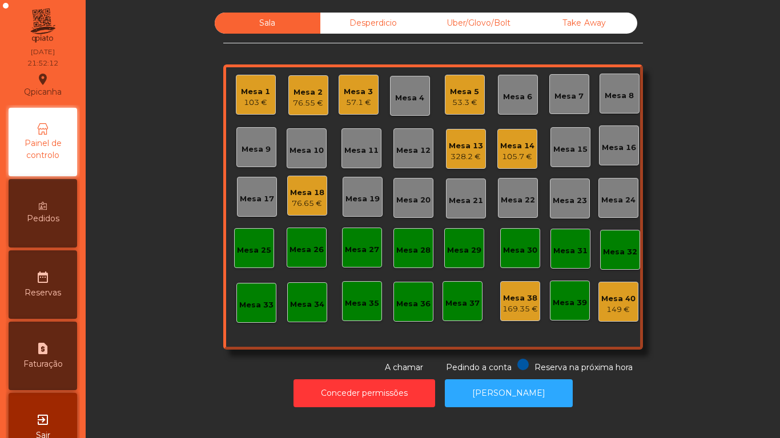
click at [469, 156] on div "328.2 €" at bounding box center [466, 156] width 34 height 11
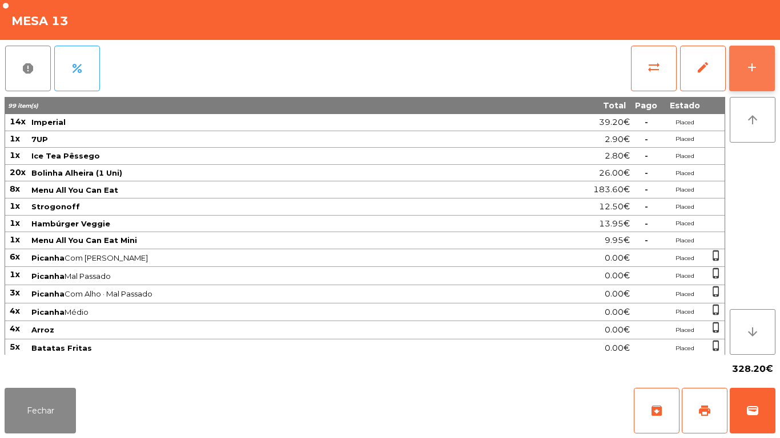
click at [766, 47] on button "add" at bounding box center [752, 69] width 46 height 46
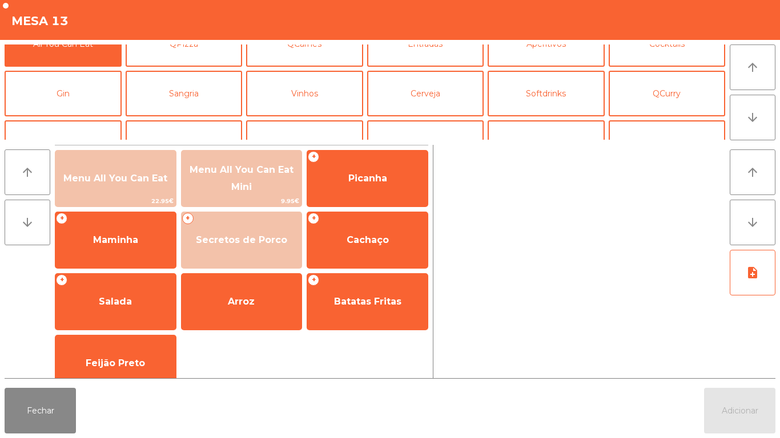
scroll to position [35, 0]
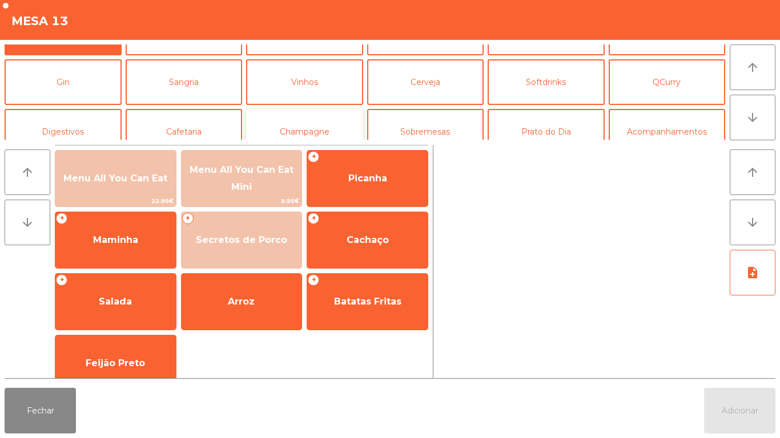
click at [340, 124] on button "Champagne" at bounding box center [304, 132] width 117 height 46
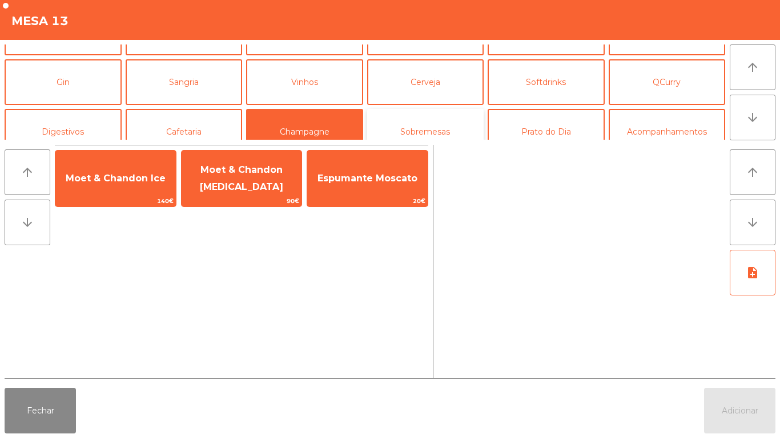
click at [446, 126] on button "Sobremesas" at bounding box center [425, 132] width 117 height 46
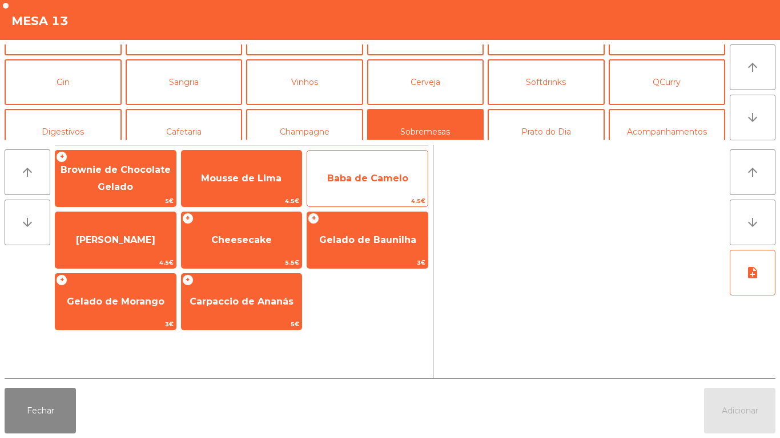
click at [401, 175] on span "Baba de Camelo" at bounding box center [367, 178] width 81 height 11
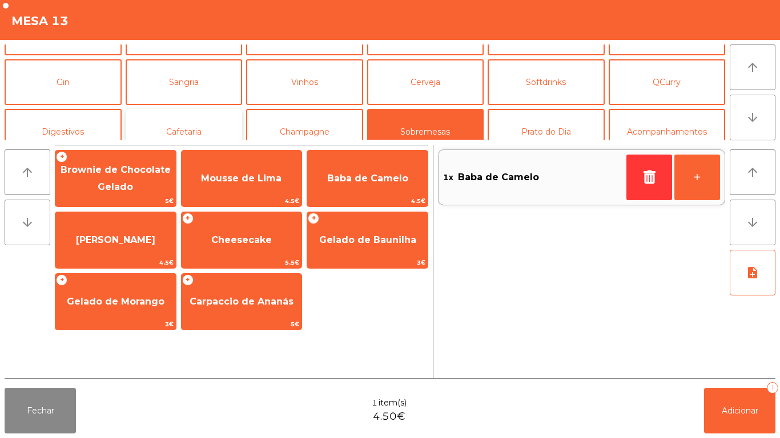
click at [205, 129] on button "Cafetaria" at bounding box center [184, 132] width 117 height 46
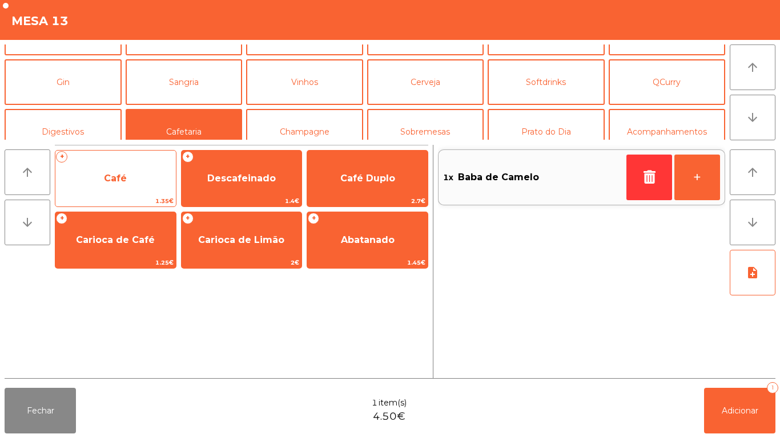
click at [121, 181] on span "Café" at bounding box center [115, 178] width 23 height 11
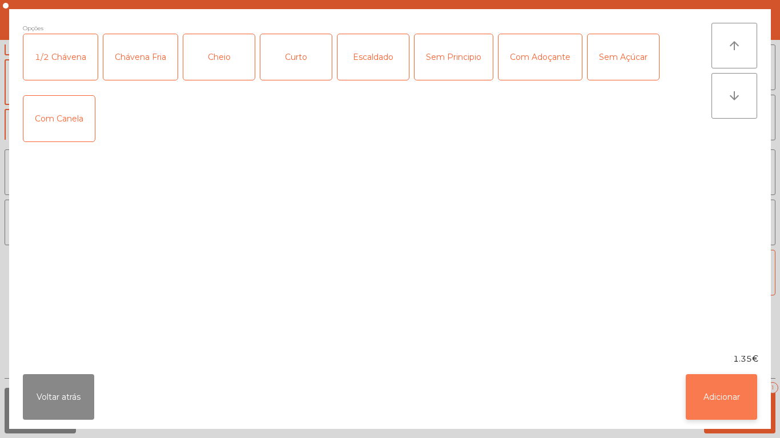
click at [720, 383] on button "Adicionar" at bounding box center [720, 397] width 71 height 46
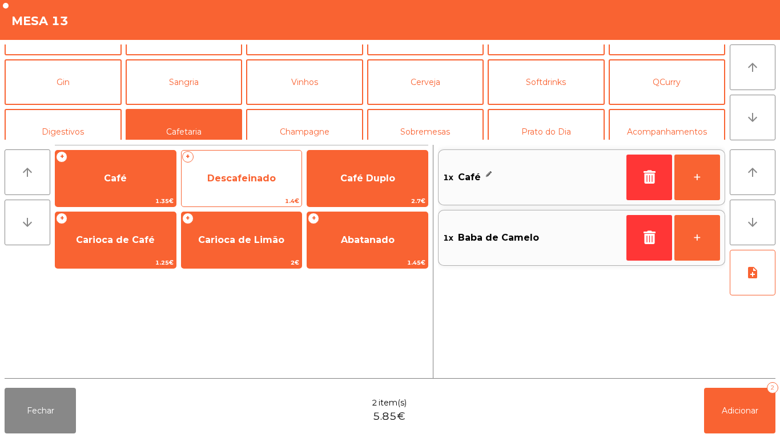
click at [253, 174] on span "Descafeinado" at bounding box center [241, 178] width 68 height 11
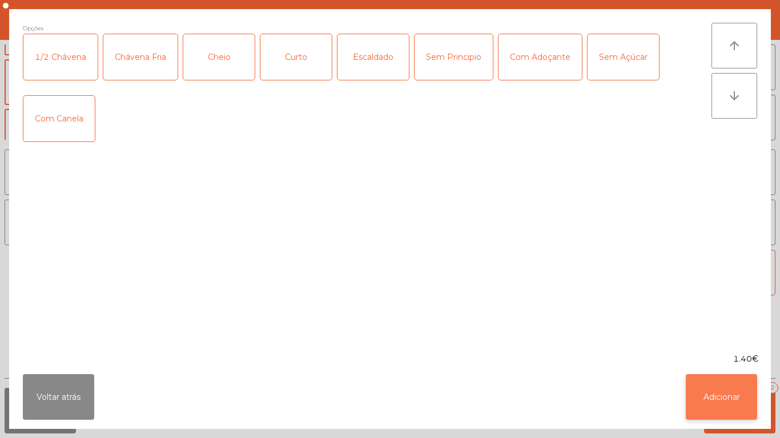
click at [731, 399] on button "Adicionar" at bounding box center [720, 397] width 71 height 46
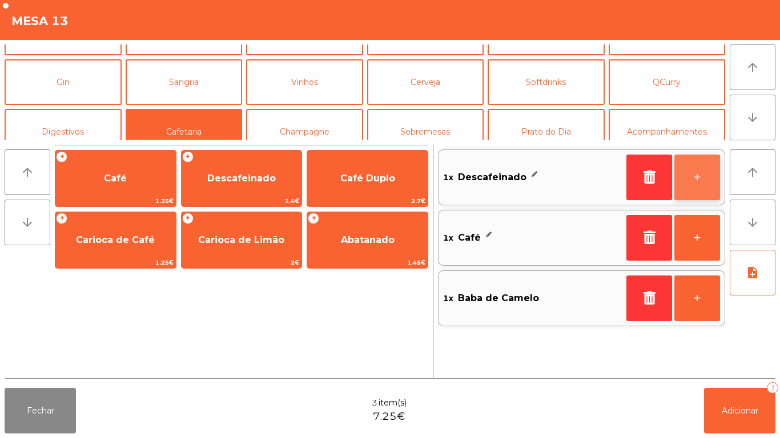
click at [692, 172] on button "+" at bounding box center [697, 178] width 46 height 46
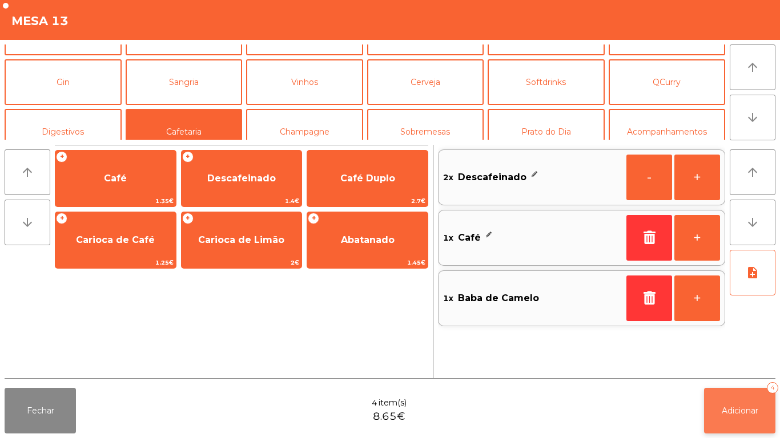
click at [762, 396] on button "Adicionar 4" at bounding box center [739, 411] width 71 height 46
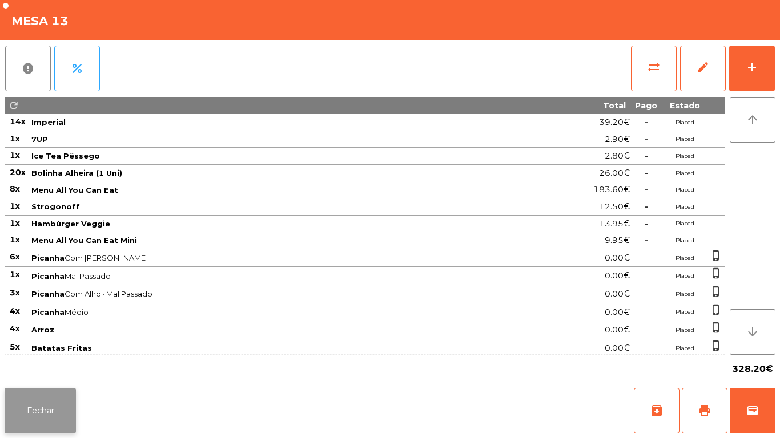
click at [56, 405] on button "Fechar" at bounding box center [40, 411] width 71 height 46
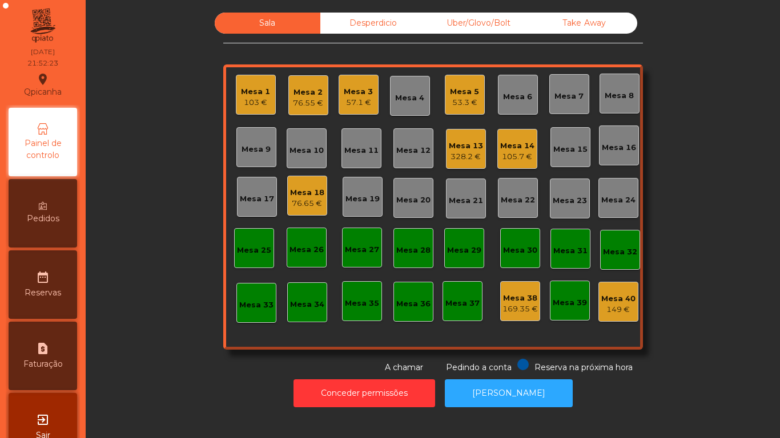
click at [460, 101] on div "53.3 €" at bounding box center [464, 102] width 29 height 11
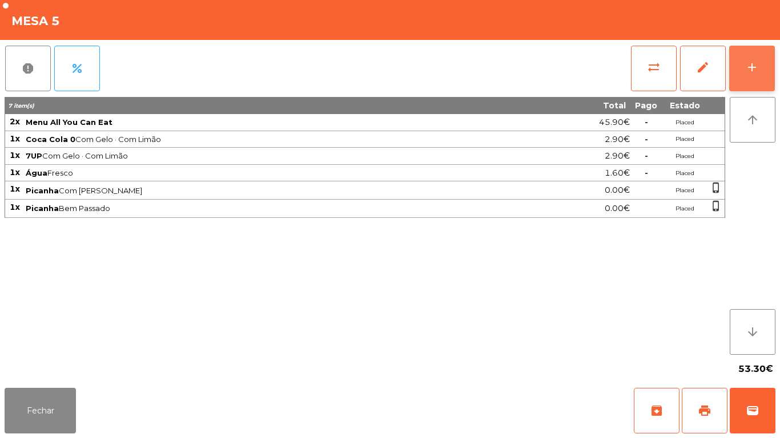
click at [749, 74] on div "add" at bounding box center [752, 67] width 14 height 14
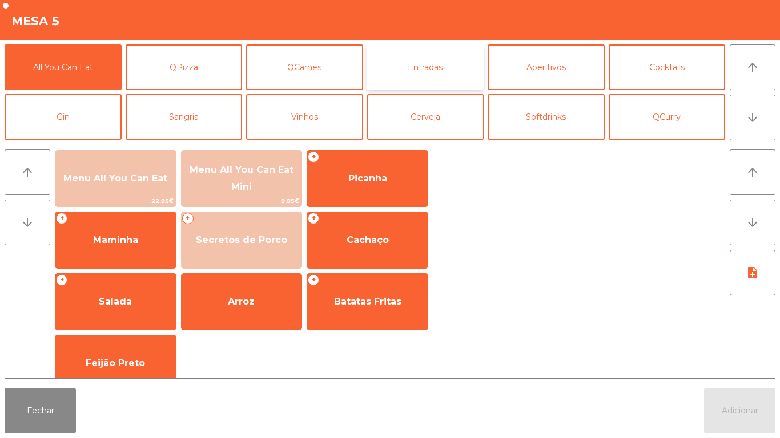
click at [449, 57] on button "Entradas" at bounding box center [425, 68] width 117 height 46
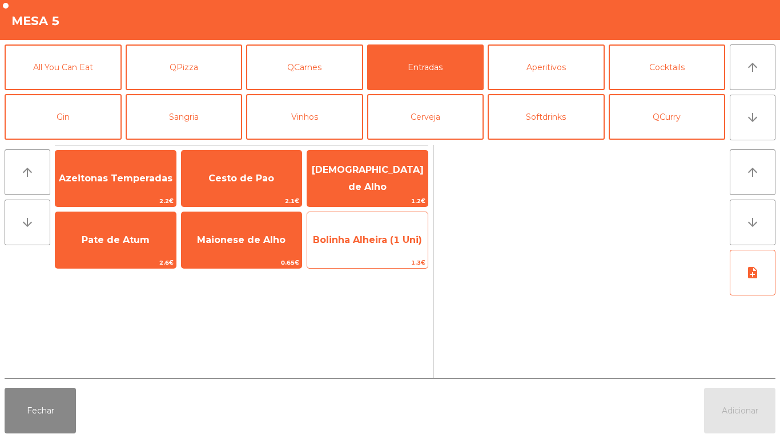
click at [378, 225] on span "Bolinha Alheira (1 Uni)" at bounding box center [367, 240] width 120 height 31
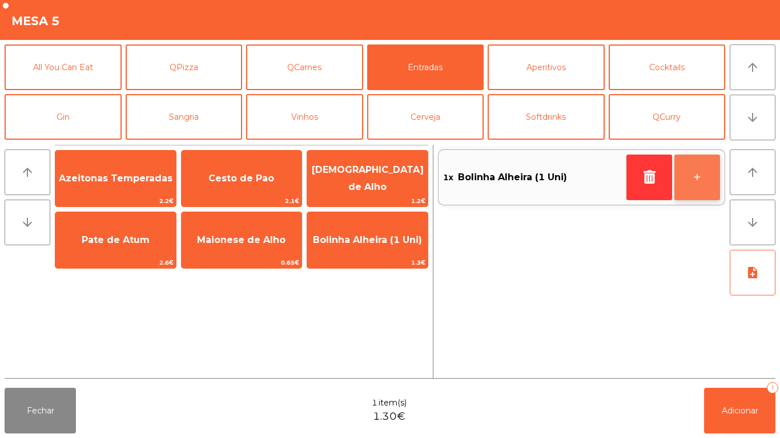
click at [695, 171] on button "+" at bounding box center [697, 178] width 46 height 46
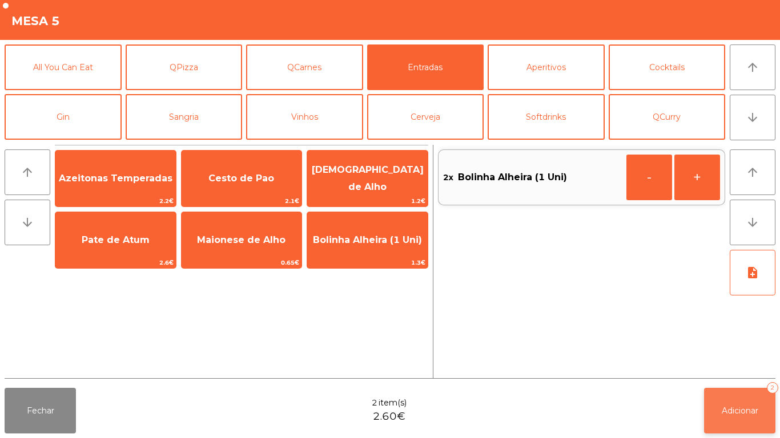
click at [750, 402] on button "Adicionar 2" at bounding box center [739, 411] width 71 height 46
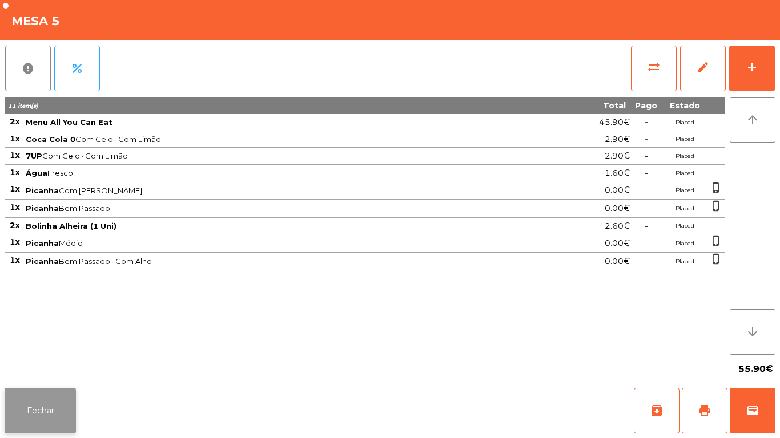
click at [39, 403] on button "Fechar" at bounding box center [40, 411] width 71 height 46
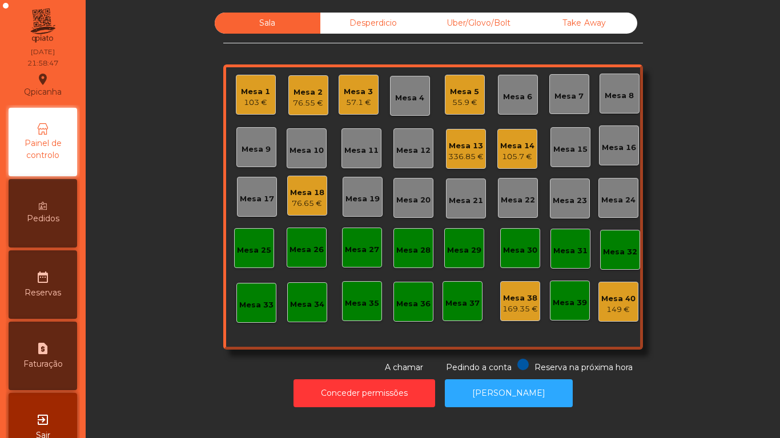
click at [344, 90] on div "Mesa 3" at bounding box center [358, 91] width 29 height 11
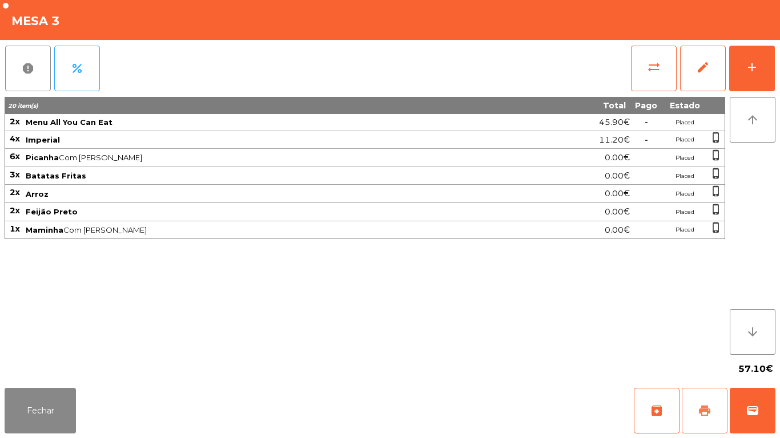
click at [702, 407] on span "print" at bounding box center [704, 411] width 14 height 14
click at [43, 410] on button "Fechar" at bounding box center [40, 411] width 71 height 46
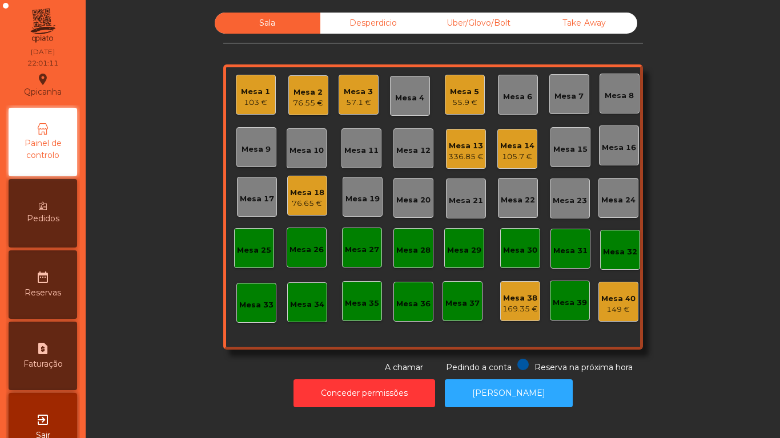
click at [366, 94] on div "Mesa 3" at bounding box center [358, 91] width 29 height 11
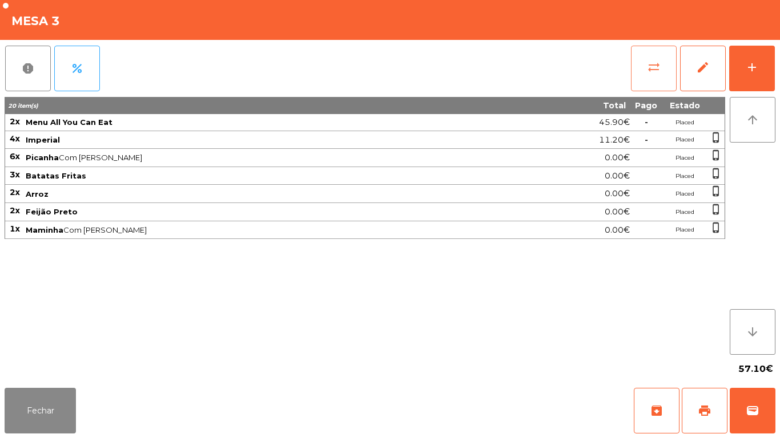
click at [653, 72] on span "sync_alt" at bounding box center [654, 67] width 14 height 14
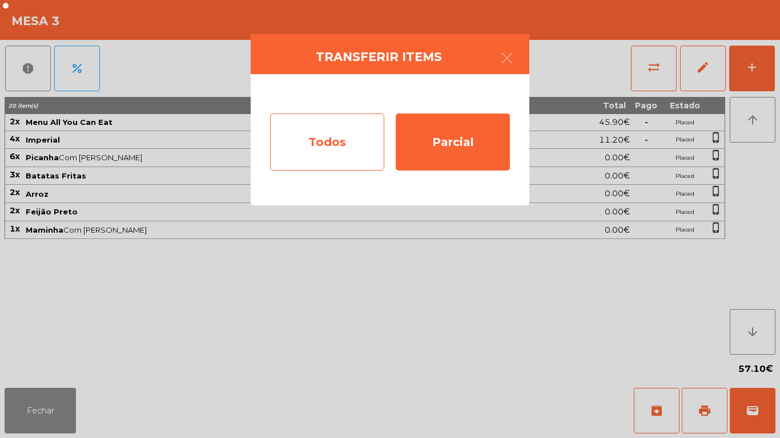
click at [321, 128] on div "Todos" at bounding box center [327, 142] width 114 height 57
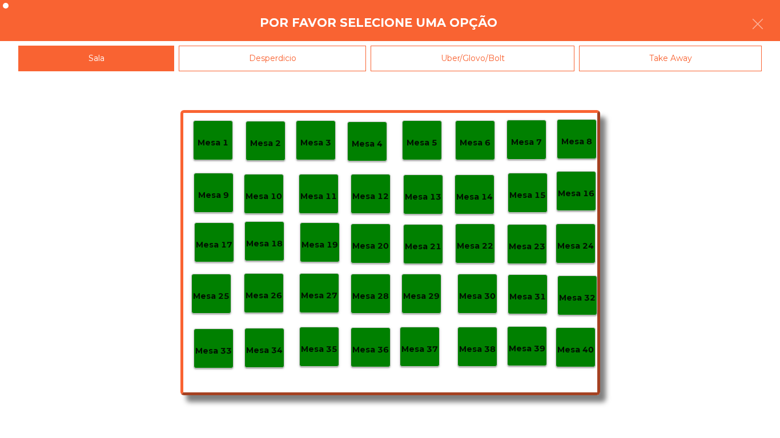
click at [578, 345] on p "Mesa 40" at bounding box center [575, 350] width 37 height 13
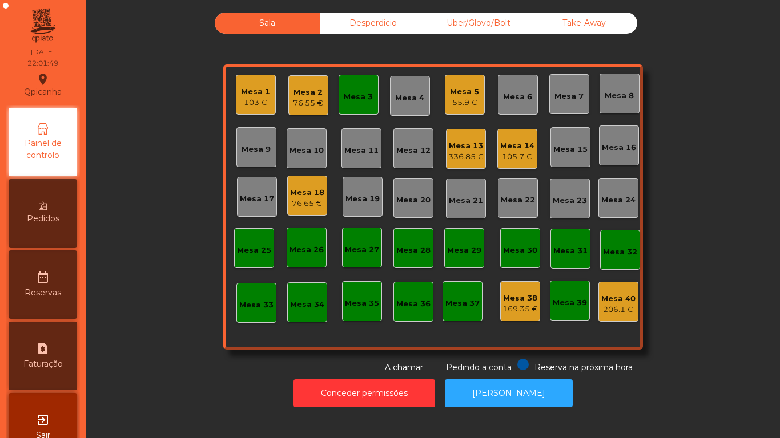
click at [517, 152] on div "105.7 €" at bounding box center [517, 156] width 34 height 11
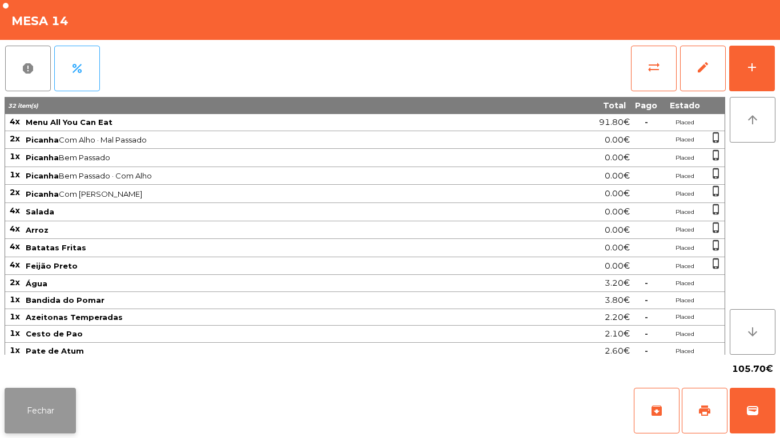
click at [41, 414] on button "Fechar" at bounding box center [40, 411] width 71 height 46
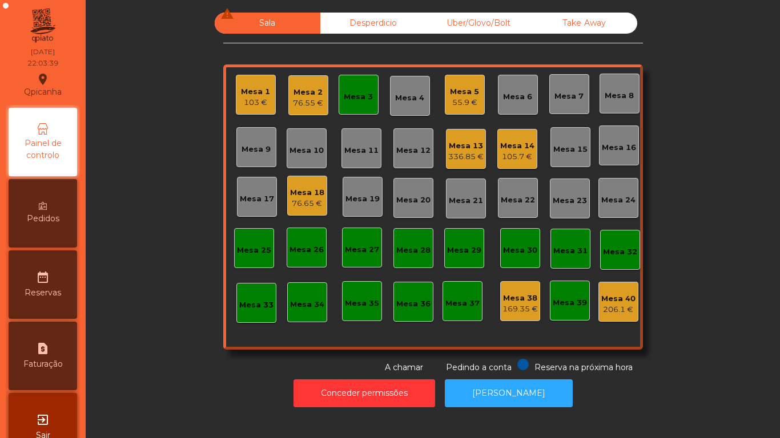
click at [464, 151] on div "Mesa 13" at bounding box center [465, 145] width 35 height 11
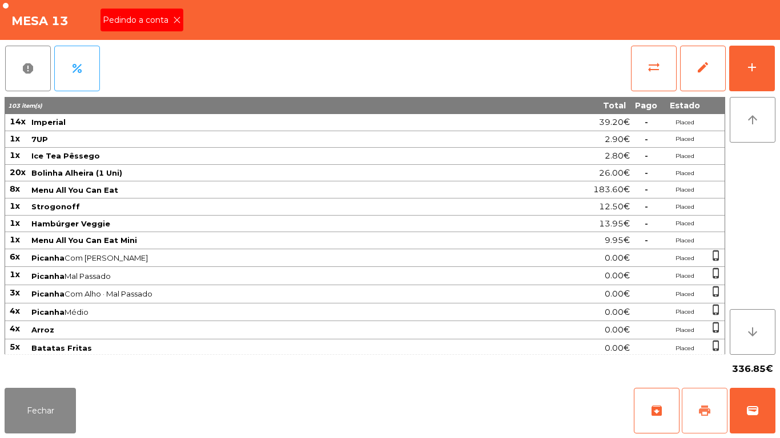
click at [703, 410] on span "print" at bounding box center [704, 411] width 14 height 14
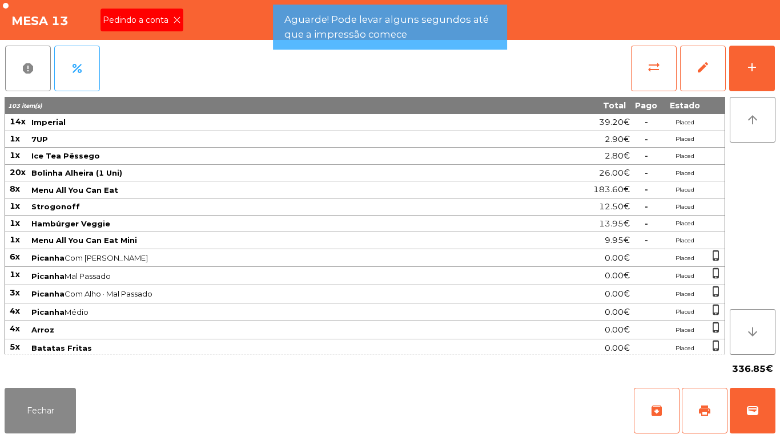
click at [179, 25] on div "Pedindo a conta" at bounding box center [141, 20] width 83 height 23
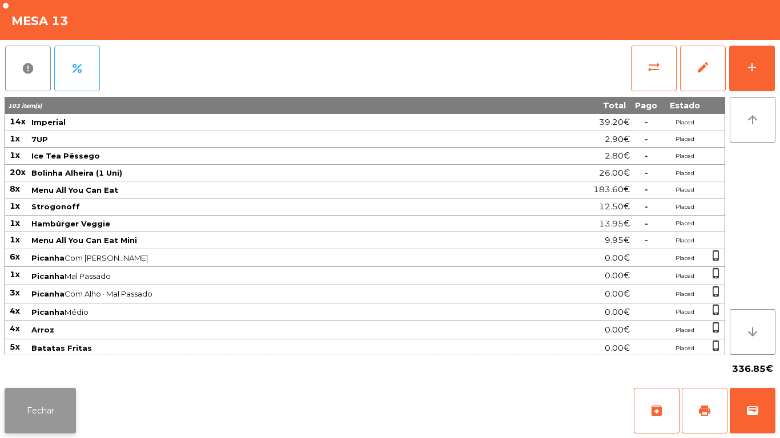
click at [29, 408] on button "Fechar" at bounding box center [40, 411] width 71 height 46
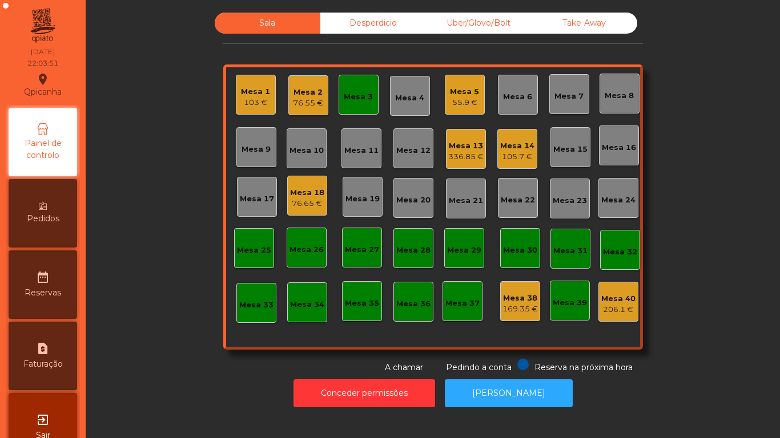
click at [465, 157] on div "336.85 €" at bounding box center [465, 156] width 35 height 11
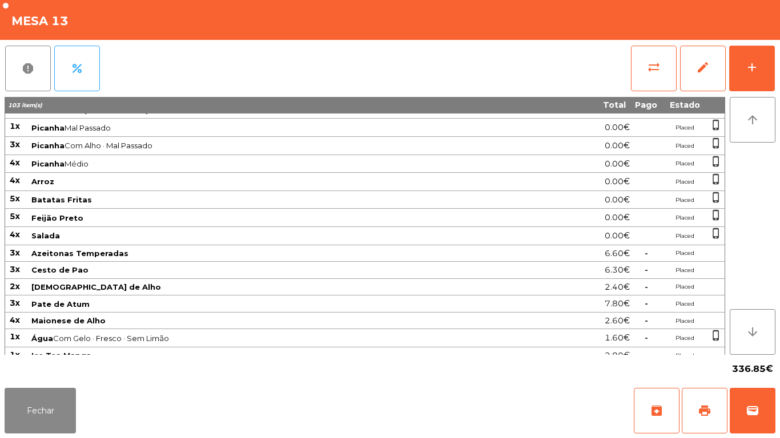
scroll to position [260, 0]
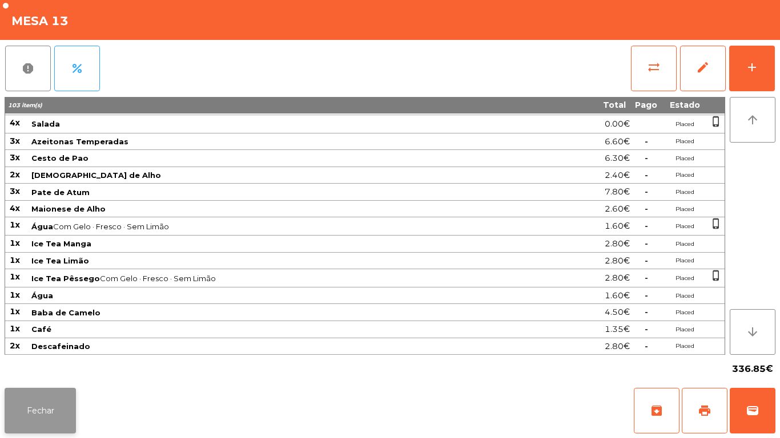
click at [47, 397] on button "Fechar" at bounding box center [40, 411] width 71 height 46
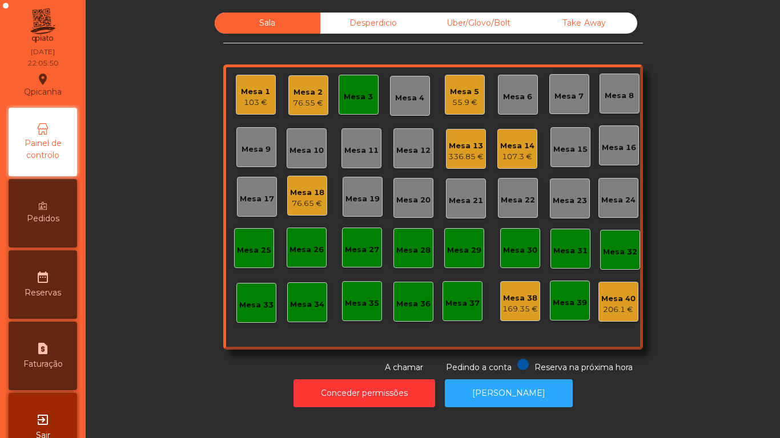
click at [300, 93] on div "Mesa 2" at bounding box center [308, 92] width 30 height 11
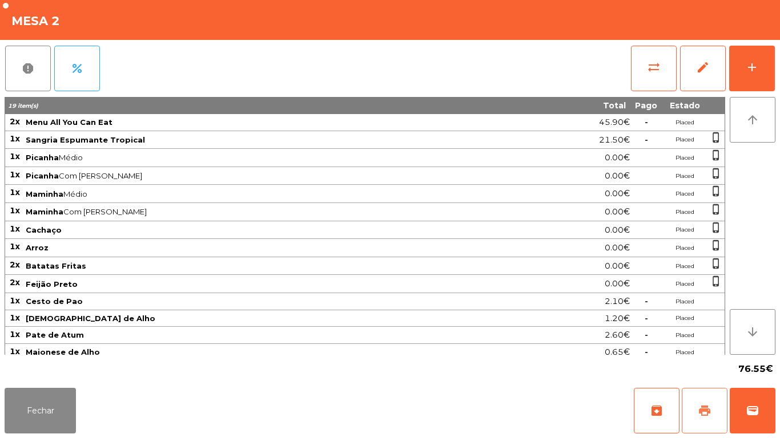
click at [700, 401] on button "print" at bounding box center [704, 411] width 46 height 46
click at [23, 403] on button "Fechar" at bounding box center [40, 411] width 71 height 46
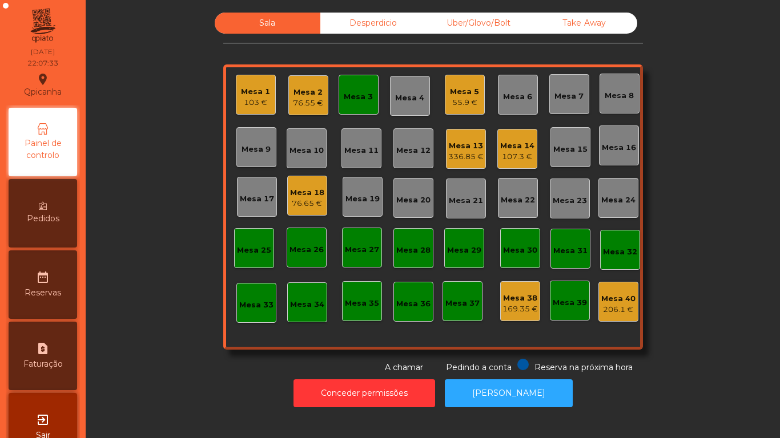
click at [308, 201] on div "76.65 €" at bounding box center [307, 203] width 34 height 11
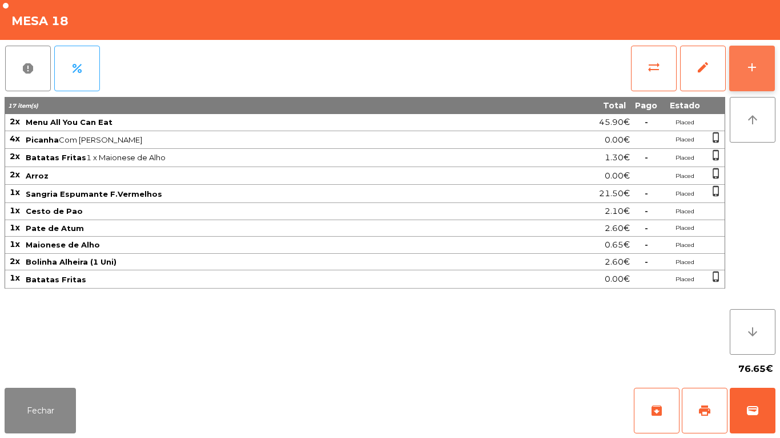
click at [755, 74] on button "add" at bounding box center [752, 69] width 46 height 46
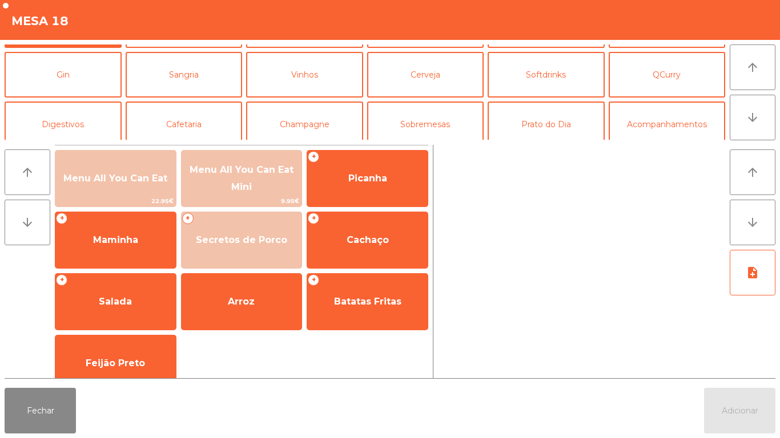
scroll to position [43, 0]
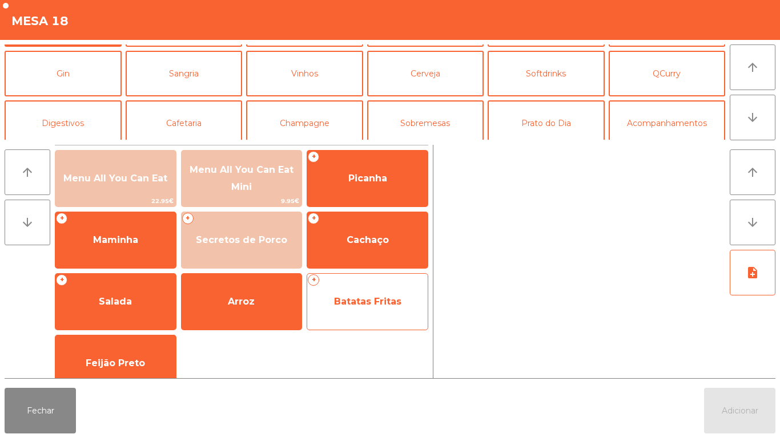
click at [365, 285] on div "+ Batatas Fritas" at bounding box center [367, 301] width 122 height 57
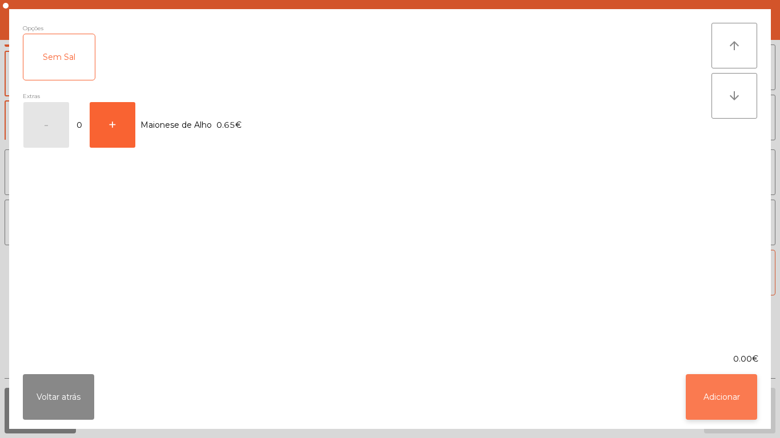
click at [718, 401] on button "Adicionar" at bounding box center [720, 397] width 71 height 46
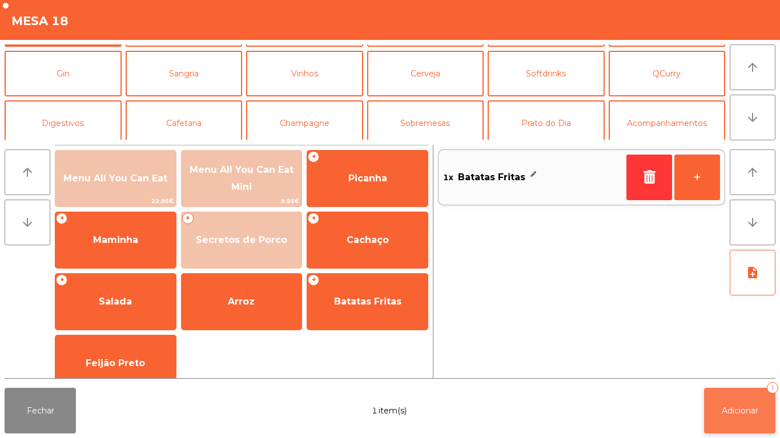
click at [742, 409] on span "Adicionar" at bounding box center [739, 411] width 37 height 10
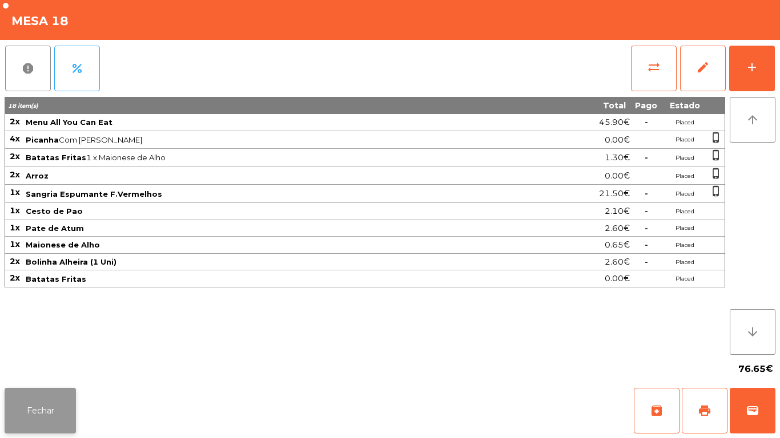
click at [55, 390] on button "Fechar" at bounding box center [40, 411] width 71 height 46
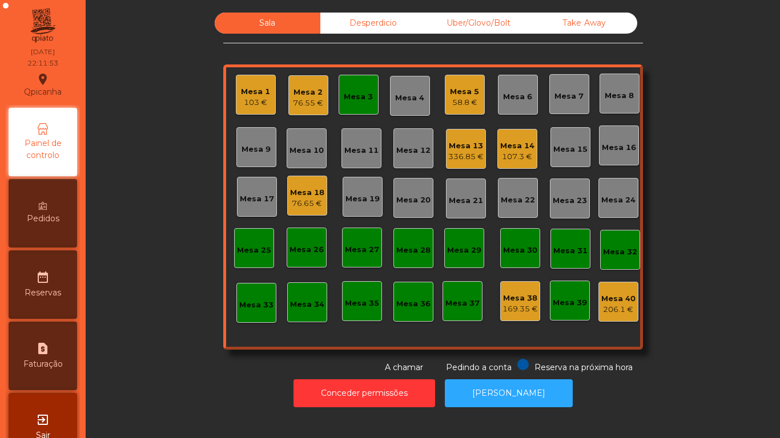
click at [359, 96] on div "Mesa 3" at bounding box center [358, 96] width 29 height 11
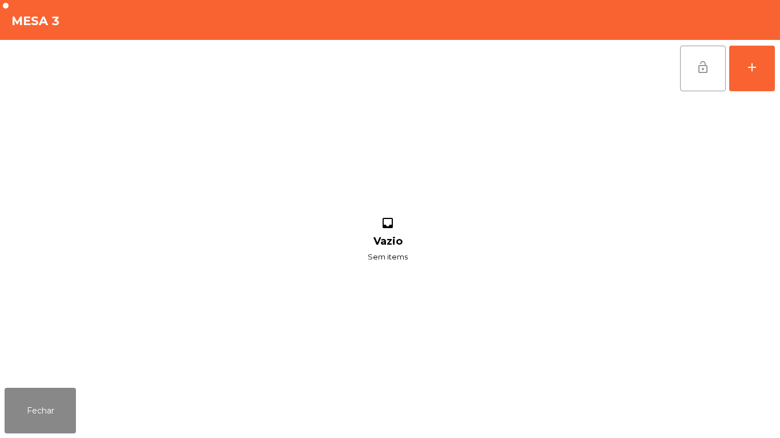
click at [691, 67] on button "lock_open" at bounding box center [703, 69] width 46 height 46
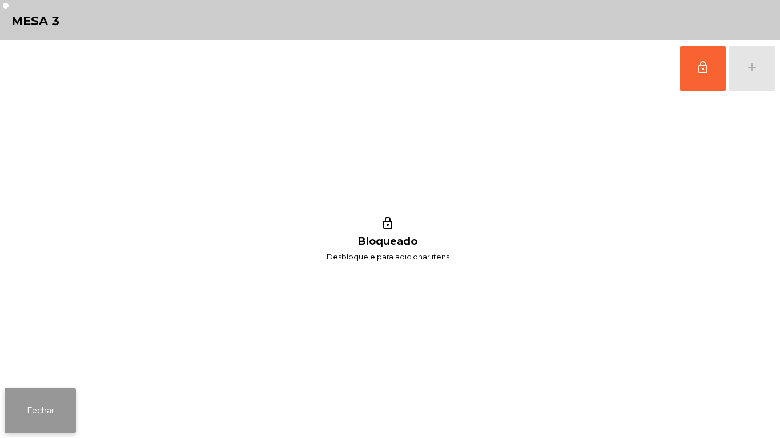
click at [65, 400] on button "Fechar" at bounding box center [40, 411] width 71 height 46
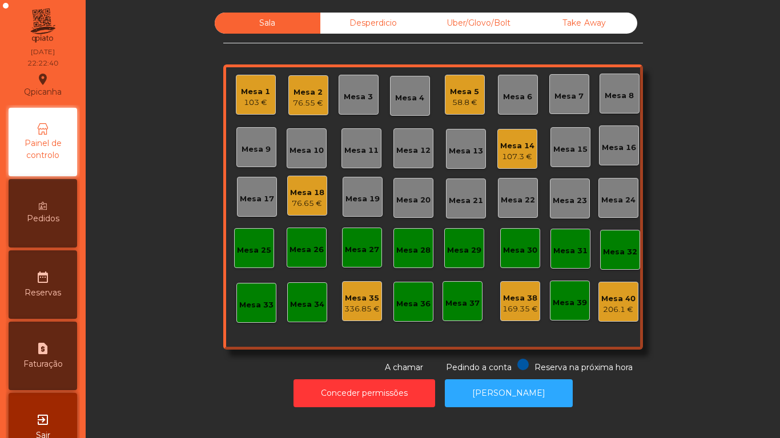
click at [250, 94] on div "Mesa 1" at bounding box center [255, 91] width 29 height 11
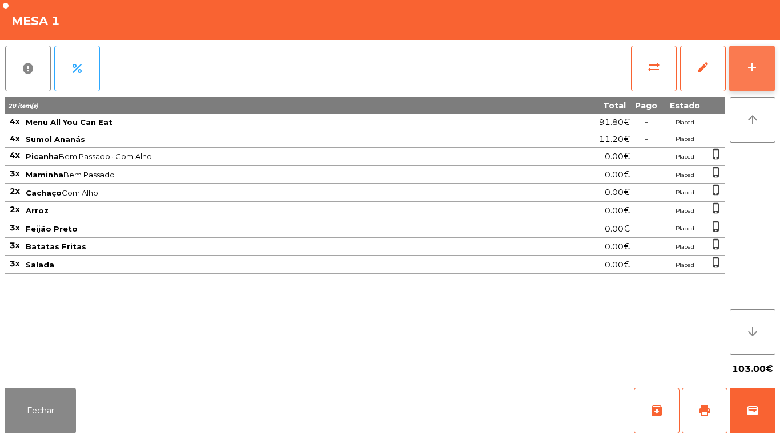
click at [758, 64] on button "add" at bounding box center [752, 69] width 46 height 46
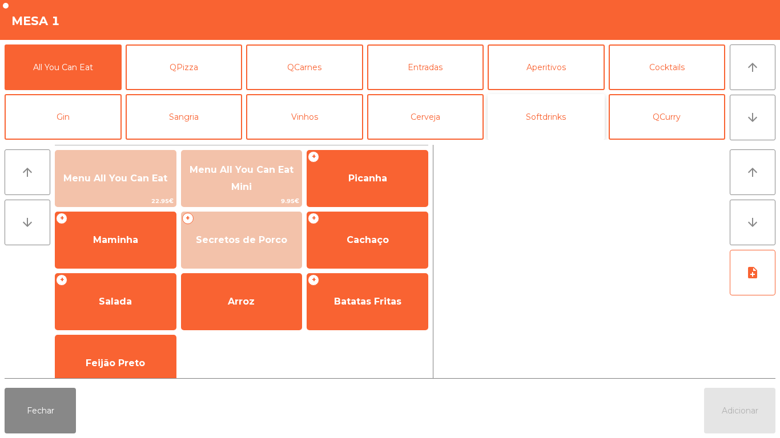
click at [535, 131] on button "Softdrinks" at bounding box center [545, 117] width 117 height 46
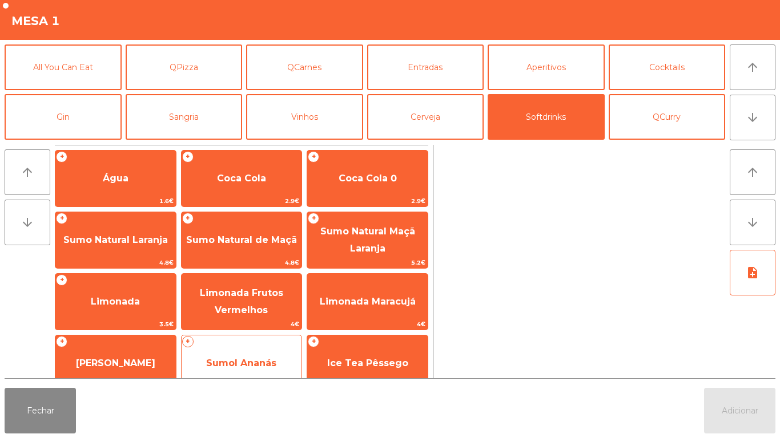
click at [246, 358] on span "Sumol Ananás" at bounding box center [241, 363] width 70 height 11
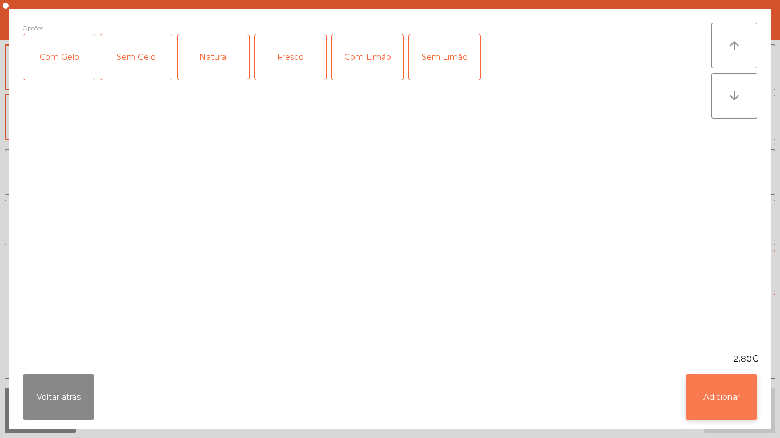
click at [721, 391] on button "Adicionar" at bounding box center [720, 397] width 71 height 46
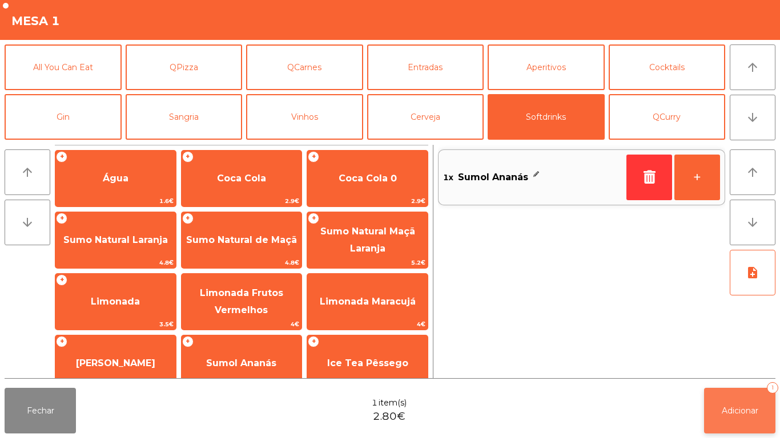
click at [735, 409] on span "Adicionar" at bounding box center [739, 411] width 37 height 10
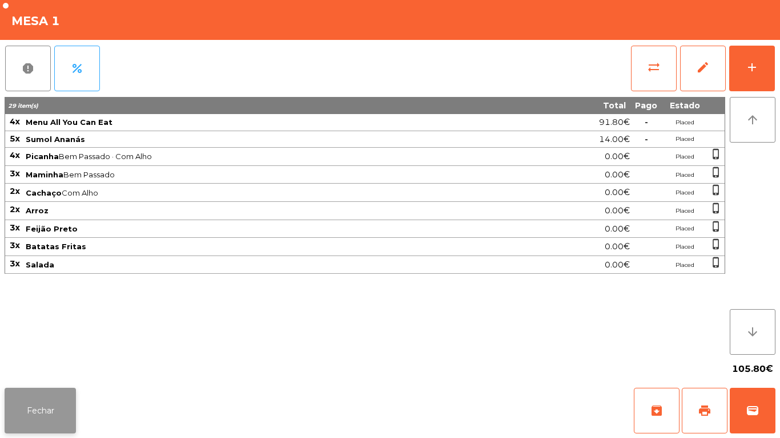
click at [46, 398] on button "Fechar" at bounding box center [40, 411] width 71 height 46
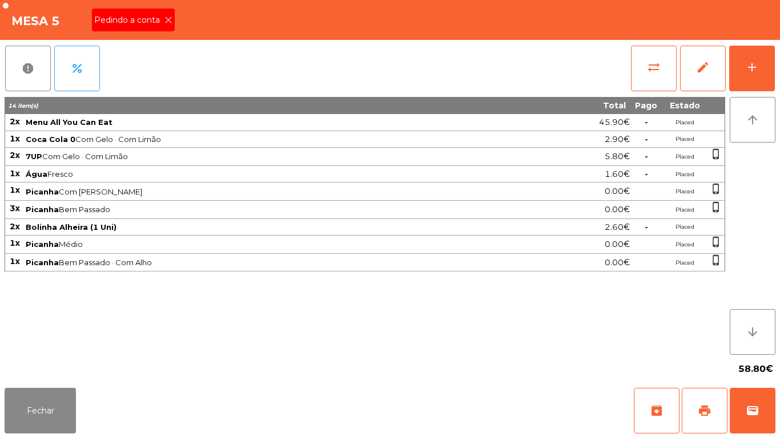
click at [166, 30] on div "Pedindo a conta" at bounding box center [133, 20] width 83 height 23
click at [691, 403] on button "print" at bounding box center [704, 411] width 46 height 46
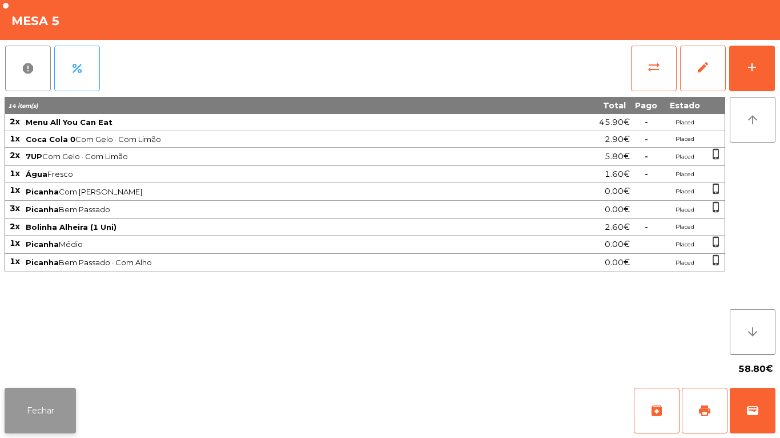
click at [21, 401] on button "Fechar" at bounding box center [40, 411] width 71 height 46
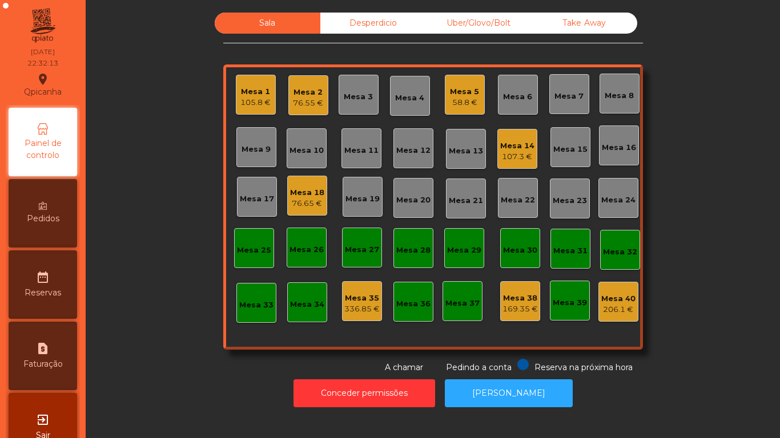
click at [304, 201] on div "76.65 €" at bounding box center [307, 203] width 34 height 11
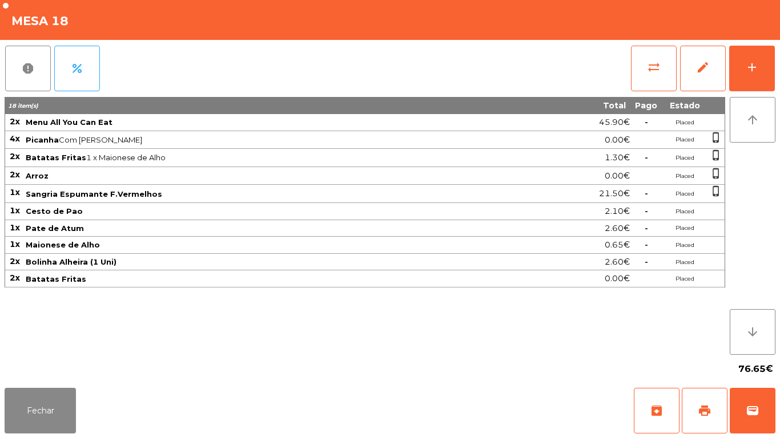
click at [777, 63] on div "report percent sync_alt edit add 18 item(s) Total Pago Estado 2x Menu All You C…" at bounding box center [390, 212] width 780 height 344
click at [755, 71] on div "add" at bounding box center [752, 67] width 14 height 14
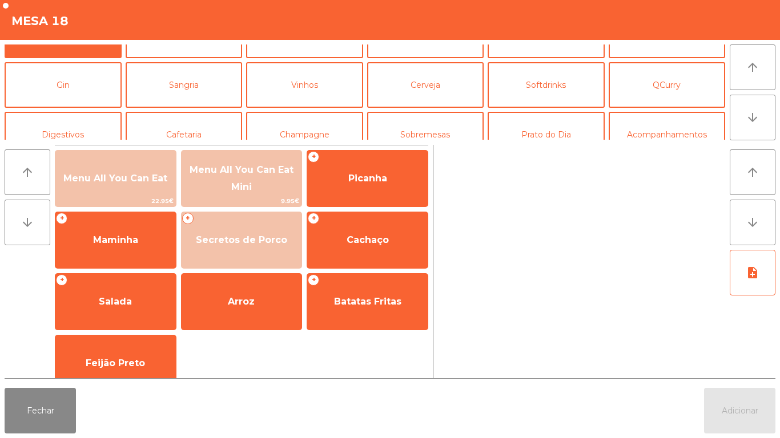
scroll to position [53, 0]
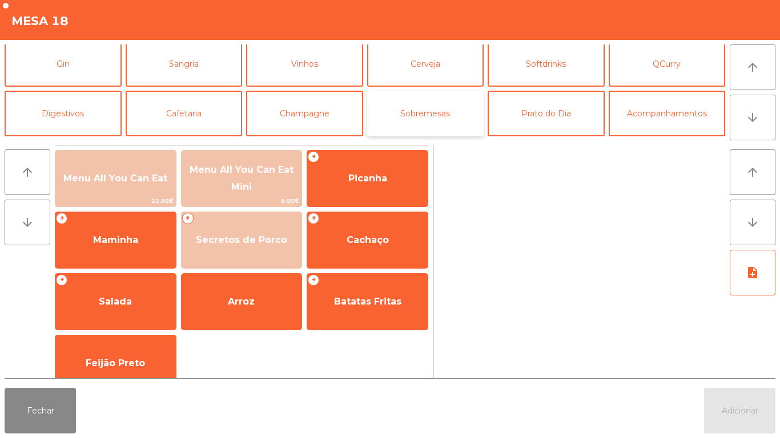
click at [452, 114] on button "Sobremesas" at bounding box center [425, 114] width 117 height 46
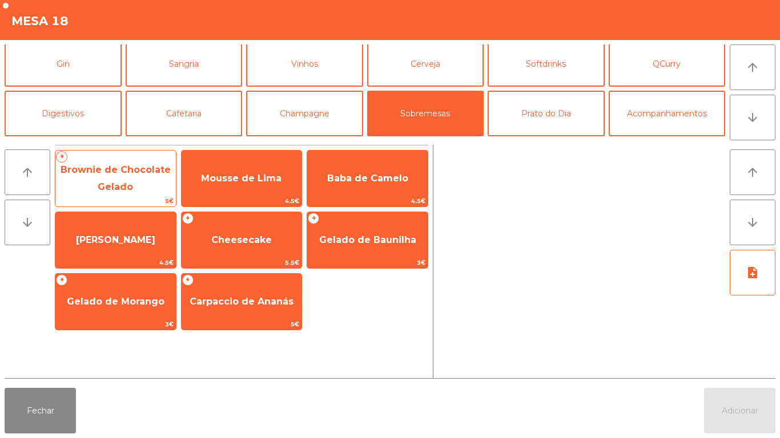
click at [130, 181] on span "Brownie de Chocolate Gelado" at bounding box center [115, 178] width 110 height 28
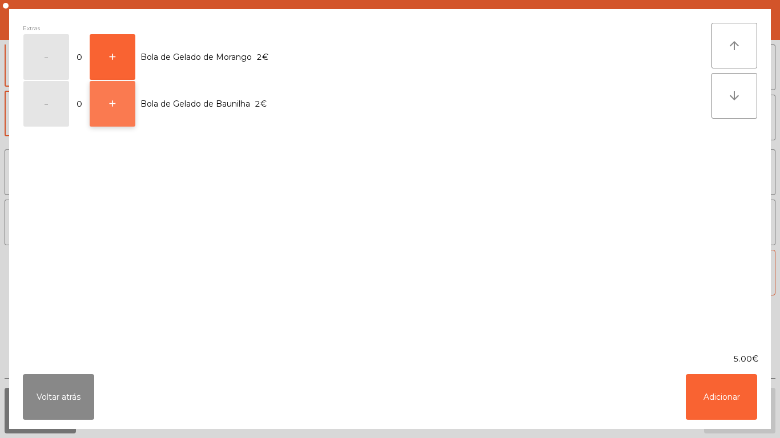
click at [109, 93] on button "+" at bounding box center [113, 104] width 46 height 46
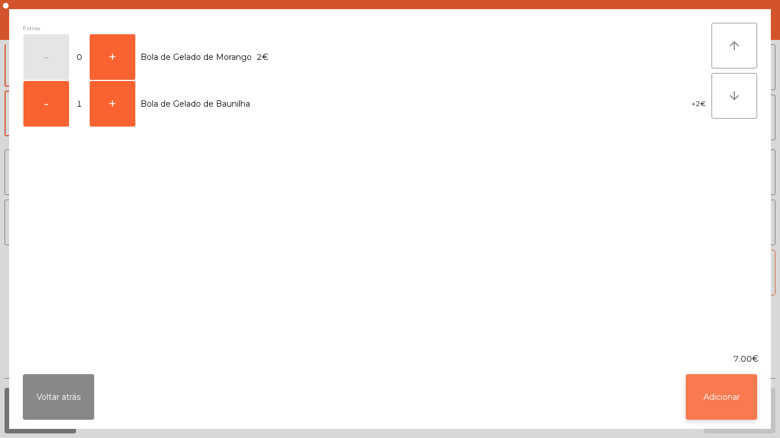
click at [743, 391] on button "Adicionar" at bounding box center [720, 397] width 71 height 46
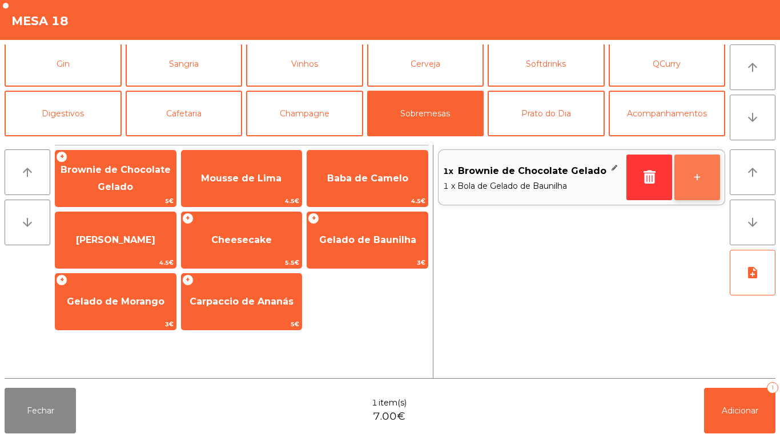
click at [693, 193] on button "+" at bounding box center [697, 178] width 46 height 46
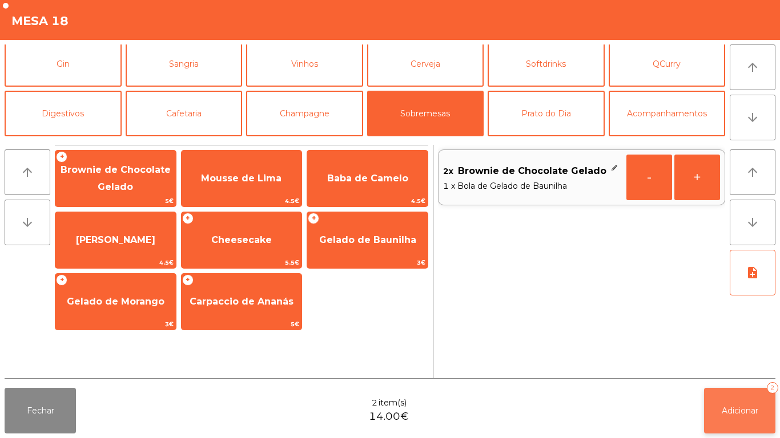
click at [738, 399] on button "Adicionar 2" at bounding box center [739, 411] width 71 height 46
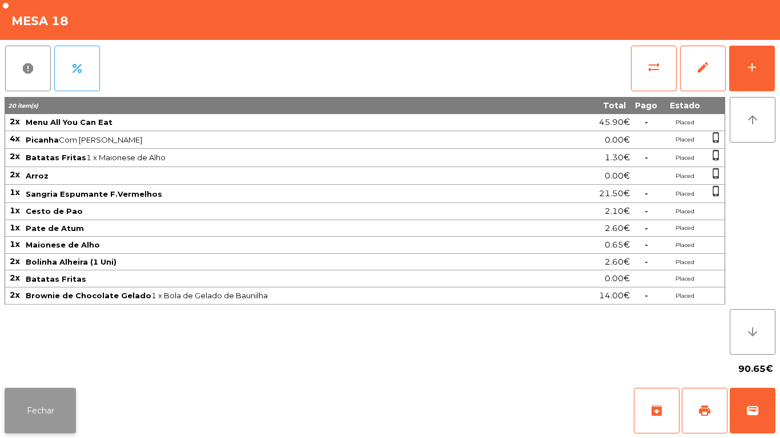
click at [55, 400] on button "Fechar" at bounding box center [40, 411] width 71 height 46
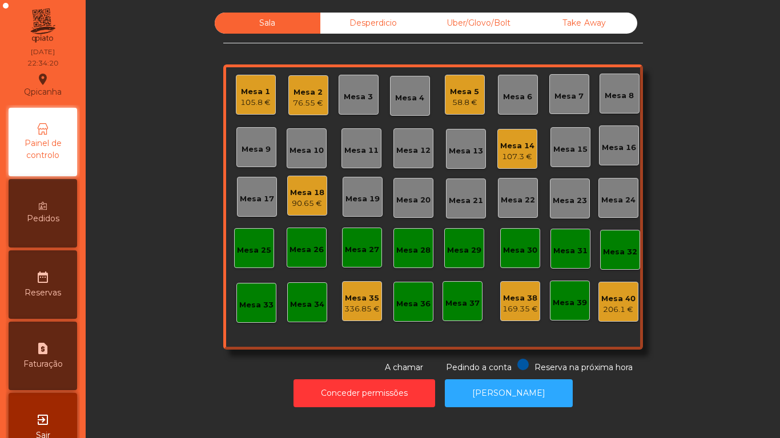
click at [461, 98] on div "58.8 €" at bounding box center [464, 102] width 29 height 11
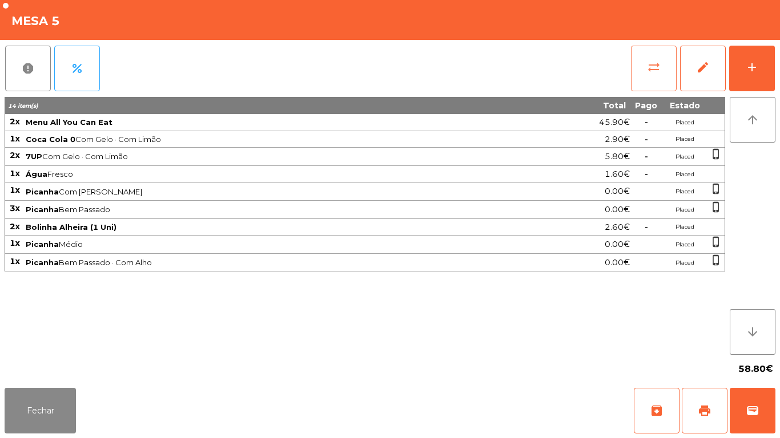
click at [652, 74] on button "sync_alt" at bounding box center [654, 69] width 46 height 46
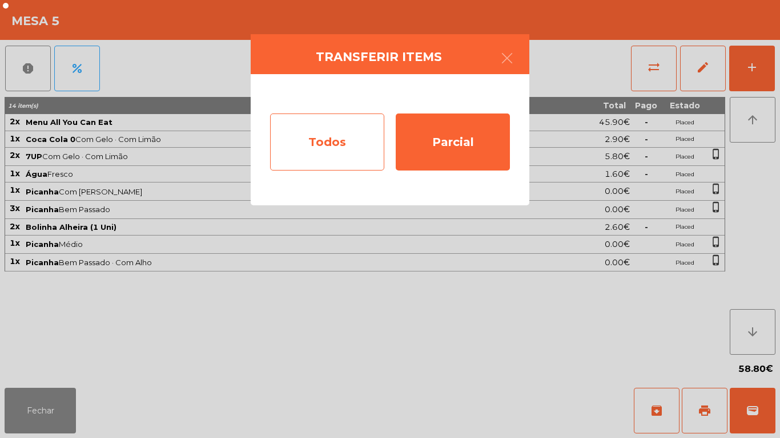
click at [345, 140] on div "Todos" at bounding box center [327, 142] width 114 height 57
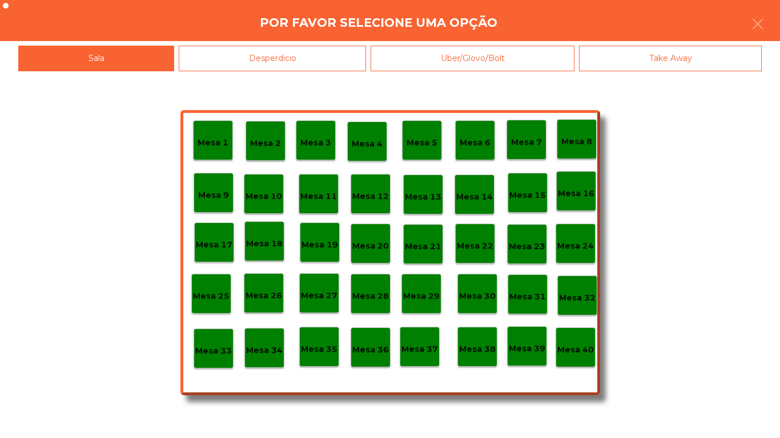
click at [470, 345] on p "Mesa 38" at bounding box center [477, 349] width 37 height 13
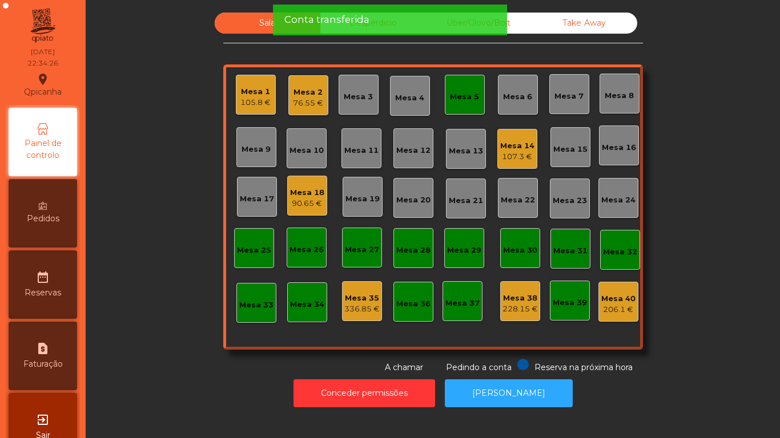
click at [458, 94] on div "Mesa 5" at bounding box center [464, 96] width 29 height 11
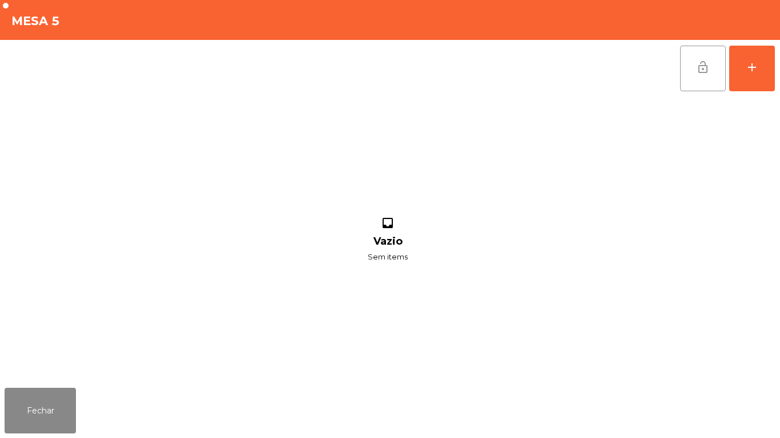
click at [705, 66] on span "lock_open" at bounding box center [703, 67] width 14 height 14
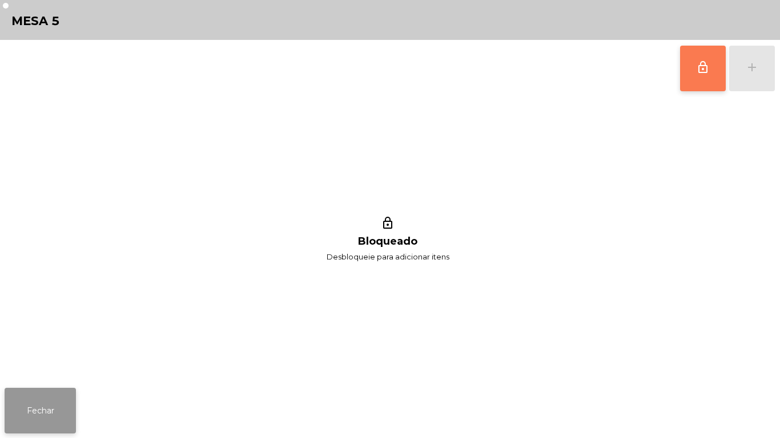
click at [55, 406] on button "Fechar" at bounding box center [40, 411] width 71 height 46
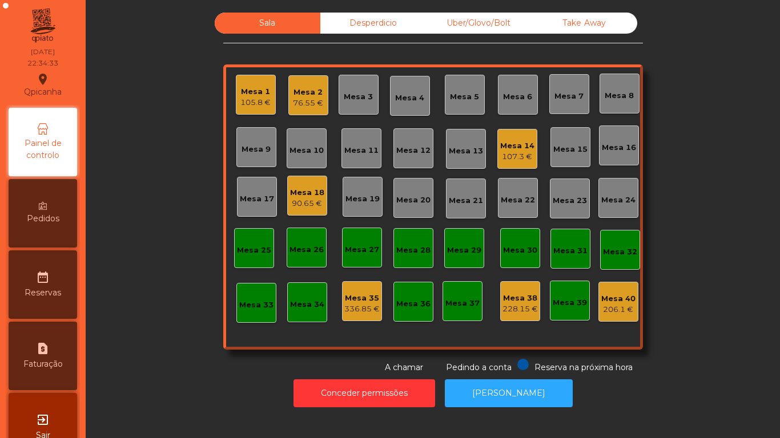
click at [303, 95] on div "Mesa 2" at bounding box center [308, 92] width 30 height 11
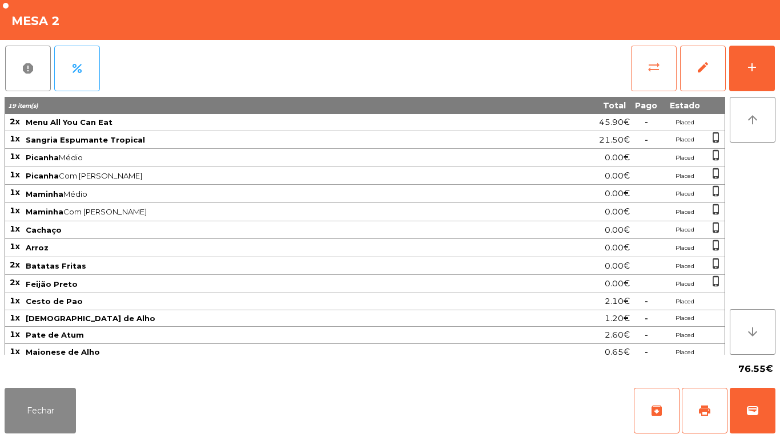
click at [644, 74] on button "sync_alt" at bounding box center [654, 69] width 46 height 46
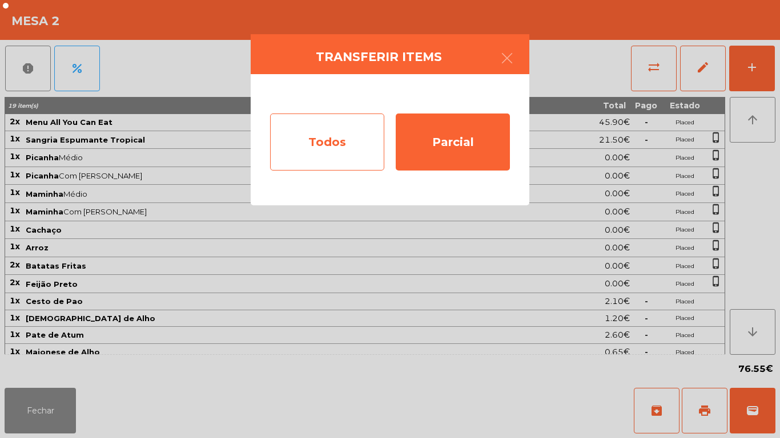
click at [336, 140] on div "Todos" at bounding box center [327, 142] width 114 height 57
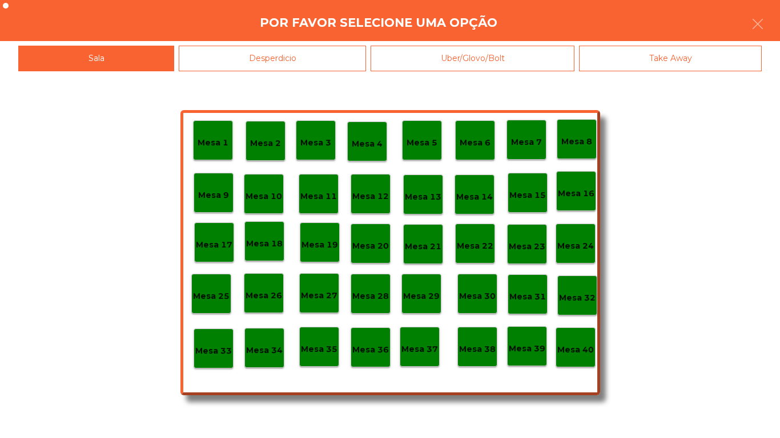
click at [571, 339] on div "Mesa 40" at bounding box center [575, 348] width 37 height 18
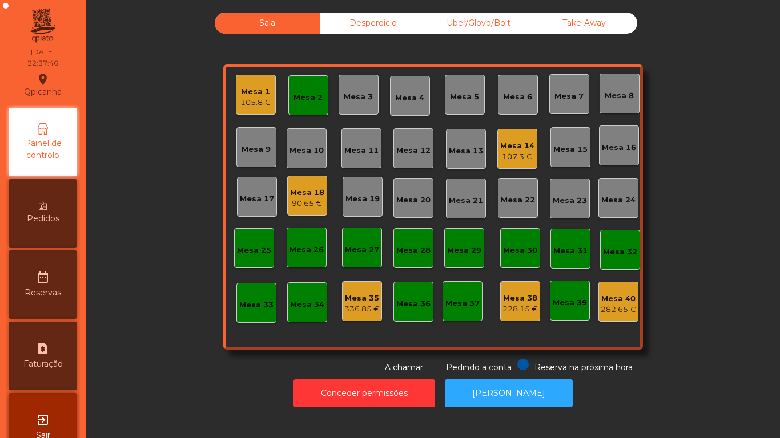
click at [309, 104] on div "Mesa 2" at bounding box center [308, 95] width 40 height 40
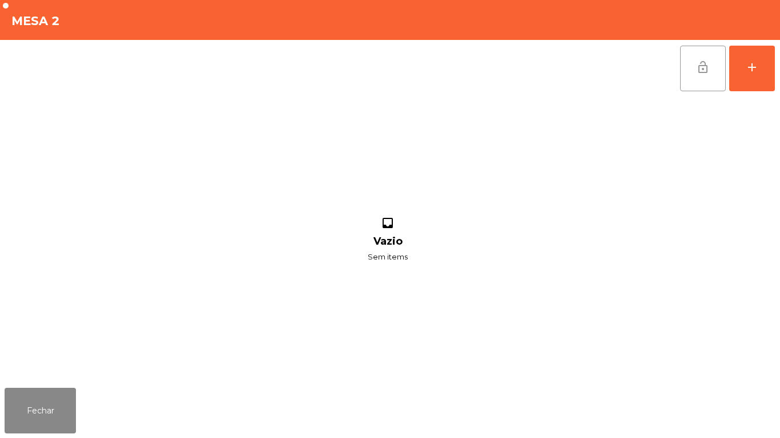
click at [711, 76] on button "lock_open" at bounding box center [703, 69] width 46 height 46
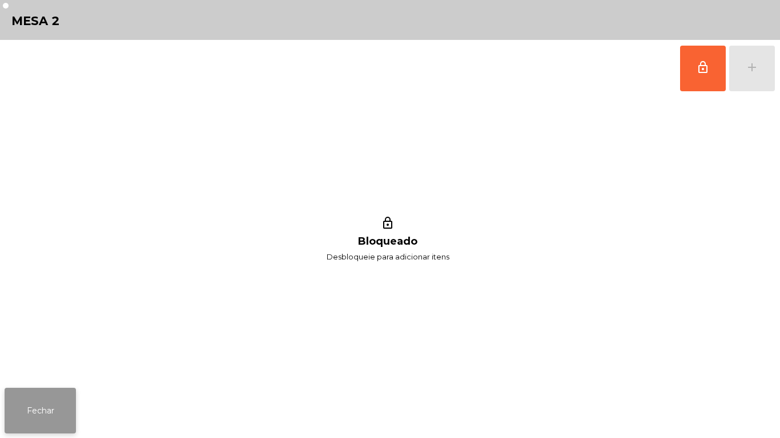
click at [41, 402] on button "Fechar" at bounding box center [40, 411] width 71 height 46
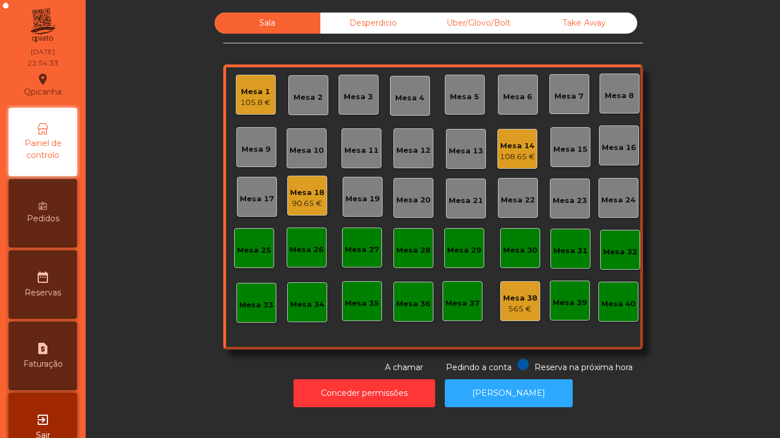
click at [246, 108] on div "105.8 €" at bounding box center [255, 102] width 30 height 11
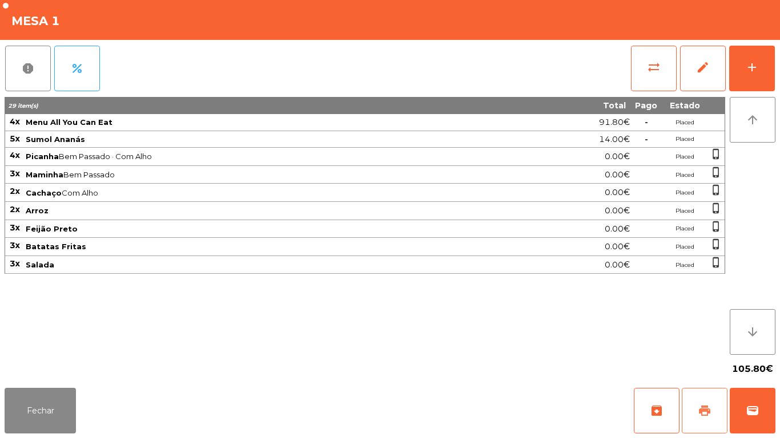
click at [692, 400] on button "print" at bounding box center [704, 411] width 46 height 46
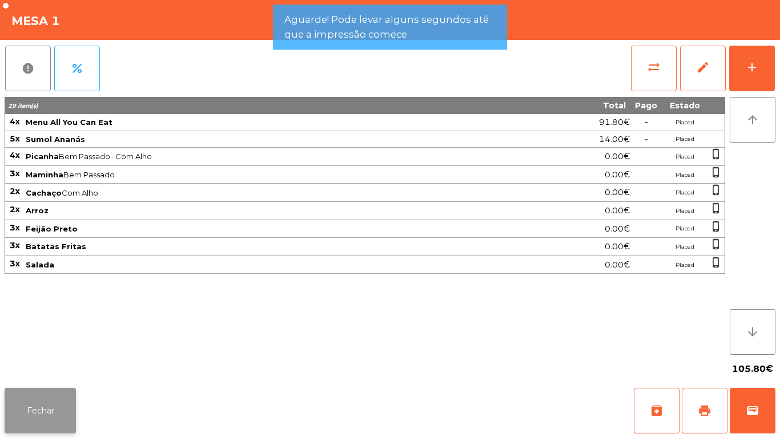
click at [42, 409] on button "Fechar" at bounding box center [40, 411] width 71 height 46
